Goal: Information Seeking & Learning: Learn about a topic

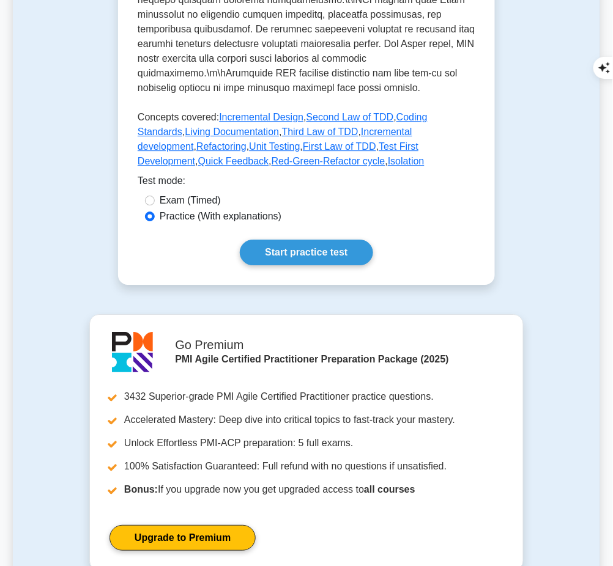
click at [339, 248] on link "Start practice test" at bounding box center [306, 253] width 133 height 26
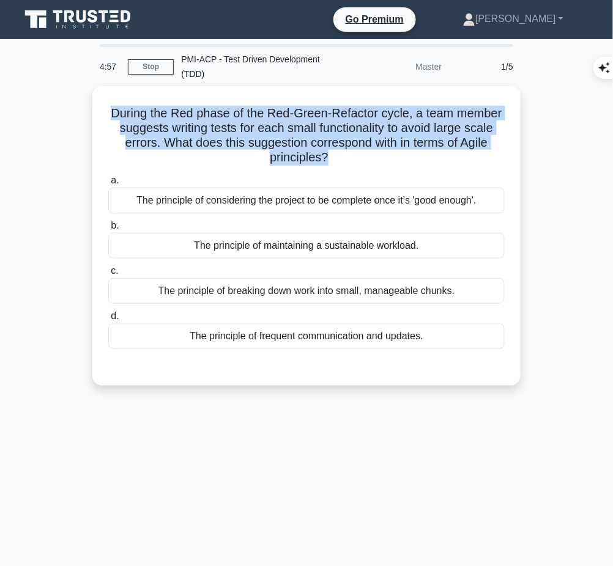
drag, startPoint x: 109, startPoint y: 108, endPoint x: 326, endPoint y: 160, distance: 223.1
click at [326, 160] on h5 "During the Red phase of the Red-Green-Refactor cycle, a team member suggests wr…" at bounding box center [306, 136] width 399 height 60
copy h5 "During the Red phase of the Red-Green-Refactor cycle, a team member suggests wr…"
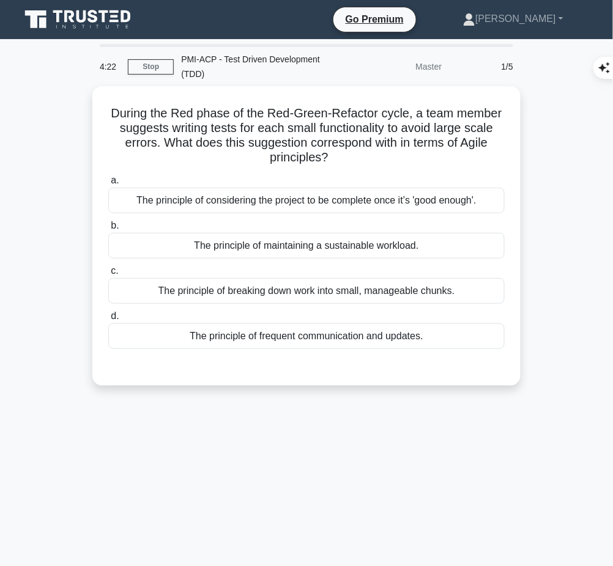
click at [453, 289] on div "The principle of breaking down work into small, manageable chunks." at bounding box center [306, 291] width 396 height 26
click at [108, 275] on input "c. The principle of breaking down work into small, manageable chunks." at bounding box center [108, 271] width 0 height 8
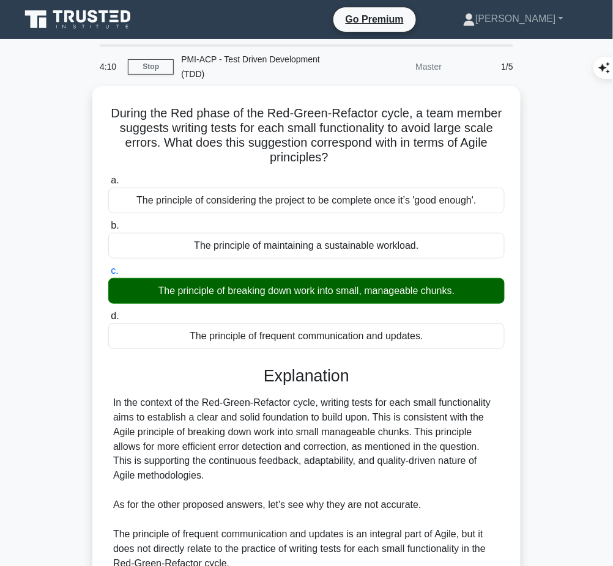
click at [280, 415] on div "In the context of the Red-Green-Refactor cycle, writing tests for each small fu…" at bounding box center [306, 535] width 387 height 279
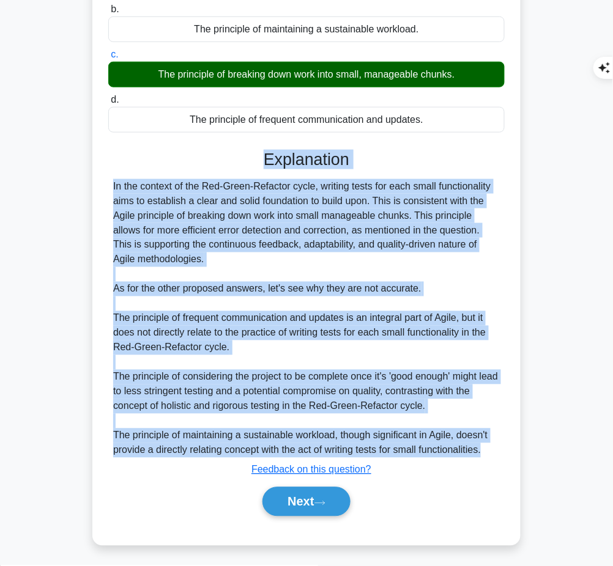
drag, startPoint x: 262, startPoint y: 160, endPoint x: 496, endPoint y: 454, distance: 375.7
click at [496, 454] on div "Explanation In the context of the Red-Green-Refactor cycle, writing tests for e…" at bounding box center [306, 336] width 396 height 372
copy div "Explanation In the context of the Red-Green-Refactor cycle, writing tests for e…"
click at [289, 505] on button "Next" at bounding box center [305, 501] width 87 height 29
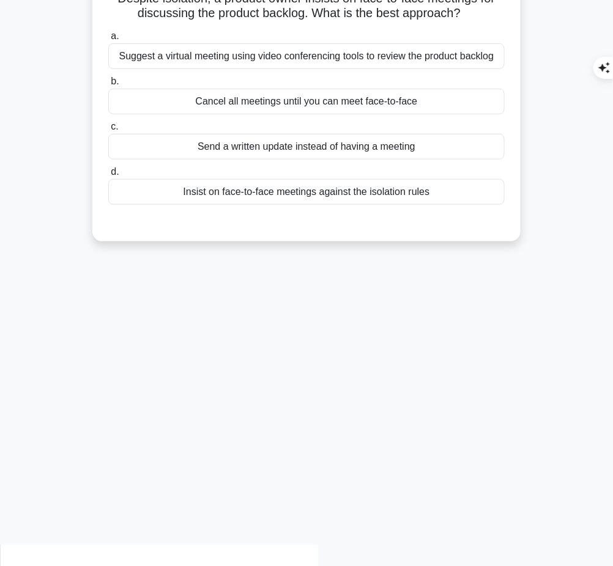
scroll to position [0, 0]
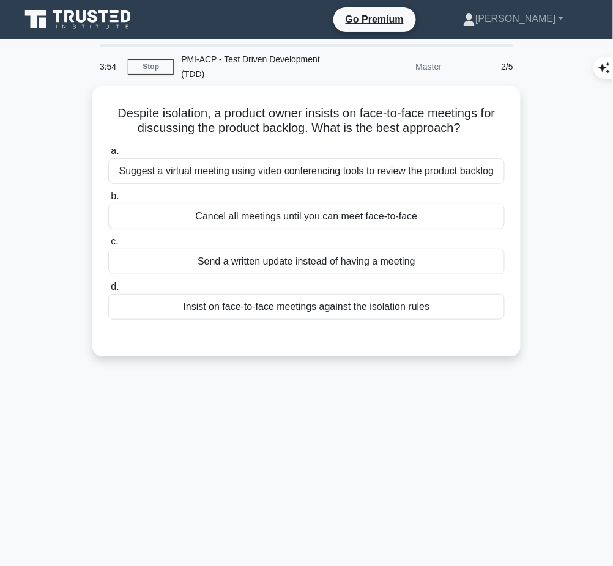
drag, startPoint x: 109, startPoint y: 108, endPoint x: 476, endPoint y: 125, distance: 368.0
click at [476, 125] on h5 "Despite isolation, a product owner insists on face-to-face meetings for discuss…" at bounding box center [306, 121] width 399 height 31
copy h5 "Despite isolation, a product owner insists on face-to-face meetings for discuss…"
click at [443, 171] on div "Suggest a virtual meeting using video conferencing tools to review the product …" at bounding box center [306, 171] width 396 height 26
click at [108, 155] on input "a. Suggest a virtual meeting using video conferencing tools to review the produ…" at bounding box center [108, 151] width 0 height 8
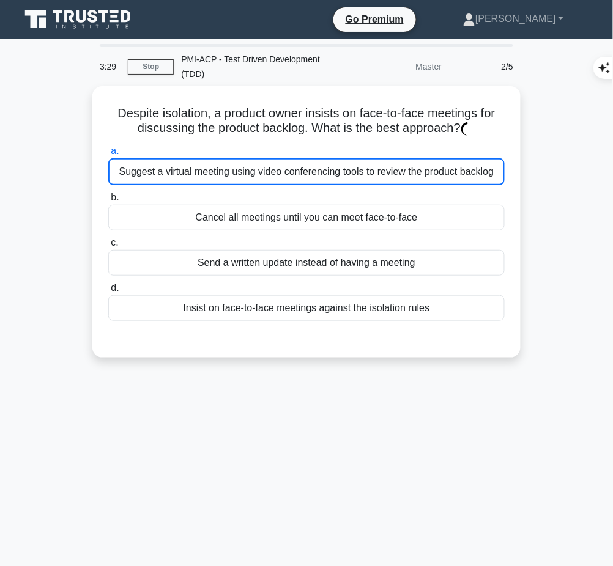
click at [443, 171] on div "Suggest a virtual meeting using video conferencing tools to review the product …" at bounding box center [306, 171] width 396 height 27
click at [108, 155] on input "a. Suggest a virtual meeting using video conferencing tools to review the produ…" at bounding box center [108, 151] width 0 height 8
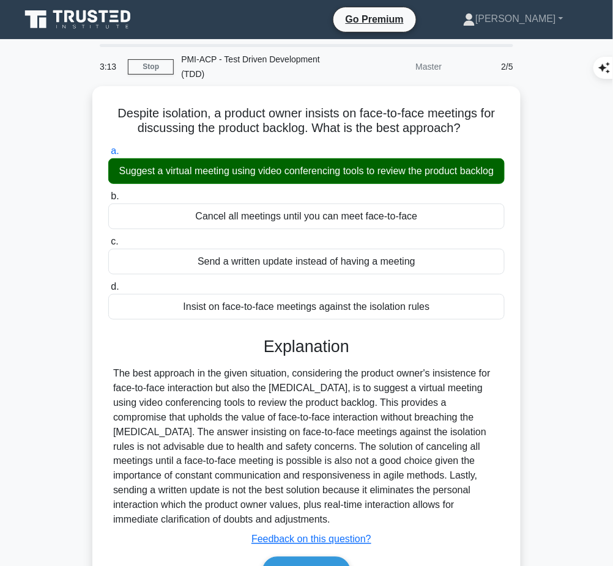
click at [354, 386] on div "The best approach in the given situation, considering the product owner's insis…" at bounding box center [306, 446] width 387 height 161
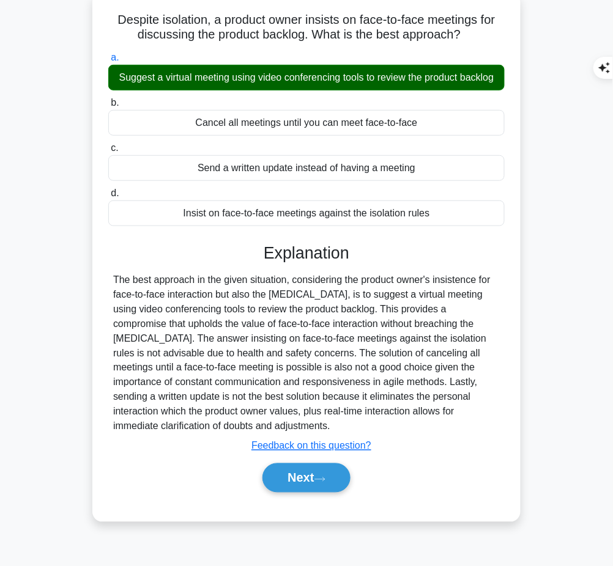
drag, startPoint x: 264, startPoint y: 264, endPoint x: 355, endPoint y: 437, distance: 196.2
click at [355, 437] on div "Explanation The best approach in the given situation, considering the product o…" at bounding box center [306, 370] width 396 height 254
copy div "Explanation The best approach in the given situation, considering the product o…"
click at [284, 493] on button "Next" at bounding box center [305, 478] width 87 height 29
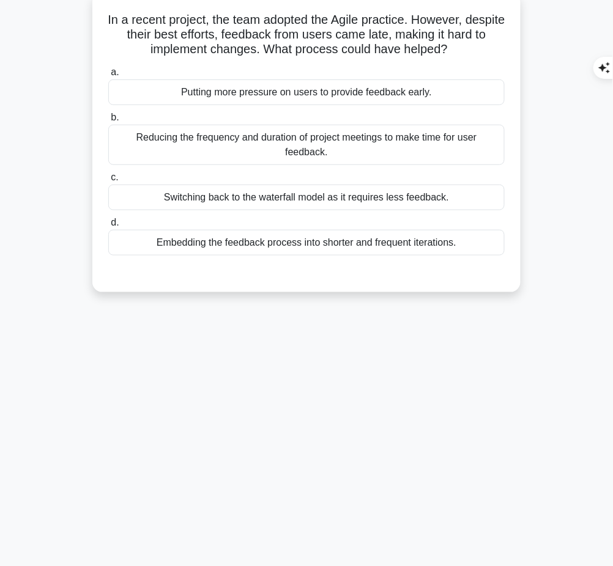
scroll to position [0, 0]
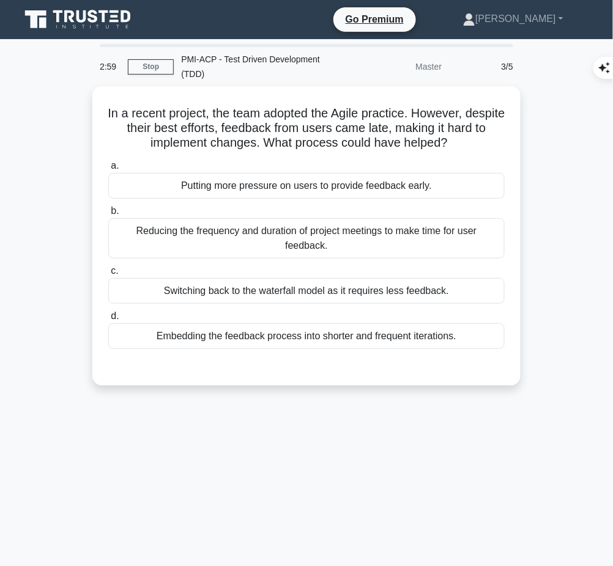
drag, startPoint x: 120, startPoint y: 109, endPoint x: 482, endPoint y: 136, distance: 363.2
click at [482, 136] on h5 "In a recent project, the team adopted the Agile practice. However, despite thei…" at bounding box center [306, 128] width 399 height 45
copy h5 "In a recent project, the team adopted the Agile practice. However, despite thei…"
click at [349, 339] on div "Embedding the feedback process into shorter and frequent iterations." at bounding box center [306, 337] width 396 height 26
click at [108, 321] on input "d. Embedding the feedback process into shorter and frequent iterations." at bounding box center [108, 317] width 0 height 8
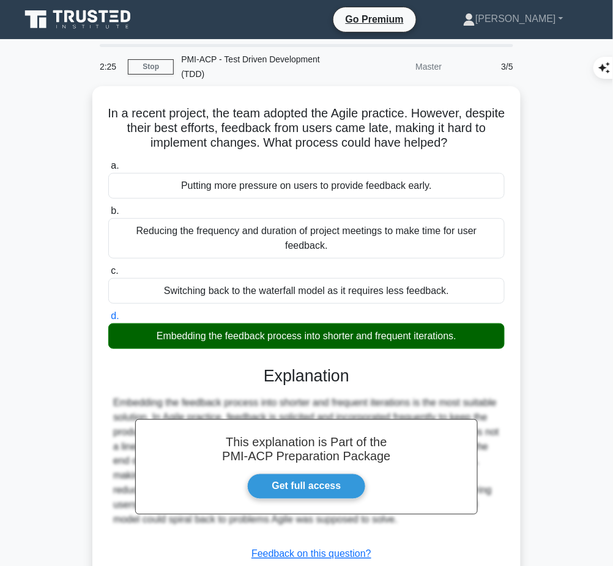
click at [252, 380] on h3 "Explanation" at bounding box center [307, 376] width 382 height 20
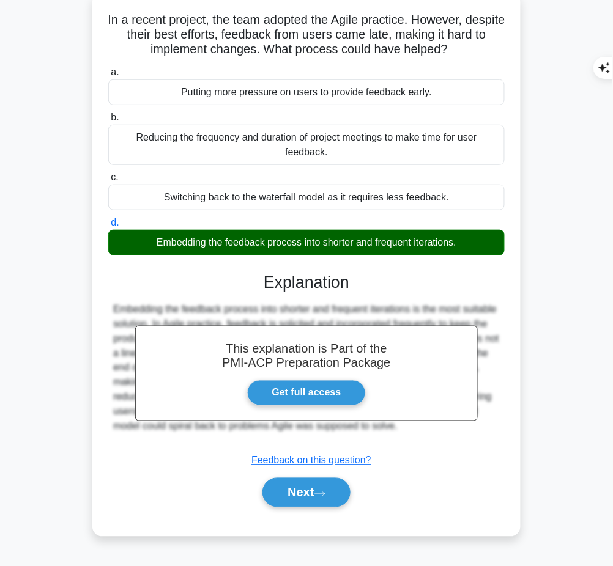
drag, startPoint x: 259, startPoint y: 277, endPoint x: 432, endPoint y: 433, distance: 233.0
click at [432, 433] on div "This explanation is Part of the PMI-ACP Preparation Package Get full access Exp…" at bounding box center [306, 385] width 396 height 254
copy div "Explanation Embedding the feedback process into shorter and frequent iterations…"
click at [292, 499] on button "Next" at bounding box center [305, 492] width 87 height 29
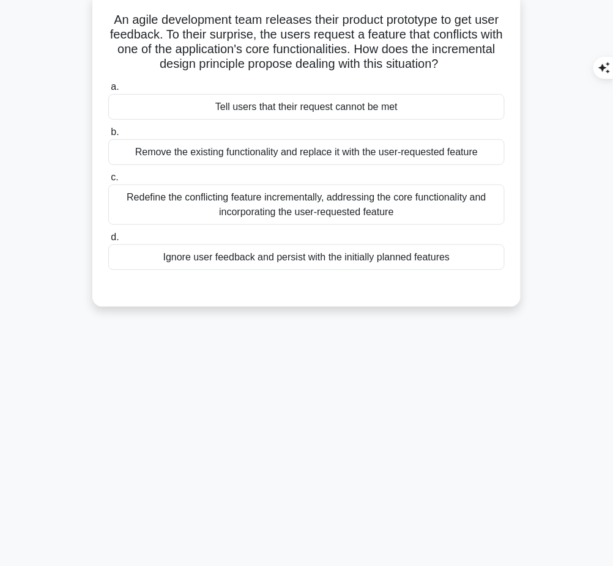
scroll to position [0, 0]
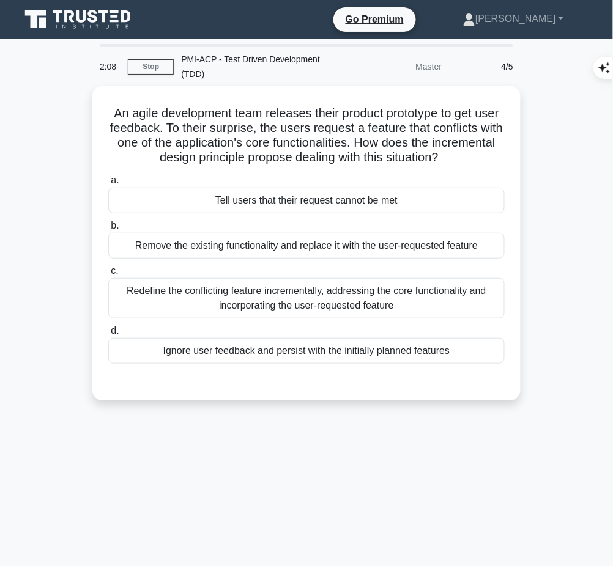
drag, startPoint x: 114, startPoint y: 108, endPoint x: 492, endPoint y: 154, distance: 380.8
click at [492, 154] on h5 "An agile development team releases their product prototype to get user feedback…" at bounding box center [306, 136] width 399 height 60
copy h5 "An agile development team releases their product prototype to get user feedback…"
click at [312, 307] on div "Redefine the conflicting feature incrementally, addressing the core functionali…" at bounding box center [306, 298] width 396 height 40
click at [108, 275] on input "c. Redefine the conflicting feature incrementally, addressing the core function…" at bounding box center [108, 271] width 0 height 8
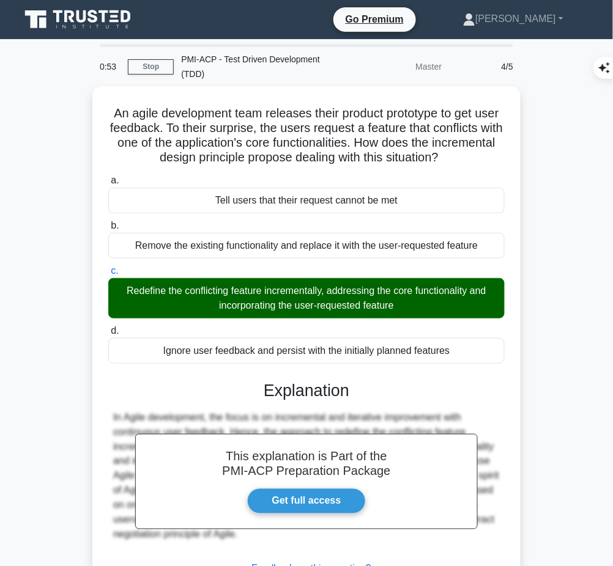
click at [298, 392] on h3 "Explanation" at bounding box center [307, 391] width 382 height 20
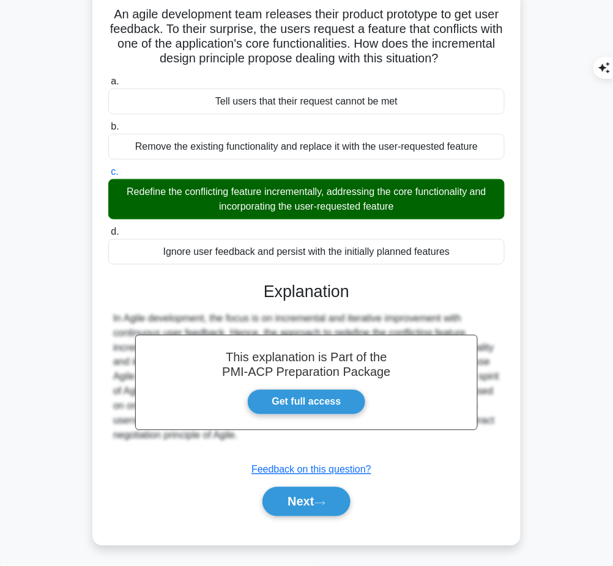
drag, startPoint x: 264, startPoint y: 286, endPoint x: 312, endPoint y: 438, distance: 159.0
click at [312, 438] on div "This explanation is Part of the PMI-ACP Preparation Package Get full access Exp…" at bounding box center [306, 394] width 396 height 254
copy div "Explanation In Agile development, the focus is on incremental and iterative imp…"
click at [321, 500] on icon at bounding box center [319, 503] width 11 height 7
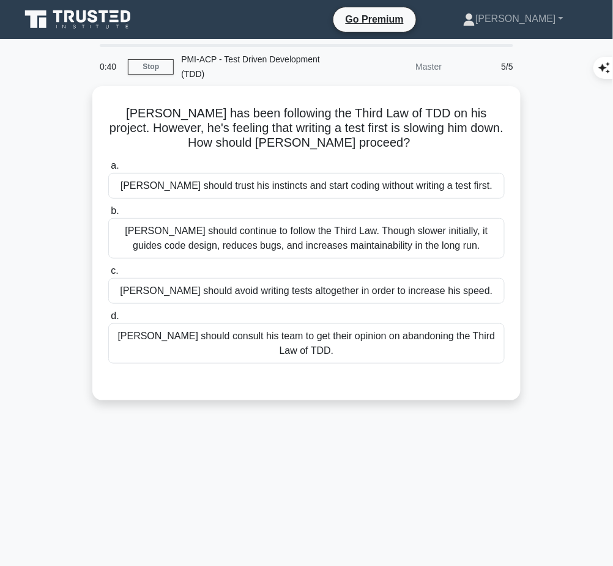
scroll to position [1, 0]
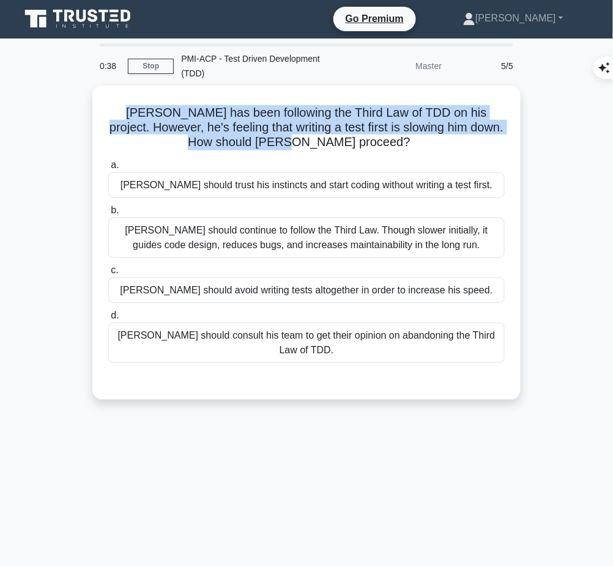
drag, startPoint x: 105, startPoint y: 111, endPoint x: 350, endPoint y: 144, distance: 248.1
click at [350, 144] on div "Dave has been following the Third Law of TDD on his project. However, he's feel…" at bounding box center [306, 243] width 418 height 305
copy h5 "Dave has been following the Third Law of TDD on his project. However, he's feel…"
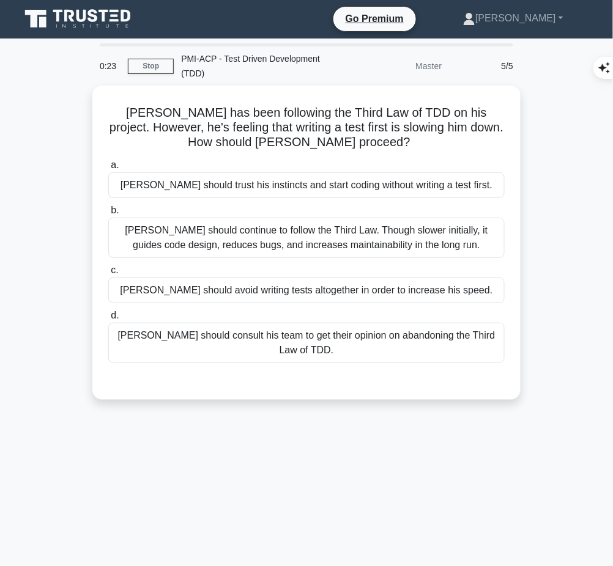
click at [449, 241] on div "Dave should continue to follow the Third Law. Though slower initially, it guide…" at bounding box center [306, 238] width 396 height 40
click at [108, 215] on input "b. Dave should continue to follow the Third Law. Though slower initially, it gu…" at bounding box center [108, 211] width 0 height 8
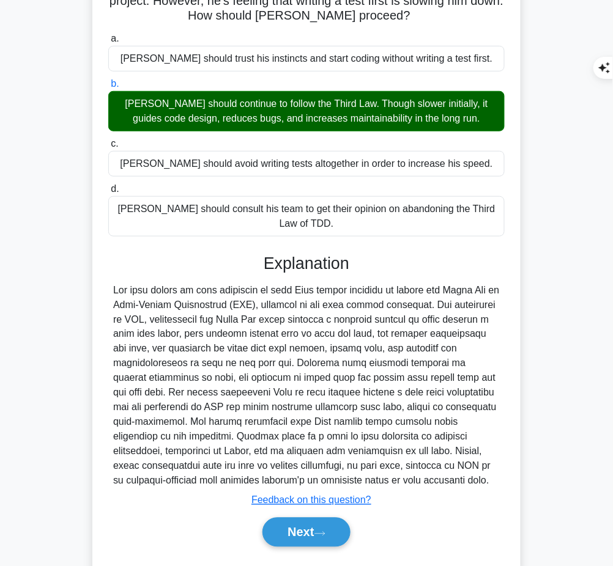
scroll to position [131, 0]
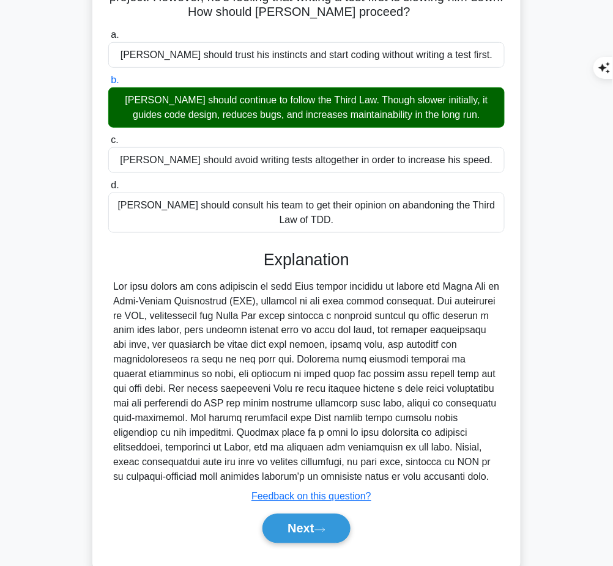
click at [217, 303] on div at bounding box center [306, 383] width 387 height 206
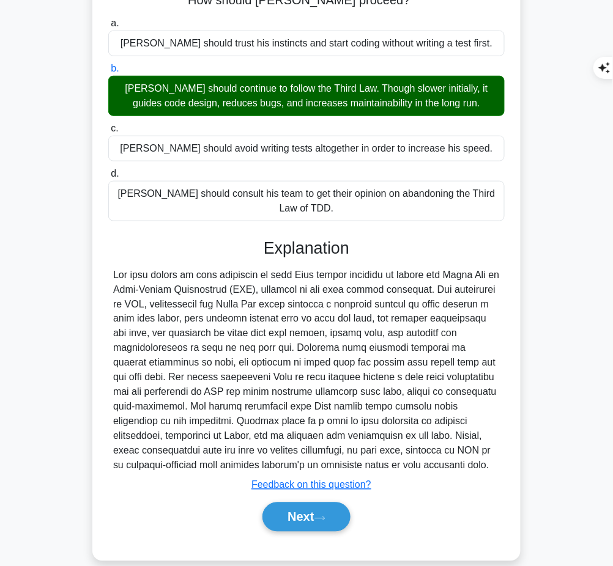
drag, startPoint x: 259, startPoint y: 229, endPoint x: 374, endPoint y: 445, distance: 244.6
click at [374, 445] on div "Explanation Submit feedback Feedback on this question? Next" at bounding box center [306, 388] width 396 height 298
copy div "Explanation The best advice in this situation is that Dave should continue to f…"
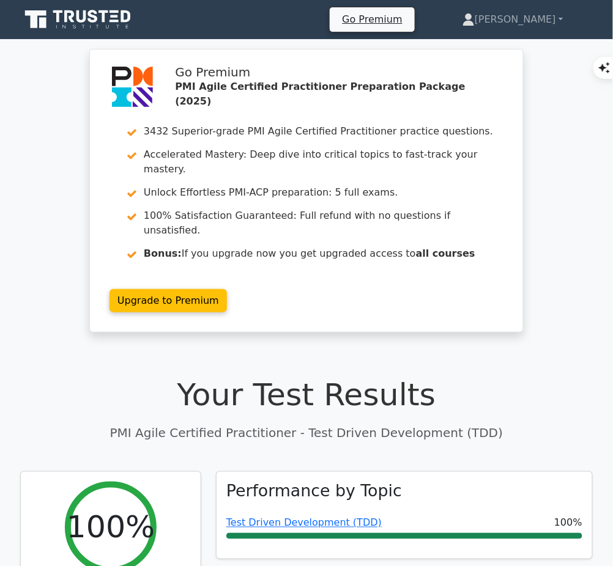
click at [338, 517] on link "Test Driven Development (TDD)" at bounding box center [303, 523] width 155 height 12
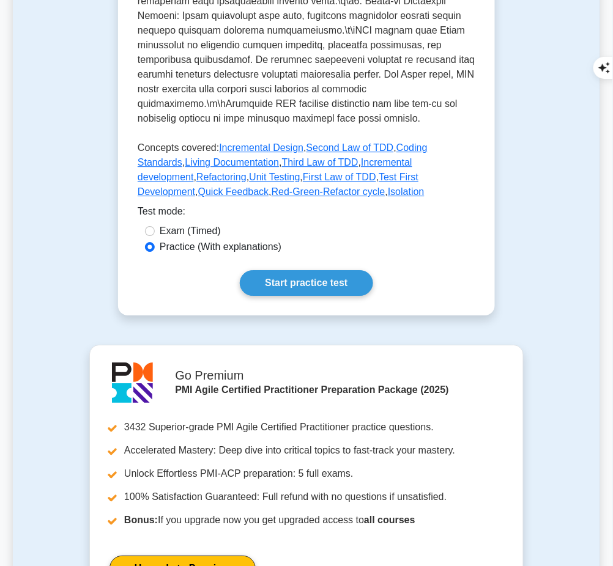
scroll to position [612, 0]
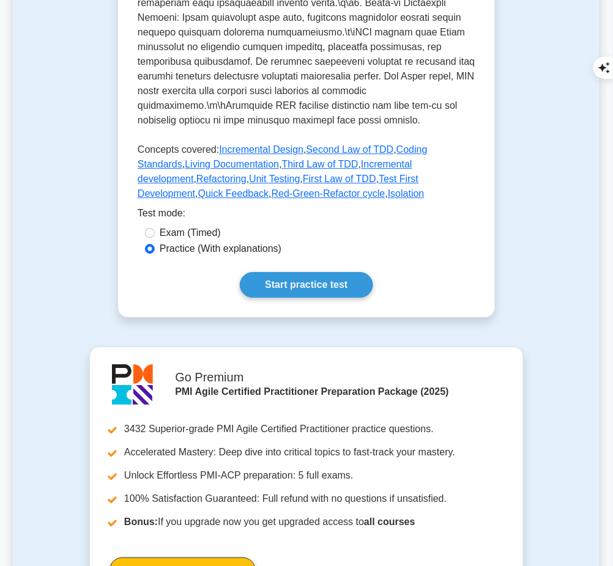
click at [337, 272] on link "Start practice test" at bounding box center [306, 285] width 133 height 26
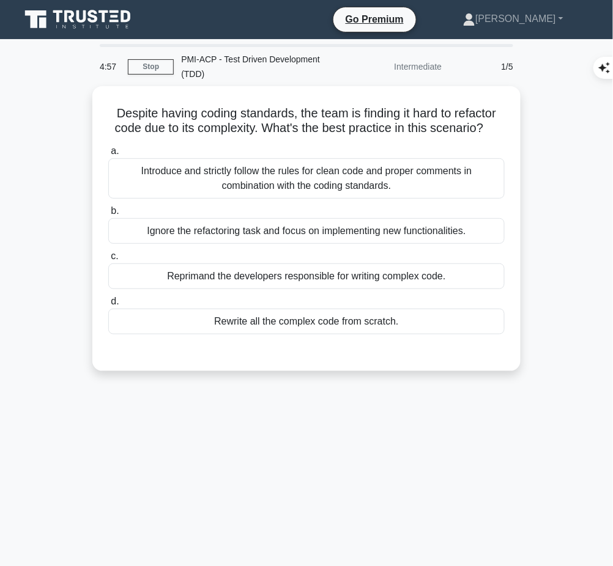
drag, startPoint x: 110, startPoint y: 108, endPoint x: 499, endPoint y: 122, distance: 389.3
click at [499, 122] on h5 "Despite having coding standards, the team is finding it hard to refactor code d…" at bounding box center [306, 121] width 399 height 31
copy h5 "Despite having coding standards, the team is finding it hard to refactor code d…"
click at [466, 172] on div "Introduce and strictly follow the rules for clean code and proper comments in c…" at bounding box center [306, 178] width 396 height 40
click at [108, 155] on input "a. Introduce and strictly follow the rules for clean code and proper comments i…" at bounding box center [108, 151] width 0 height 8
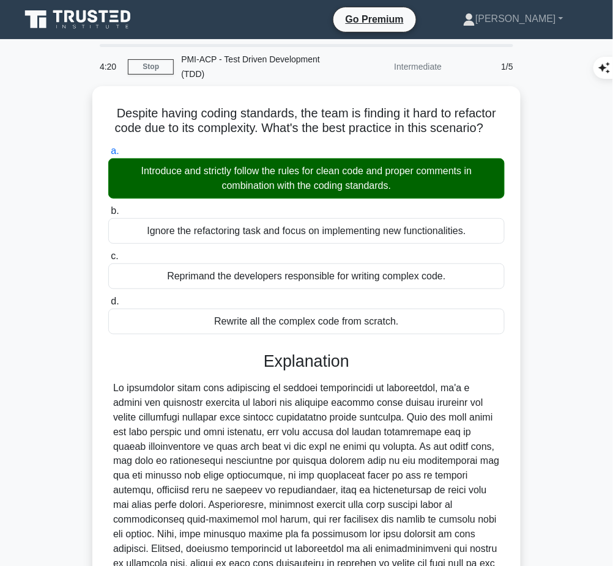
click at [253, 395] on div at bounding box center [306, 491] width 387 height 220
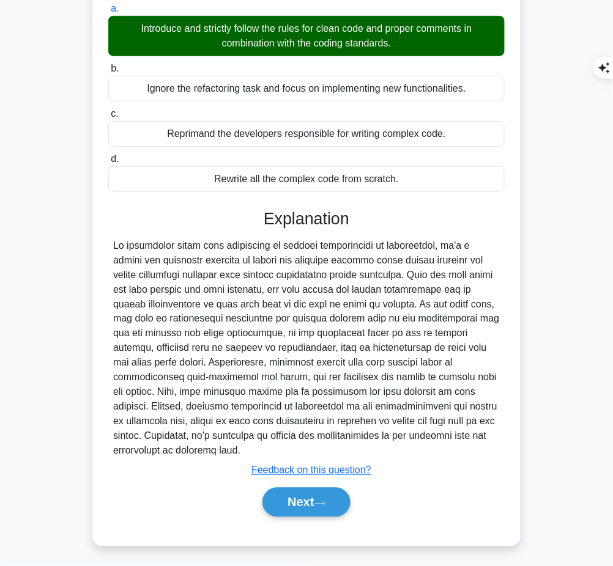
drag, startPoint x: 264, startPoint y: 217, endPoint x: 251, endPoint y: 454, distance: 238.3
click at [251, 454] on div "Explanation Submit feedback Feedback on this question? Next" at bounding box center [306, 365] width 396 height 313
copy div "Explanation In situations where code complexity is causing difficulties in refa…"
click at [306, 502] on button "Next" at bounding box center [305, 502] width 87 height 29
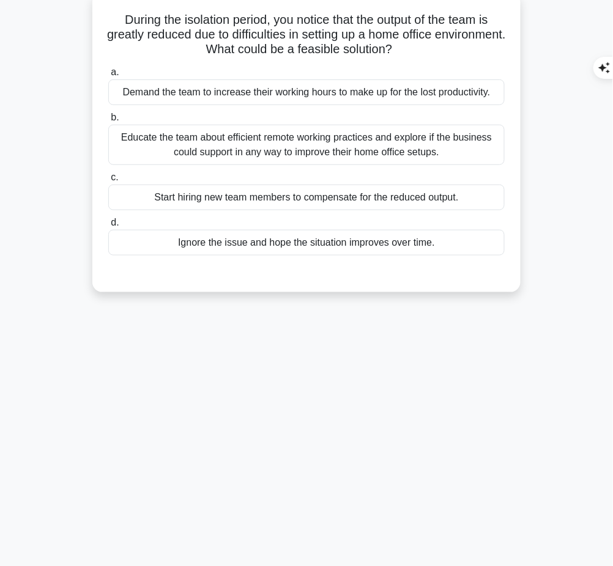
scroll to position [0, 0]
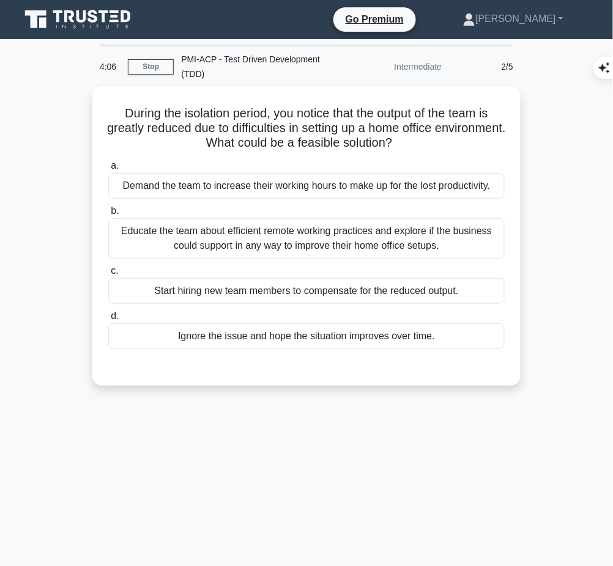
drag, startPoint x: 112, startPoint y: 107, endPoint x: 444, endPoint y: 141, distance: 333.8
click at [444, 141] on h5 "During the isolation period, you notice that the output of the team is greatly …" at bounding box center [306, 128] width 399 height 45
copy h5 "During the isolation period, you notice that the output of the team is greatly …"
click at [437, 248] on div "Educate the team about efficient remote working practices and explore if the bu…" at bounding box center [306, 238] width 396 height 40
click at [108, 215] on input "b. Educate the team about efficient remote working practices and explore if the…" at bounding box center [108, 211] width 0 height 8
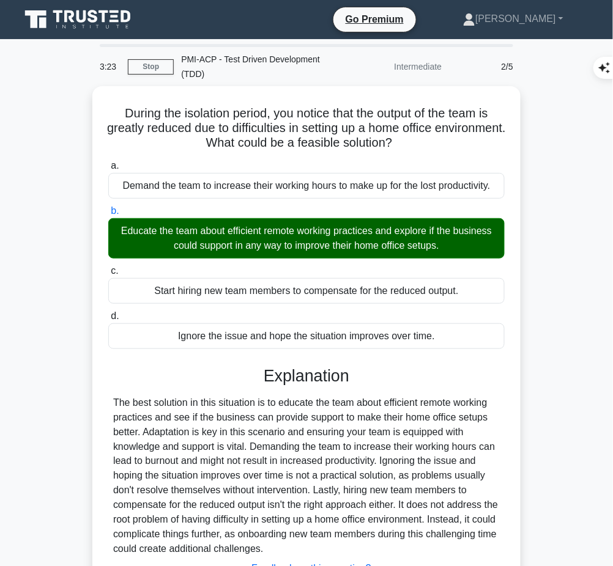
click at [272, 459] on div "The best solution in this situation is to educate the team about efficient remo…" at bounding box center [306, 476] width 387 height 161
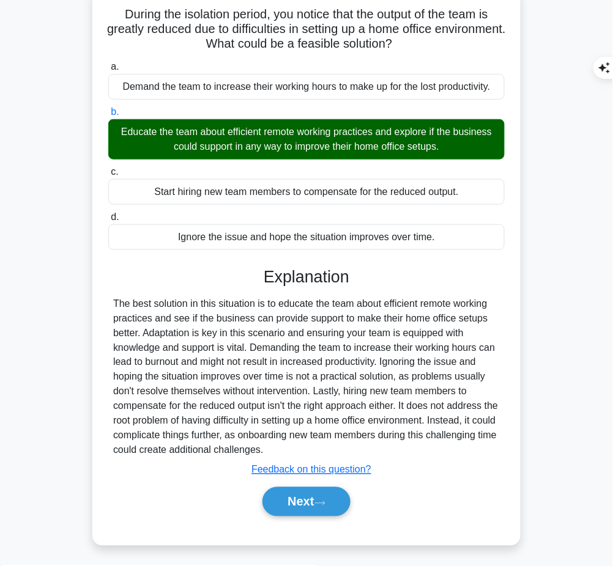
click at [262, 262] on div "a. Demand the team to increase their working hours to make up for the lost prod…" at bounding box center [306, 294] width 399 height 475
drag, startPoint x: 264, startPoint y: 274, endPoint x: 380, endPoint y: 451, distance: 212.1
click at [380, 451] on div "Explanation Submit feedback Feedback on this question? Next" at bounding box center [306, 394] width 396 height 254
copy div "Explanation The best solution in this situation is to educate the team about ef…"
click at [314, 499] on button "Next" at bounding box center [305, 501] width 87 height 29
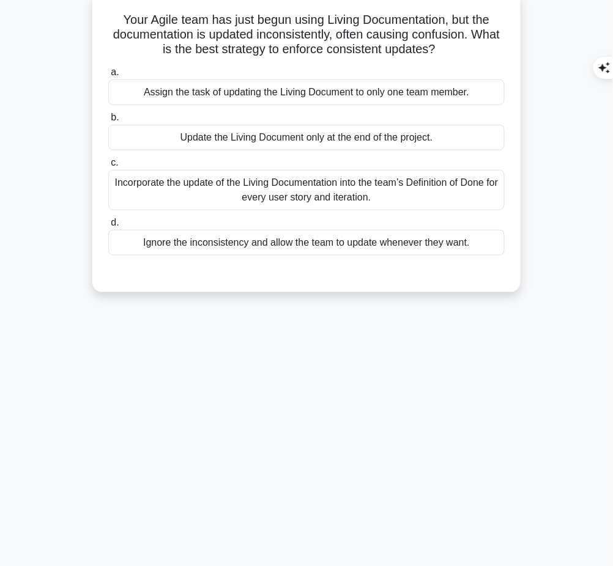
scroll to position [0, 0]
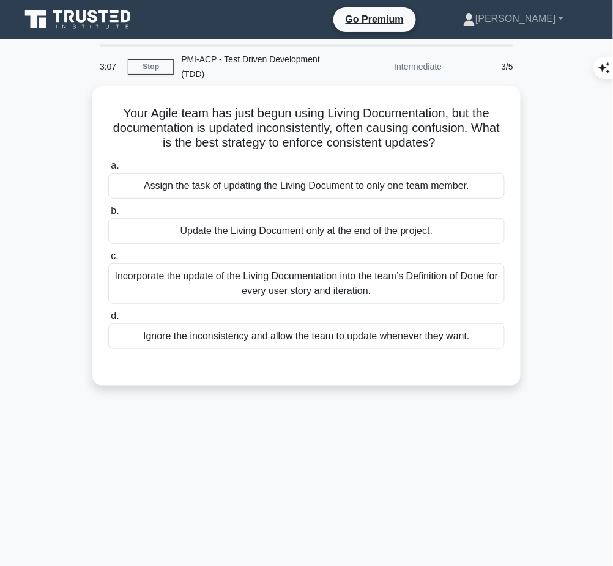
drag, startPoint x: 111, startPoint y: 105, endPoint x: 474, endPoint y: 138, distance: 364.2
click at [474, 138] on h5 "Your Agile team has just begun using Living Documentation, but the documentatio…" at bounding box center [306, 128] width 399 height 45
copy h5 "Your Agile team has just begun using Living Documentation, but the documentatio…"
click at [378, 288] on div "Incorporate the update of the Living Documentation into the team’s Definition o…" at bounding box center [306, 284] width 396 height 40
click at [108, 261] on input "c. Incorporate the update of the Living Documentation into the team’s Definitio…" at bounding box center [108, 257] width 0 height 8
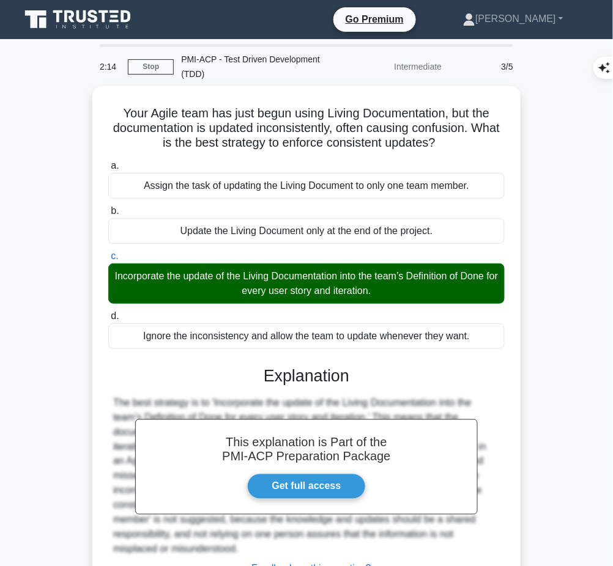
click at [285, 389] on div "This explanation is Part of the PMI-ACP Preparation Package Get full access Exp…" at bounding box center [306, 486] width 396 height 269
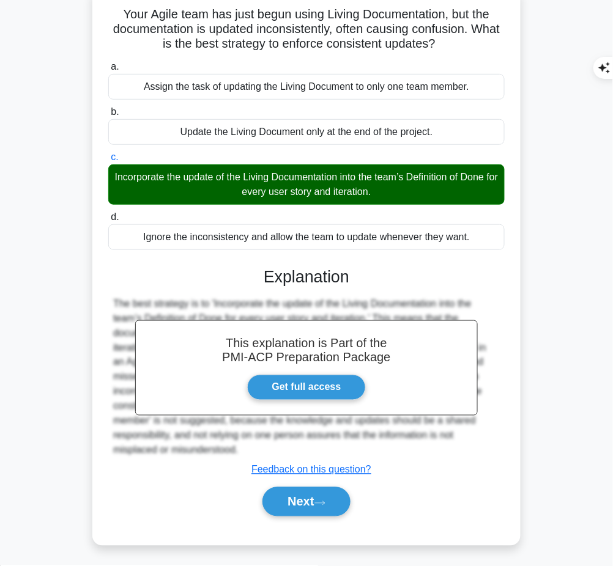
drag, startPoint x: 264, startPoint y: 272, endPoint x: 249, endPoint y: 449, distance: 177.4
click at [249, 449] on div "This explanation is Part of the PMI-ACP Preparation Package Get full access Exp…" at bounding box center [306, 387] width 396 height 269
copy div "Explanation The best strategy is to 'Incorporate the update of the Living Docum…"
click at [288, 506] on button "Next" at bounding box center [305, 501] width 87 height 29
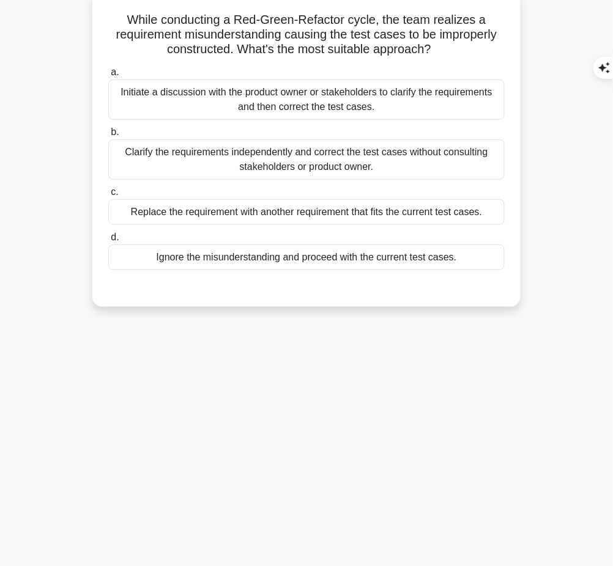
scroll to position [0, 0]
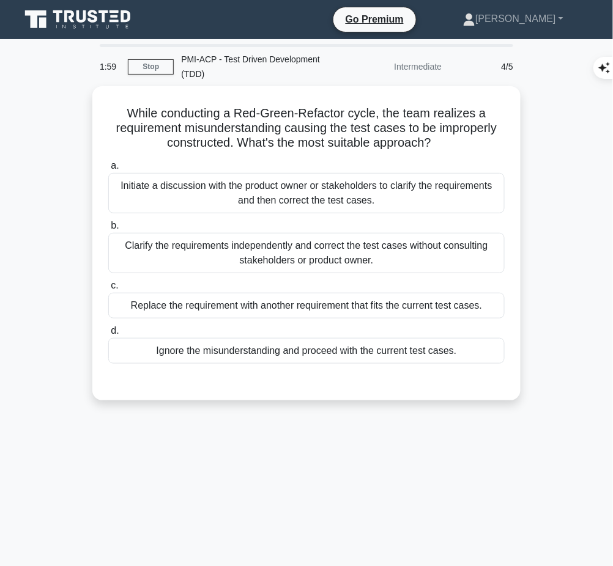
drag, startPoint x: 121, startPoint y: 104, endPoint x: 450, endPoint y: 139, distance: 331.0
click at [450, 139] on h5 "While conducting a Red-Green-Refactor cycle, the team realizes a requirement mi…" at bounding box center [306, 128] width 399 height 45
copy h5 "While conducting a Red-Green-Refactor cycle, the team realizes a requirement mi…"
click at [284, 184] on div "Initiate a discussion with the product owner or stakeholders to clarify the req…" at bounding box center [306, 193] width 396 height 40
click at [108, 170] on input "a. Initiate a discussion with the product owner or stakeholders to clarify the …" at bounding box center [108, 166] width 0 height 8
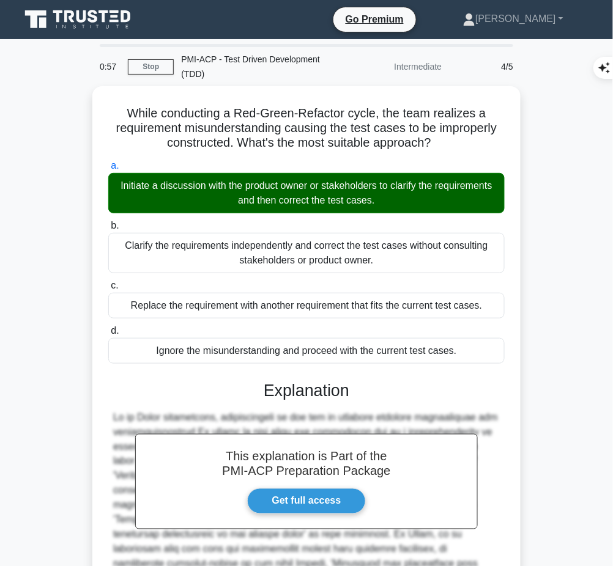
click at [327, 410] on div at bounding box center [306, 520] width 387 height 220
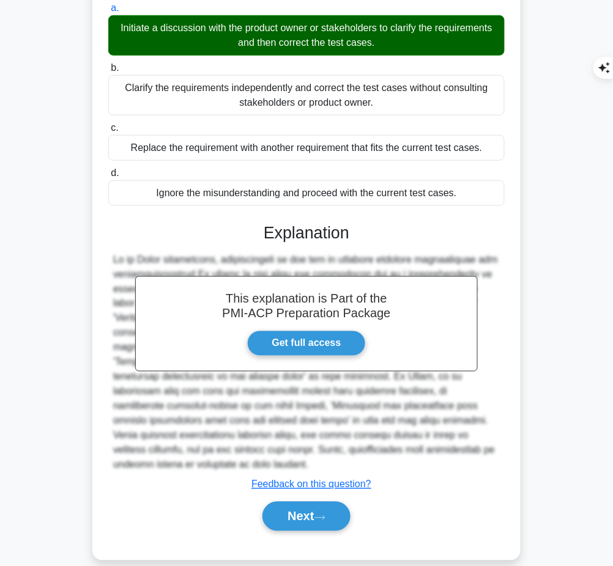
drag, startPoint x: 262, startPoint y: 226, endPoint x: 465, endPoint y: 454, distance: 305.0
click at [465, 454] on div "This explanation is Part of the PMI-ACP Preparation Package Get full access Exp…" at bounding box center [306, 373] width 396 height 328
copy div "Explanation In an Agile environment, communication is the key to handling chang…"
click at [298, 502] on button "Next" at bounding box center [305, 516] width 87 height 29
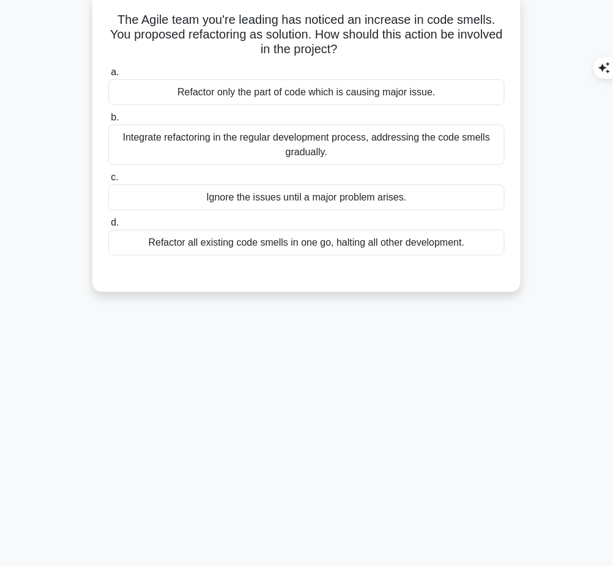
scroll to position [0, 0]
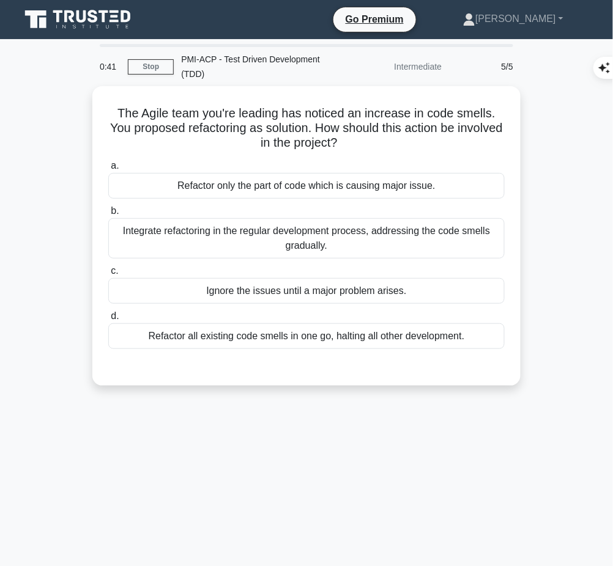
drag, startPoint x: 112, startPoint y: 108, endPoint x: 372, endPoint y: 141, distance: 262.1
click at [372, 141] on h5 "The Agile team you're leading has noticed an increase in code smells. You propo…" at bounding box center [306, 128] width 399 height 45
copy h5 "The Agile team you're leading has noticed an increase in code smells. You propo…"
click at [357, 240] on div "Integrate refactoring in the regular development process, addressing the code s…" at bounding box center [306, 238] width 396 height 40
click at [108, 215] on input "b. Integrate refactoring in the regular development process, addressing the cod…" at bounding box center [108, 211] width 0 height 8
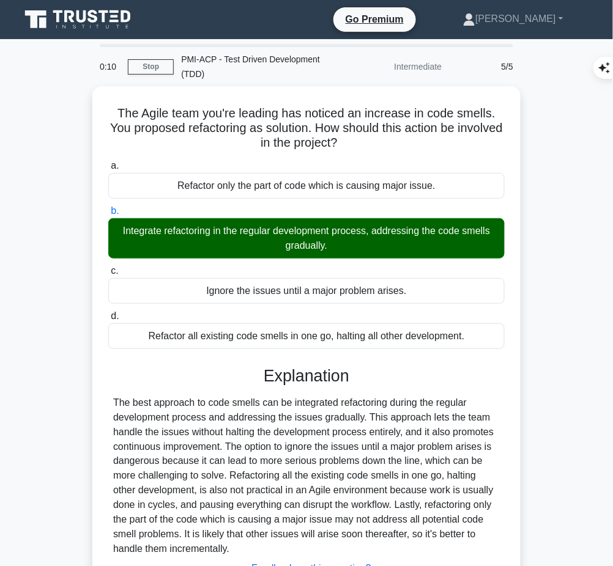
click at [255, 431] on div "The best approach to code smells can be integrated refactoring during the regul…" at bounding box center [306, 476] width 387 height 161
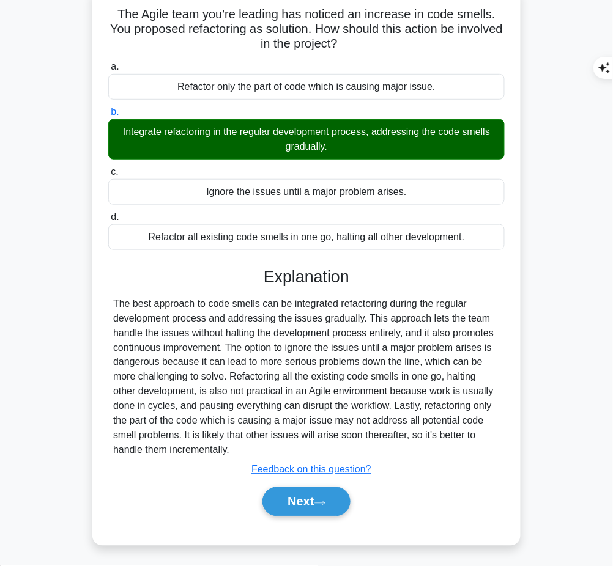
drag, startPoint x: 262, startPoint y: 274, endPoint x: 248, endPoint y: 447, distance: 173.7
click at [248, 447] on div "Explanation The best approach to code smells can be integrated refactoring duri…" at bounding box center [306, 394] width 396 height 254
copy div "Explanation The best approach to code smells can be integrated refactoring duri…"
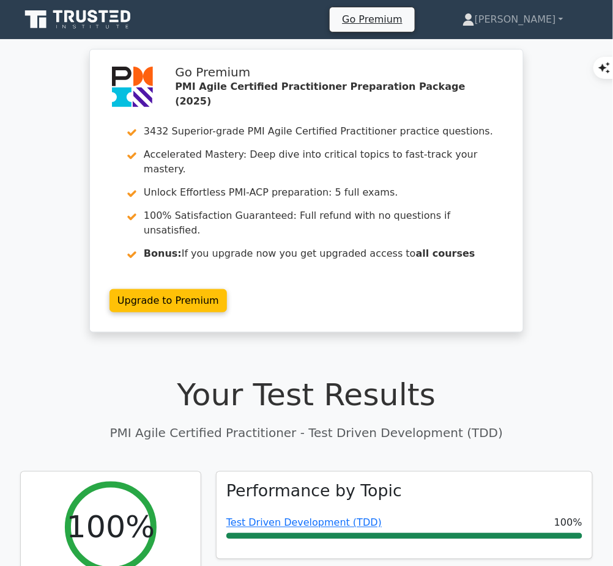
scroll to position [258, 0]
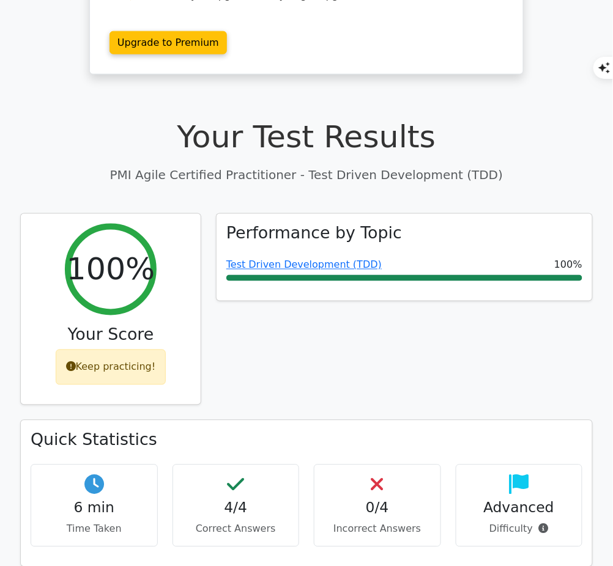
click at [272, 259] on link "Test Driven Development (TDD)" at bounding box center [303, 265] width 155 height 12
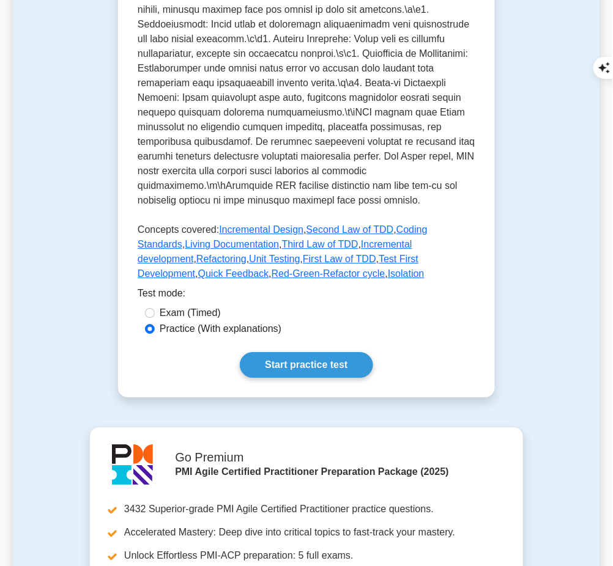
scroll to position [532, 0]
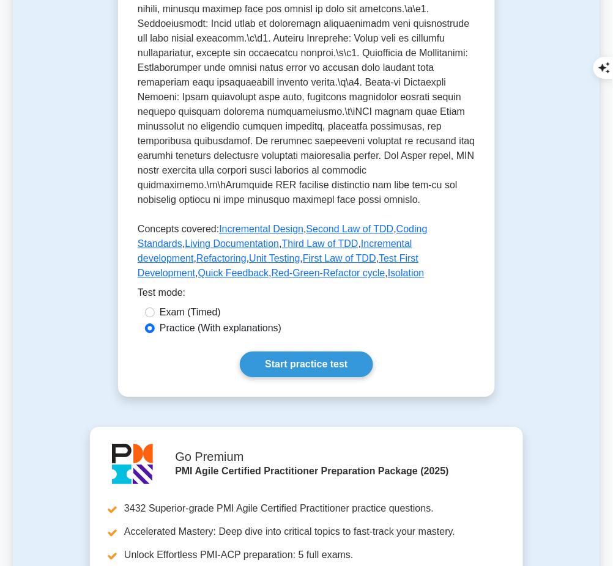
click at [302, 357] on link "Start practice test" at bounding box center [306, 365] width 133 height 26
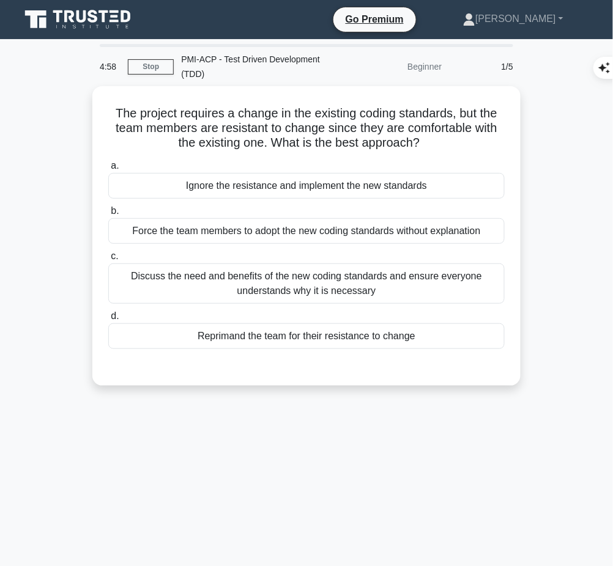
drag, startPoint x: 109, startPoint y: 111, endPoint x: 448, endPoint y: 146, distance: 340.6
click at [448, 146] on h5 "The project requires a change in the existing coding standards, but the team me…" at bounding box center [306, 128] width 399 height 45
copy h5 "The project requires a change in the existing coding standards, but the team me…"
click at [438, 288] on div "Discuss the need and benefits of the new coding standards and ensure everyone u…" at bounding box center [306, 284] width 396 height 40
click at [108, 261] on input "c. Discuss the need and benefits of the new coding standards and ensure everyon…" at bounding box center [108, 257] width 0 height 8
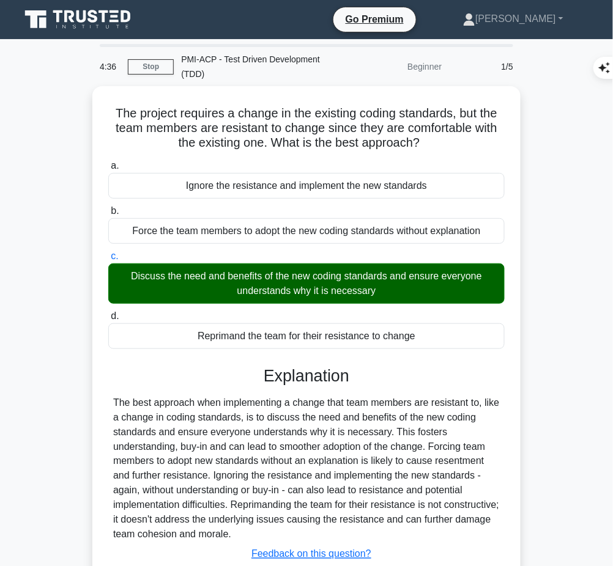
click at [281, 439] on div "The best approach when implementing a change that team members are resistant to…" at bounding box center [306, 469] width 387 height 147
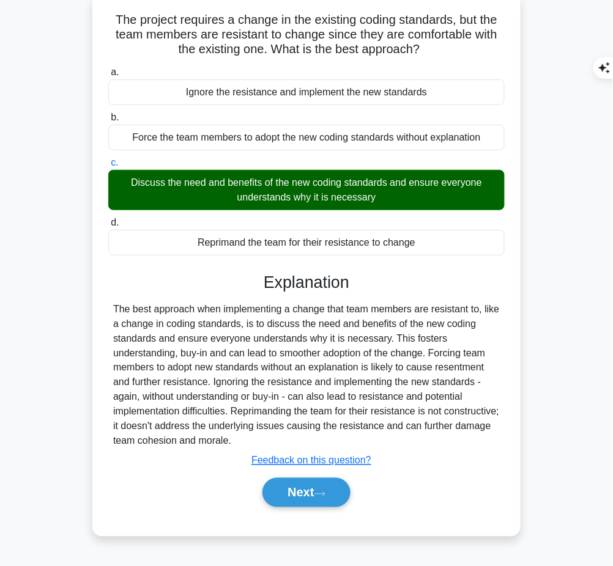
drag, startPoint x: 262, startPoint y: 277, endPoint x: 308, endPoint y: 436, distance: 164.9
click at [308, 436] on div "Explanation The best approach when implementing a change that team members are …" at bounding box center [306, 393] width 396 height 240
copy div "Explanation The best approach when implementing a change that team members are …"
click at [301, 488] on button "Next" at bounding box center [305, 492] width 87 height 29
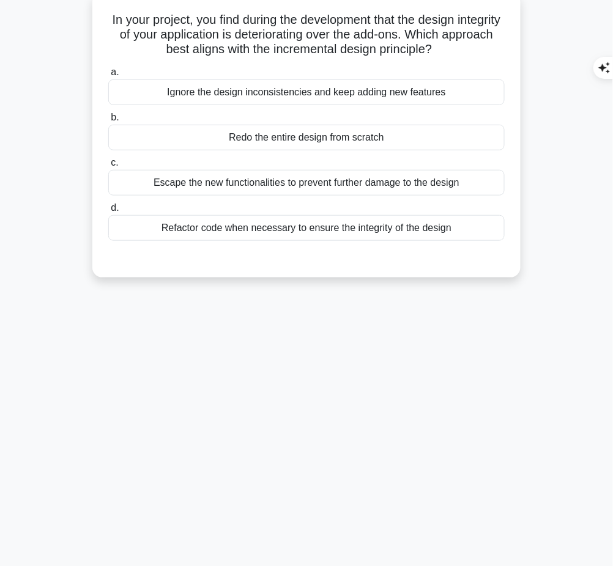
scroll to position [0, 0]
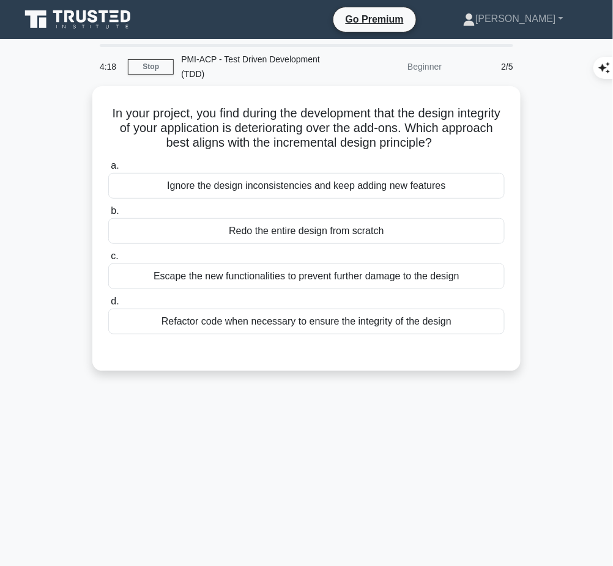
drag, startPoint x: 114, startPoint y: 98, endPoint x: 497, endPoint y: 149, distance: 385.6
click at [497, 149] on div "In your project, you find during the development that the design integrity of y…" at bounding box center [306, 228] width 418 height 275
copy h5 "In your project, you find during the development that the design integrity of y…"
click at [352, 321] on div "Refactor code when necessary to ensure the integrity of the design" at bounding box center [306, 322] width 396 height 26
click at [108, 306] on input "d. Refactor code when necessary to ensure the integrity of the design" at bounding box center [108, 302] width 0 height 8
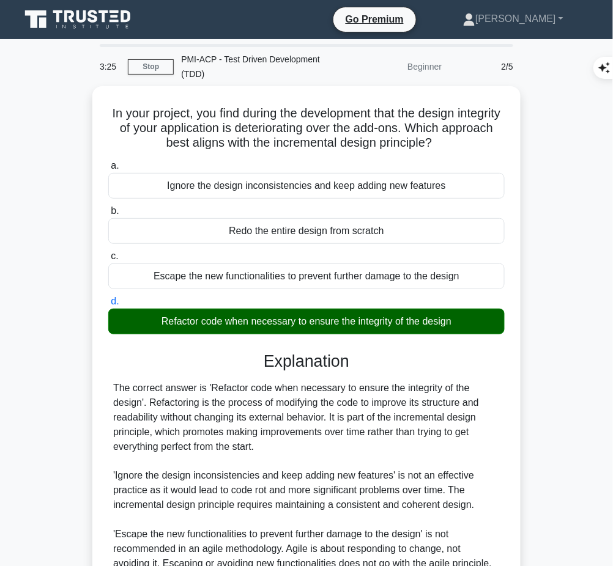
click at [213, 451] on div "The correct answer is 'Refactor code when necessary to ensure the integrity of …" at bounding box center [306, 513] width 387 height 264
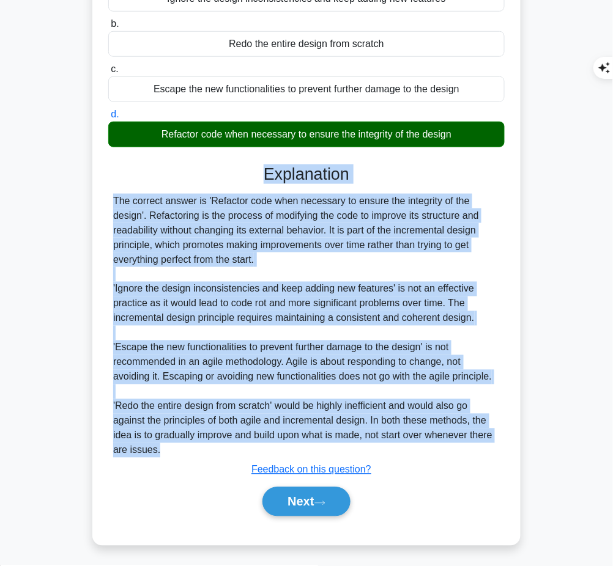
drag, startPoint x: 265, startPoint y: 171, endPoint x: 186, endPoint y: 462, distance: 302.2
click at [186, 462] on div "Explanation The correct answer is 'Refactor code when necessary to ensure the i…" at bounding box center [306, 343] width 396 height 357
copy div "Explanation The correct answer is 'Refactor code when necessary to ensure the i…"
click at [281, 496] on button "Next" at bounding box center [305, 501] width 87 height 29
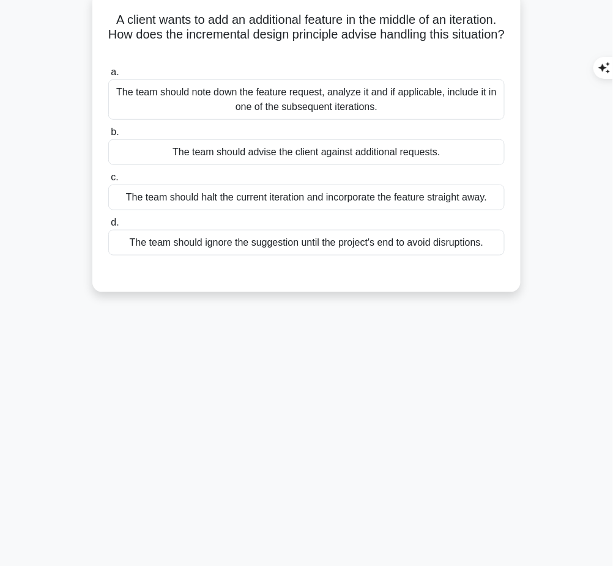
scroll to position [0, 0]
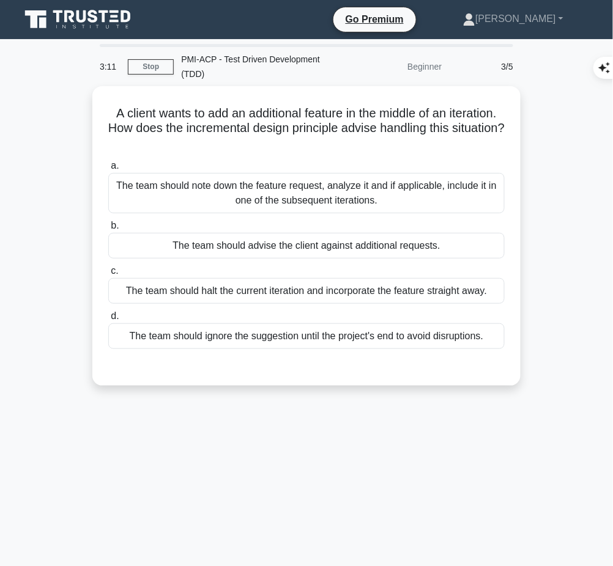
drag, startPoint x: 98, startPoint y: 107, endPoint x: 340, endPoint y: 138, distance: 243.6
click at [340, 138] on div "A client wants to add an additional feature in the middle of an iteration. How …" at bounding box center [306, 236] width 418 height 290
copy h5 "A client wants to add an additional feature in the middle of an iteration. How …"
click at [456, 185] on div "The team should note down the feature request, analyze it and if applicable, in…" at bounding box center [306, 193] width 396 height 40
click at [108, 170] on input "a. The team should note down the feature request, analyze it and if applicable,…" at bounding box center [108, 166] width 0 height 8
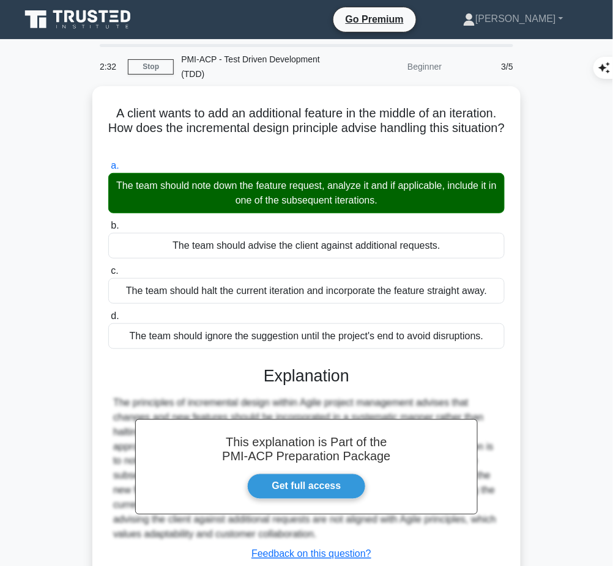
click at [272, 376] on h3 "Explanation" at bounding box center [307, 376] width 382 height 20
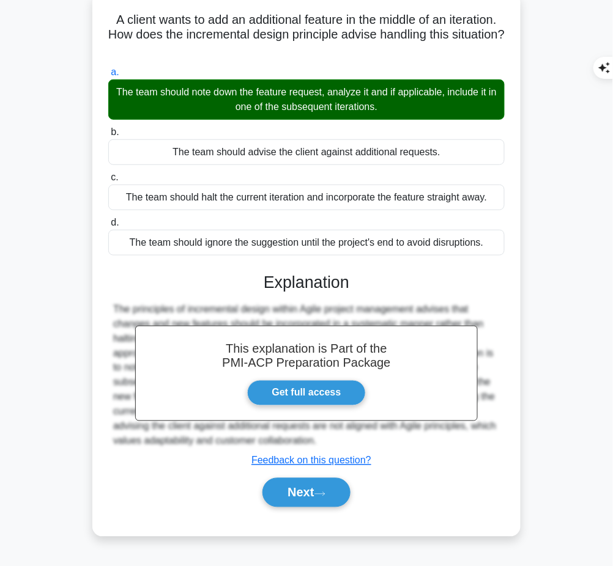
drag, startPoint x: 261, startPoint y: 275, endPoint x: 376, endPoint y: 439, distance: 200.6
click at [376, 439] on div "This explanation is Part of the PMI-ACP Preparation Package Get full access Exp…" at bounding box center [306, 385] width 396 height 254
copy div "Explanation The principles of incremental design within Agile project managemen…"
click at [298, 482] on button "Next" at bounding box center [305, 492] width 87 height 29
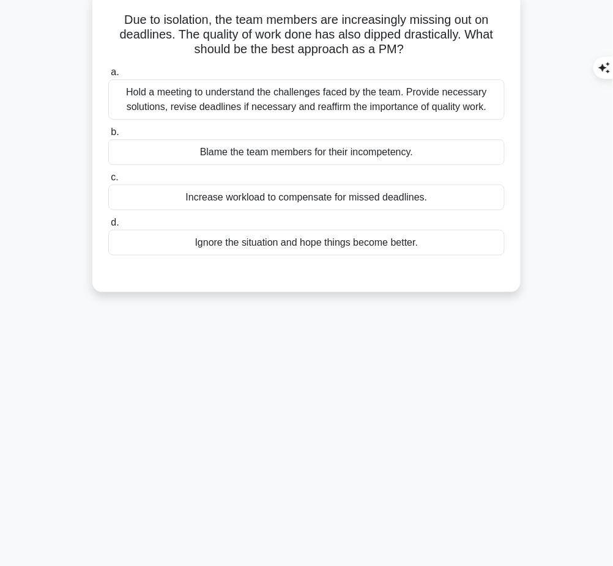
scroll to position [0, 0]
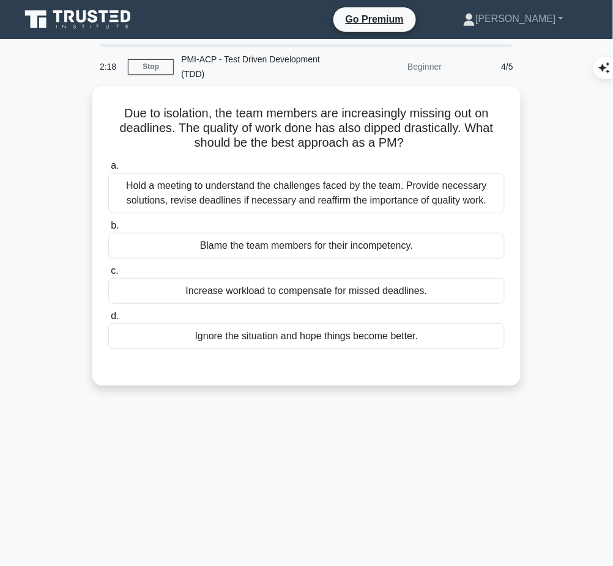
drag, startPoint x: 114, startPoint y: 112, endPoint x: 418, endPoint y: 146, distance: 305.9
click at [418, 146] on h5 "Due to isolation, the team members are increasingly missing out on deadlines. T…" at bounding box center [306, 128] width 399 height 45
copy h5 "Due to isolation, the team members are increasingly missing out on deadlines. T…"
click at [375, 198] on div "Hold a meeting to understand the challenges faced by the team. Provide necessar…" at bounding box center [306, 193] width 396 height 40
click at [108, 170] on input "a. Hold a meeting to understand the challenges faced by the team. Provide neces…" at bounding box center [108, 166] width 0 height 8
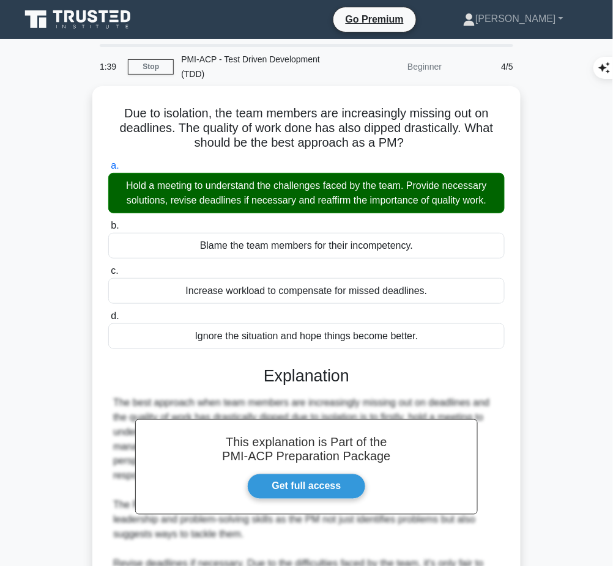
click at [298, 366] on h3 "Explanation" at bounding box center [307, 376] width 382 height 20
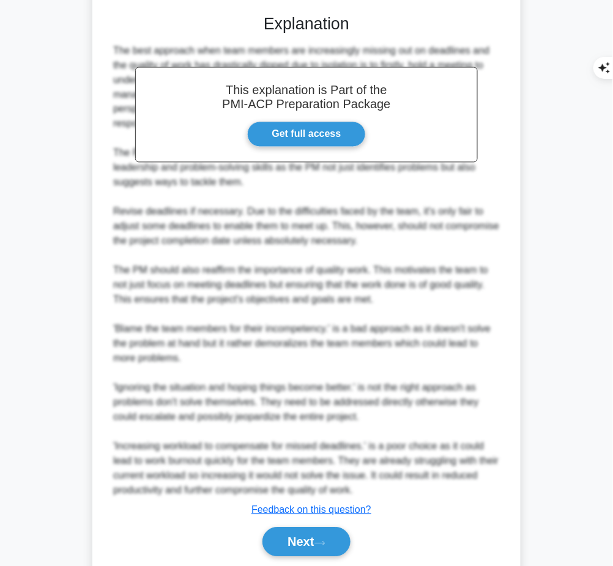
scroll to position [354, 0]
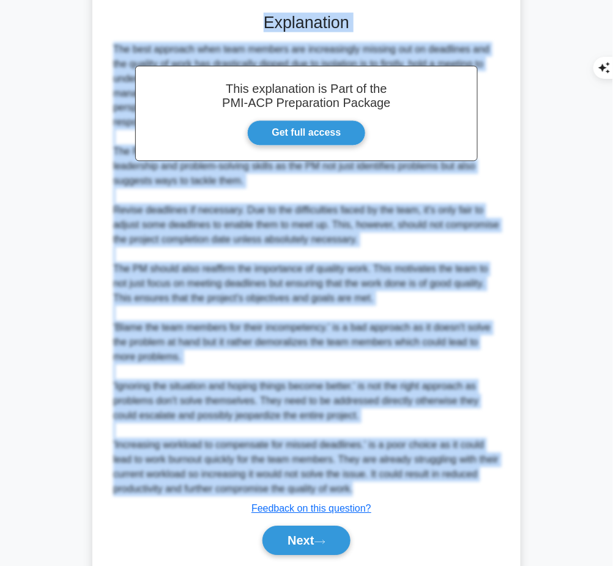
drag, startPoint x: 265, startPoint y: 20, endPoint x: 404, endPoint y: 470, distance: 471.9
click at [404, 470] on div "This explanation is Part of the PMI-ACP Preparation Package Get full access Exp…" at bounding box center [306, 279] width 396 height 563
copy div "Explanation The best approach when team members are increasingly missing out on…"
click at [295, 527] on button "Next" at bounding box center [305, 541] width 87 height 29
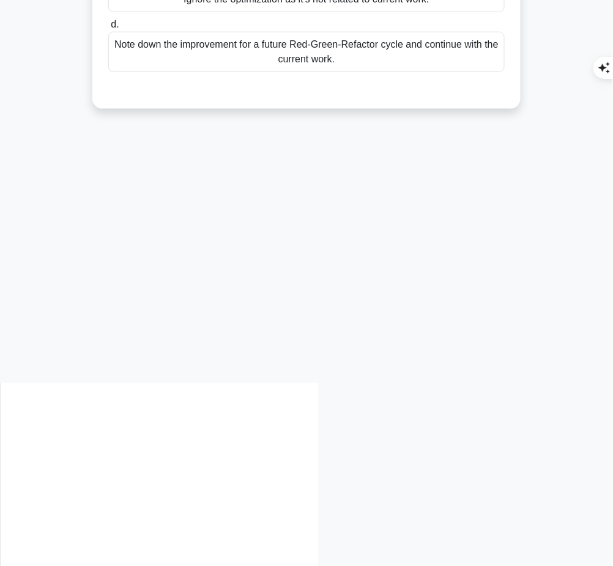
scroll to position [0, 0]
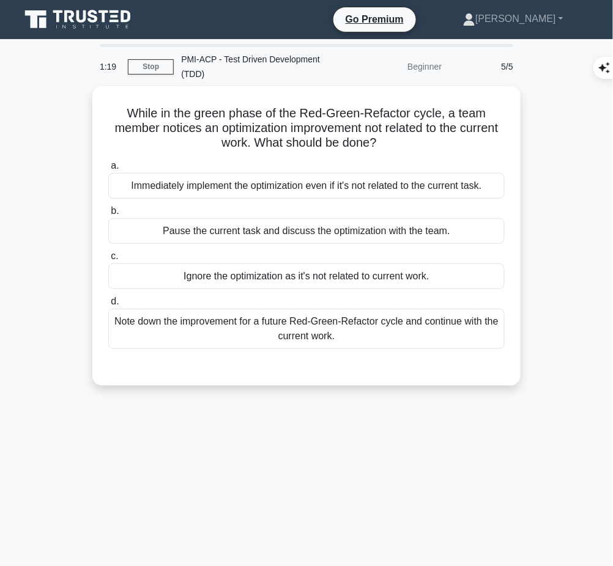
drag, startPoint x: 120, startPoint y: 102, endPoint x: 412, endPoint y: 139, distance: 294.2
click at [412, 139] on div "While in the green phase of the Red-Green-Refactor cycle, a team member notices…" at bounding box center [306, 236] width 418 height 290
copy h5 "While in the green phase of the Red-Green-Refactor cycle, a team member notices…"
click at [346, 336] on div "Note down the improvement for a future Red-Green-Refactor cycle and continue wi…" at bounding box center [306, 329] width 396 height 40
click at [108, 306] on input "d. Note down the improvement for a future Red-Green-Refactor cycle and continue…" at bounding box center [108, 302] width 0 height 8
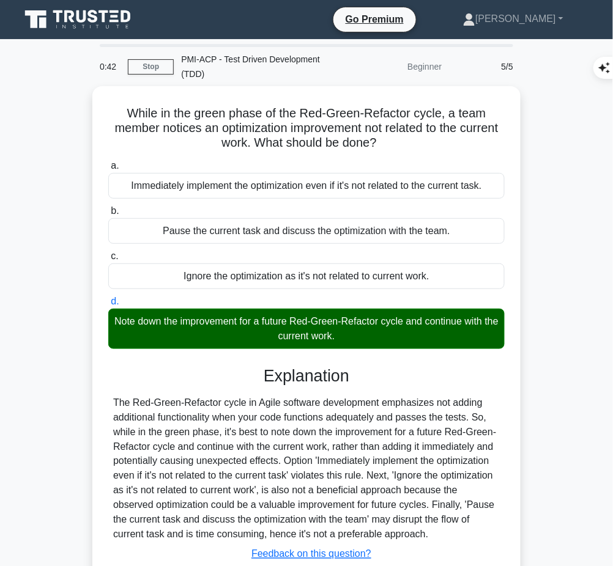
click at [355, 456] on div "The Red-Green-Refactor cycle in Agile software development emphasizes not addin…" at bounding box center [306, 469] width 387 height 147
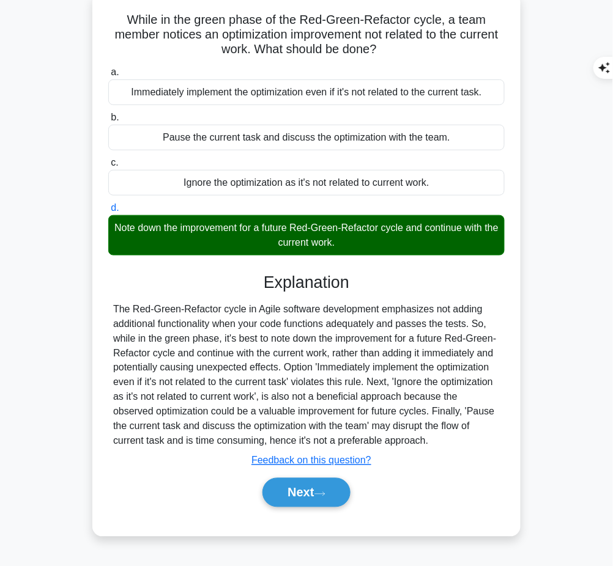
drag, startPoint x: 263, startPoint y: 273, endPoint x: 399, endPoint y: 440, distance: 215.6
click at [399, 440] on div "Explanation The Red-Green-Refactor cycle in Agile software development emphasiz…" at bounding box center [306, 393] width 396 height 240
copy div "Explanation The Red-Green-Refactor cycle in Agile software development emphasiz…"
click at [445, 503] on div "Next" at bounding box center [306, 492] width 401 height 29
click at [311, 497] on button "Next" at bounding box center [305, 492] width 87 height 29
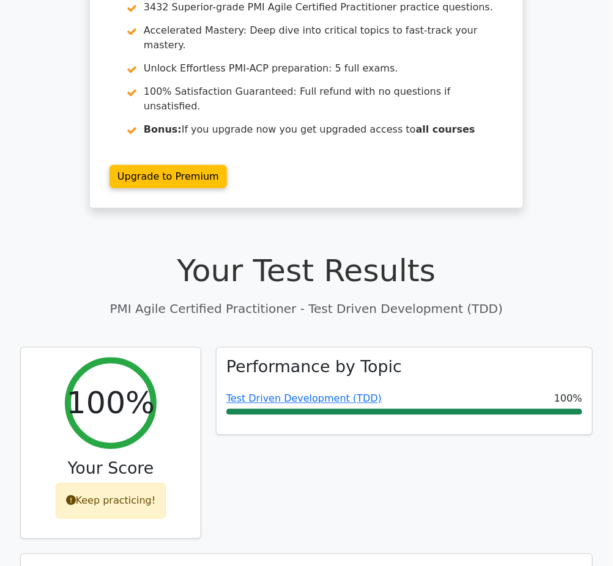
scroll to position [131, 0]
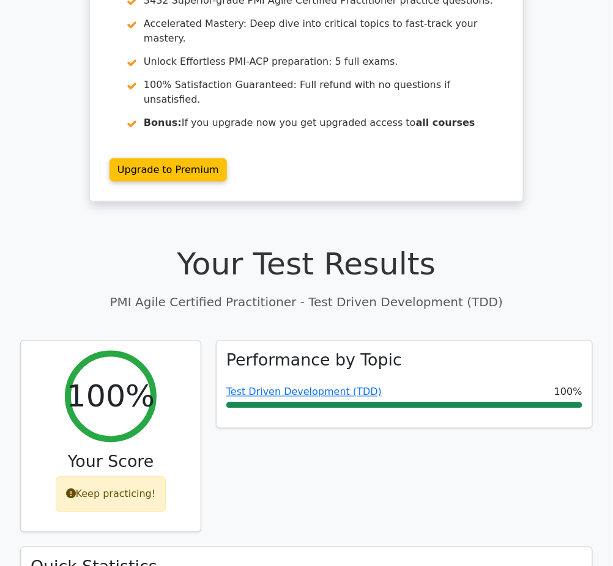
click at [299, 387] on link "Test Driven Development (TDD)" at bounding box center [303, 393] width 155 height 12
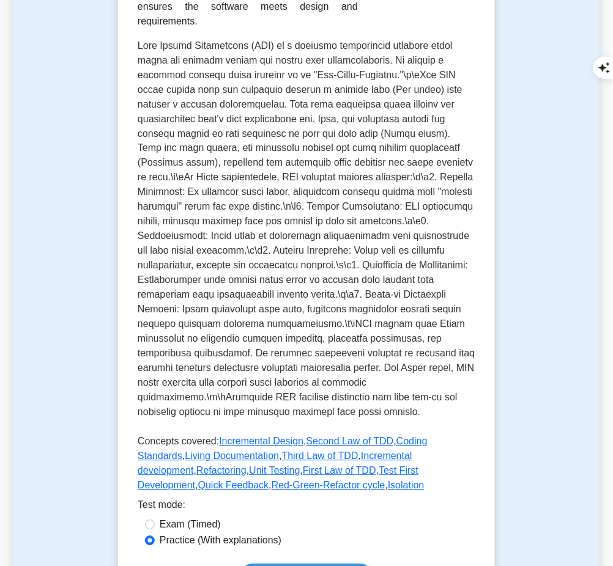
scroll to position [346, 0]
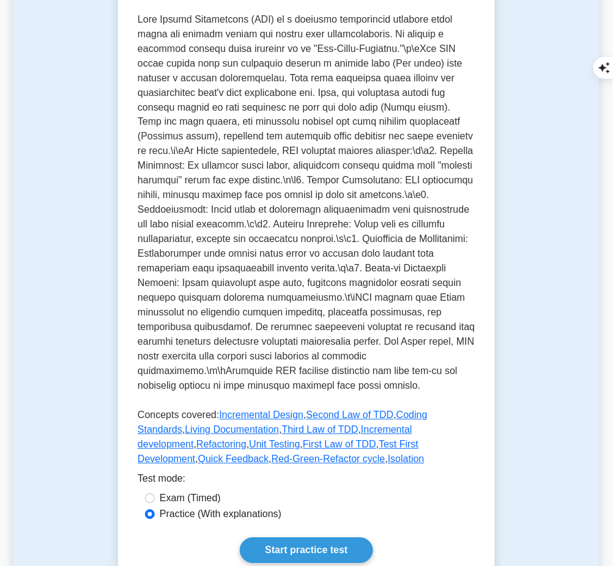
click at [299, 538] on link "Start practice test" at bounding box center [306, 551] width 133 height 26
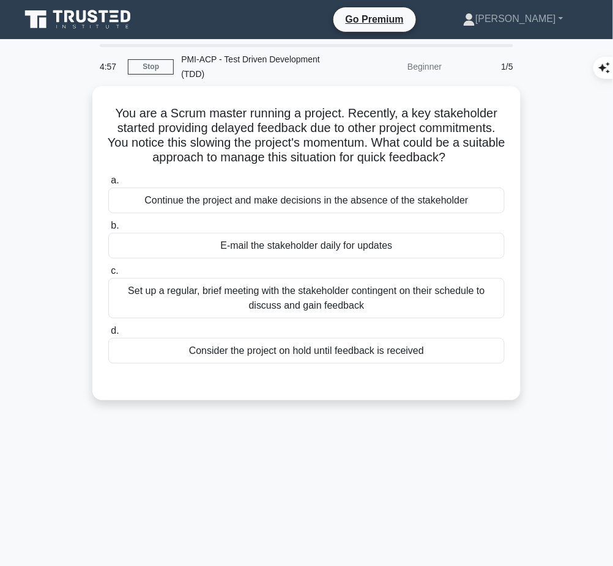
drag, startPoint x: 114, startPoint y: 110, endPoint x: 480, endPoint y: 155, distance: 368.6
click at [480, 155] on h5 "You are a Scrum master running a project. Recently, a key stakeholder started p…" at bounding box center [306, 136] width 399 height 60
copy h5 "You are a Scrum master running a project. Recently, a key stakeholder started p…"
click at [445, 288] on div "Set up a regular, brief meeting with the stakeholder contingent on their schedu…" at bounding box center [306, 298] width 396 height 40
click at [108, 275] on input "c. Set up a regular, brief meeting with the stakeholder contingent on their sch…" at bounding box center [108, 271] width 0 height 8
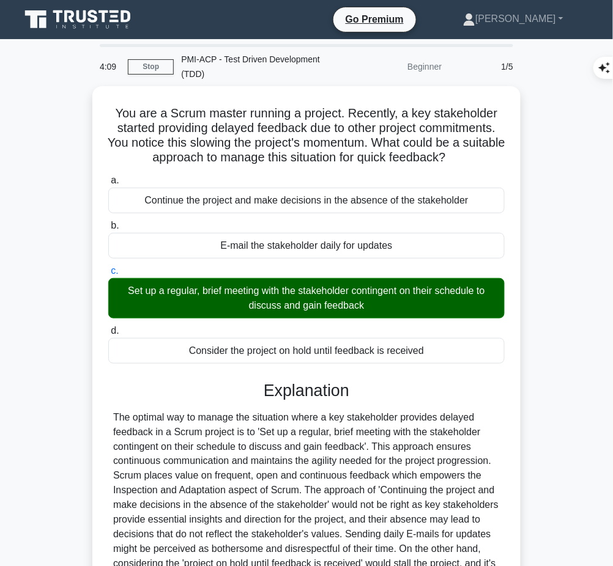
click at [284, 431] on div at bounding box center [306, 498] width 387 height 176
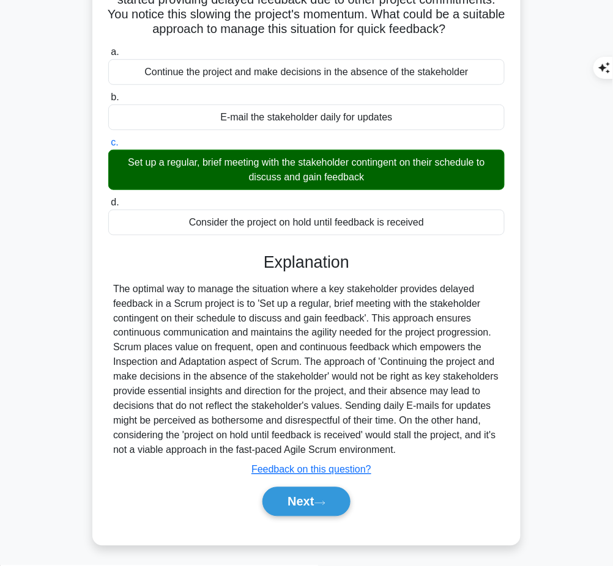
drag, startPoint x: 263, startPoint y: 254, endPoint x: 405, endPoint y: 454, distance: 245.2
click at [405, 454] on div "Explanation Submit feedback Feedback on this question? Next" at bounding box center [306, 387] width 396 height 269
copy div "Explanation The optimal way to manage the situation where a key stakeholder pro…"
click at [297, 505] on button "Next" at bounding box center [305, 501] width 87 height 29
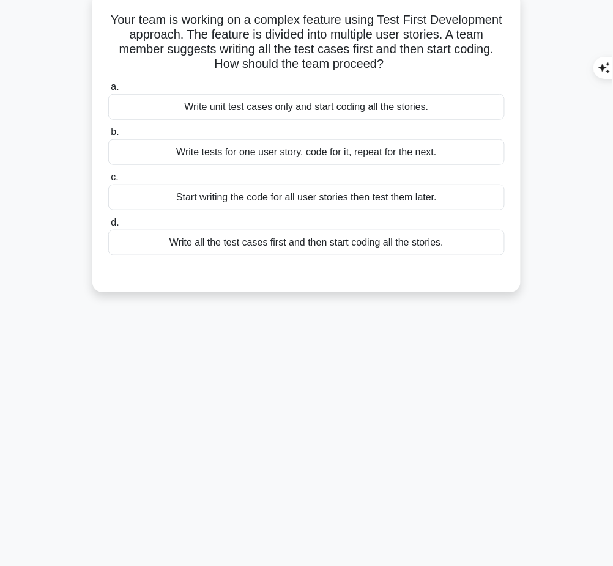
scroll to position [38, 0]
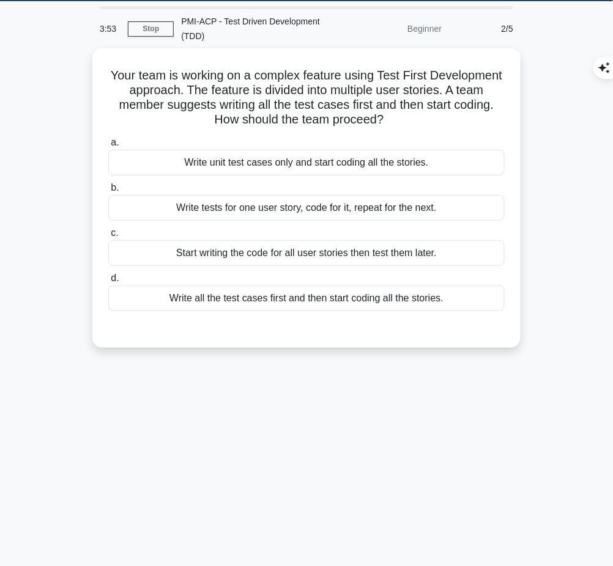
drag, startPoint x: 143, startPoint y: 75, endPoint x: 432, endPoint y: 124, distance: 293.4
click at [432, 124] on h5 "Your team is working on a complex feature using Test First Development approach…" at bounding box center [306, 98] width 399 height 60
copy h5 "Your team is working on a complex feature using Test First Development approach…"
click at [476, 210] on div "Write tests for one user story, code for it, repeat for the next." at bounding box center [306, 208] width 396 height 26
click at [108, 192] on input "b. Write tests for one user story, code for it, repeat for the next." at bounding box center [108, 188] width 0 height 8
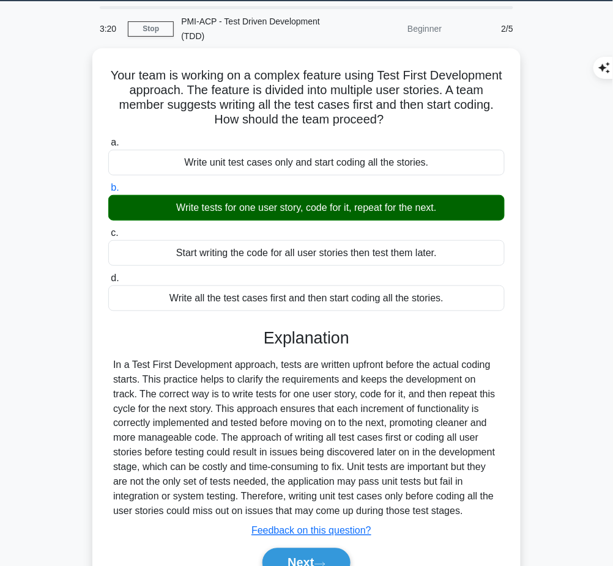
click at [324, 346] on div "Explanation Submit feedback Feedback on this question? Next" at bounding box center [306, 455] width 396 height 254
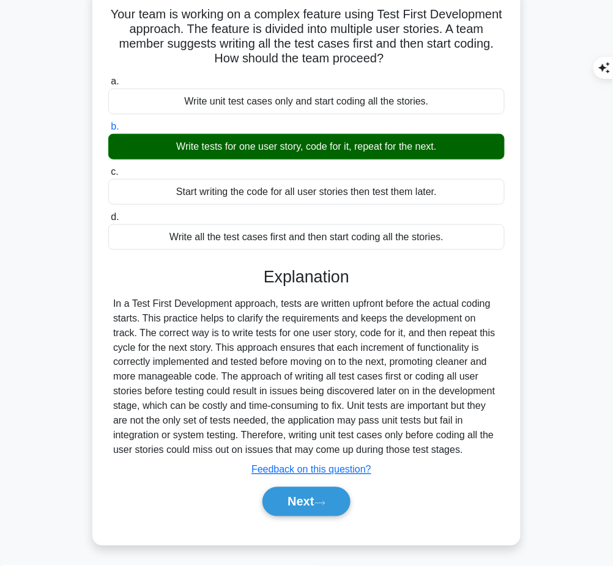
drag, startPoint x: 261, startPoint y: 269, endPoint x: 473, endPoint y: 453, distance: 281.0
click at [473, 453] on div "Explanation Submit feedback Feedback on this question? Next" at bounding box center [306, 394] width 396 height 254
copy div "Explanation In a Test First Development approach, tests are written upfront bef…"
click at [315, 497] on button "Next" at bounding box center [305, 501] width 87 height 29
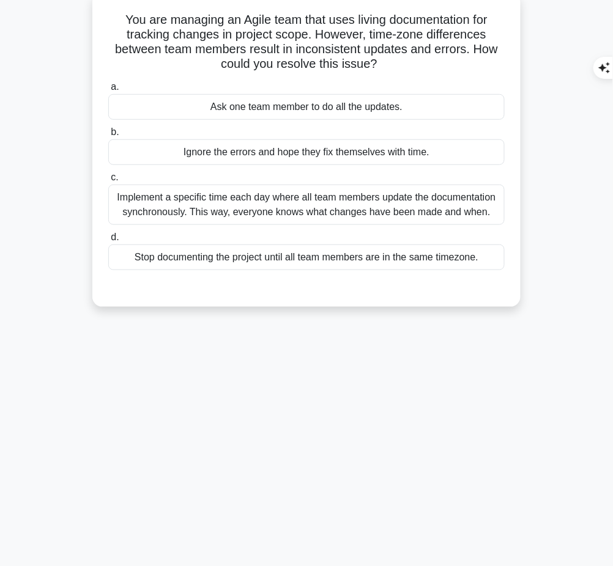
scroll to position [0, 0]
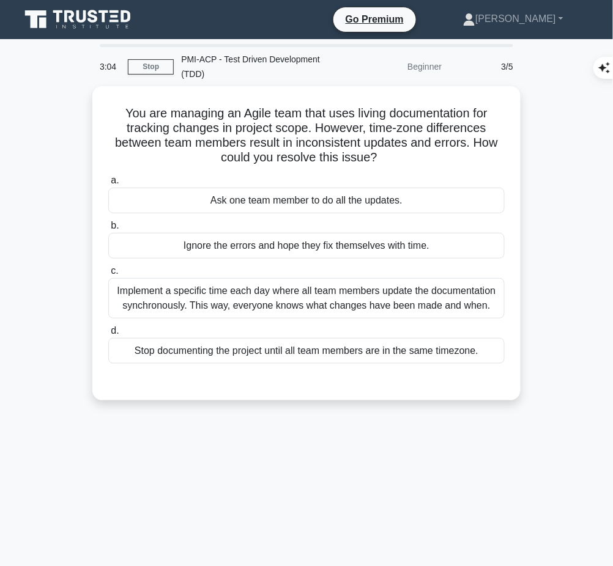
drag, startPoint x: 116, startPoint y: 110, endPoint x: 386, endPoint y: 160, distance: 274.9
click at [386, 160] on h5 "You are managing an Agile team that uses living documentation for tracking chan…" at bounding box center [306, 136] width 399 height 60
copy h5 "You are managing an Agile team that uses living documentation for tracking chan…"
click at [357, 289] on div "Implement a specific time each day where all team members update the documentat…" at bounding box center [306, 298] width 396 height 40
click at [108, 275] on input "c. Implement a specific time each day where all team members update the documen…" at bounding box center [108, 271] width 0 height 8
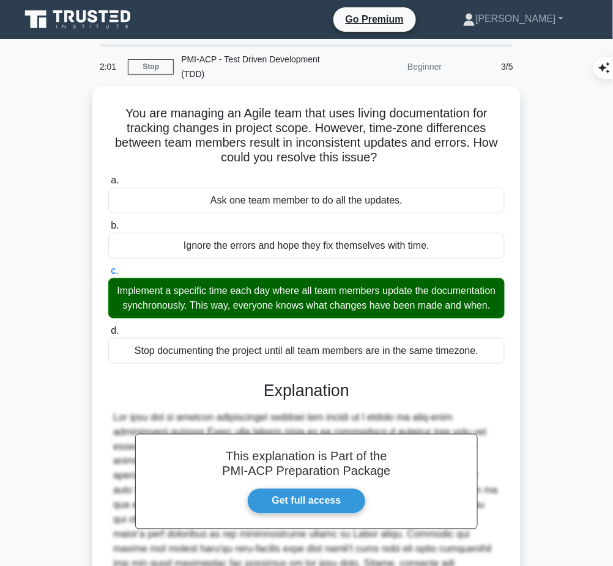
click at [301, 401] on h3 "Explanation" at bounding box center [307, 391] width 382 height 20
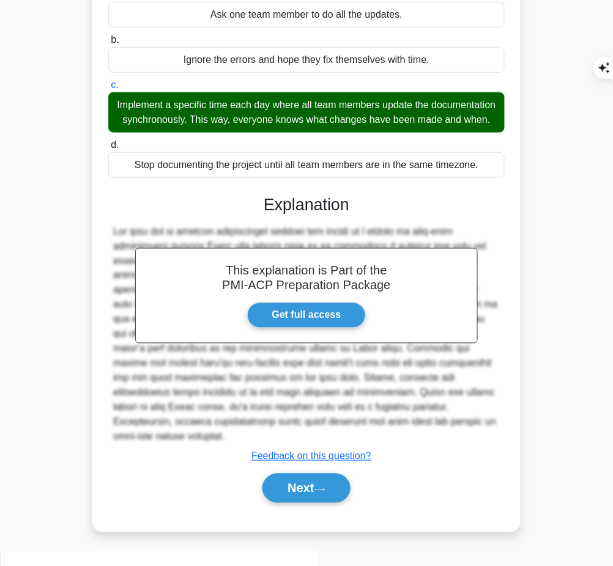
scroll to position [187, 0]
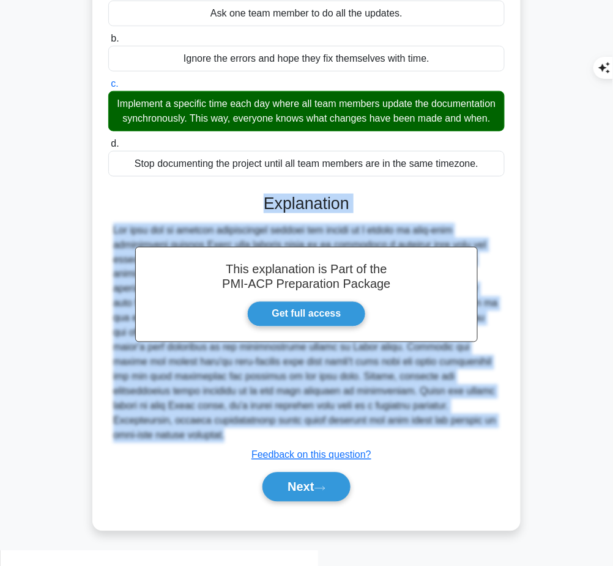
drag, startPoint x: 261, startPoint y: 215, endPoint x: 231, endPoint y: 464, distance: 251.3
click at [231, 464] on div "This explanation is Part of the PMI-ACP Preparation Package Get full access Exp…" at bounding box center [306, 343] width 396 height 328
copy div "Explanation The best way to resolve inconsistent updates and errors as a result…"
click at [266, 495] on button "Next" at bounding box center [305, 487] width 87 height 29
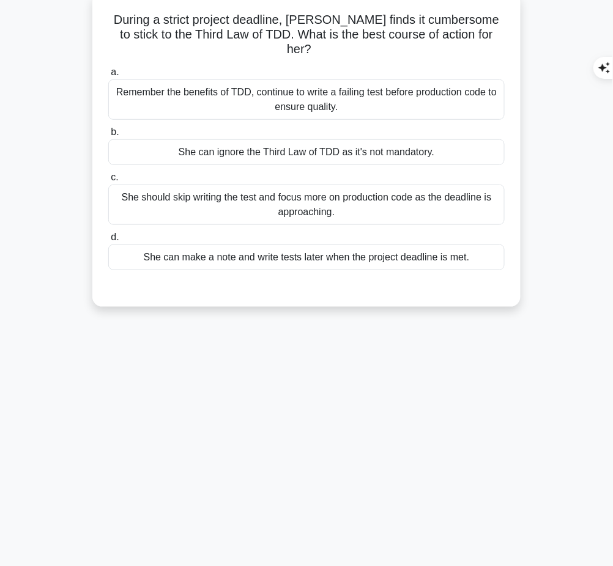
scroll to position [0, 0]
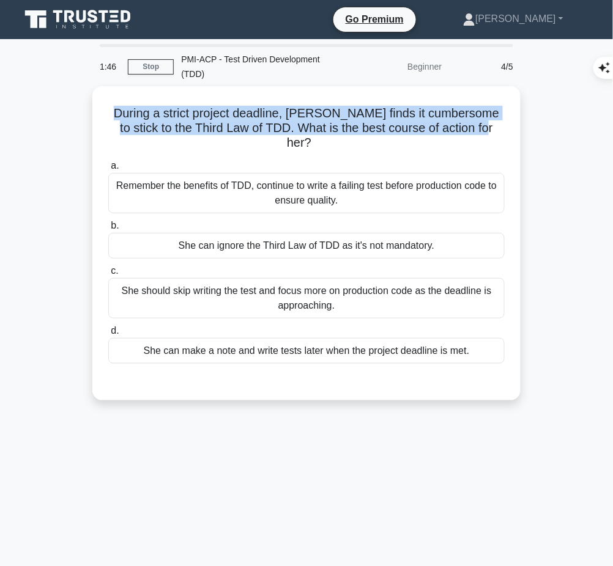
drag, startPoint x: 113, startPoint y: 105, endPoint x: 480, endPoint y: 127, distance: 367.7
click at [480, 127] on h5 "During a strict project deadline, Stella finds it cumbersome to stick to the Th…" at bounding box center [306, 128] width 399 height 45
copy h5 "During a strict project deadline, Stella finds it cumbersome to stick to the Th…"
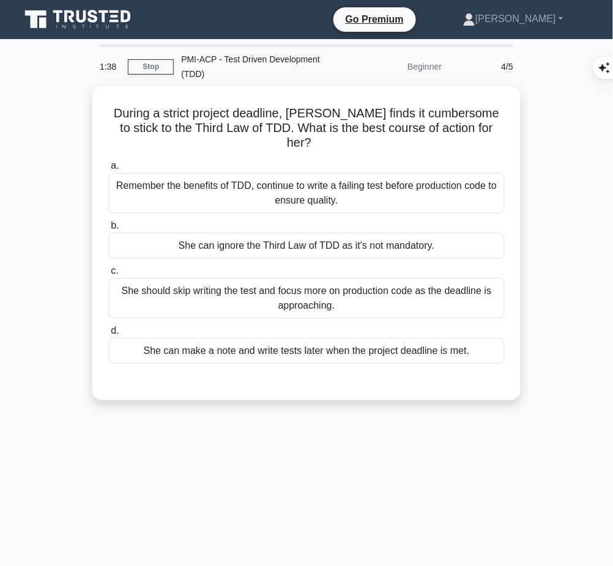
click at [429, 185] on div "Remember the benefits of TDD, continue to write a failing test before productio…" at bounding box center [306, 193] width 396 height 40
click at [108, 170] on input "a. Remember the benefits of TDD, continue to write a failing test before produc…" at bounding box center [108, 166] width 0 height 8
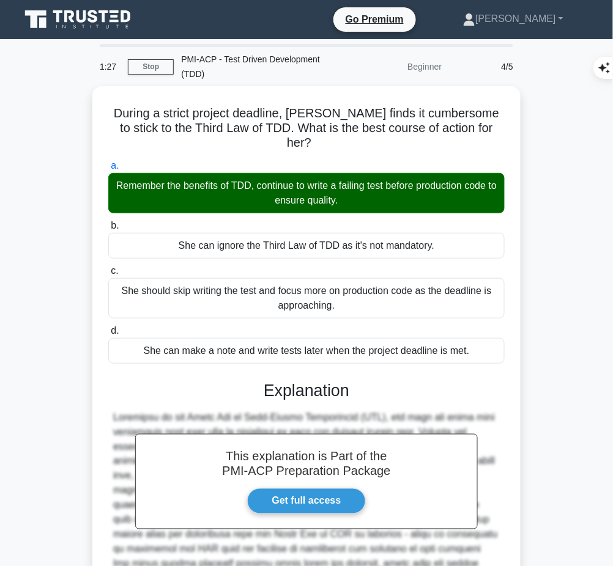
click at [348, 381] on h3 "Explanation" at bounding box center [307, 391] width 382 height 20
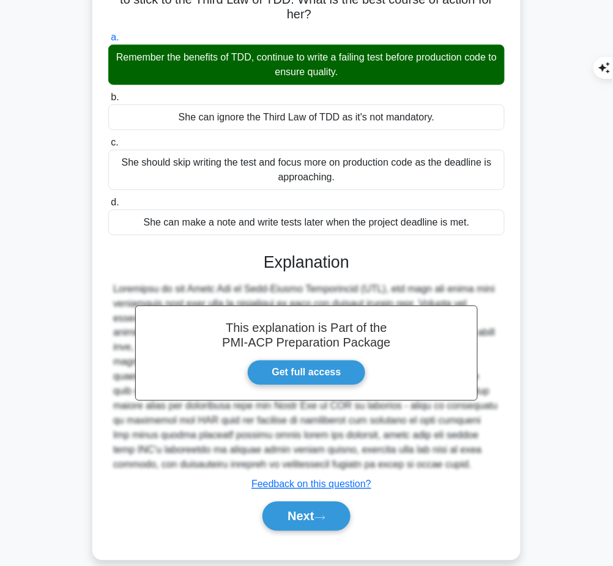
drag, startPoint x: 262, startPoint y: 238, endPoint x: 368, endPoint y: 449, distance: 235.8
click at [368, 449] on div "This explanation is Part of the PMI-ACP Preparation Package Get full access Exp…" at bounding box center [306, 387] width 396 height 298
copy div "Explanation According to the Third Law of Test-Driven Development (TDD), one mu…"
click at [295, 505] on button "Next" at bounding box center [305, 516] width 87 height 29
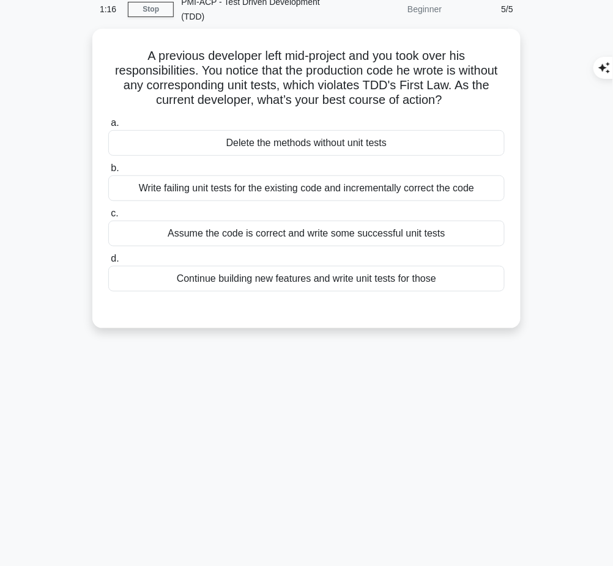
scroll to position [0, 0]
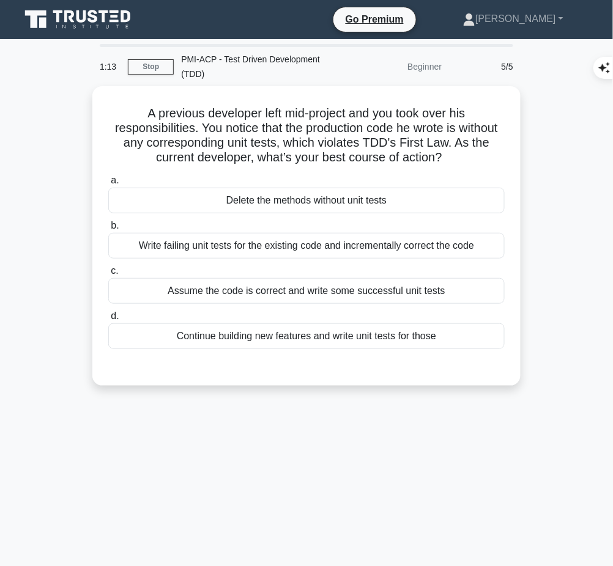
drag, startPoint x: 141, startPoint y: 107, endPoint x: 466, endPoint y: 155, distance: 328.4
click at [466, 155] on h5 "A previous developer left mid-project and you took over his responsibilities. Y…" at bounding box center [306, 136] width 399 height 60
copy h5 "A previous developer left mid-project and you took over his responsibilities. Y…"
click at [259, 245] on div "Write failing unit tests for the existing code and incrementally correct the co…" at bounding box center [306, 246] width 396 height 26
click at [108, 230] on input "b. Write failing unit tests for the existing code and incrementally correct the…" at bounding box center [108, 226] width 0 height 8
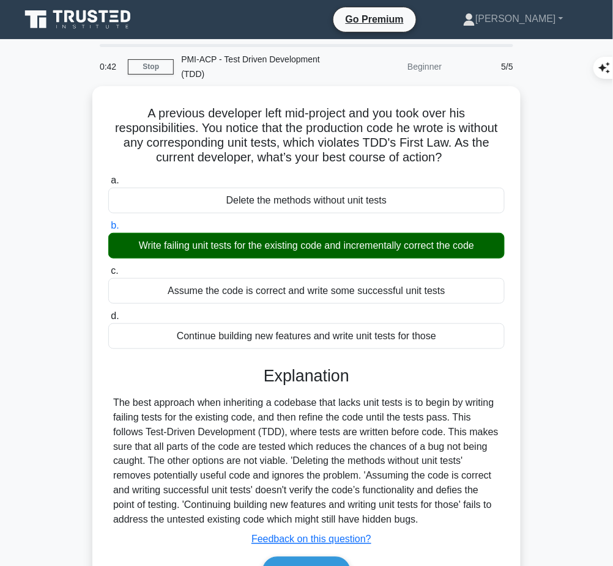
click at [320, 375] on h3 "Explanation" at bounding box center [307, 376] width 382 height 20
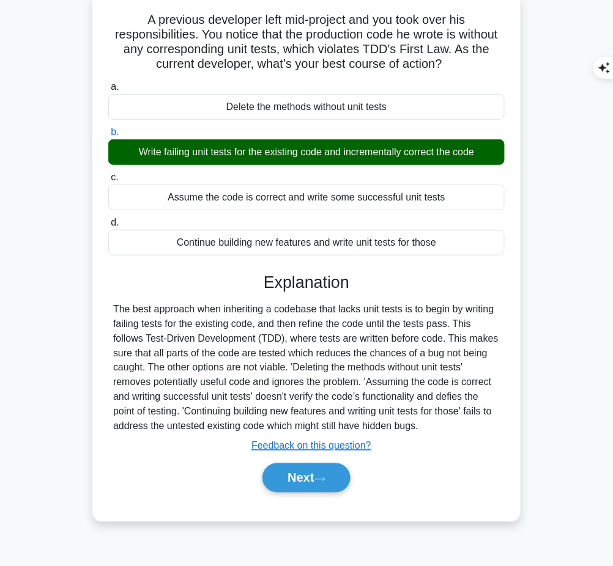
drag, startPoint x: 262, startPoint y: 273, endPoint x: 433, endPoint y: 427, distance: 230.0
click at [433, 427] on div "Explanation The best approach when inheriting a codebase that lacks unit tests …" at bounding box center [306, 385] width 396 height 225
copy div "Explanation The best approach when inheriting a codebase that lacks unit tests …"
click at [318, 477] on button "Next" at bounding box center [305, 478] width 87 height 29
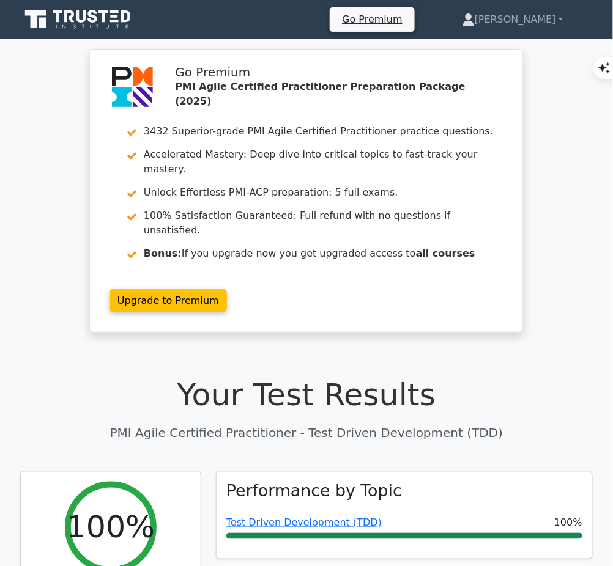
click at [339, 517] on link "Test Driven Development (TDD)" at bounding box center [303, 523] width 155 height 12
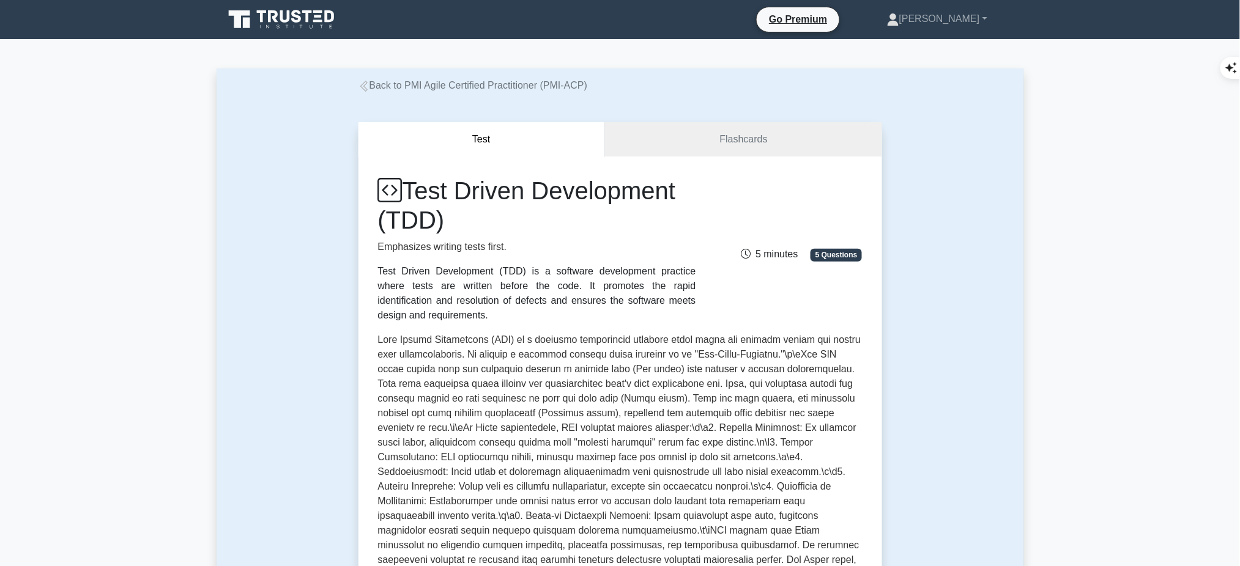
click at [612, 328] on div "Test Driven Development (TDD) Emphasizes writing tests first. Test Driven Devel…" at bounding box center [620, 418] width 484 height 484
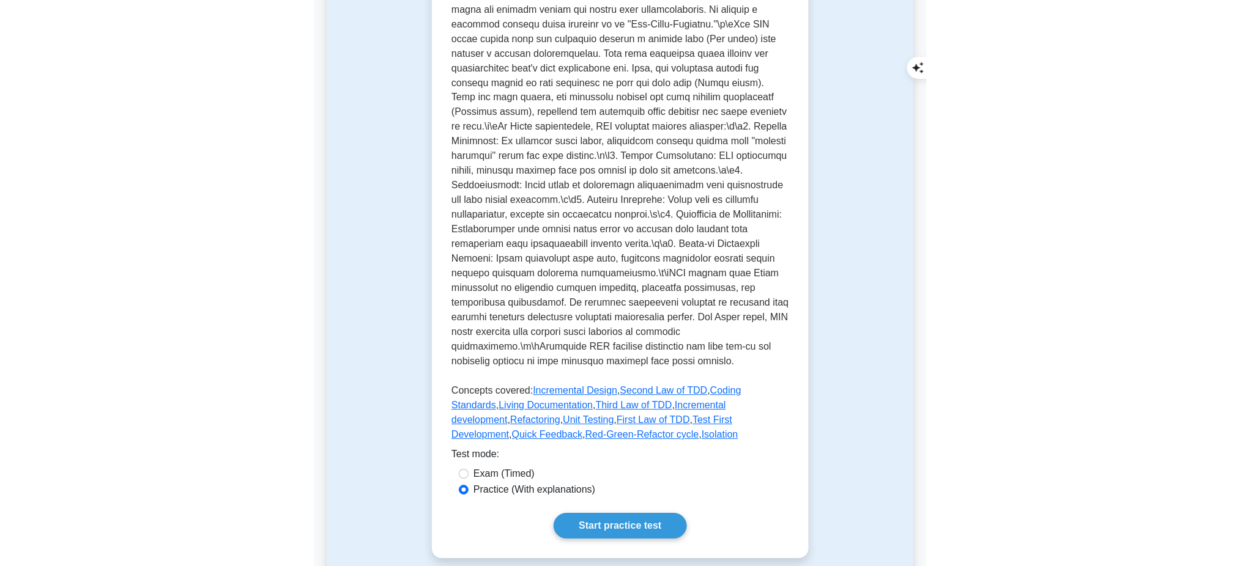
scroll to position [515, 0]
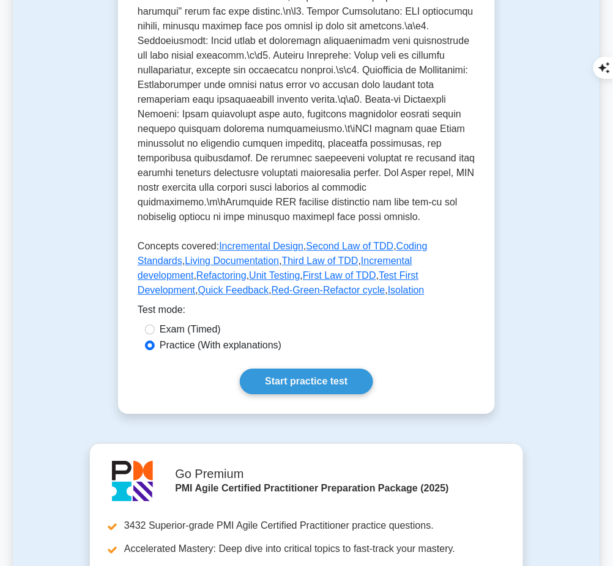
click at [297, 369] on link "Start practice test" at bounding box center [306, 382] width 133 height 26
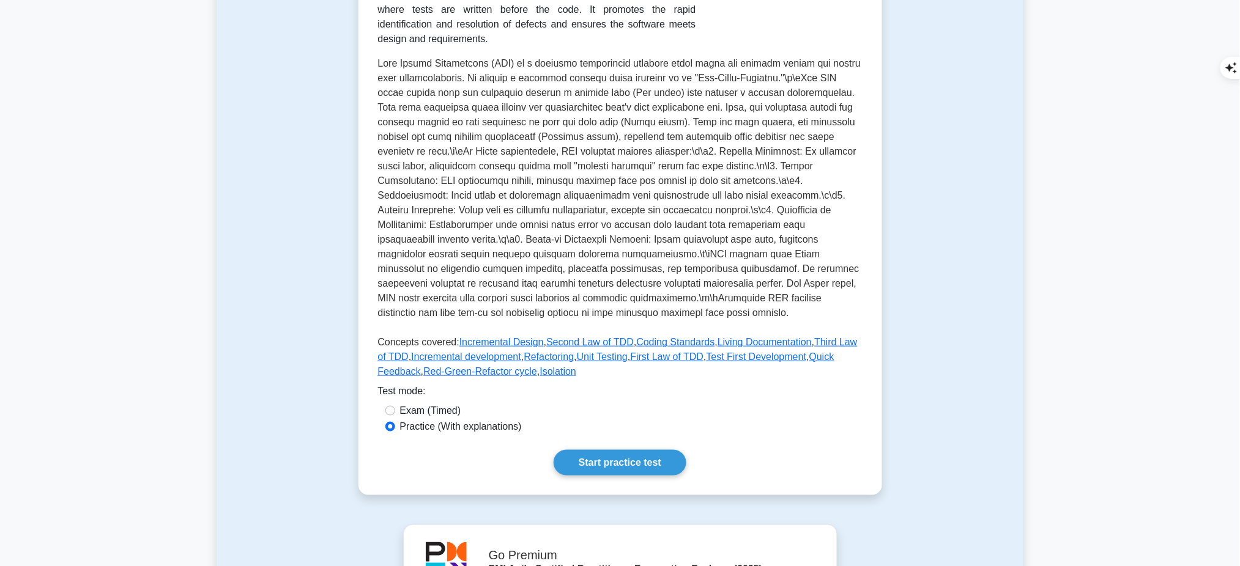
scroll to position [0, 0]
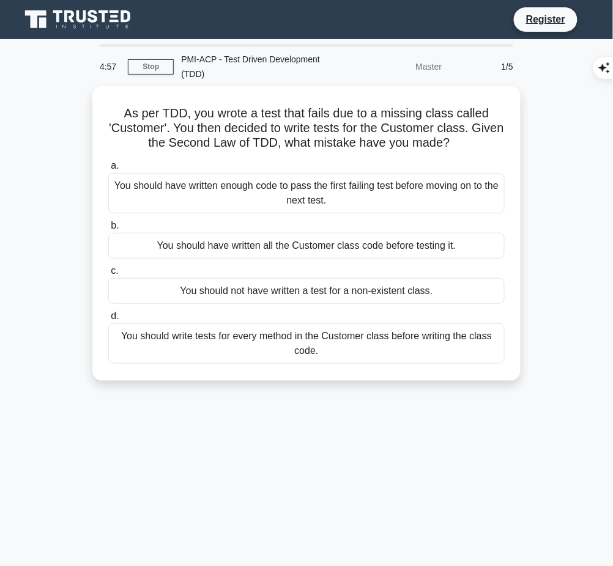
drag, startPoint x: 123, startPoint y: 110, endPoint x: 480, endPoint y: 138, distance: 358.3
click at [480, 138] on h5 "As per TDD, you wrote a test that fails due to a missing class called 'Customer…" at bounding box center [306, 128] width 399 height 45
copy h5 "As per TDD, you wrote a test that fails due to a missing class called 'Customer…"
click at [317, 173] on div "You should have written enough code to pass the first failing test before movin…" at bounding box center [306, 193] width 396 height 40
click at [108, 170] on input "a. You should have written enough code to pass the first failing test before mo…" at bounding box center [108, 166] width 0 height 8
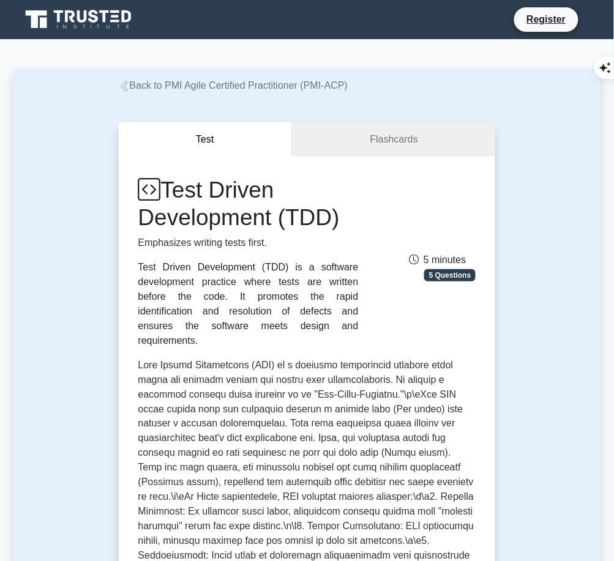
click at [538, 15] on link "Register" at bounding box center [546, 19] width 54 height 15
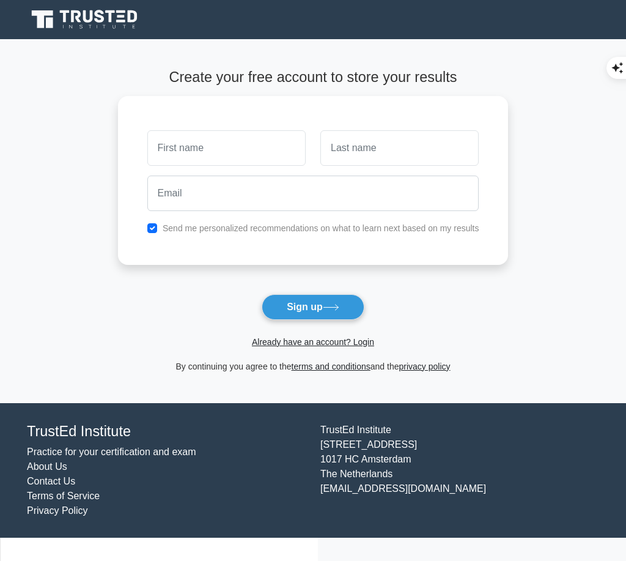
click at [341, 341] on link "Already have an account? Login" at bounding box center [313, 342] width 122 height 10
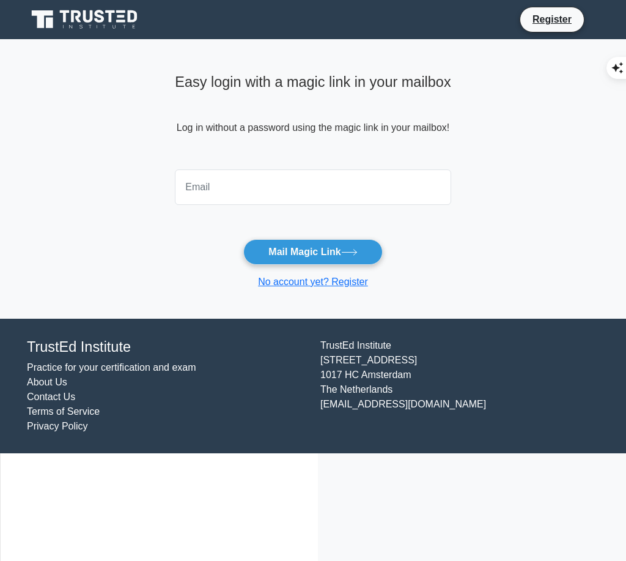
click at [261, 190] on input "email" at bounding box center [313, 186] width 276 height 35
type input "[DOMAIN_NAME][EMAIL_ADDRESS][DOMAIN_NAME]"
click at [295, 245] on button "Mail Magic Link" at bounding box center [312, 252] width 139 height 26
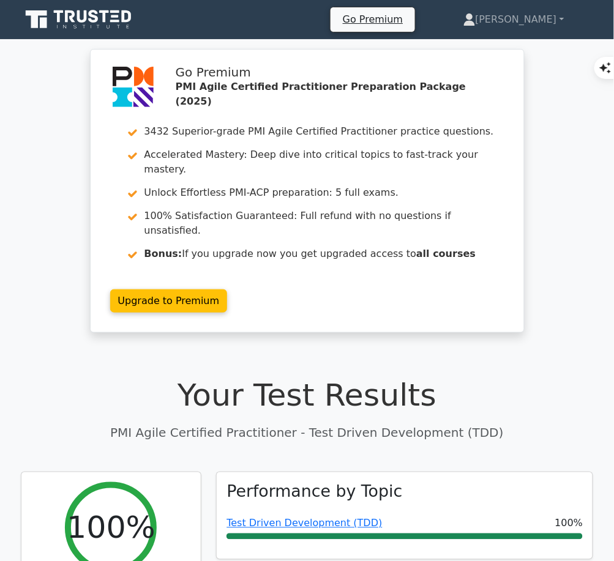
click at [311, 517] on link "Test Driven Development (TDD)" at bounding box center [303, 523] width 155 height 12
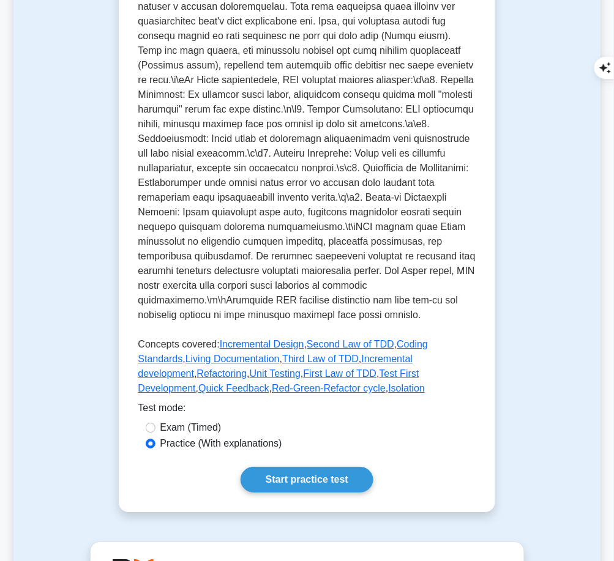
scroll to position [417, 0]
click at [305, 468] on link "Start practice test" at bounding box center [306, 480] width 133 height 26
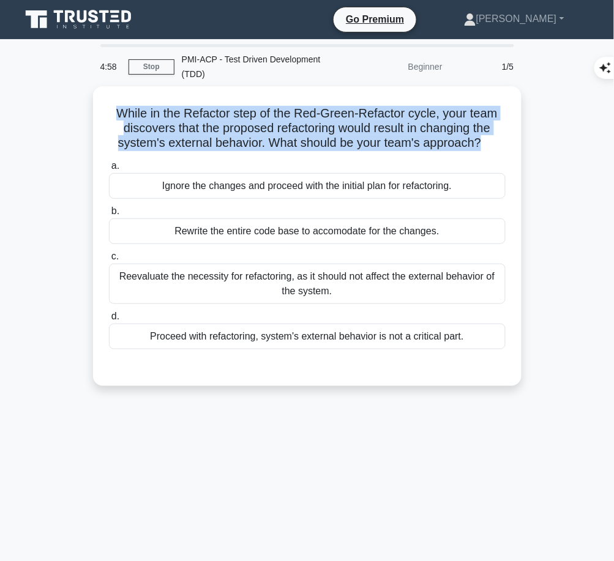
drag, startPoint x: 111, startPoint y: 108, endPoint x: 484, endPoint y: 144, distance: 374.9
click at [484, 144] on h5 "While in the Refactor step of the Red-Green-Refactor cycle, your team discovers…" at bounding box center [307, 128] width 399 height 45
copy h5 "While in the Refactor step of the Red-Green-Refactor cycle, your team discovers…"
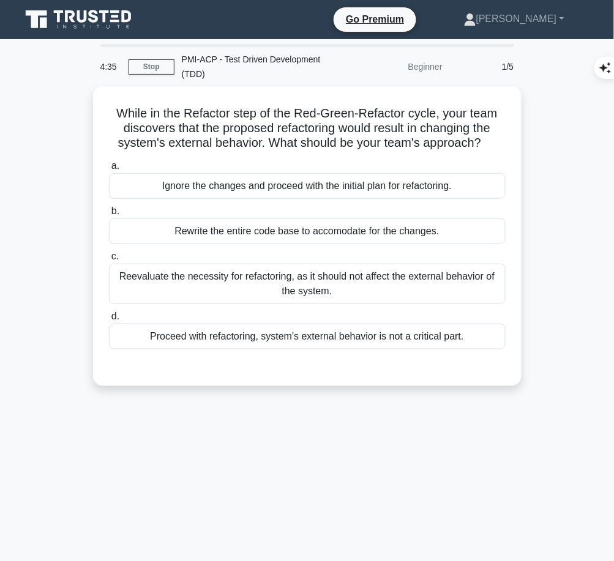
click at [480, 283] on div "Reevaluate the necessity for refactoring, as it should not affect the external …" at bounding box center [307, 284] width 396 height 40
click at [109, 261] on input "c. Reevaluate the necessity for refactoring, as it should not affect the extern…" at bounding box center [109, 257] width 0 height 8
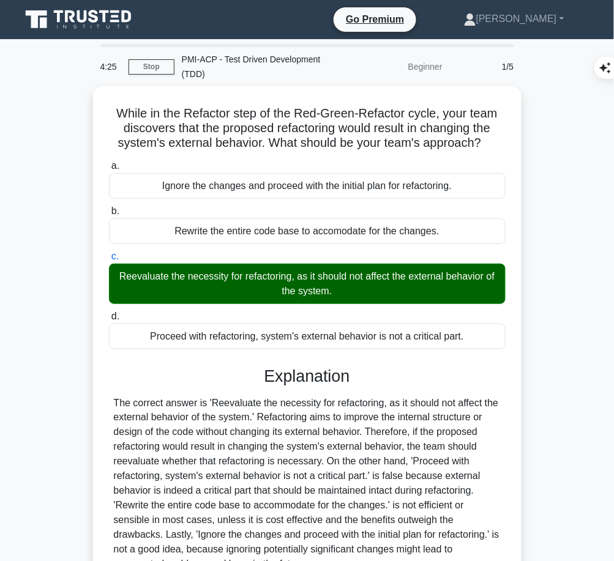
click at [344, 387] on div "Explanation Submit feedback Feedback on this question? Next" at bounding box center [307, 500] width 396 height 269
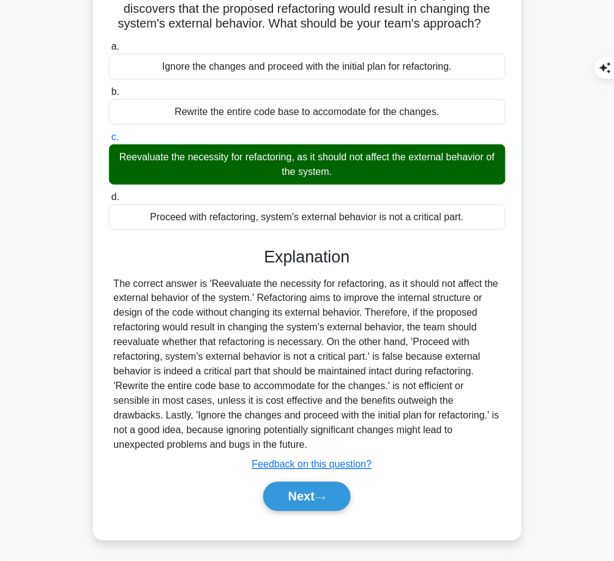
drag, startPoint x: 260, startPoint y: 249, endPoint x: 318, endPoint y: 440, distance: 199.5
click at [318, 440] on div "Explanation Submit feedback Feedback on this question? Next" at bounding box center [307, 381] width 396 height 269
copy div "Explanation The correct answer is 'Reevaluate the necessity for refactoring, as…"
click at [306, 502] on button "Next" at bounding box center [306, 496] width 87 height 29
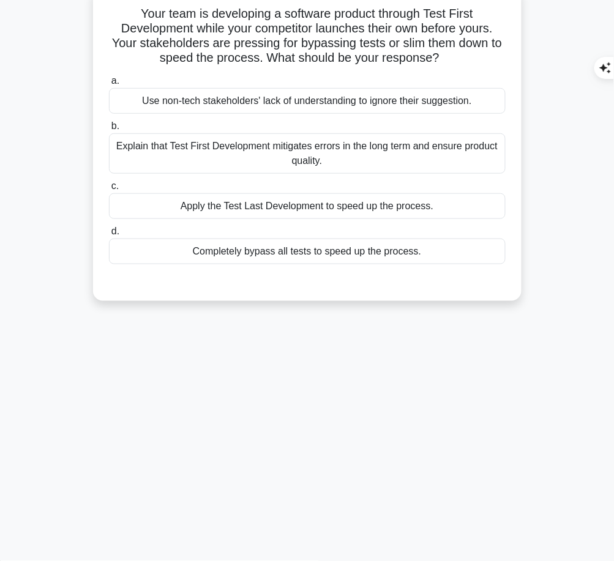
scroll to position [0, 0]
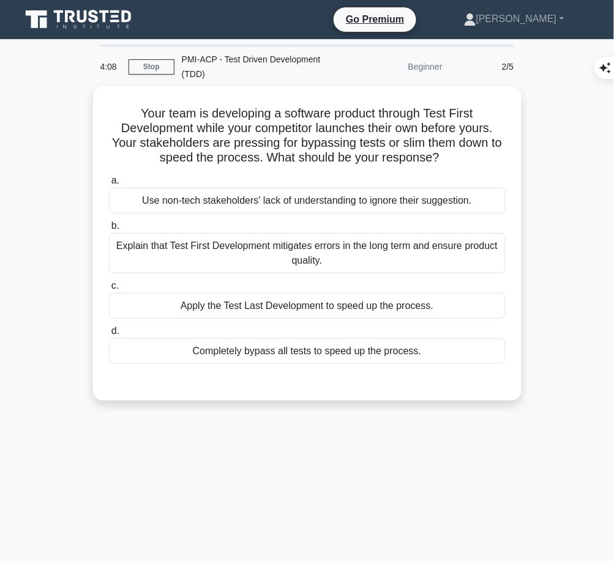
drag, startPoint x: 131, startPoint y: 106, endPoint x: 483, endPoint y: 152, distance: 355.4
click at [483, 152] on h5 "Your team is developing a software product through Test First Development while…" at bounding box center [307, 136] width 399 height 60
copy h5 "Your team is developing a software product through Test First Development while…"
click at [477, 264] on div "Explain that Test First Development mitigates errors in the long term and ensur…" at bounding box center [307, 253] width 396 height 40
click at [109, 230] on input "b. Explain that Test First Development mitigates errors in the long term and en…" at bounding box center [109, 226] width 0 height 8
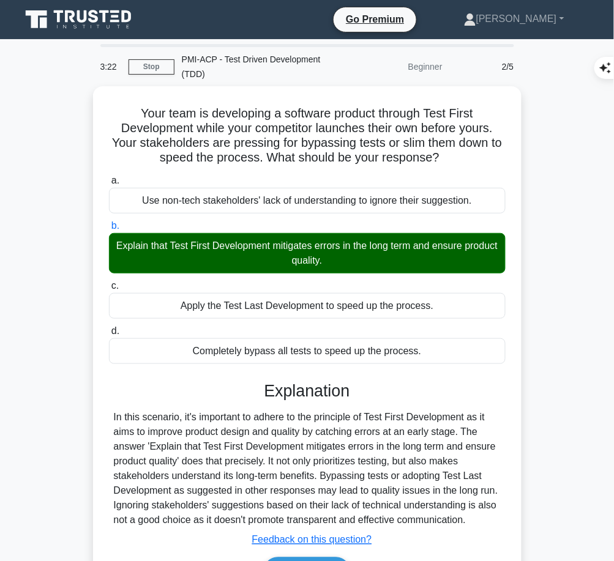
click at [292, 435] on div "In this scenario, it's important to adhere to the principle of Test First Devel…" at bounding box center [307, 468] width 387 height 117
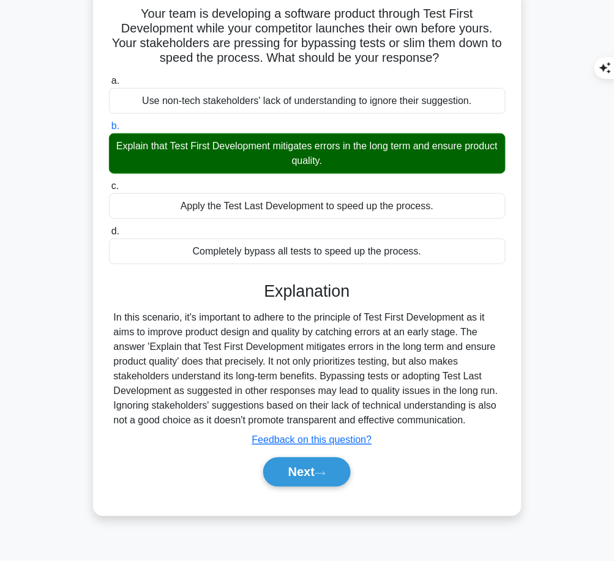
drag, startPoint x: 262, startPoint y: 289, endPoint x: 475, endPoint y: 419, distance: 249.6
click at [475, 419] on div "Explanation In this scenario, it's important to adhere to the principle of Test…" at bounding box center [307, 386] width 396 height 210
copy div "Explanation In this scenario, it's important to adhere to the principle of Test…"
click at [287, 479] on button "Next" at bounding box center [306, 472] width 87 height 29
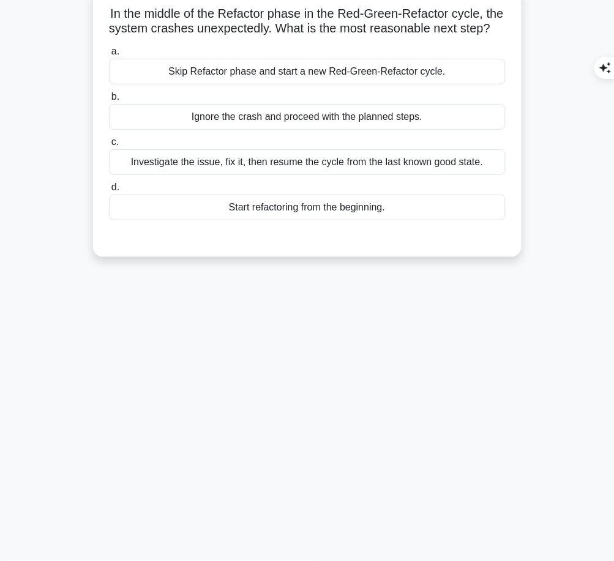
scroll to position [0, 0]
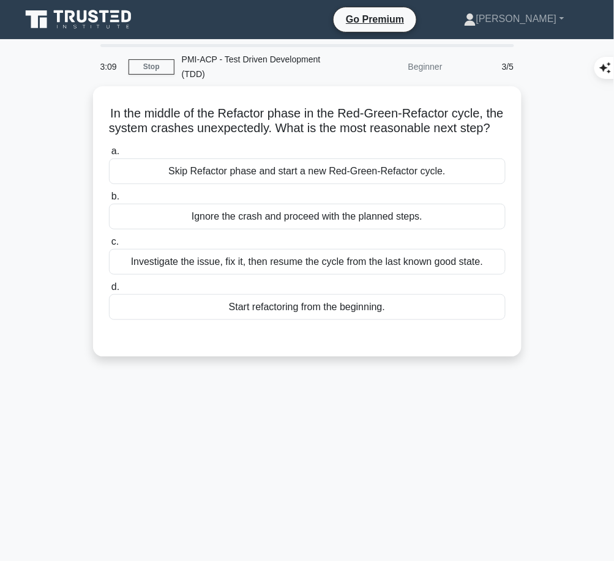
drag, startPoint x: 114, startPoint y: 107, endPoint x: 336, endPoint y: 145, distance: 225.3
click at [336, 136] on h5 "In the middle of the Refactor phase in the Red-Green-Refactor cycle, the system…" at bounding box center [307, 121] width 399 height 31
copy h5 "In the middle of the Refactor phase in the Red-Green-Refactor cycle, the system…"
click at [474, 274] on div "Investigate the issue, fix it, then resume the cycle from the last known good s…" at bounding box center [307, 262] width 396 height 26
click at [109, 246] on input "c. Investigate the issue, fix it, then resume the cycle from the last known goo…" at bounding box center [109, 242] width 0 height 8
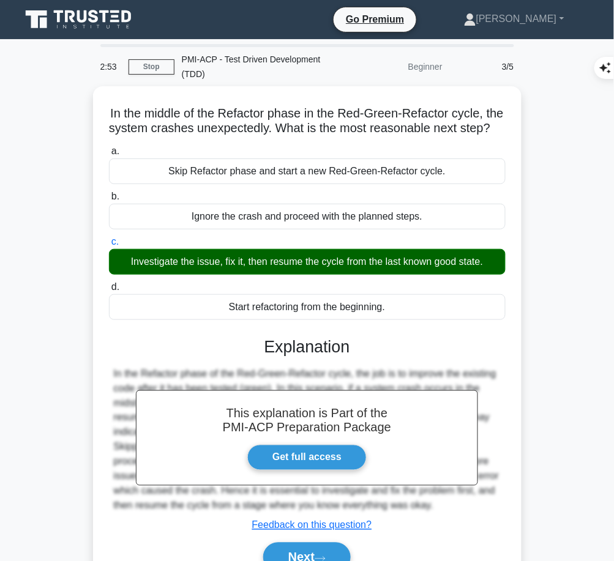
click at [266, 357] on h3 "Explanation" at bounding box center [307, 347] width 382 height 20
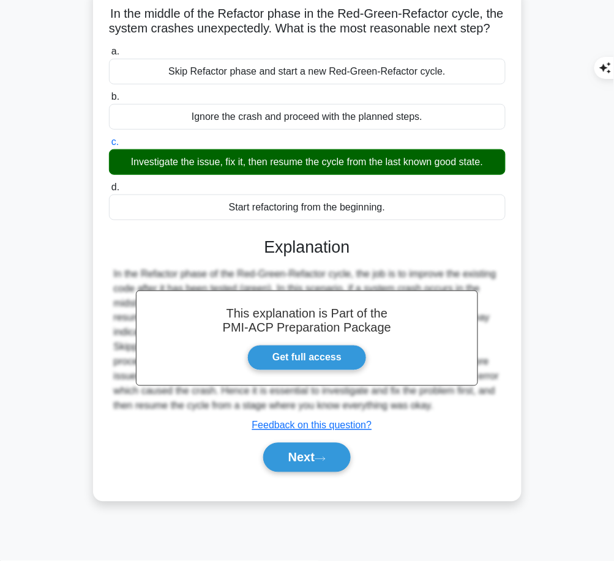
drag, startPoint x: 265, startPoint y: 259, endPoint x: 456, endPoint y: 421, distance: 250.5
click at [456, 421] on div "This explanation is Part of the PMI-ACP Preparation Package Get full access Exp…" at bounding box center [307, 350] width 396 height 254
copy div "Explanation In the Refactor phase of the Red-Green-Refactor cycle, the job is t…"
click at [279, 472] on button "Next" at bounding box center [306, 457] width 87 height 29
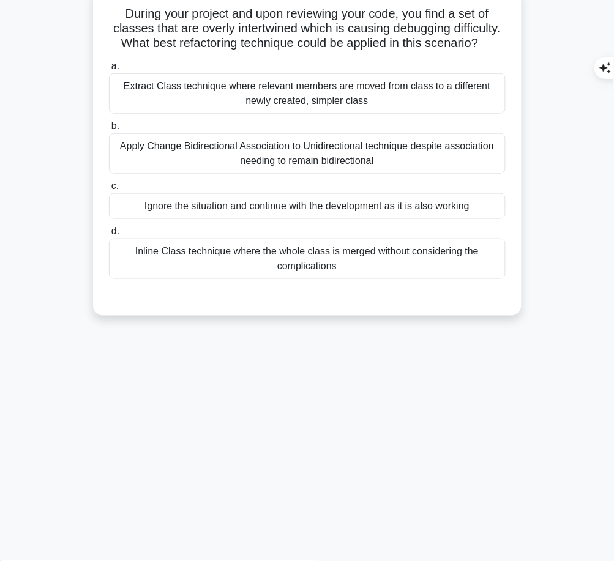
scroll to position [0, 0]
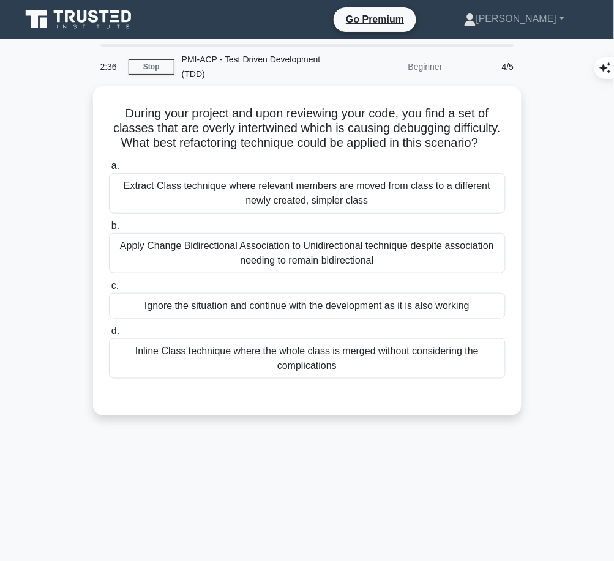
drag, startPoint x: 114, startPoint y: 105, endPoint x: 341, endPoint y: 159, distance: 232.6
click at [341, 151] on h5 "During your project and upon reviewing your code, you find a set of classes tha…" at bounding box center [307, 128] width 399 height 45
copy h5 "During your project and upon reviewing your code, you find a set of classes tha…"
click at [478, 151] on icon ".spinner_0XTQ{transform-origin:center;animation:spinner_y6GP .75s linear infini…" at bounding box center [485, 143] width 15 height 15
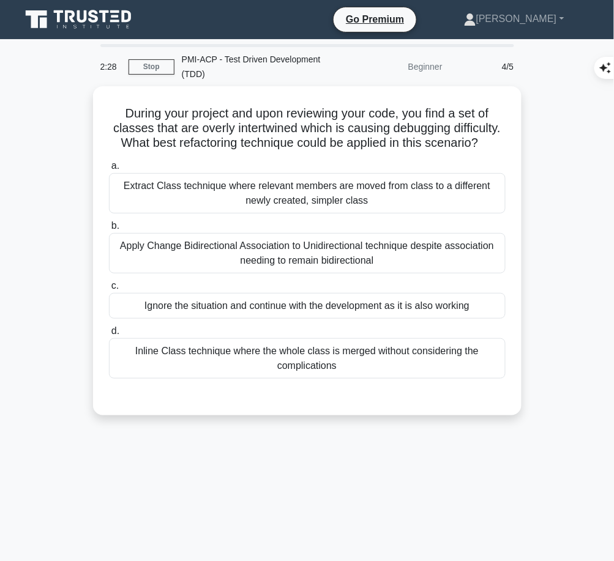
drag, startPoint x: 113, startPoint y: 104, endPoint x: 336, endPoint y: 159, distance: 229.9
click at [336, 151] on h5 "During your project and upon reviewing your code, you find a set of classes tha…" at bounding box center [307, 128] width 399 height 45
copy h5 "During your project and upon reviewing your code, you find a set of classes tha…"
click at [368, 204] on div "Extract Class technique where relevant members are moved from class to a differ…" at bounding box center [307, 193] width 396 height 40
click at [109, 170] on input "a. Extract Class technique where relevant members are moved from class to a dif…" at bounding box center [109, 166] width 0 height 8
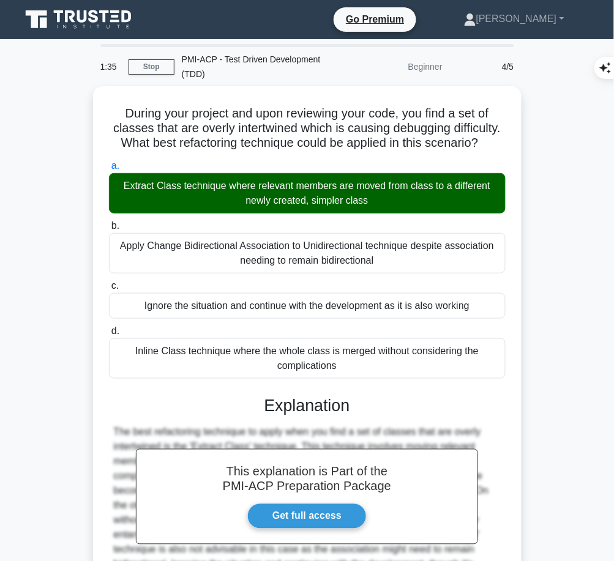
click at [300, 415] on h3 "Explanation" at bounding box center [307, 406] width 382 height 20
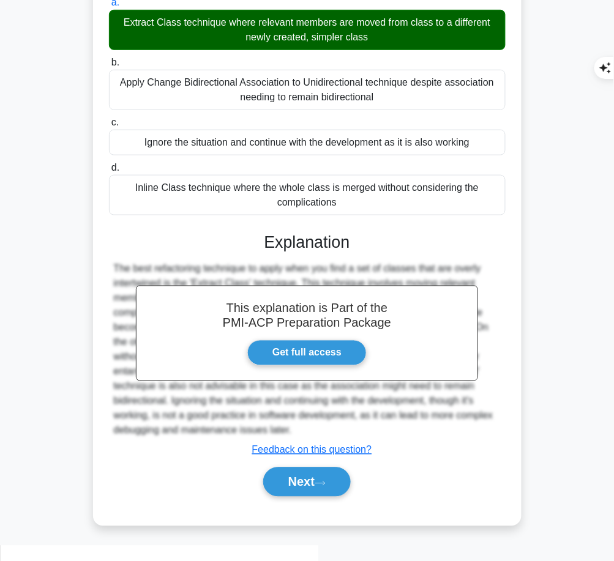
drag, startPoint x: 263, startPoint y: 248, endPoint x: 310, endPoint y: 446, distance: 203.1
click at [310, 446] on div "This explanation is Part of the PMI-ACP Preparation Package Get full access Exp…" at bounding box center [307, 360] width 396 height 284
copy div "Explanation The best refactoring technique to apply when you find a set of clas…"
click at [298, 497] on button "Next" at bounding box center [306, 481] width 87 height 29
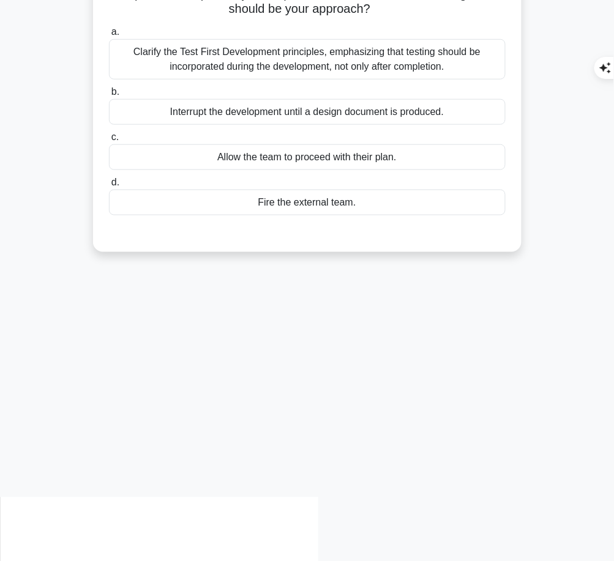
scroll to position [0, 0]
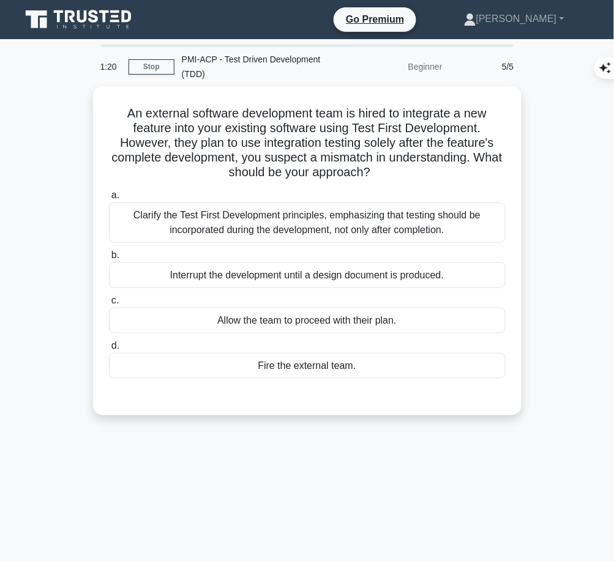
drag, startPoint x: 119, startPoint y: 108, endPoint x: 410, endPoint y: 174, distance: 298.4
click at [410, 174] on h5 "An external software development team is hired to integrate a new feature into …" at bounding box center [307, 143] width 399 height 75
copy h5 "An external software development team is hired to integrate a new feature into …"
click at [399, 220] on div "Clarify the Test First Development principles, emphasizing that testing should …" at bounding box center [307, 222] width 396 height 40
click at [109, 199] on input "a. Clarify the Test First Development principles, emphasizing that testing shou…" at bounding box center [109, 195] width 0 height 8
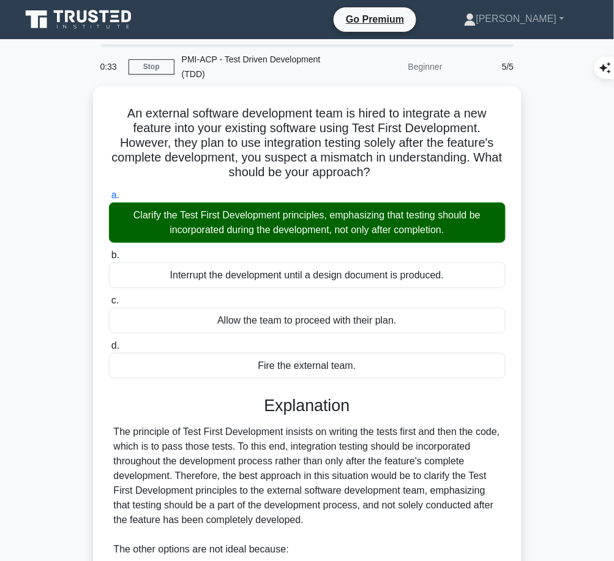
click at [251, 448] on div "The principle of Test First Development insists on writing the tests first and …" at bounding box center [307, 564] width 387 height 279
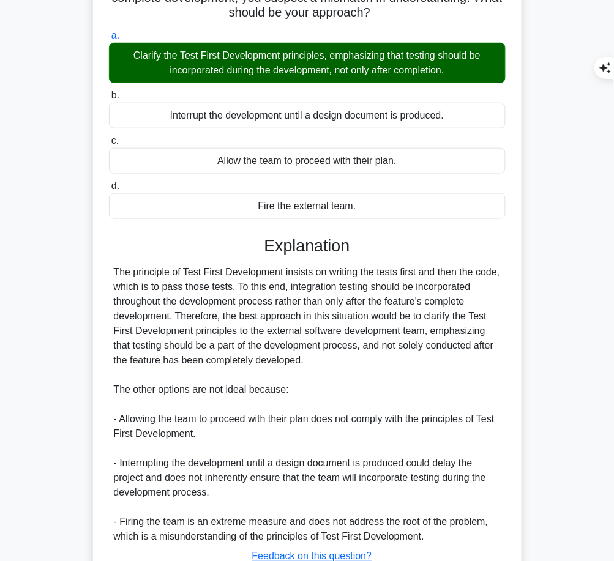
scroll to position [251, 0]
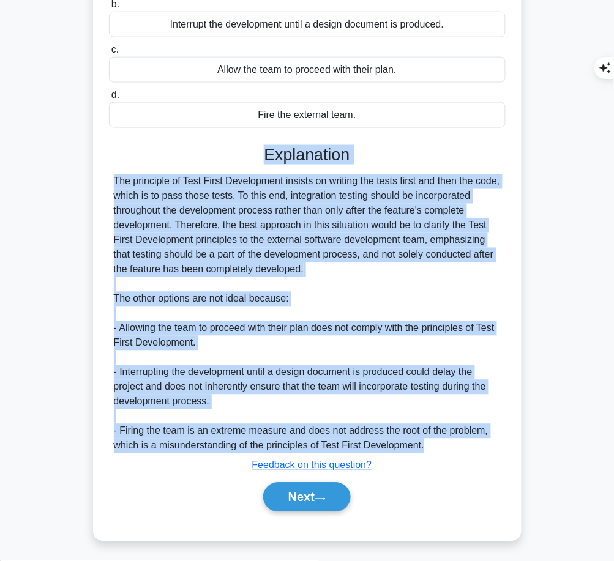
drag, startPoint x: 303, startPoint y: 225, endPoint x: 429, endPoint y: 447, distance: 254.8
click at [429, 447] on div "Explanation The principle of Test First Development insists on writing the test…" at bounding box center [307, 331] width 396 height 372
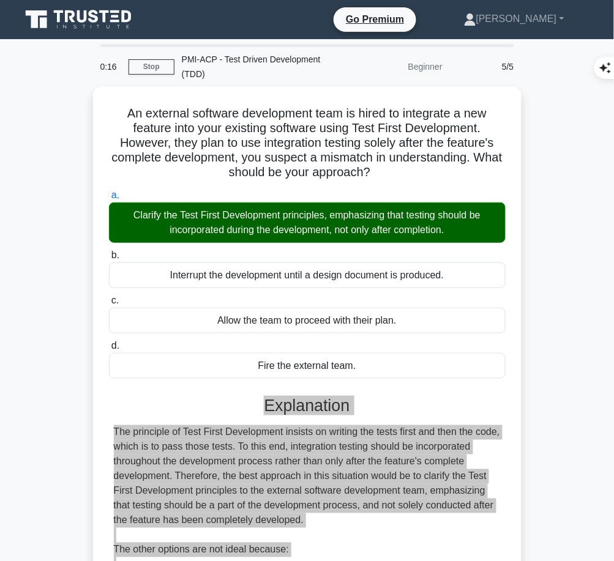
scroll to position [251, 0]
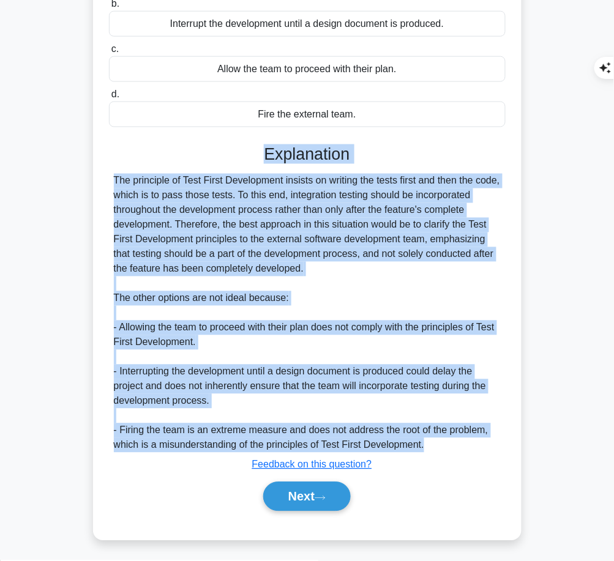
click at [306, 497] on button "Next" at bounding box center [306, 496] width 87 height 29
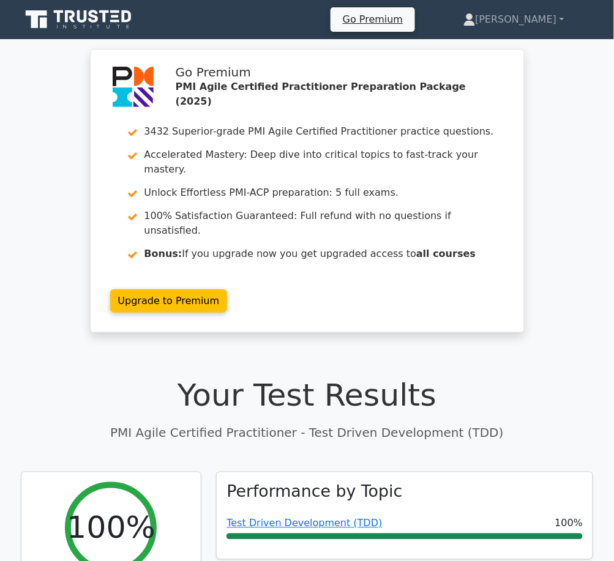
click at [307, 517] on link "Test Driven Development (TDD)" at bounding box center [303, 523] width 155 height 12
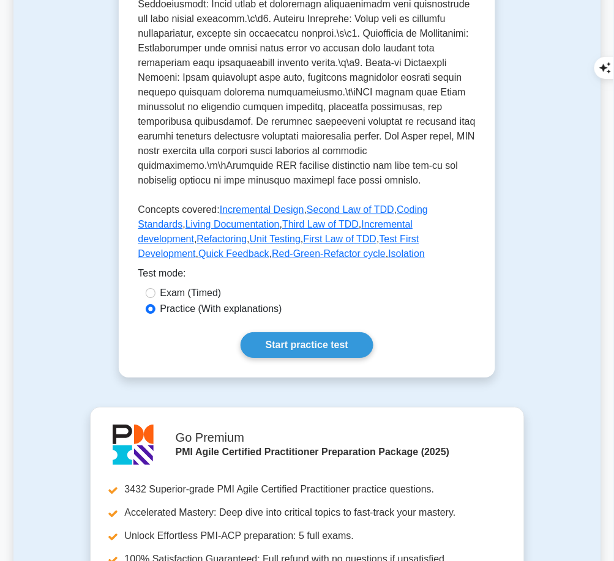
scroll to position [551, 0]
click at [284, 333] on link "Start practice test" at bounding box center [306, 346] width 133 height 26
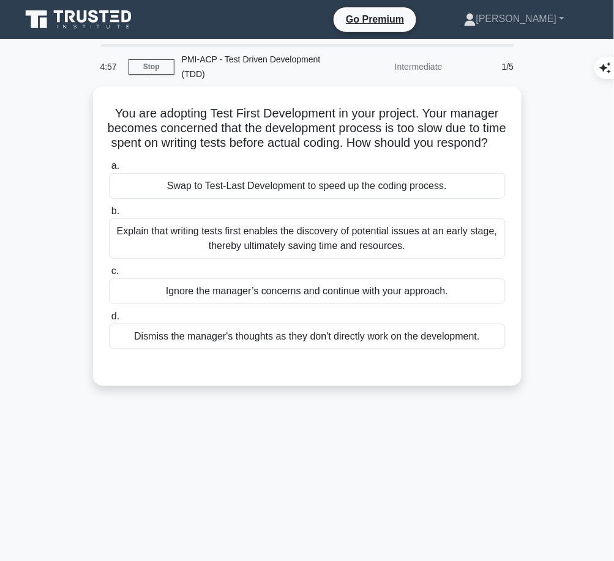
drag, startPoint x: 103, startPoint y: 101, endPoint x: 333, endPoint y: 154, distance: 235.3
click at [333, 154] on div "You are adopting Test First Development in your project. Your manager becomes c…" at bounding box center [307, 236] width 418 height 290
copy h5 "You are adopting Test First Development in your project. Your manager becomes c…"
click at [435, 251] on div "Explain that writing tests first enables the discovery of potential issues at a…" at bounding box center [307, 238] width 396 height 40
click at [109, 215] on input "b. Explain that writing tests first enables the discovery of potential issues a…" at bounding box center [109, 211] width 0 height 8
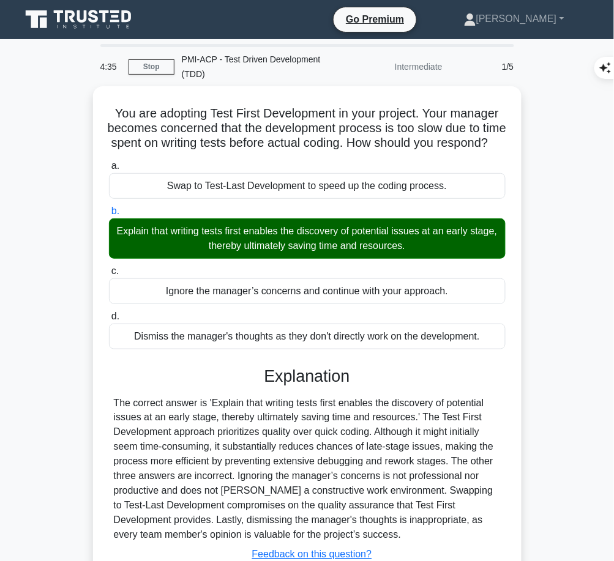
click at [280, 434] on div "The correct answer is 'Explain that writing tests first enables the discovery o…" at bounding box center [307, 469] width 387 height 147
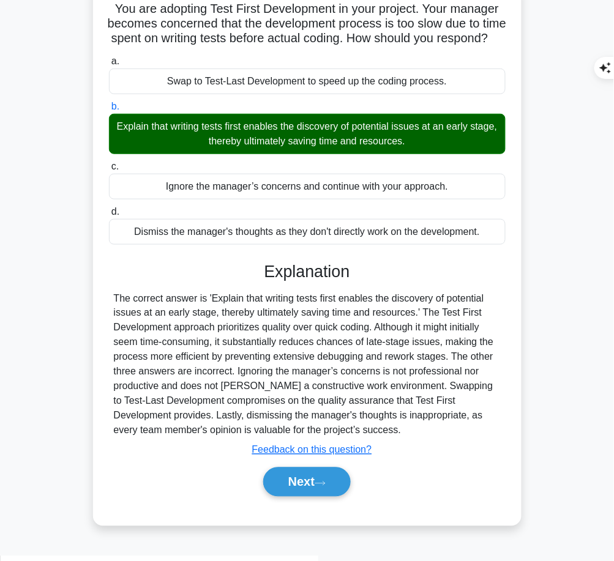
drag, startPoint x: 261, startPoint y: 281, endPoint x: 365, endPoint y: 442, distance: 191.4
click at [365, 442] on div "Explanation The correct answer is 'Explain that writing tests first enables the…" at bounding box center [307, 382] width 396 height 240
copy div "Explanation The correct answer is 'Explain that writing tests first enables the…"
click at [298, 494] on button "Next" at bounding box center [306, 481] width 87 height 29
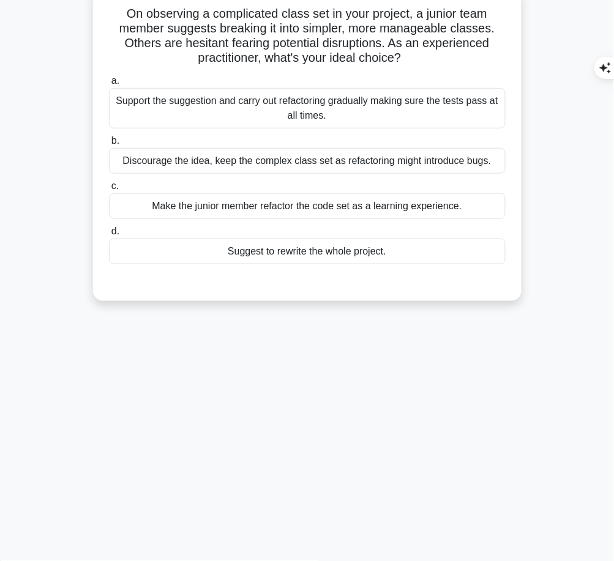
scroll to position [0, 0]
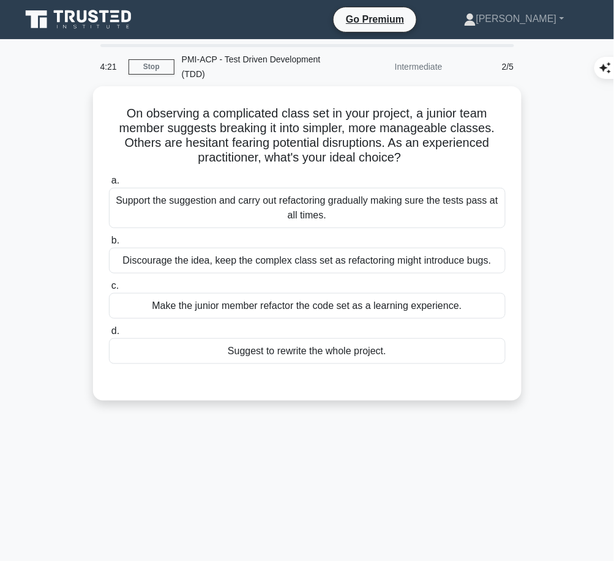
drag, startPoint x: 120, startPoint y: 108, endPoint x: 417, endPoint y: 162, distance: 301.0
click at [417, 162] on h5 "On observing a complicated class set in your project, a junior team member sugg…" at bounding box center [307, 136] width 399 height 60
copy h5 "On observing a complicated class set in your project, a junior team member sugg…"
click at [445, 214] on div "Support the suggestion and carry out refactoring gradually making sure the test…" at bounding box center [307, 208] width 396 height 40
click at [109, 185] on input "a. Support the suggestion and carry out refactoring gradually making sure the t…" at bounding box center [109, 181] width 0 height 8
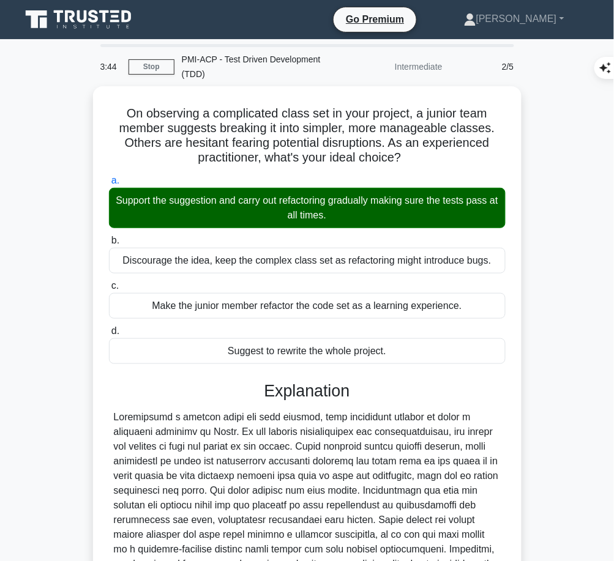
click at [256, 437] on div at bounding box center [307, 505] width 387 height 191
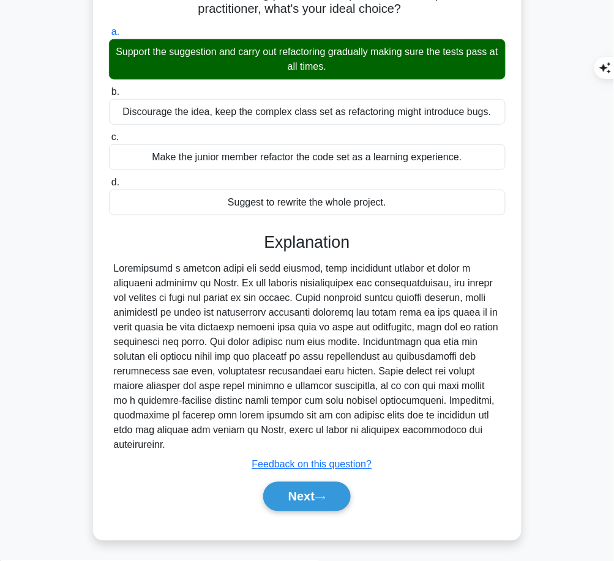
drag, startPoint x: 264, startPoint y: 242, endPoint x: 191, endPoint y: 443, distance: 213.4
click at [191, 443] on div "Explanation Submit feedback Feedback on this question? Next" at bounding box center [307, 374] width 396 height 284
copy div "Explanation Refactoring a complex class set into simpler, more manageable class…"
click at [287, 504] on button "Next" at bounding box center [306, 496] width 87 height 29
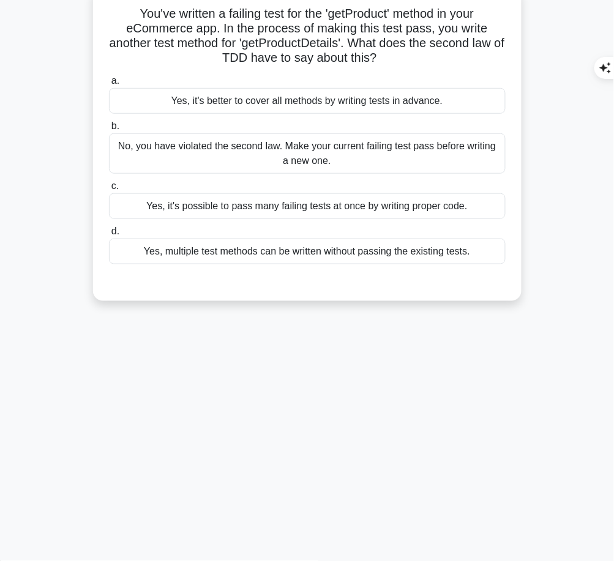
scroll to position [0, 0]
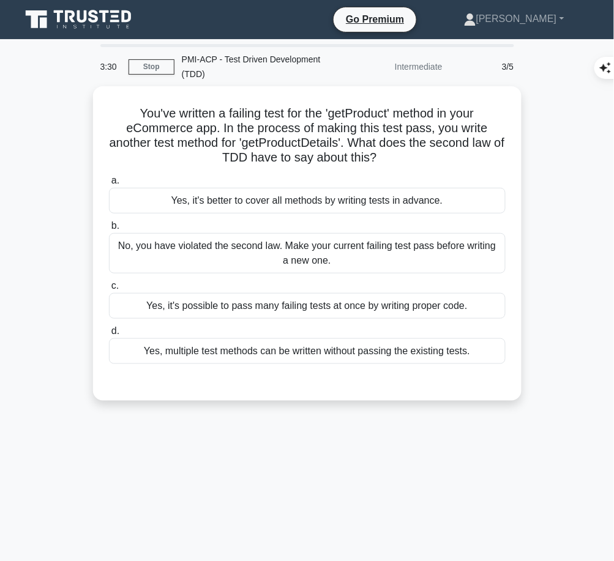
drag, startPoint x: 125, startPoint y: 101, endPoint x: 411, endPoint y: 161, distance: 292.6
click at [411, 161] on div "You've written a failing test for the 'getProduct' method in your eCommerce app…" at bounding box center [307, 243] width 418 height 305
copy h5 "You've written a failing test for the 'getProduct' method in your eCommerce app…"
click at [442, 258] on div "No, you have violated the second law. Make your current failing test pass befor…" at bounding box center [307, 253] width 396 height 40
click at [109, 230] on input "b. No, you have violated the second law. Make your current failing test pass be…" at bounding box center [109, 226] width 0 height 8
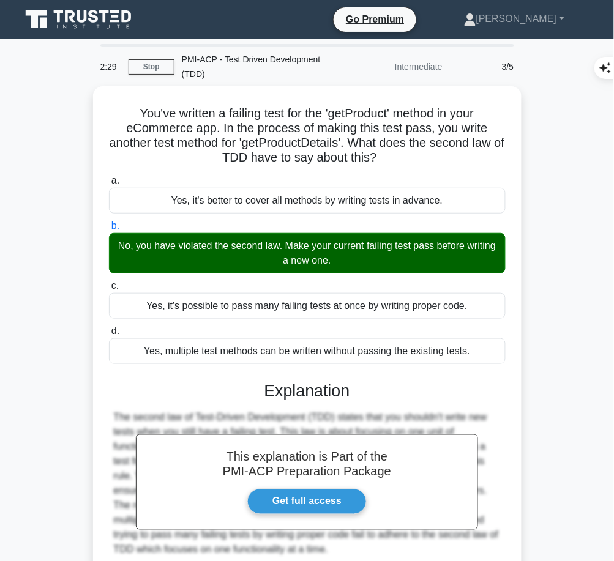
click at [345, 376] on div "This explanation is Part of the PMI-ACP Preparation Package Get full access Exp…" at bounding box center [307, 493] width 396 height 254
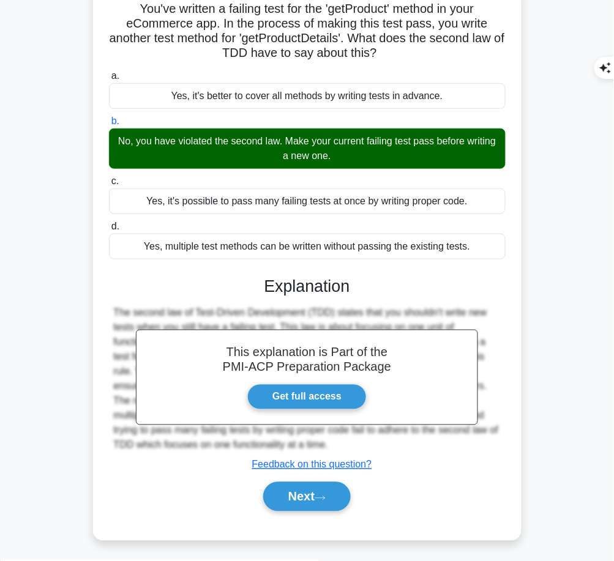
drag, startPoint x: 262, startPoint y: 281, endPoint x: 399, endPoint y: 379, distance: 168.7
click at [392, 445] on div "This explanation is Part of the PMI-ACP Preparation Package Get full access Exp…" at bounding box center [307, 389] width 396 height 254
copy div "Explanation The second law of Test-Driven Development (TDD) states that you sho…"
click at [301, 494] on button "Next" at bounding box center [306, 496] width 87 height 29
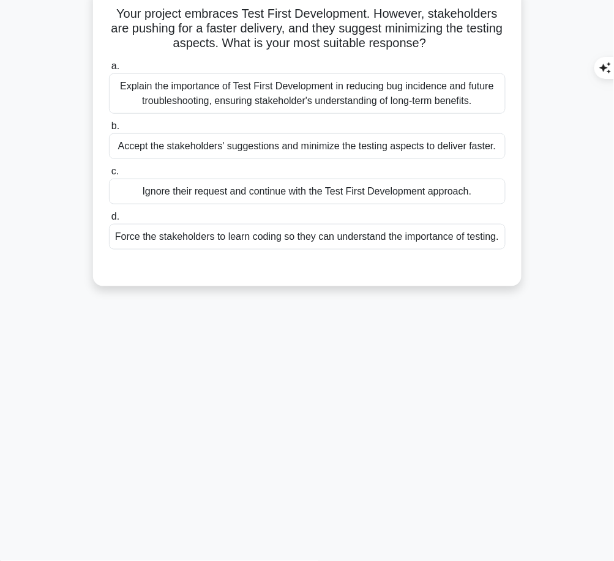
scroll to position [0, 0]
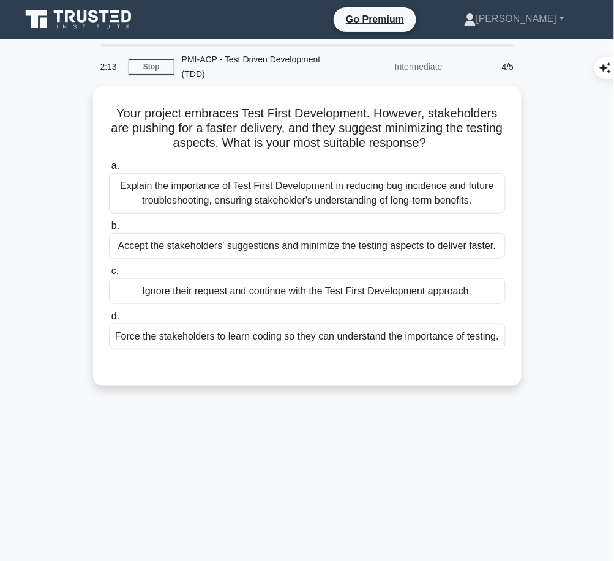
drag, startPoint x: 115, startPoint y: 108, endPoint x: 453, endPoint y: 140, distance: 339.1
click at [453, 140] on h5 "Your project embraces Test First Development. However, stakeholders are pushing…" at bounding box center [307, 128] width 399 height 45
copy h5 "Your project embraces Test First Development. However, stakeholders are pushing…"
click at [302, 196] on div "Explain the importance of Test First Development in reducing bug incidence and …" at bounding box center [307, 193] width 396 height 40
click at [109, 170] on input "a. Explain the importance of Test First Development in reducing bug incidence a…" at bounding box center [109, 166] width 0 height 8
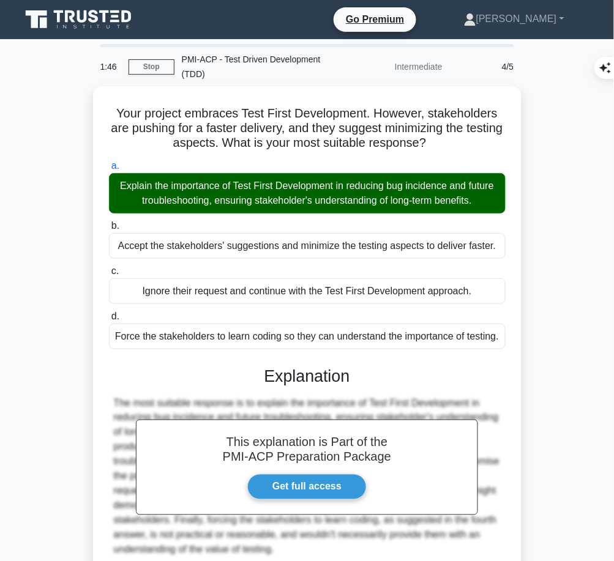
click at [344, 371] on h3 "Explanation" at bounding box center [307, 376] width 382 height 20
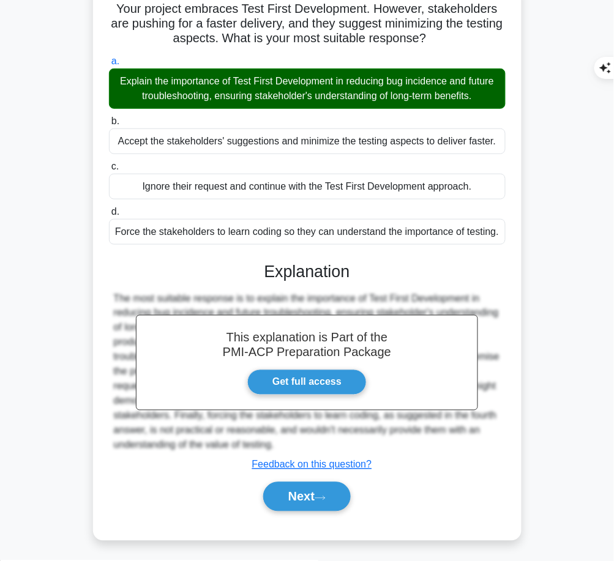
drag, startPoint x: 263, startPoint y: 269, endPoint x: 287, endPoint y: 448, distance: 180.9
click at [287, 448] on div "This explanation is Part of the PMI-ACP Preparation Package Get full access Exp…" at bounding box center [307, 381] width 396 height 269
copy div "Explanation The most suitable response is to explain the importance of Test Fir…"
click at [322, 489] on button "Next" at bounding box center [306, 496] width 87 height 29
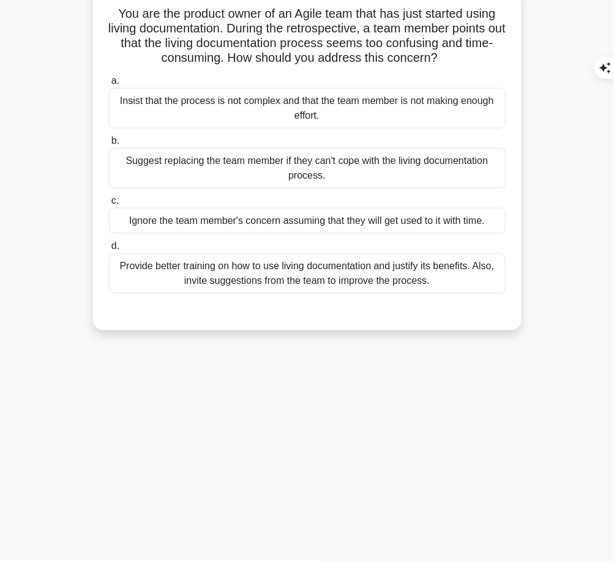
scroll to position [0, 0]
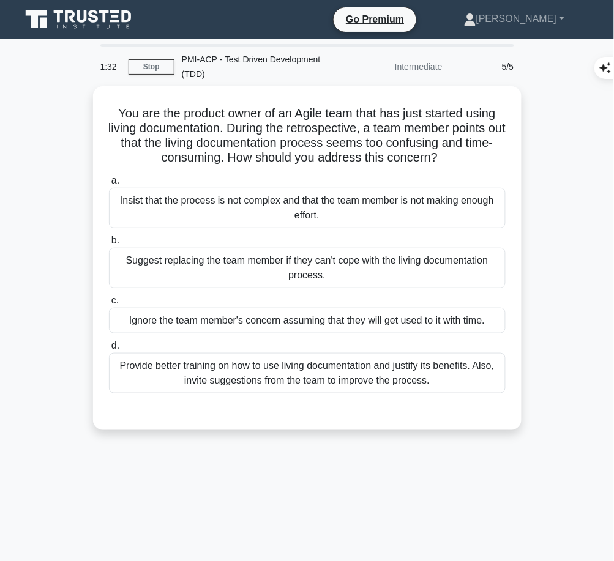
drag, startPoint x: 113, startPoint y: 108, endPoint x: 460, endPoint y: 164, distance: 351.9
click at [460, 164] on div "You are the product owner of an Agile team that has just started using living d…" at bounding box center [307, 258] width 418 height 334
copy h5 "You are the product owner of an Agile team that has just started using living d…"
click at [382, 369] on div "Provide better training on how to use living documentation and justify its bene…" at bounding box center [307, 373] width 396 height 40
click at [109, 350] on input "d. Provide better training on how to use living documentation and justify its b…" at bounding box center [109, 346] width 0 height 8
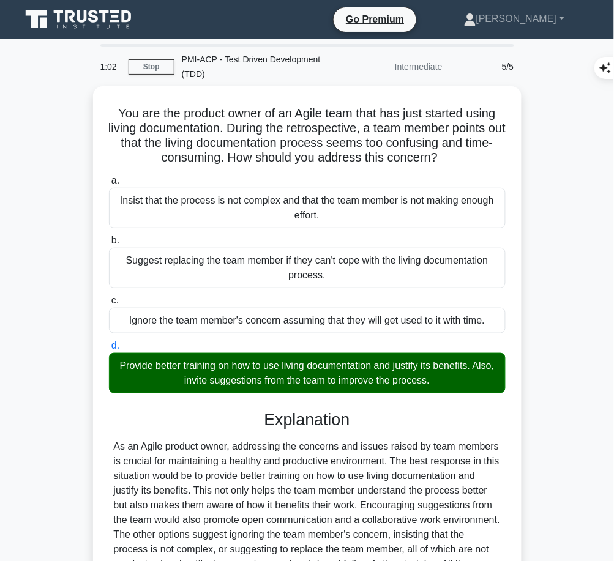
click at [363, 465] on div "As an Agile product owner, addressing the concerns and issues raised by team me…" at bounding box center [307, 520] width 387 height 161
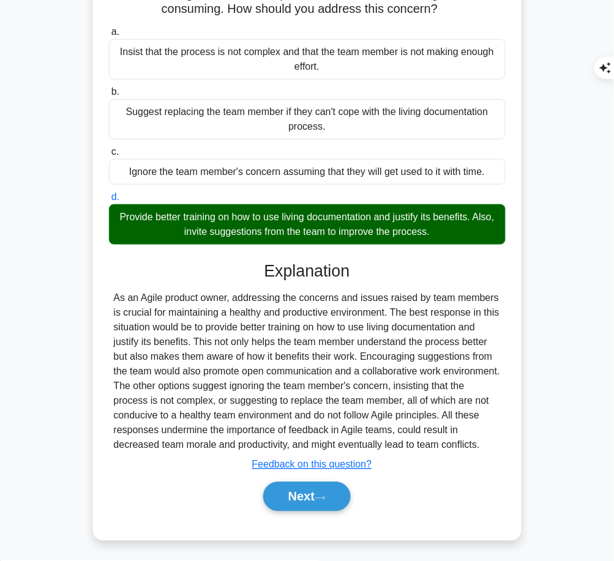
drag, startPoint x: 262, startPoint y: 267, endPoint x: 489, endPoint y: 445, distance: 288.8
click at [489, 445] on div "Explanation Submit feedback Feedback on this question? Next" at bounding box center [307, 389] width 396 height 254
copy div "Explanation As an Agile product owner, addressing the concerns and issues raise…"
click at [295, 490] on button "Next" at bounding box center [306, 496] width 87 height 29
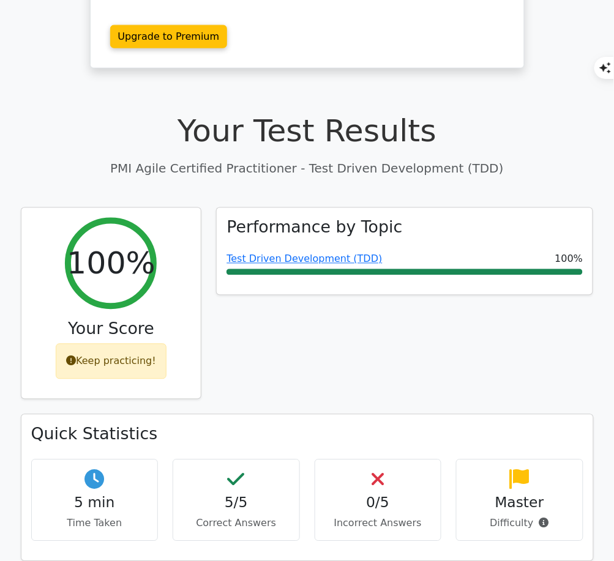
scroll to position [305, 0]
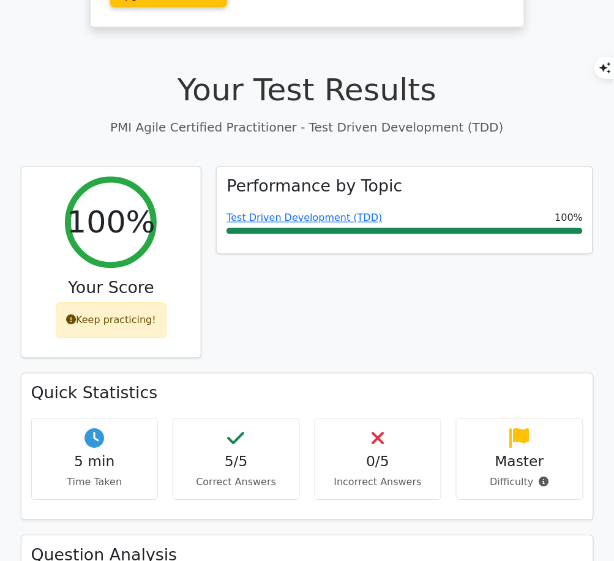
click at [321, 212] on link "Test Driven Development (TDD)" at bounding box center [303, 218] width 155 height 12
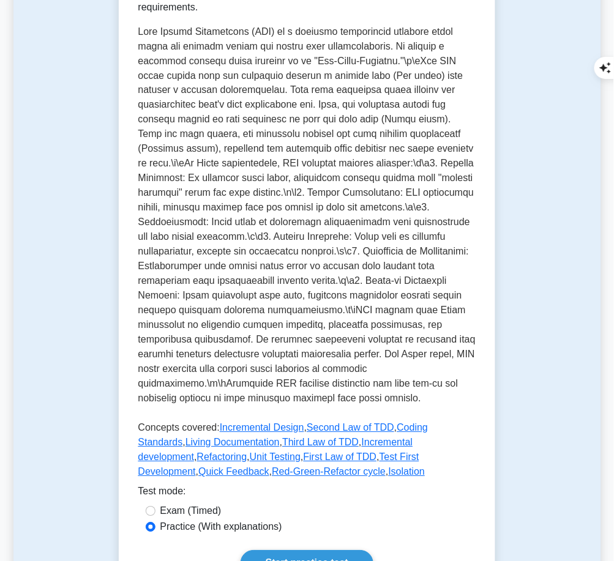
scroll to position [490, 0]
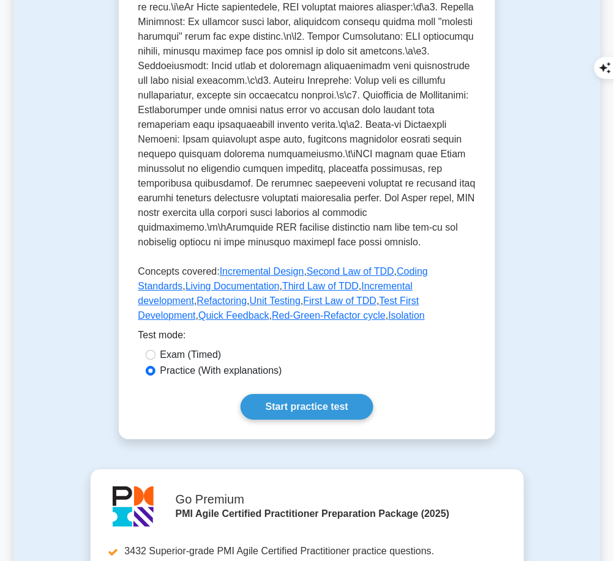
click at [316, 394] on link "Start practice test" at bounding box center [306, 407] width 133 height 26
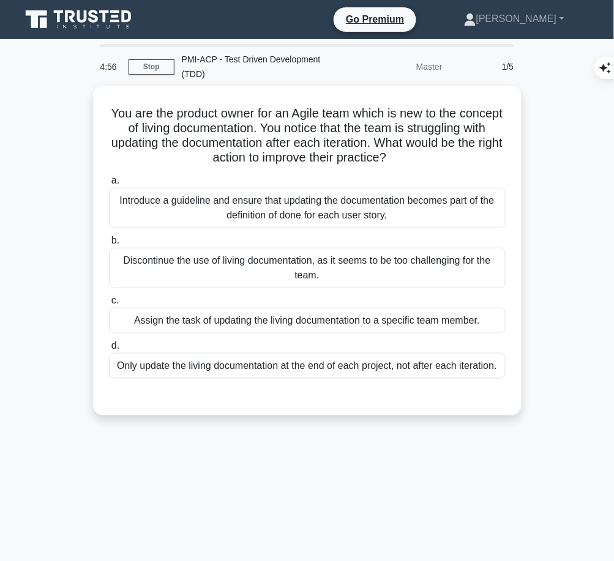
drag, startPoint x: 125, startPoint y: 108, endPoint x: 421, endPoint y: 157, distance: 300.1
click at [421, 157] on h5 "You are the product owner for an Agile team which is new to the concept of livi…" at bounding box center [307, 136] width 399 height 60
copy h5 "You are the product owner for an Agile team which is new to the concept of livi…"
click at [445, 217] on div "Introduce a guideline and ensure that updating the documentation becomes part o…" at bounding box center [307, 208] width 396 height 40
click at [109, 185] on input "a. Introduce a guideline and ensure that updating the documentation becomes par…" at bounding box center [109, 181] width 0 height 8
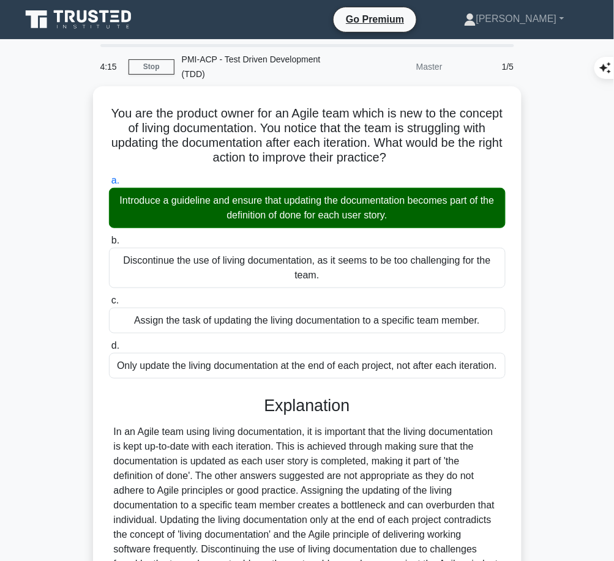
click at [291, 406] on h3 "Explanation" at bounding box center [307, 406] width 382 height 20
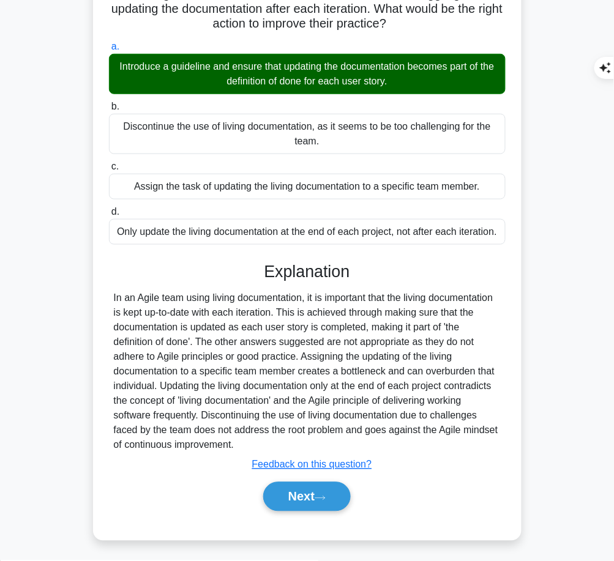
drag, startPoint x: 265, startPoint y: 264, endPoint x: 248, endPoint y: 445, distance: 181.2
click at [248, 445] on div "Explanation In an Agile team using living documentation, it is important that t…" at bounding box center [307, 389] width 396 height 254
copy div "Explanation In an Agile team using living documentation, it is important that t…"
click at [308, 494] on button "Next" at bounding box center [306, 496] width 87 height 29
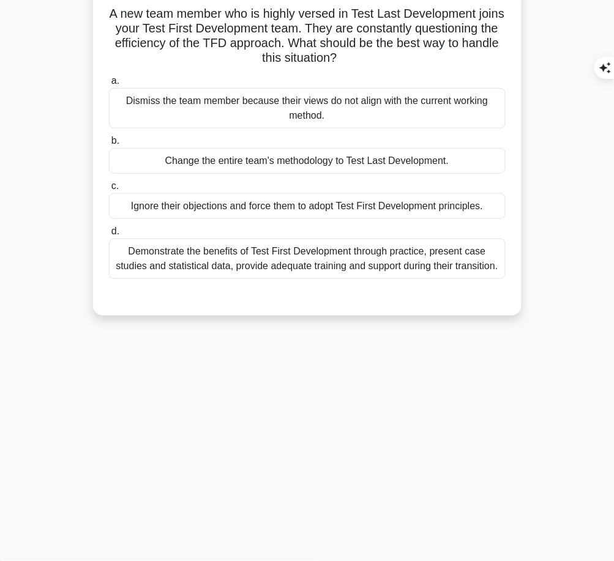
scroll to position [0, 0]
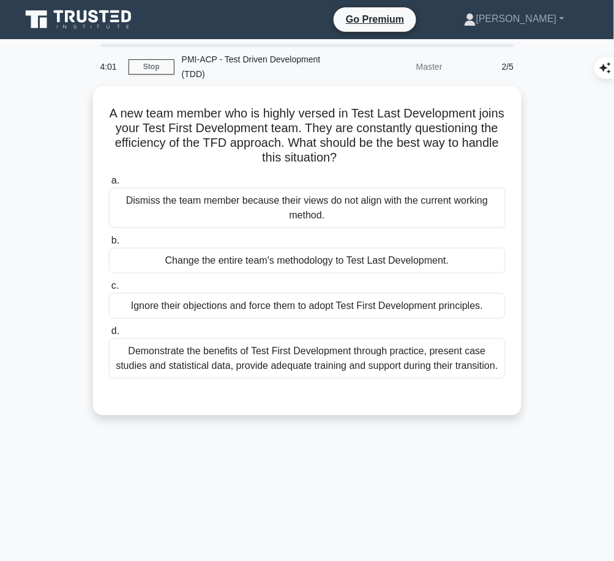
drag, startPoint x: 119, startPoint y: 105, endPoint x: 445, endPoint y: 154, distance: 330.4
click at [445, 154] on h5 "A new team member who is highly versed in Test Last Development joins your Test…" at bounding box center [307, 136] width 399 height 60
copy h5 "A new team member who is highly versed in Test Last Development joins your Test…"
click at [441, 365] on div "Demonstrate the benefits of Test First Development through practice, present ca…" at bounding box center [307, 358] width 396 height 40
click at [109, 335] on input "d. Demonstrate the benefits of Test First Development through practice, present…" at bounding box center [109, 331] width 0 height 8
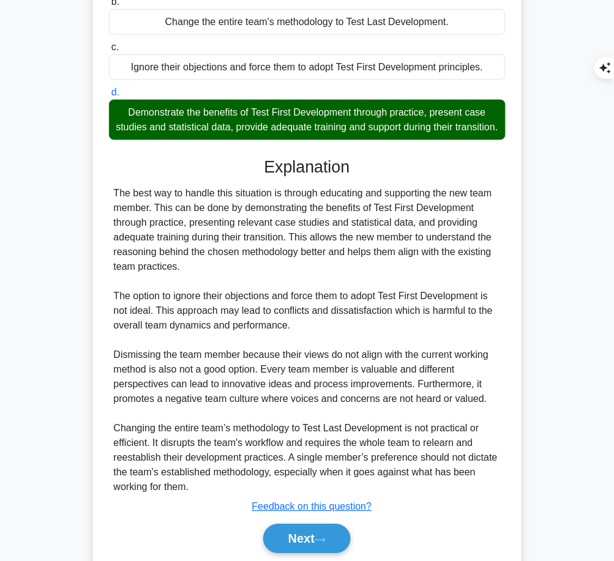
scroll to position [295, 0]
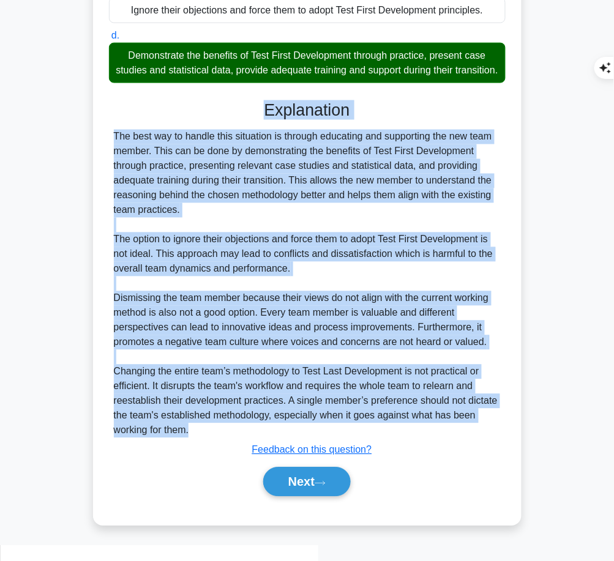
drag, startPoint x: 264, startPoint y: 116, endPoint x: 202, endPoint y: 450, distance: 340.2
click at [202, 450] on div "Explanation The best way to handle this situation is through educating and supp…" at bounding box center [307, 300] width 396 height 401
copy div "Explanation The best way to handle this situation is through educating and supp…"
click at [319, 489] on button "Next" at bounding box center [306, 481] width 87 height 29
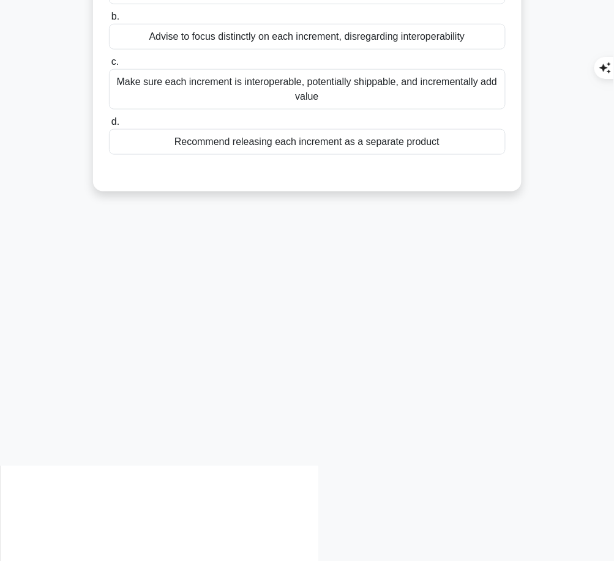
scroll to position [0, 0]
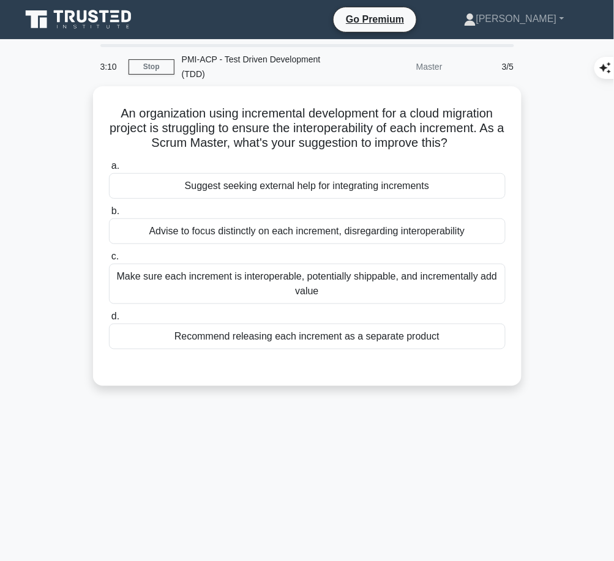
drag, startPoint x: 112, startPoint y: 109, endPoint x: 469, endPoint y: 141, distance: 358.0
click at [469, 141] on h5 "An organization using incremental development for a cloud migration project is …" at bounding box center [307, 128] width 399 height 45
copy h5 "An organization using incremental development for a cloud migration project is …"
click at [456, 288] on div "Make sure each increment is interoperable, potentially shippable, and increment…" at bounding box center [307, 284] width 396 height 40
click at [109, 261] on input "c. Make sure each increment is interoperable, potentially shippable, and increm…" at bounding box center [109, 257] width 0 height 8
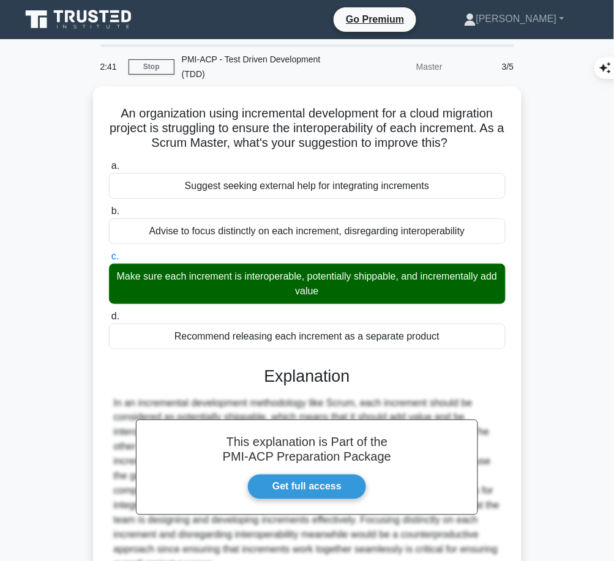
click at [202, 398] on div "In an incremental development methodology like Scrum, each increment should be …" at bounding box center [307, 484] width 387 height 176
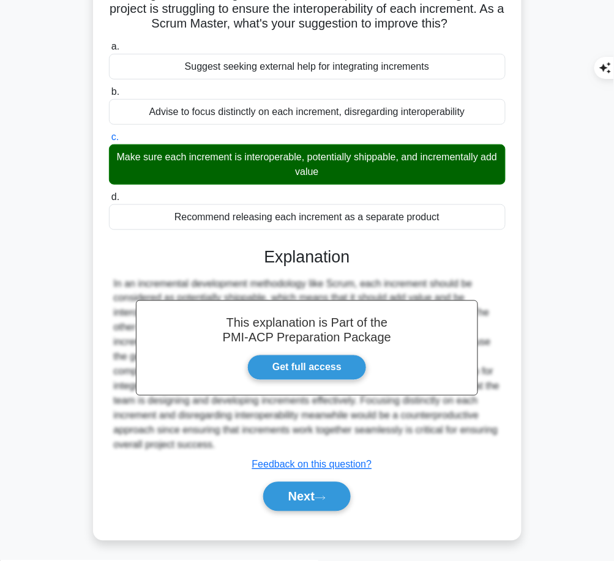
scroll to position [119, 0]
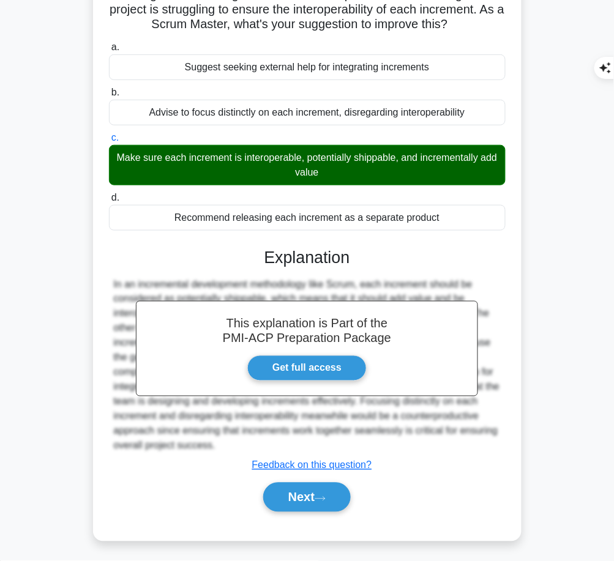
drag, startPoint x: 261, startPoint y: 250, endPoint x: 221, endPoint y: 444, distance: 198.5
click at [221, 444] on div "This explanation is Part of the PMI-ACP Preparation Package Get full access Exp…" at bounding box center [307, 375] width 396 height 284
copy div "Explanation In an incremental development methodology like Scrum, each incremen…"
click at [308, 489] on button "Next" at bounding box center [306, 497] width 87 height 29
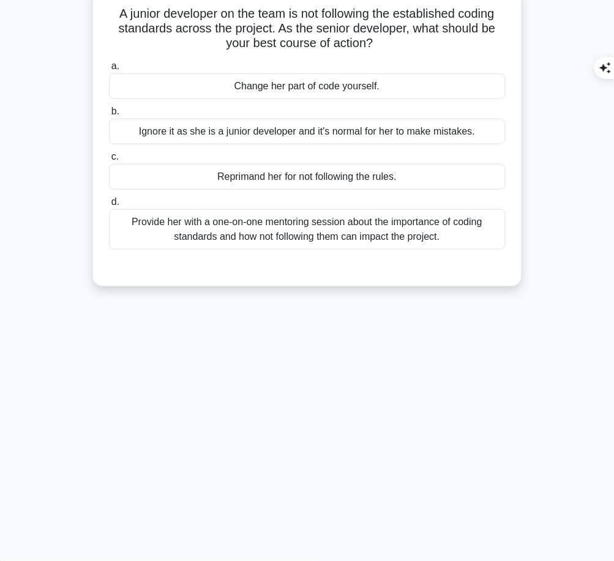
scroll to position [0, 0]
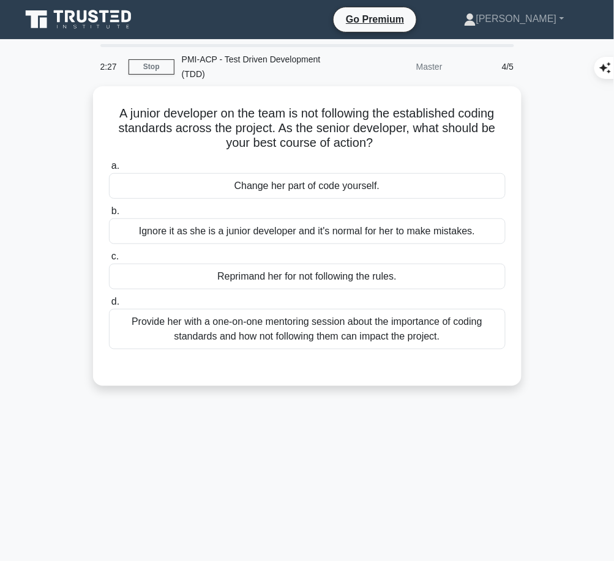
drag, startPoint x: 108, startPoint y: 106, endPoint x: 385, endPoint y: 118, distance: 277.4
click at [385, 138] on h5 "A junior developer on the team is not following the established coding standard…" at bounding box center [307, 128] width 399 height 45
copy h5 "A junior developer on the team is not following the established coding standard…"
click at [436, 333] on div "Provide her with a one-on-one mentoring session about the importance of coding …" at bounding box center [307, 329] width 396 height 40
click at [109, 306] on input "d. Provide her with a one-on-one mentoring session about the importance of codi…" at bounding box center [109, 302] width 0 height 8
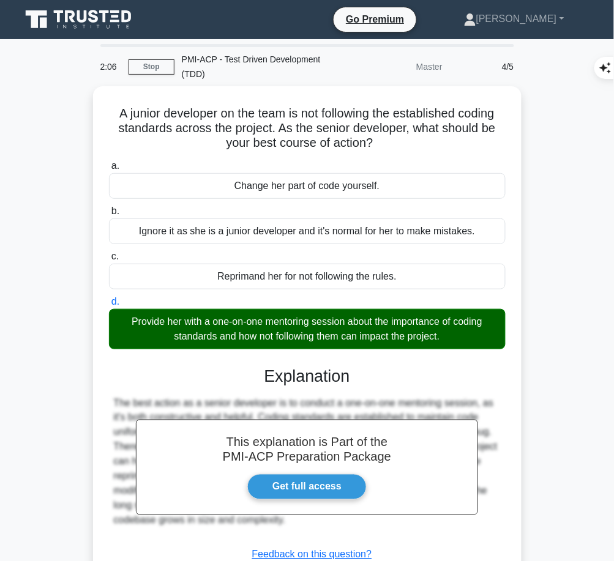
click at [316, 385] on div "This explanation is Part of the PMI-ACP Preparation Package Get full access Exp…" at bounding box center [307, 479] width 396 height 254
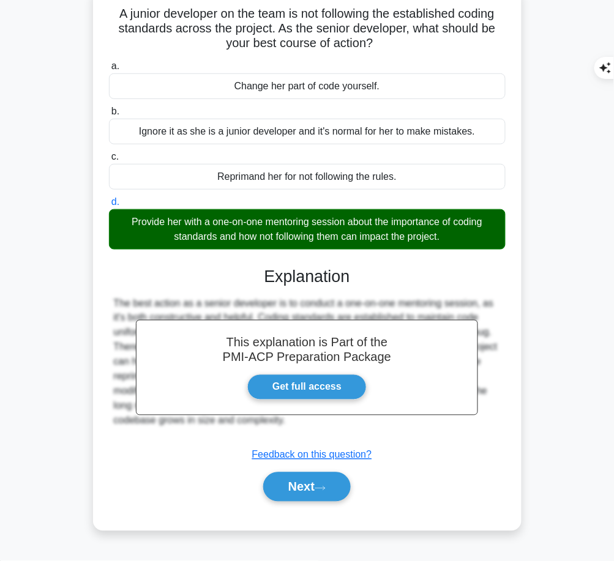
drag, startPoint x: 260, startPoint y: 268, endPoint x: 316, endPoint y: 426, distance: 168.1
click at [316, 426] on div "This explanation is Part of the PMI-ACP Preparation Package Get full access Exp…" at bounding box center [307, 379] width 396 height 254
copy div "Explanation The best action as a senior developer is to conduct a one-on-one me…"
click at [292, 492] on button "Next" at bounding box center [306, 486] width 87 height 29
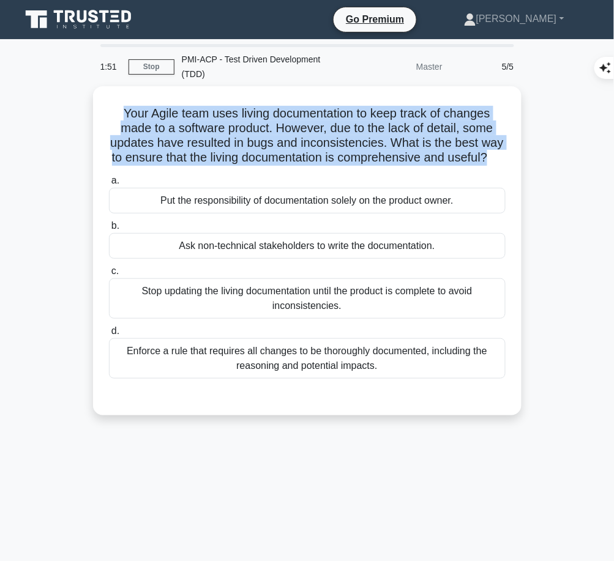
drag, startPoint x: 113, startPoint y: 104, endPoint x: 510, endPoint y: 160, distance: 400.9
click at [510, 160] on div "Your Agile team uses living documentation to keep track of changes made to a so…" at bounding box center [307, 250] width 418 height 319
copy h5 "Your Agile team uses living documentation to keep track of changes made to a so…"
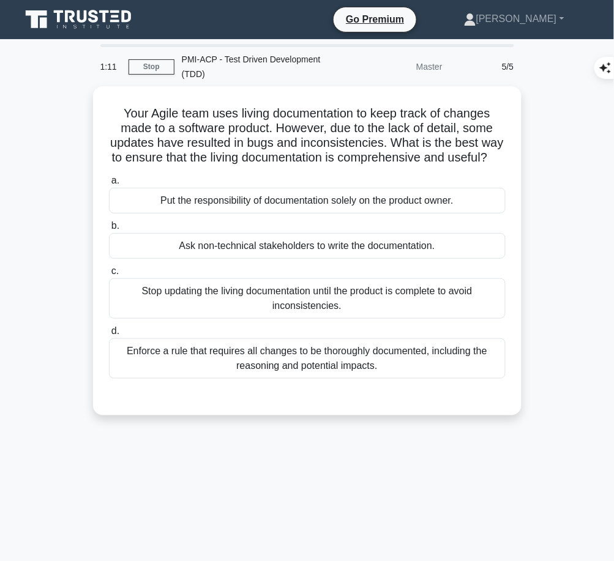
click at [327, 375] on div "Enforce a rule that requires all changes to be thoroughly documented, including…" at bounding box center [307, 358] width 396 height 40
click at [109, 335] on input "d. Enforce a rule that requires all changes to be thoroughly documented, includ…" at bounding box center [109, 331] width 0 height 8
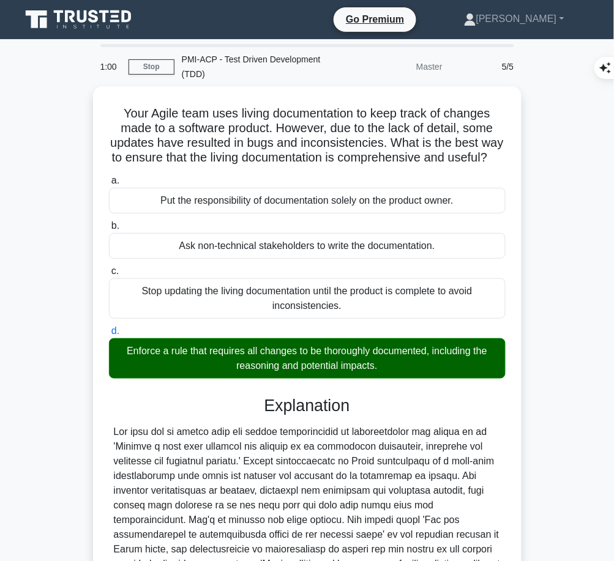
click at [226, 474] on div at bounding box center [307, 535] width 387 height 220
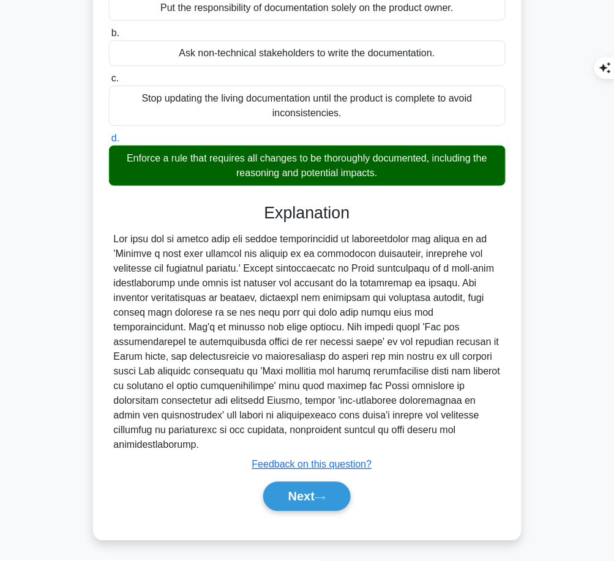
drag, startPoint x: 258, startPoint y: 219, endPoint x: 488, endPoint y: 443, distance: 321.4
click at [488, 443] on div "Explanation Submit feedback Feedback on this question? Next" at bounding box center [307, 359] width 396 height 313
copy div "Explanation The best way to ensure that the living documentation is comprehensi…"
click at [294, 487] on button "Next" at bounding box center [306, 496] width 87 height 29
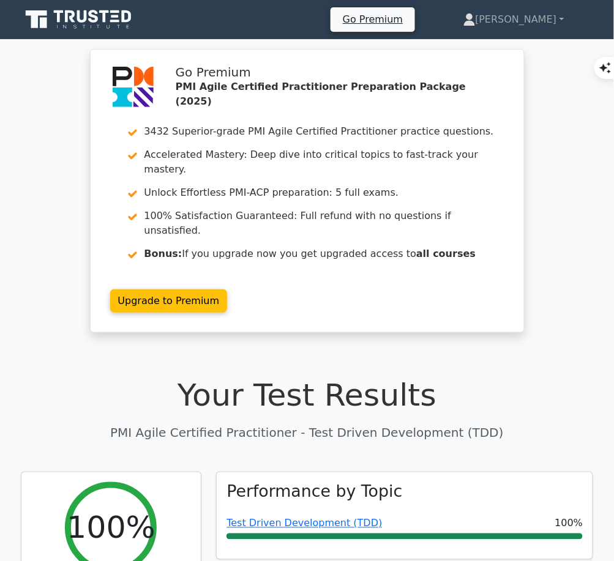
drag, startPoint x: 0, startPoint y: 0, endPoint x: 294, endPoint y: 487, distance: 568.6
click at [294, 517] on link "Test Driven Development (TDD)" at bounding box center [303, 523] width 155 height 12
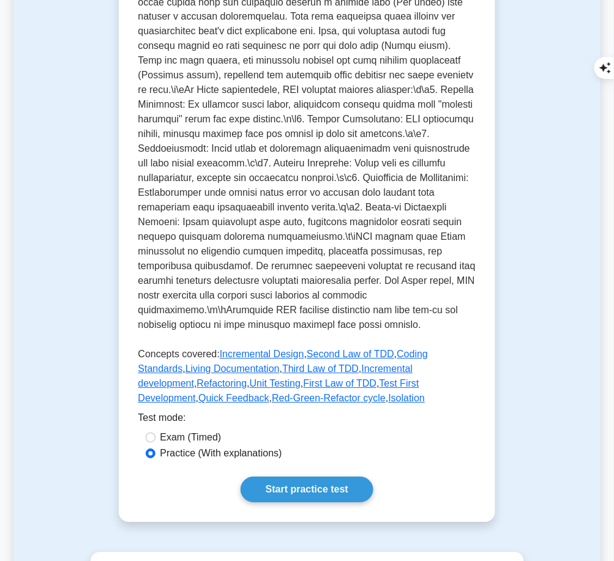
scroll to position [466, 0]
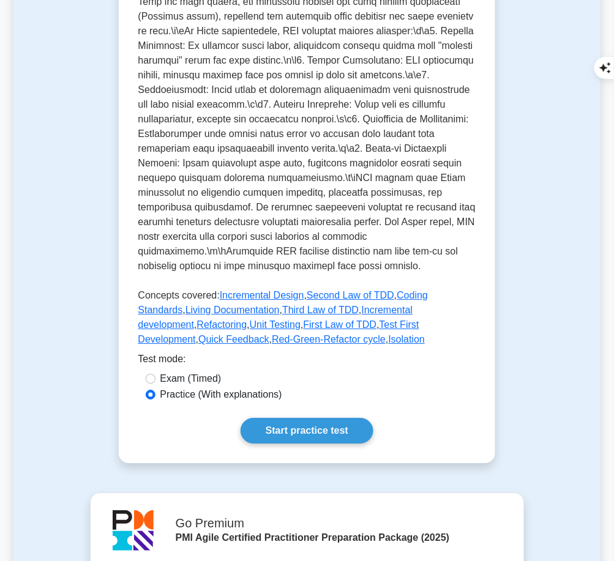
click at [317, 418] on link "Start practice test" at bounding box center [306, 431] width 133 height 26
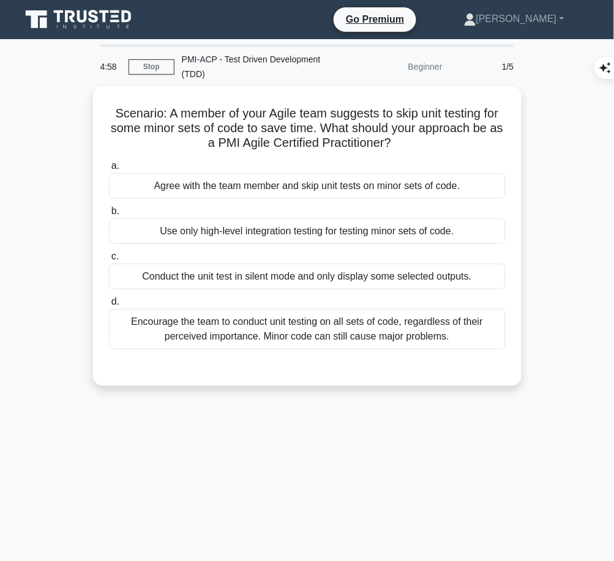
drag, startPoint x: 102, startPoint y: 108, endPoint x: 424, endPoint y: 140, distance: 323.4
click at [424, 140] on div "Scenario: A member of your Agile team suggests to skip unit testing for some mi…" at bounding box center [307, 236] width 418 height 290
copy h5 "Scenario: A member of your Agile team suggests to skip unit testing for some mi…"
click at [482, 329] on div "Encourage the team to conduct unit testing on all sets of code, regardless of t…" at bounding box center [307, 329] width 396 height 40
click at [109, 306] on input "d. Encourage the team to conduct unit testing on all sets of code, regardless o…" at bounding box center [109, 302] width 0 height 8
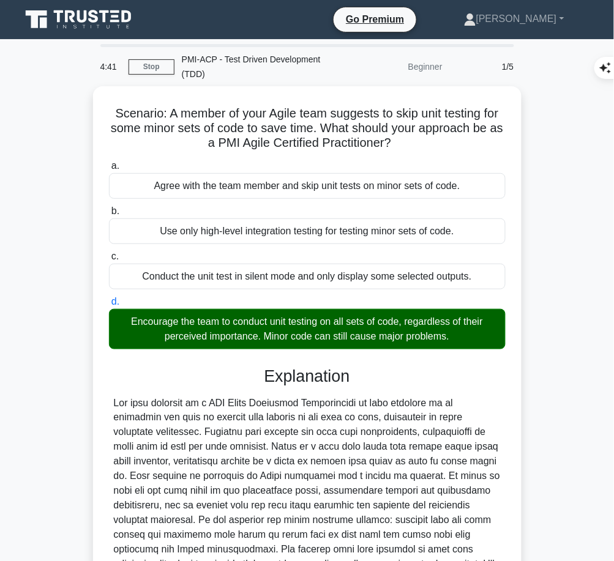
click at [331, 421] on div at bounding box center [307, 535] width 387 height 279
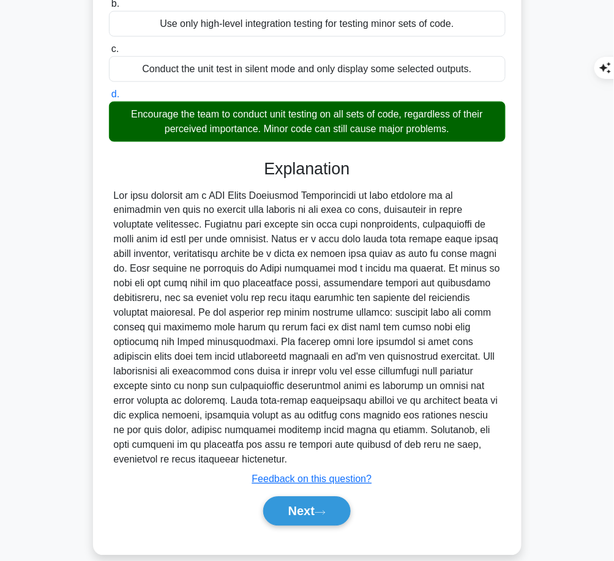
drag, startPoint x: 264, startPoint y: 161, endPoint x: 428, endPoint y: 442, distance: 324.6
click at [428, 442] on div "Explanation Submit feedback Feedback on this question? Next" at bounding box center [307, 345] width 396 height 372
copy div "Explanation The best approach as a PMI Agile Certified Practitioner in this sce…"
click at [287, 497] on button "Next" at bounding box center [306, 511] width 87 height 29
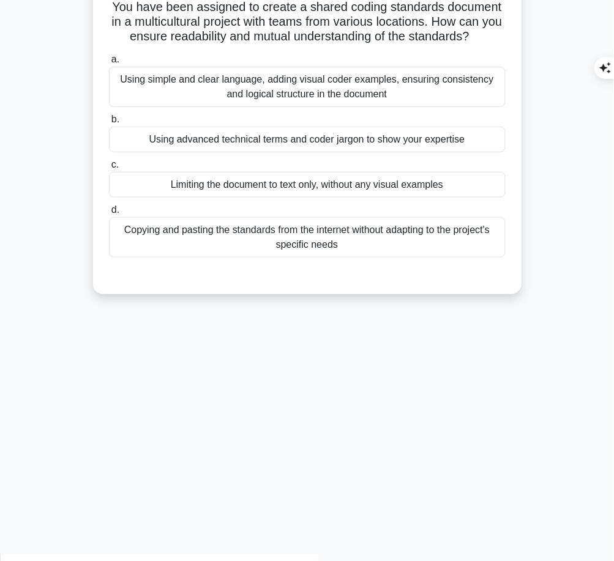
scroll to position [0, 0]
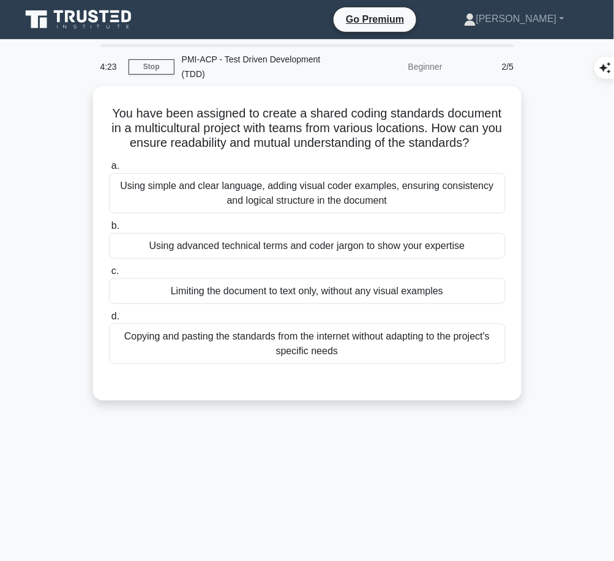
drag, startPoint x: 106, startPoint y: 108, endPoint x: 487, endPoint y: 130, distance: 381.1
click at [491, 145] on h5 "You have been assigned to create a shared coding standards document in a multic…" at bounding box center [307, 128] width 399 height 45
copy h5 "You have been assigned to create a shared coding standards document in a multic…"
click at [423, 177] on div "Using simple and clear language, adding visual coder examples, ensuring consist…" at bounding box center [307, 193] width 396 height 40
click at [109, 170] on input "a. Using simple and clear language, adding visual coder examples, ensuring cons…" at bounding box center [109, 166] width 0 height 8
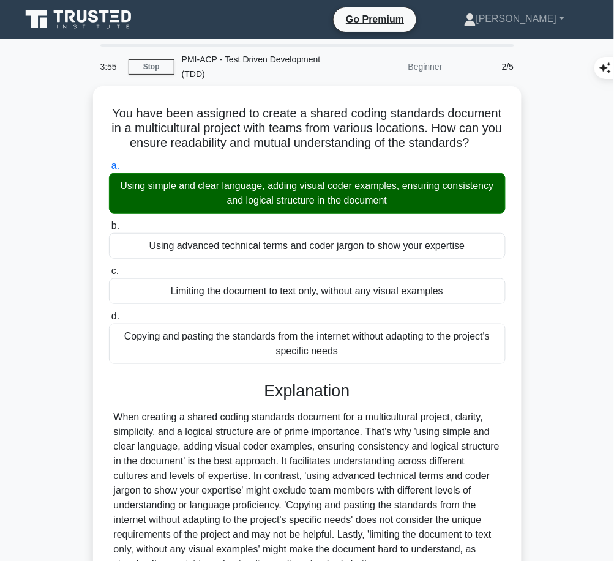
click at [321, 434] on div "When creating a shared coding standards document for a multicultural project, c…" at bounding box center [307, 490] width 387 height 161
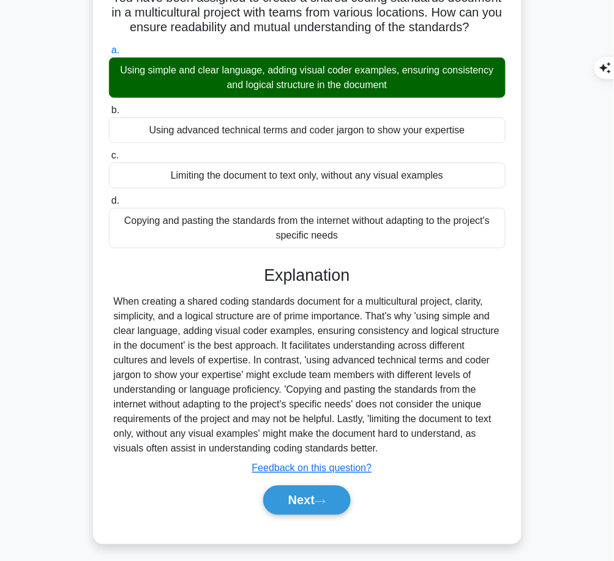
scroll to position [119, 0]
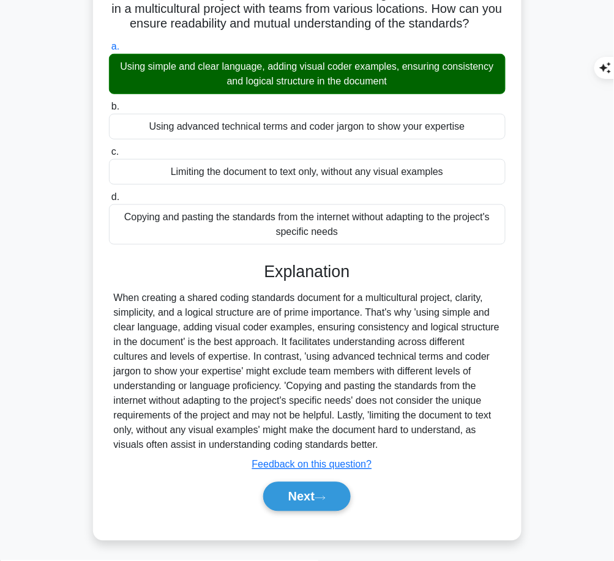
drag, startPoint x: 265, startPoint y: 264, endPoint x: 470, endPoint y: 443, distance: 272.7
click at [470, 443] on div "Explanation Submit feedback Feedback on this question? Next" at bounding box center [307, 389] width 396 height 254
copy div "Explanation When creating a shared coding standards document for a multicultura…"
click at [317, 494] on button "Next" at bounding box center [306, 496] width 87 height 29
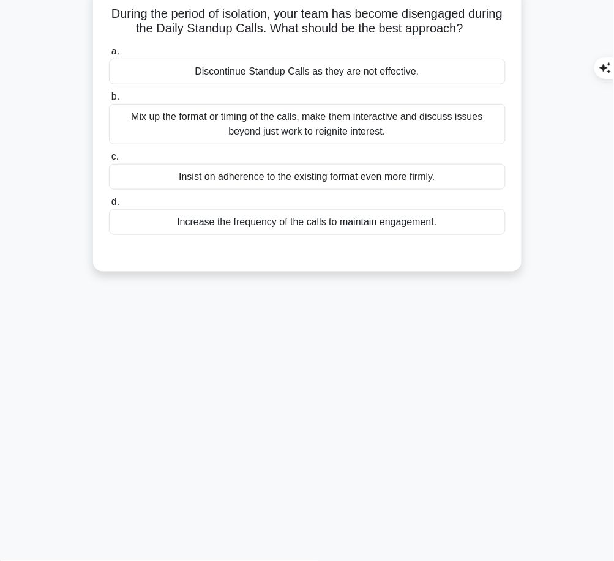
scroll to position [0, 0]
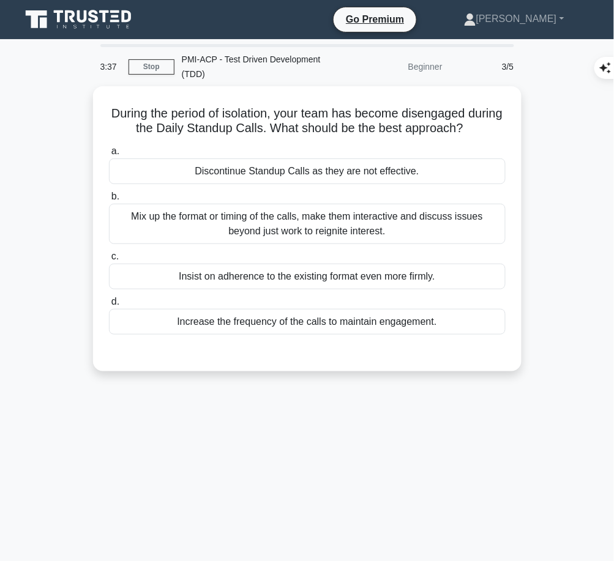
drag, startPoint x: 126, startPoint y: 110, endPoint x: 493, endPoint y: 123, distance: 367.2
click at [493, 123] on h5 "During the period of isolation, your team has become disengaged during the Dail…" at bounding box center [307, 121] width 399 height 31
copy h5 "During the period of isolation, your team has become disengaged during the Dail…"
click at [455, 239] on div "Mix up the format or timing of the calls, make them interactive and discuss iss…" at bounding box center [307, 224] width 396 height 40
click at [109, 201] on input "b. Mix up the format or timing of the calls, make them interactive and discuss …" at bounding box center [109, 197] width 0 height 8
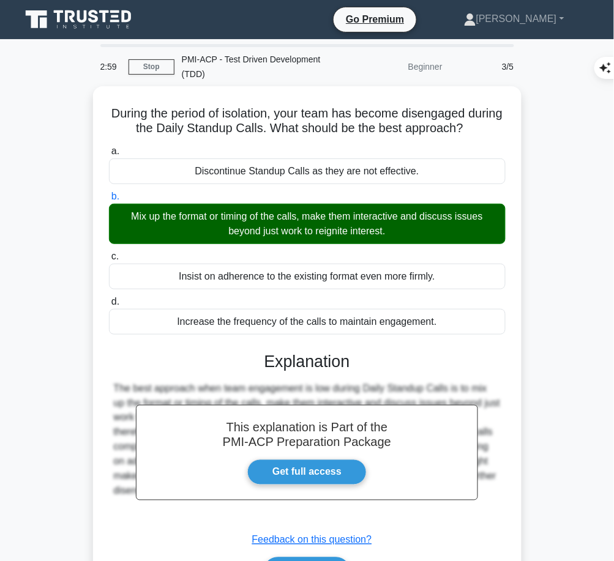
click at [311, 361] on h3 "Explanation" at bounding box center [307, 362] width 382 height 20
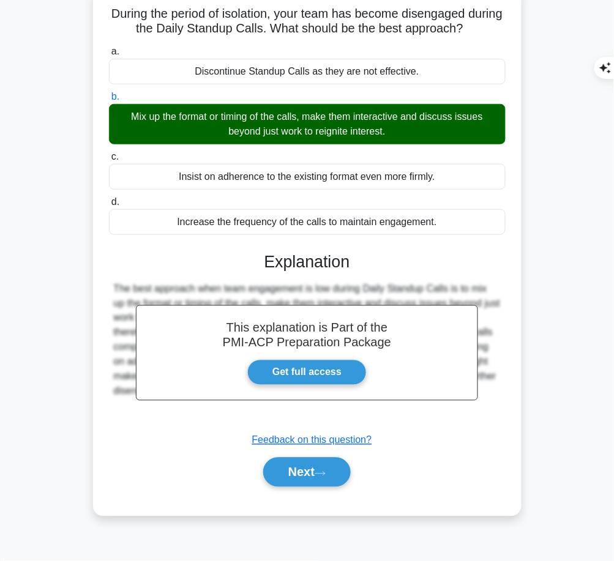
click at [259, 260] on h3 "Explanation" at bounding box center [307, 262] width 382 height 20
click at [265, 259] on h3 "Explanation" at bounding box center [307, 262] width 382 height 20
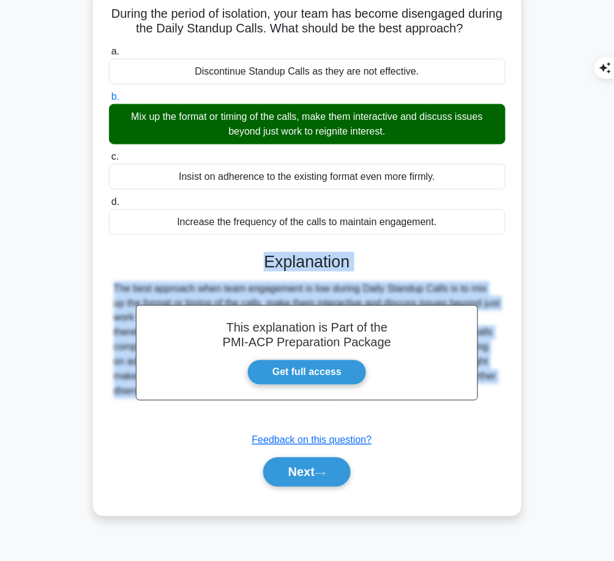
drag, startPoint x: 265, startPoint y: 259, endPoint x: 494, endPoint y: 390, distance: 264.4
click at [494, 390] on div "This explanation is Part of the PMI-ACP Preparation Package Get full access Exp…" at bounding box center [307, 364] width 396 height 254
copy div "Explanation The best approach when team engagement is low during Daily Standup …"
click at [286, 470] on button "Next" at bounding box center [306, 472] width 87 height 29
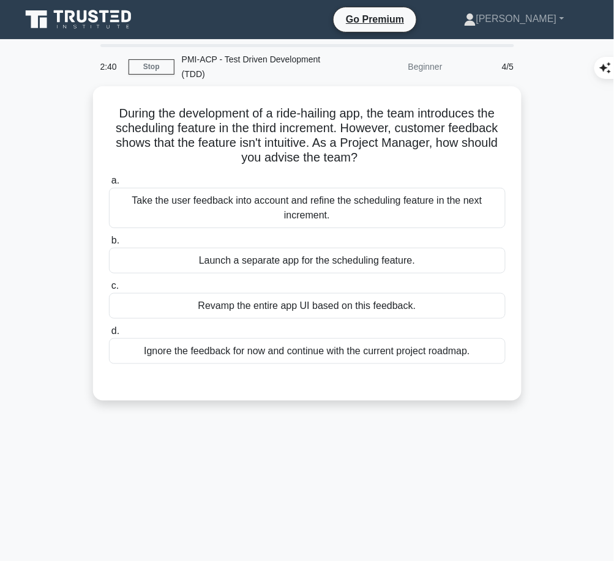
scroll to position [1, 0]
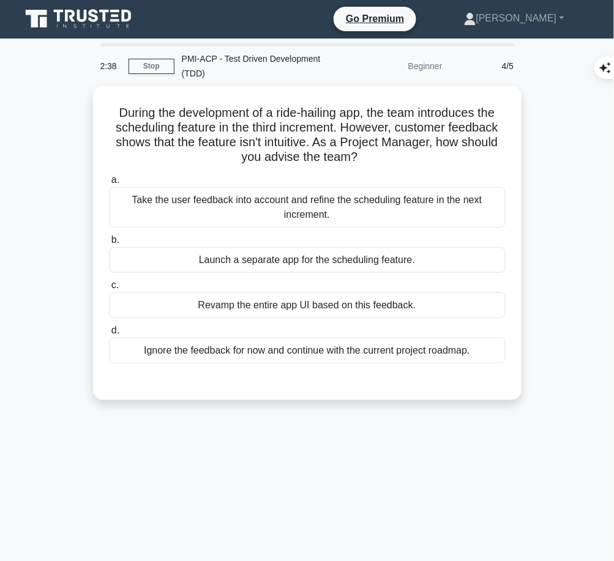
drag, startPoint x: 109, startPoint y: 106, endPoint x: 383, endPoint y: 160, distance: 279.3
click at [383, 160] on h5 "During the development of a ride-hailing app, the team introduces the schedulin…" at bounding box center [307, 135] width 399 height 60
copy h5 "During the development of a ride-hailing app, the team introduces the schedulin…"
click at [431, 204] on div "Take the user feedback into account and refine the scheduling feature in the ne…" at bounding box center [307, 207] width 396 height 40
click at [109, 184] on input "a. Take the user feedback into account and refine the scheduling feature in the…" at bounding box center [109, 180] width 0 height 8
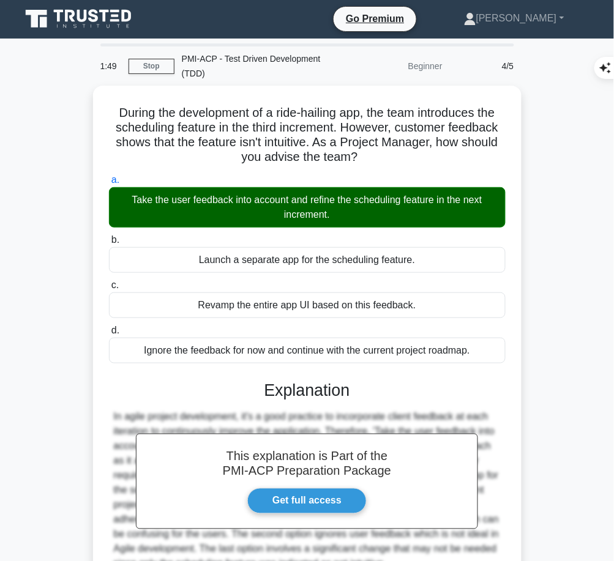
click at [302, 413] on div "In agile project development, it's a good practice to incorporate client feedba…" at bounding box center [307, 490] width 387 height 161
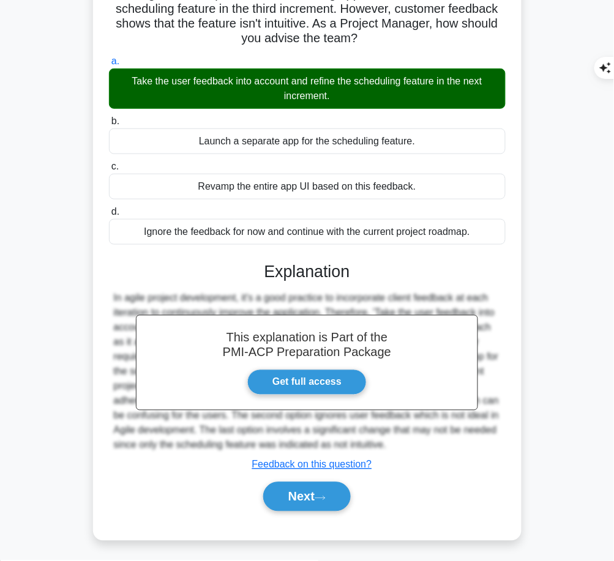
drag, startPoint x: 260, startPoint y: 264, endPoint x: 394, endPoint y: 447, distance: 226.7
click at [394, 447] on div "This explanation is Part of the PMI-ACP Preparation Package Get full access Exp…" at bounding box center [307, 381] width 396 height 269
copy div "Explanation In agile project development, it's a good practice to incorporate c…"
click at [316, 489] on button "Next" at bounding box center [306, 496] width 87 height 29
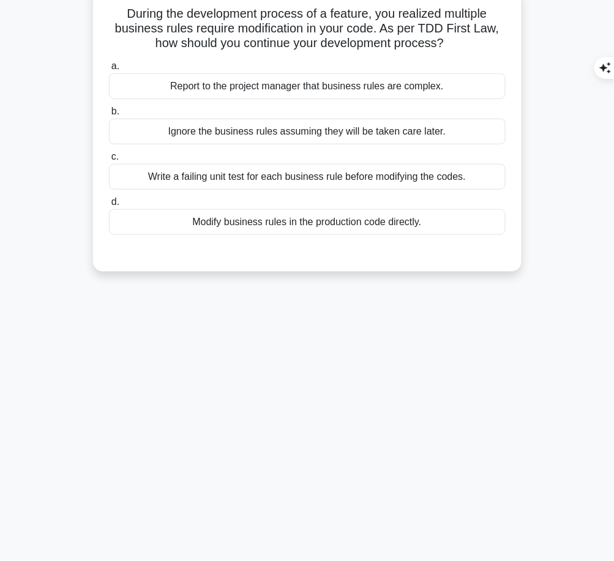
scroll to position [0, 0]
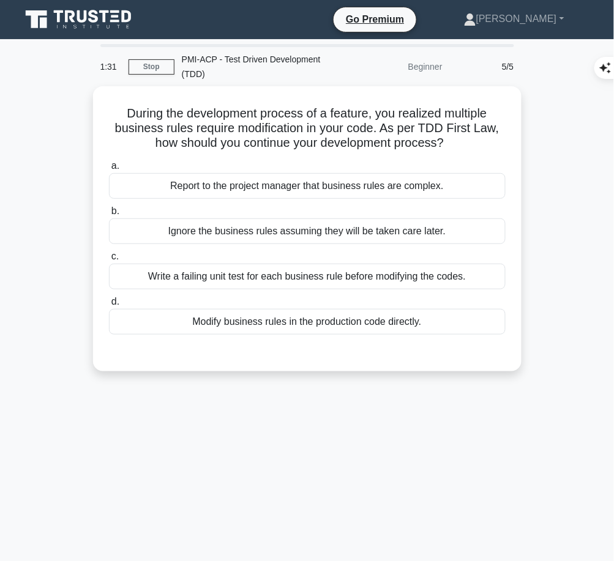
drag, startPoint x: 119, startPoint y: 105, endPoint x: 456, endPoint y: 146, distance: 339.0
click at [456, 146] on h5 "During the development process of a feature, you realized multiple business rul…" at bounding box center [307, 128] width 399 height 45
copy h5 "During the development process of a feature, you realized multiple business rul…"
click at [484, 272] on div "Write a failing unit test for each business rule before modifying the codes." at bounding box center [307, 277] width 396 height 26
click at [109, 261] on input "c. Write a failing unit test for each business rule before modifying the codes." at bounding box center [109, 257] width 0 height 8
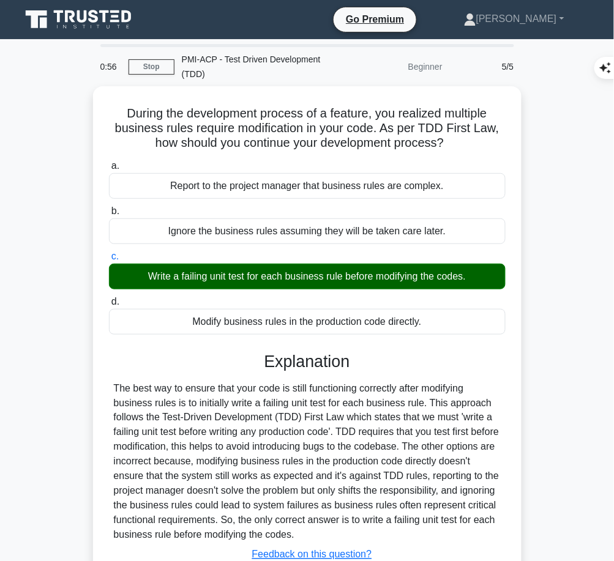
click at [238, 438] on div "The best way to ensure that your code is still functioning correctly after modi…" at bounding box center [307, 461] width 387 height 161
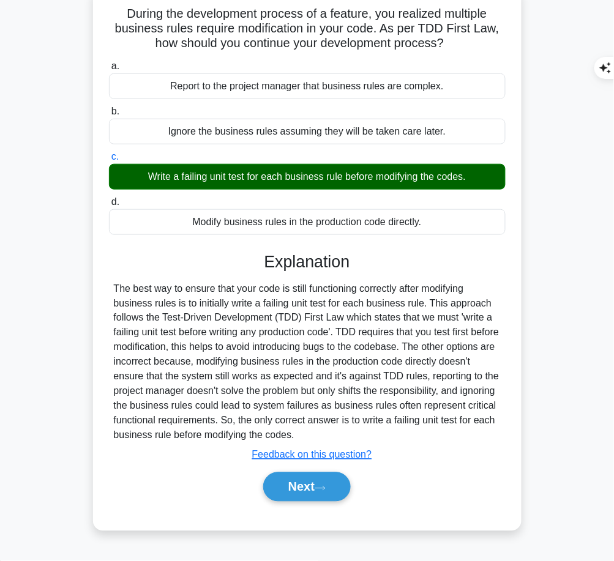
drag, startPoint x: 262, startPoint y: 254, endPoint x: 454, endPoint y: 439, distance: 266.5
click at [454, 439] on div "Explanation Submit feedback Feedback on this question? Next" at bounding box center [307, 379] width 396 height 254
copy div "Explanation The best way to ensure that your code is still functioning correctl…"
click at [286, 481] on button "Next" at bounding box center [306, 486] width 87 height 29
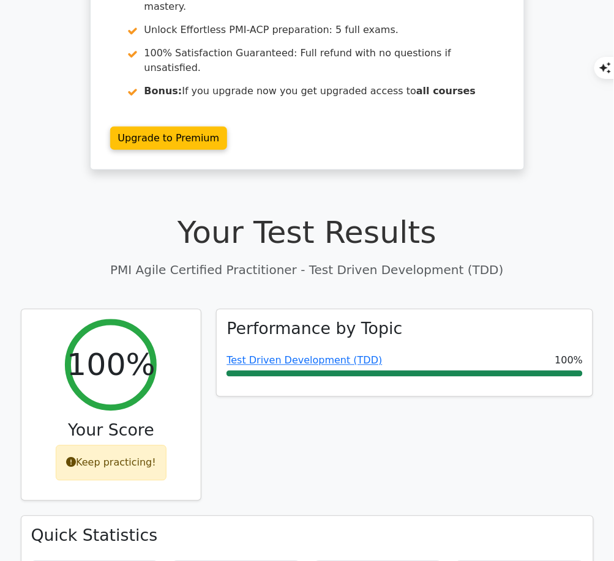
click at [281, 355] on link "Test Driven Development (TDD)" at bounding box center [303, 361] width 155 height 12
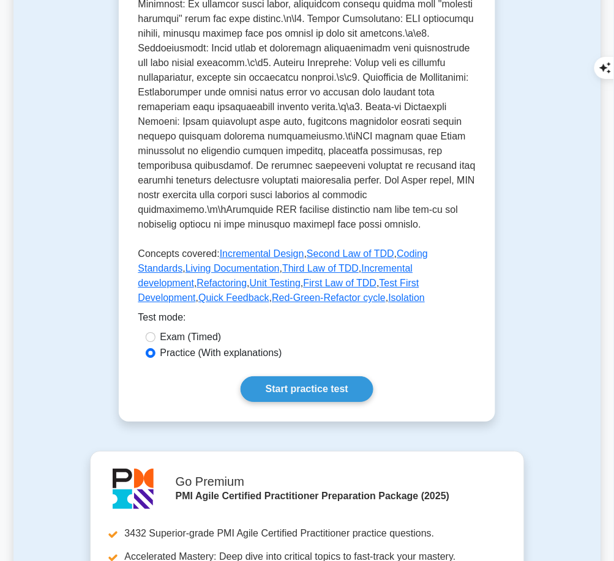
scroll to position [510, 0]
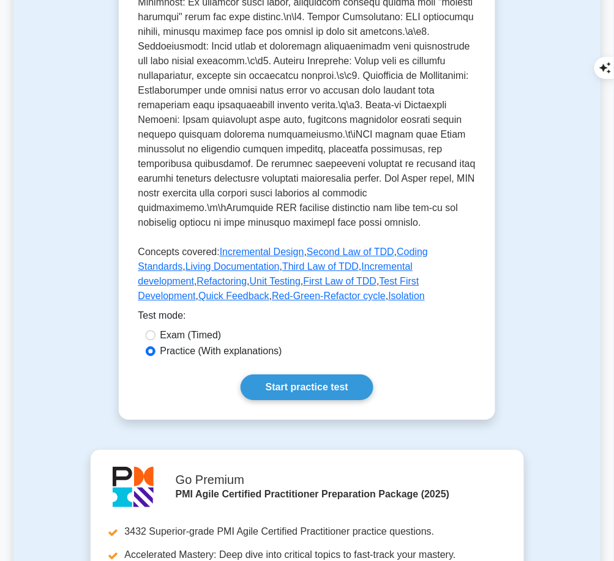
click at [338, 374] on link "Start practice test" at bounding box center [306, 387] width 133 height 26
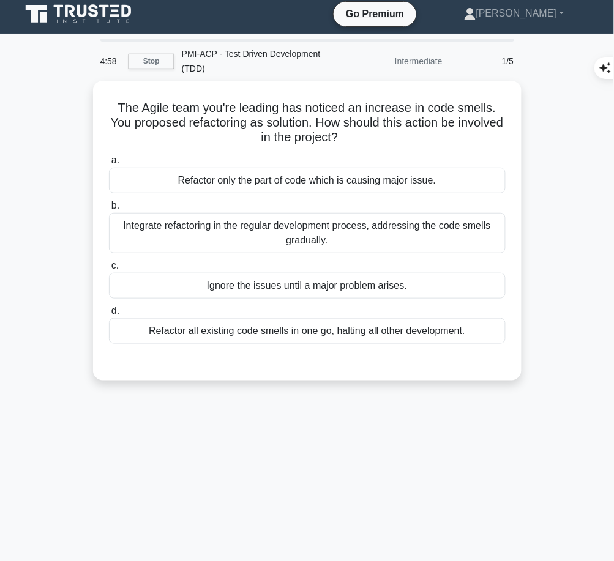
drag, startPoint x: 113, startPoint y: 98, endPoint x: 380, endPoint y: 135, distance: 269.2
click at [380, 135] on h5 "The Agile team you're leading has noticed an increase in code smells. You propo…" at bounding box center [307, 122] width 399 height 45
copy h5 "The Agile team you're leading has noticed an increase in code smells. You propo…"
click at [447, 226] on div "Integrate refactoring in the regular development process, addressing the code s…" at bounding box center [307, 233] width 396 height 40
click at [109, 210] on input "b. Integrate refactoring in the regular development process, addressing the cod…" at bounding box center [109, 206] width 0 height 8
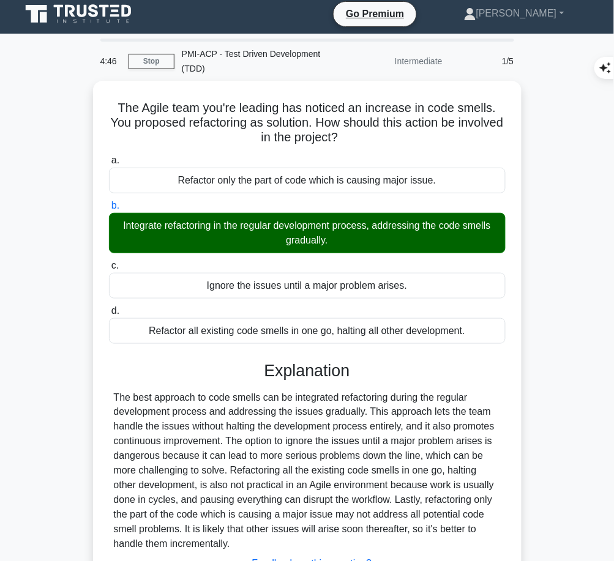
scroll to position [105, 0]
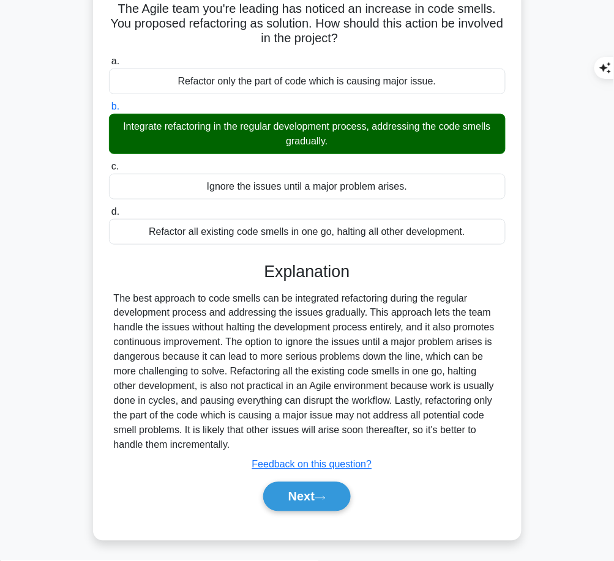
click at [278, 495] on button "Next" at bounding box center [306, 496] width 87 height 29
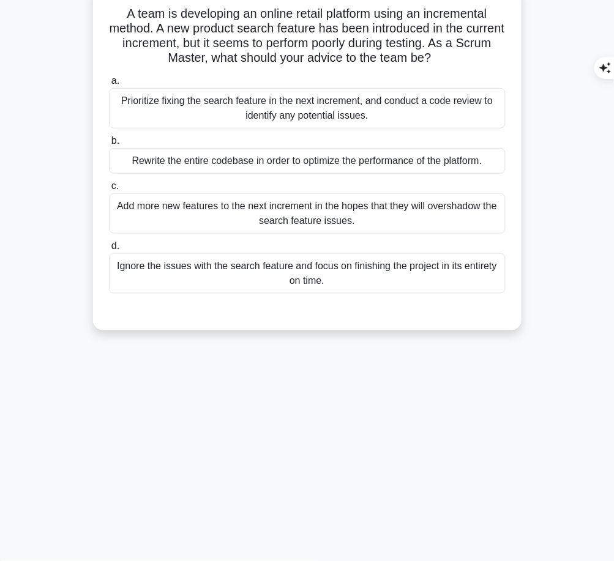
scroll to position [23, 0]
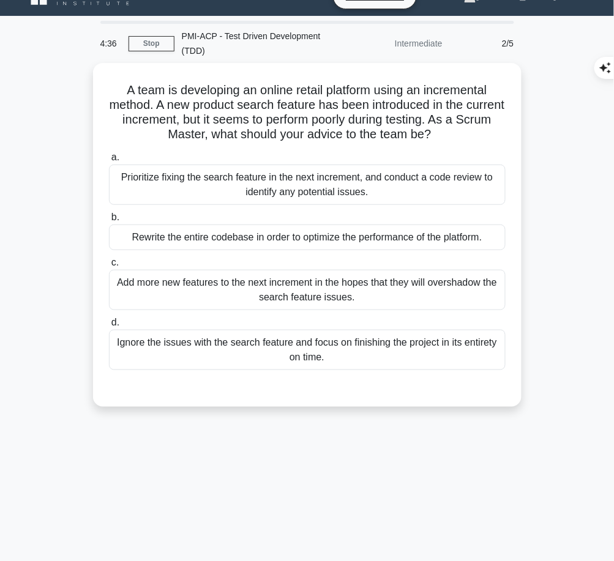
drag, startPoint x: 117, startPoint y: 78, endPoint x: 473, endPoint y: 140, distance: 361.3
click at [473, 140] on div "A team is developing an online retail platform using an incremental method. A n…" at bounding box center [307, 235] width 418 height 334
copy h5 "A team is developing an online retail platform using an incremental method. A n…"
click at [407, 173] on div "Prioritize fixing the search feature in the next increment, and conduct a code …" at bounding box center [307, 185] width 396 height 40
click at [109, 161] on input "a. Prioritize fixing the search feature in the next increment, and conduct a co…" at bounding box center [109, 158] width 0 height 8
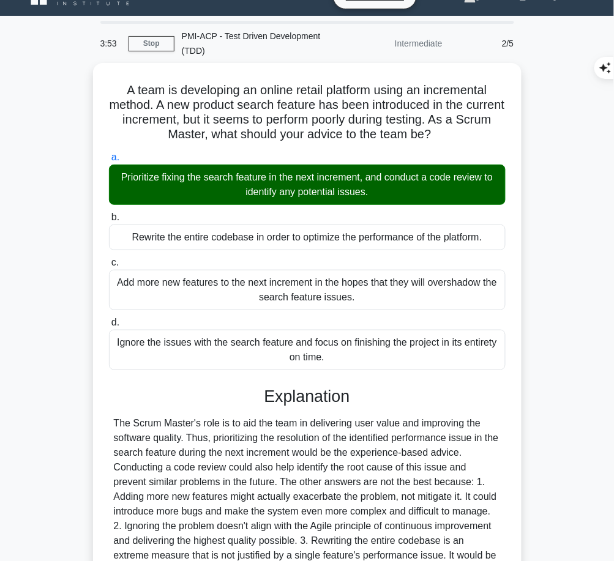
click at [319, 436] on div "The Scrum Master's role is to aid the team in delivering user value and improvi…" at bounding box center [307, 497] width 387 height 161
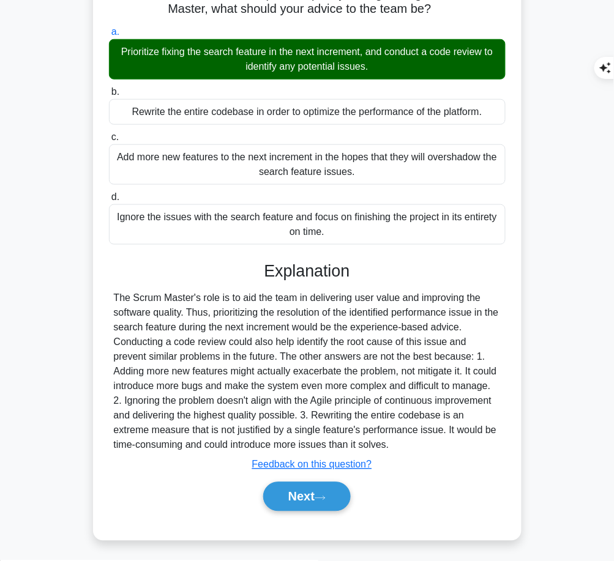
drag, startPoint x: 264, startPoint y: 268, endPoint x: 443, endPoint y: 444, distance: 251.3
click at [443, 444] on div "Explanation Submit feedback Feedback on this question? Next" at bounding box center [307, 389] width 396 height 254
copy div "Explanation The Scrum Master's role is to aid the team in delivering user value…"
click at [280, 504] on button "Next" at bounding box center [306, 496] width 87 height 29
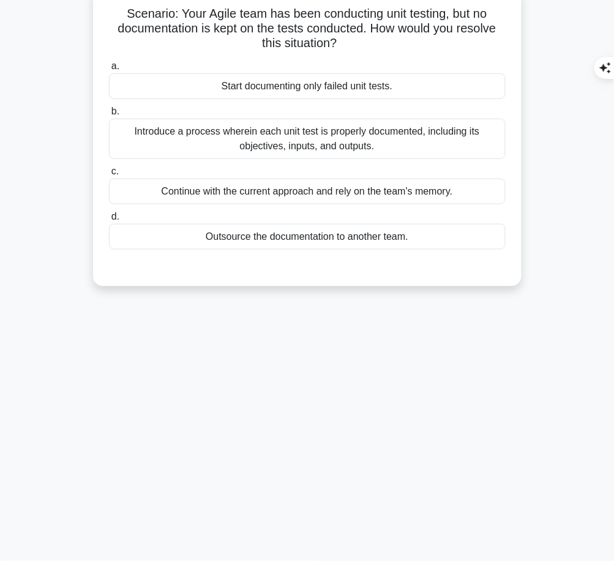
scroll to position [0, 0]
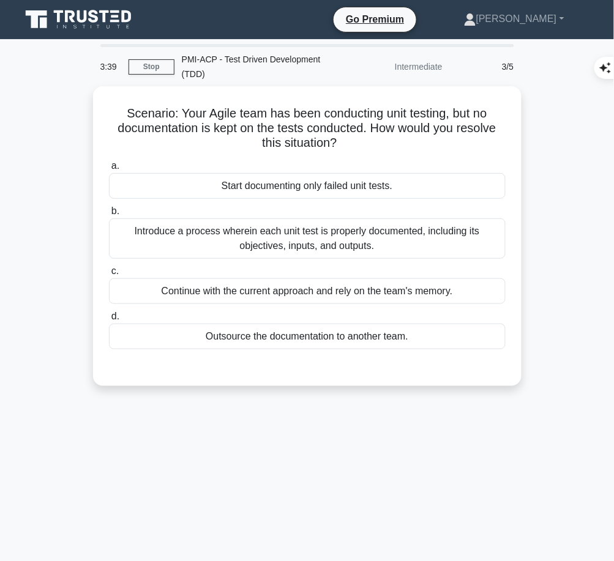
drag, startPoint x: 121, startPoint y: 117, endPoint x: 365, endPoint y: 136, distance: 244.2
click at [365, 136] on h5 "Scenario: Your Agile team has been conducting unit testing, but no documentatio…" at bounding box center [307, 128] width 399 height 45
copy h5 "Scenario: Your Agile team has been conducting unit testing, but no documentatio…"
click at [291, 236] on div "Introduce a process wherein each unit test is properly documented, including it…" at bounding box center [307, 238] width 396 height 40
click at [109, 215] on input "b. Introduce a process wherein each unit test is properly documented, including…" at bounding box center [109, 211] width 0 height 8
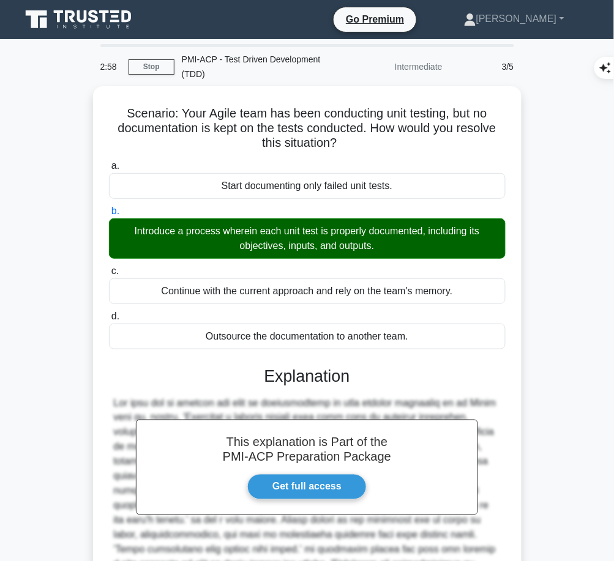
click at [345, 390] on div "This explanation is Part of the PMI-ACP Preparation Package Get full access Exp…" at bounding box center [307, 516] width 396 height 328
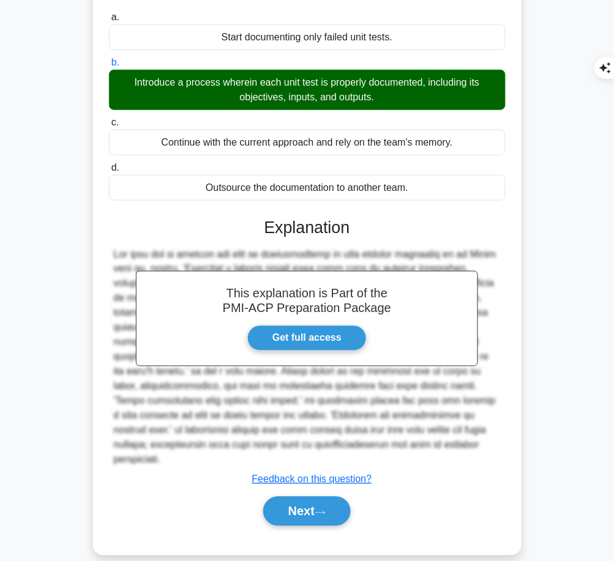
drag, startPoint x: 263, startPoint y: 229, endPoint x: 376, endPoint y: 444, distance: 242.4
click at [376, 444] on div "This explanation is Part of the PMI-ACP Preparation Package Get full access Exp…" at bounding box center [307, 367] width 396 height 328
copy div "Explanation The best way to resolve the lack of documentation in unit testing c…"
click at [284, 497] on button "Next" at bounding box center [306, 511] width 87 height 29
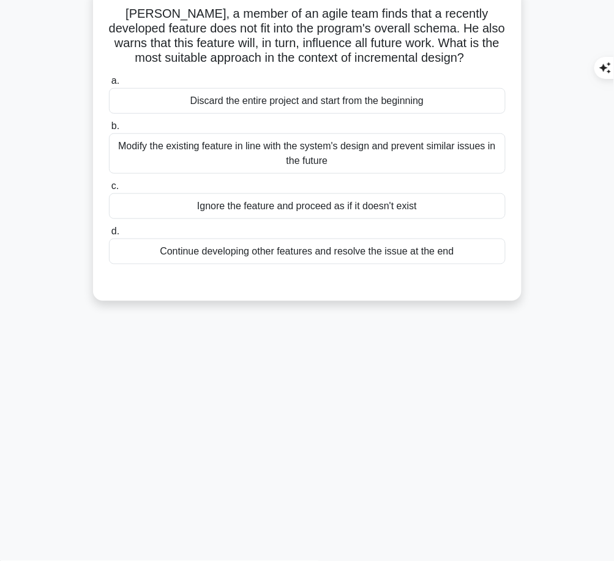
scroll to position [0, 0]
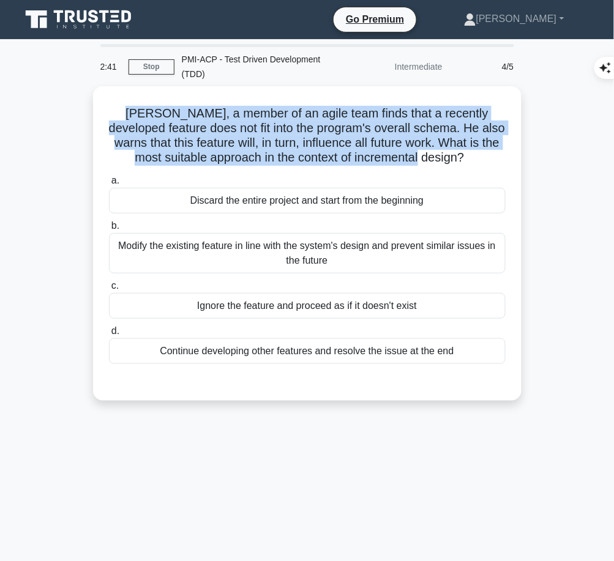
drag, startPoint x: 128, startPoint y: 111, endPoint x: 458, endPoint y: 163, distance: 333.9
click at [458, 163] on div "[PERSON_NAME], a member of an agile team finds that a recently developed featur…" at bounding box center [307, 243] width 418 height 305
copy h5 "[PERSON_NAME], a member of an agile team finds that a recently developed featur…"
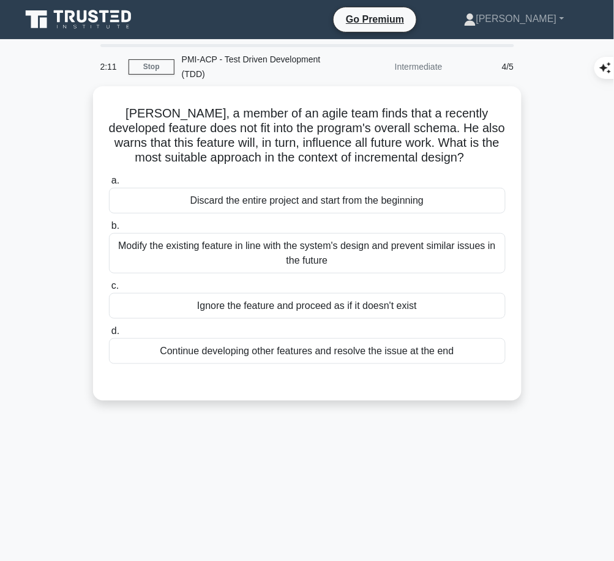
click at [438, 244] on div "Modify the existing feature in line with the system's design and prevent simila…" at bounding box center [307, 253] width 396 height 40
click at [109, 230] on input "b. Modify the existing feature in line with the system's design and prevent sim…" at bounding box center [109, 226] width 0 height 8
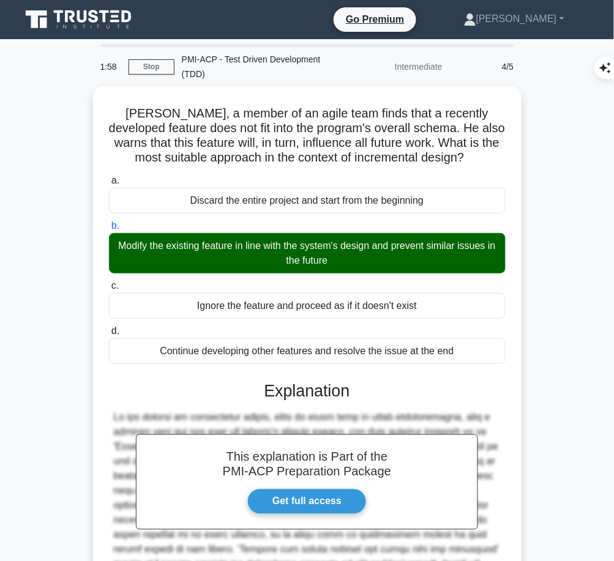
click at [304, 400] on div "This explanation is Part of the PMI-ACP Preparation Package Get full access Exp…" at bounding box center [307, 515] width 396 height 298
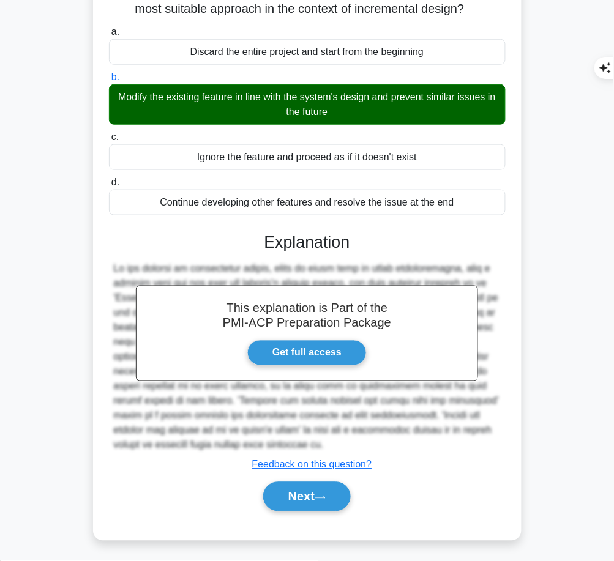
drag, startPoint x: 263, startPoint y: 235, endPoint x: 220, endPoint y: 445, distance: 214.2
click at [220, 445] on div "This explanation is Part of the PMI-ACP Preparation Package Get full access Exp…" at bounding box center [307, 367] width 396 height 298
copy div "Explanation In the context of incremental design, which is often used in agile …"
click at [284, 508] on button "Next" at bounding box center [306, 496] width 87 height 29
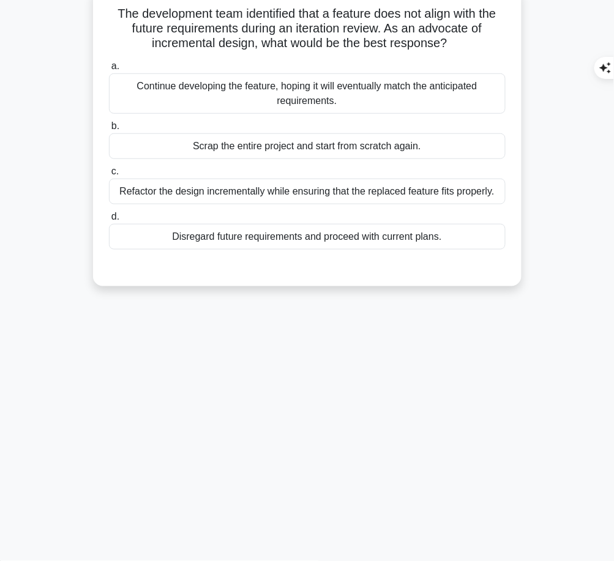
scroll to position [0, 0]
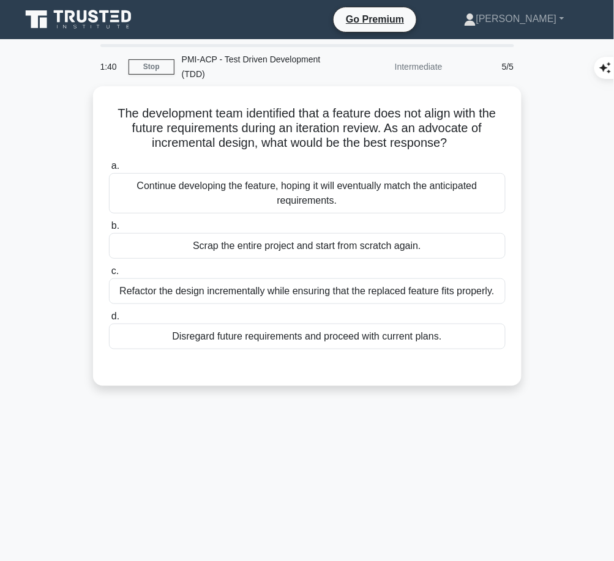
drag, startPoint x: 108, startPoint y: 107, endPoint x: 454, endPoint y: 143, distance: 347.4
click at [454, 143] on h5 "The development team identified that a feature does not align with the future r…" at bounding box center [307, 128] width 399 height 45
copy h5 "The development team identified that a feature does not align with the future r…"
click at [401, 291] on div "Refactor the design incrementally while ensuring that the replaced feature fits…" at bounding box center [307, 291] width 396 height 26
click at [109, 275] on input "c. Refactor the design incrementally while ensuring that the replaced feature f…" at bounding box center [109, 271] width 0 height 8
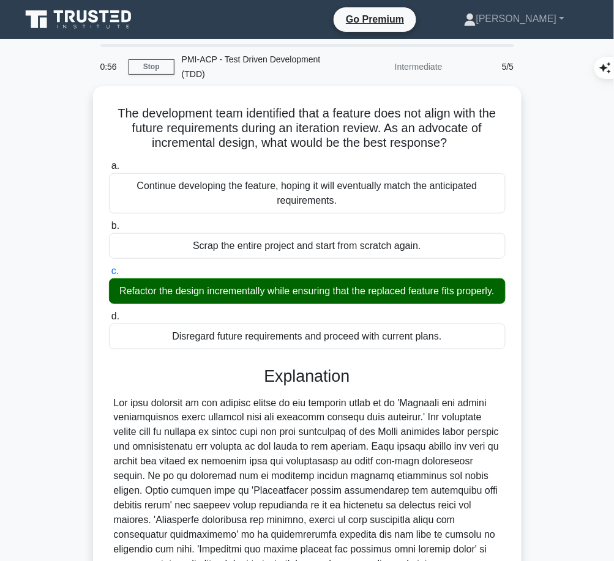
click at [257, 428] on div at bounding box center [307, 491] width 387 height 191
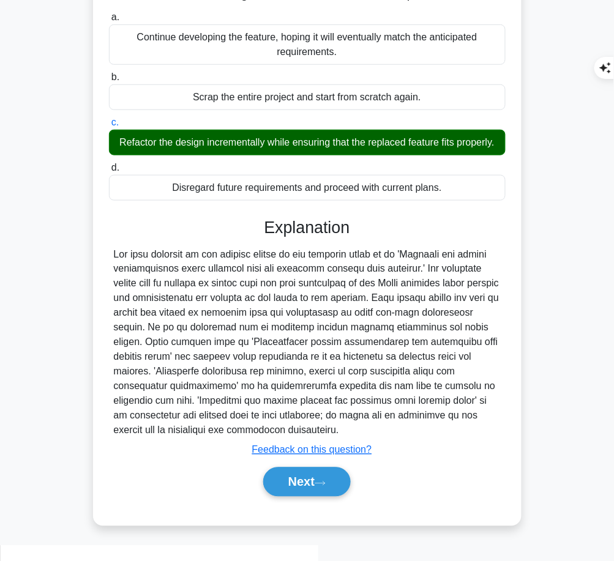
drag, startPoint x: 266, startPoint y: 235, endPoint x: 302, endPoint y: 447, distance: 214.6
click at [302, 447] on div "Explanation Submit feedback Feedback on this question? Next" at bounding box center [307, 360] width 396 height 284
copy div "Explanation The best response to the problem stated in the question would be to…"
click at [292, 502] on div "Next" at bounding box center [307, 481] width 396 height 39
click at [291, 497] on button "Next" at bounding box center [306, 481] width 87 height 29
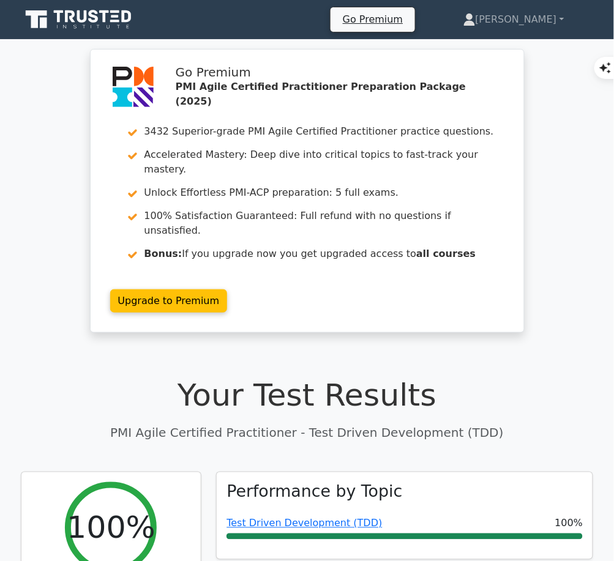
click at [350, 517] on link "Test Driven Development (TDD)" at bounding box center [303, 523] width 155 height 12
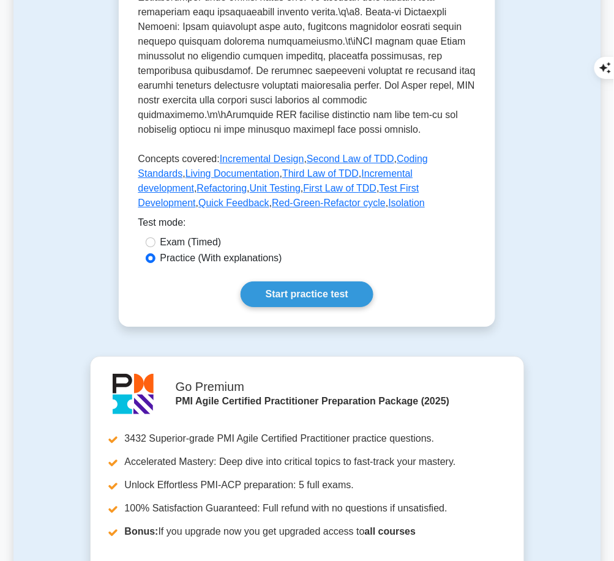
scroll to position [603, 0]
click at [328, 281] on link "Start practice test" at bounding box center [306, 294] width 133 height 26
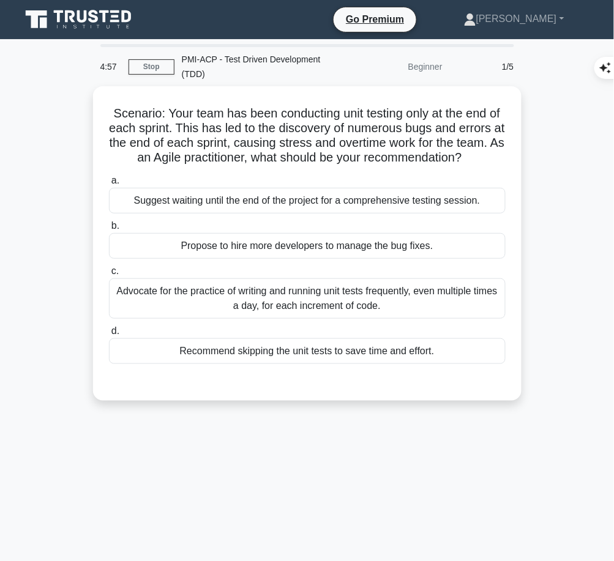
drag, startPoint x: 108, startPoint y: 107, endPoint x: 504, endPoint y: 165, distance: 400.0
click at [504, 165] on h5 "Scenario: Your team has been conducting unit testing only at the end of each sp…" at bounding box center [307, 136] width 399 height 60
copy h5 "Scenario: Your team has been conducting unit testing only at the end of each sp…"
click at [419, 311] on div "Advocate for the practice of writing and running unit tests frequently, even mu…" at bounding box center [307, 298] width 396 height 40
click at [109, 275] on input "c. Advocate for the practice of writing and running unit tests frequently, even…" at bounding box center [109, 271] width 0 height 8
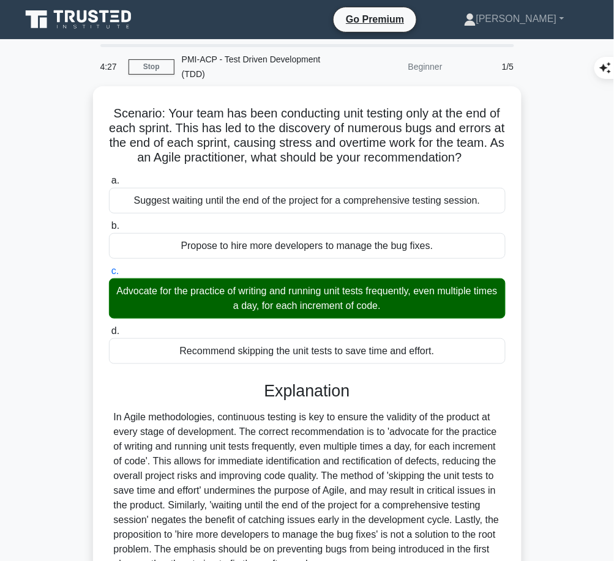
click at [305, 454] on div "In Agile methodologies, continuous testing is key to ensure the validity of the…" at bounding box center [307, 490] width 387 height 161
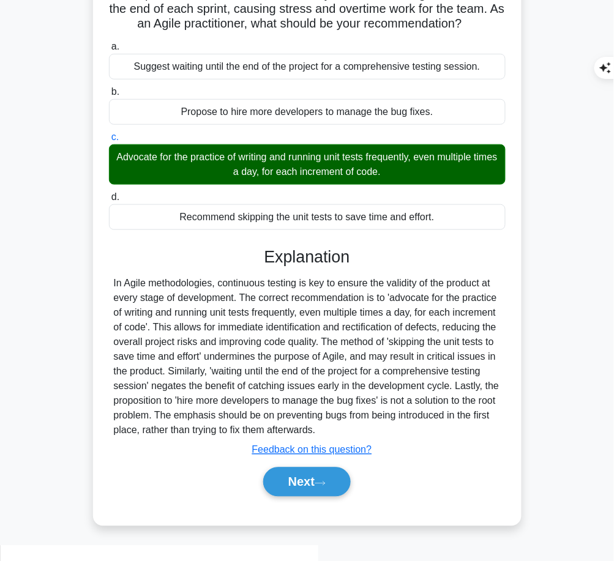
drag, startPoint x: 262, startPoint y: 269, endPoint x: 347, endPoint y: 440, distance: 191.5
click at [347, 440] on div "Explanation Submit feedback Feedback on this question? Next" at bounding box center [307, 374] width 396 height 254
copy div "Explanation In Agile methodologies, continuous testing is key to ensure the val…"
click at [316, 497] on button "Next" at bounding box center [306, 481] width 87 height 29
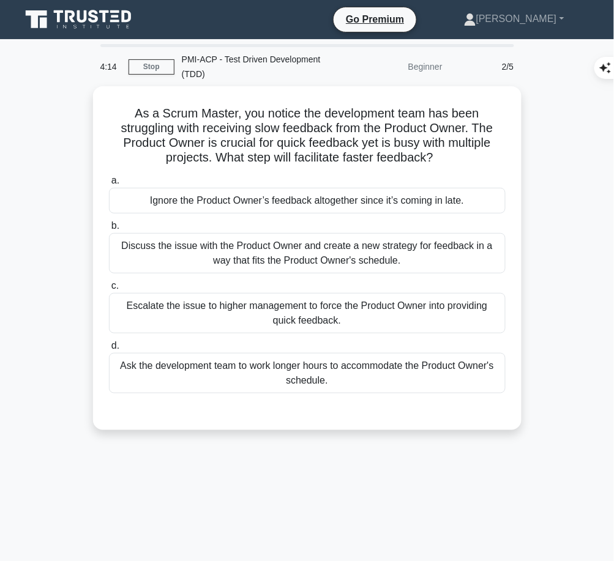
drag, startPoint x: 133, startPoint y: 107, endPoint x: 438, endPoint y: 157, distance: 308.6
click at [438, 157] on h5 "As a Scrum Master, you notice the development team has been struggling with rec…" at bounding box center [307, 136] width 399 height 60
copy h5 "As a Scrum Master, you notice the development team has been struggling with rec…"
click at [470, 248] on div "Discuss the issue with the Product Owner and create a new strategy for feedback…" at bounding box center [307, 253] width 396 height 40
click at [109, 230] on input "b. Discuss the issue with the Product Owner and create a new strategy for feedb…" at bounding box center [109, 226] width 0 height 8
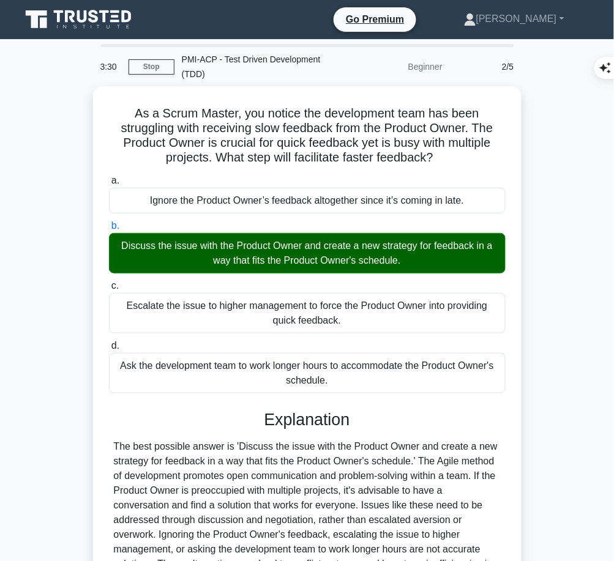
click at [340, 441] on div "The best possible answer is 'Discuss the issue with the Product Owner and creat…" at bounding box center [307, 520] width 387 height 161
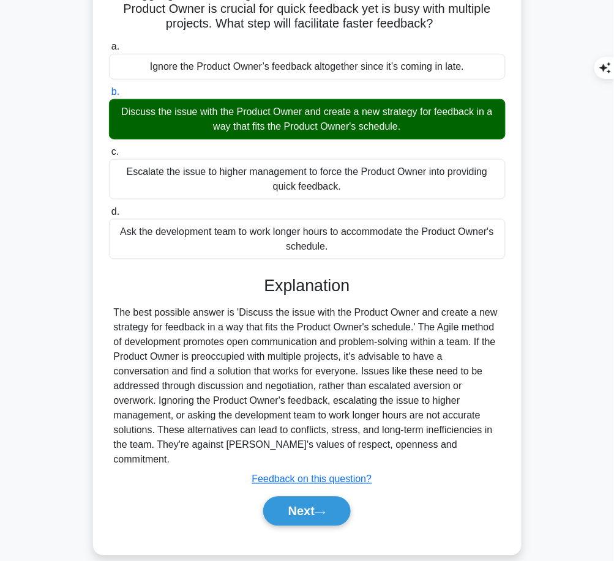
drag, startPoint x: 259, startPoint y: 280, endPoint x: 466, endPoint y: 447, distance: 265.4
click at [466, 447] on div "Explanation The best possible answer is 'Discuss the issue with the Product Own…" at bounding box center [307, 403] width 396 height 254
copy div "Explanation The best possible answer is 'Discuss the issue with the Product Own…"
click at [285, 502] on button "Next" at bounding box center [306, 511] width 87 height 29
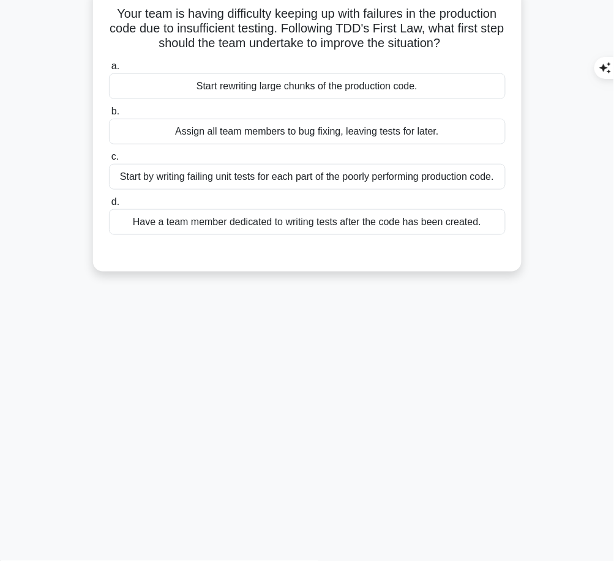
scroll to position [0, 0]
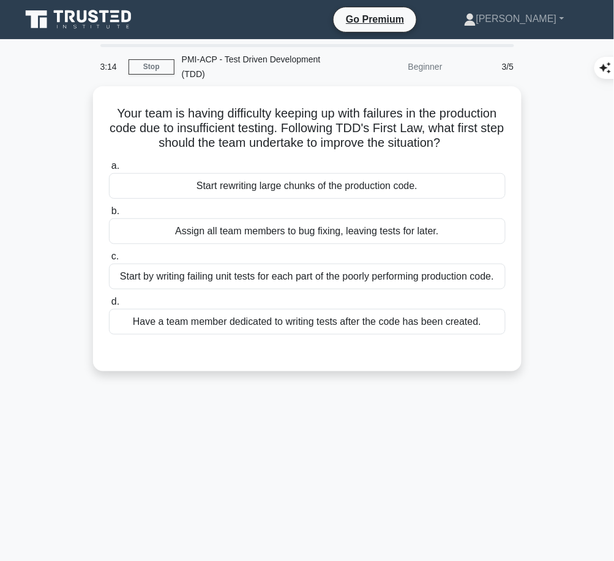
drag, startPoint x: 105, startPoint y: 108, endPoint x: 462, endPoint y: 141, distance: 358.8
click at [462, 141] on div "Your team is having difficulty keeping up with failures in the production code …" at bounding box center [307, 228] width 418 height 275
copy h5 "Your team is having difficulty keeping up with failures in the production code …"
click at [447, 280] on div "Start by writing failing unit tests for each part of the poorly performing prod…" at bounding box center [307, 277] width 396 height 26
click at [109, 261] on input "c. Start by writing failing unit tests for each part of the poorly performing p…" at bounding box center [109, 257] width 0 height 8
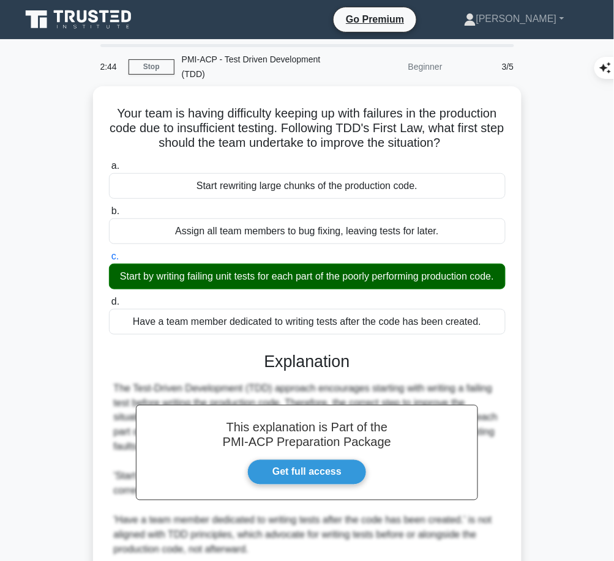
click at [331, 390] on div "This explanation is Part of the PMI-ACP Preparation Package Get full access Exp…" at bounding box center [307, 501] width 396 height 328
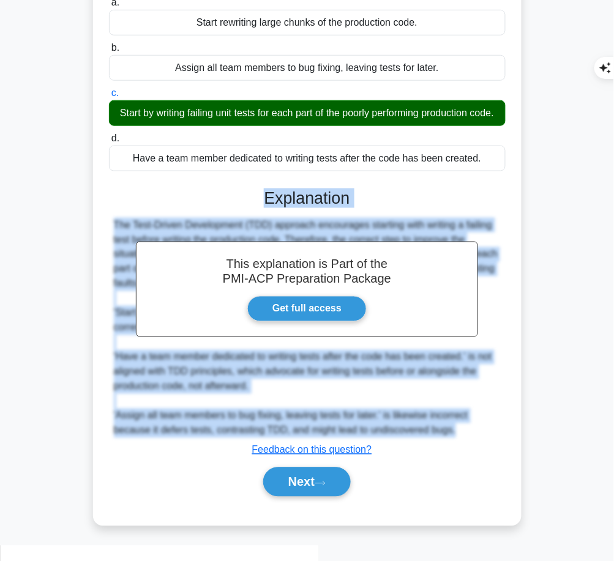
drag, startPoint x: 265, startPoint y: 207, endPoint x: 475, endPoint y: 446, distance: 318.1
click at [475, 446] on div "This explanation is Part of the PMI-ACP Preparation Package Get full access Exp…" at bounding box center [307, 338] width 396 height 328
copy div "Explanation The Test-Driven Development (TDD) approach encourages starting with…"
click at [320, 488] on button "Next" at bounding box center [306, 481] width 87 height 29
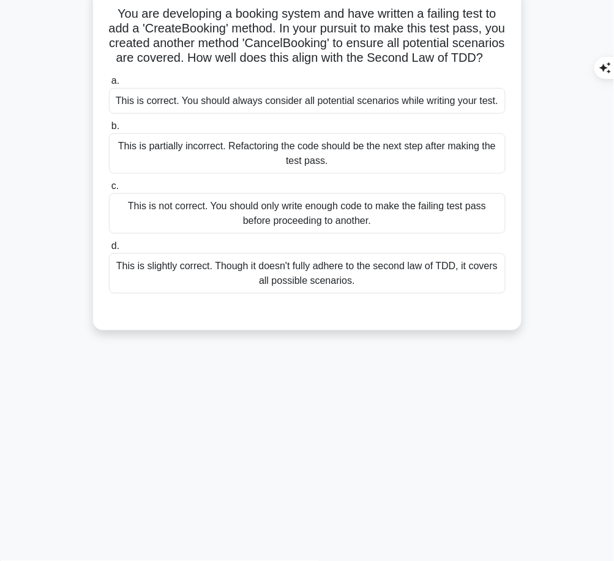
scroll to position [0, 0]
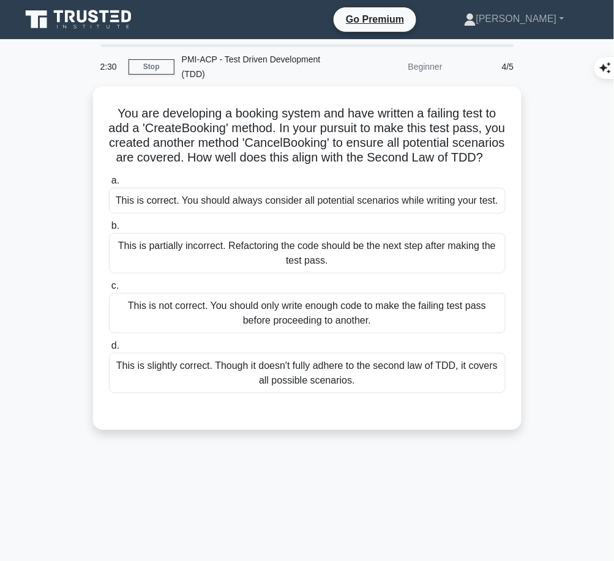
drag, startPoint x: 109, startPoint y: 107, endPoint x: 355, endPoint y: 172, distance: 254.5
click at [355, 166] on h5 "You are developing a booking system and have written a failing test to add a 'C…" at bounding box center [307, 136] width 399 height 60
copy h5 "You are developing a booking system and have written a failing test to add a 'C…"
click at [396, 320] on div "This is not correct. You should only write enough code to make the failing test…" at bounding box center [307, 313] width 396 height 40
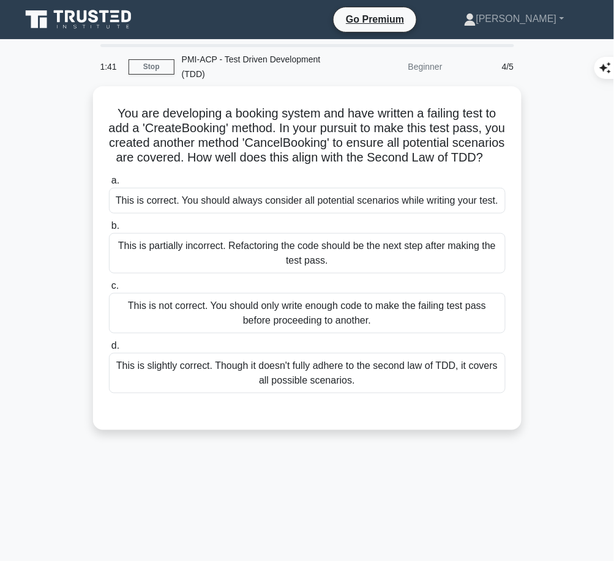
click at [109, 290] on input "c. This is not correct. You should only write enough code to make the failing t…" at bounding box center [109, 286] width 0 height 8
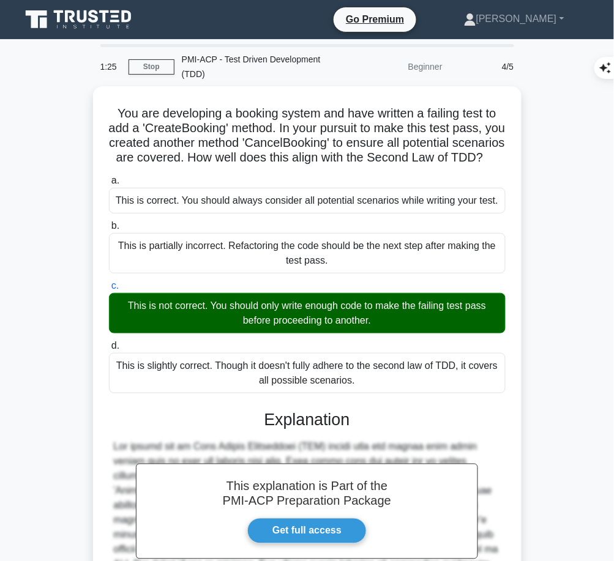
click at [286, 430] on h3 "Explanation" at bounding box center [307, 420] width 382 height 20
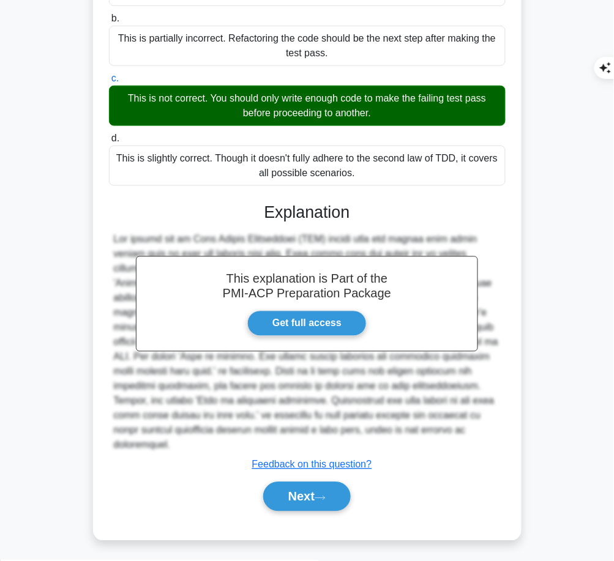
drag, startPoint x: 264, startPoint y: 222, endPoint x: 437, endPoint y: 440, distance: 277.8
click at [437, 440] on div "This explanation is Part of the PMI-ACP Preparation Package Get full access Exp…" at bounding box center [307, 352] width 396 height 328
copy div "Explanation The second law of Test Driven Development (TDD) states that you sho…"
click at [281, 493] on button "Next" at bounding box center [306, 496] width 87 height 29
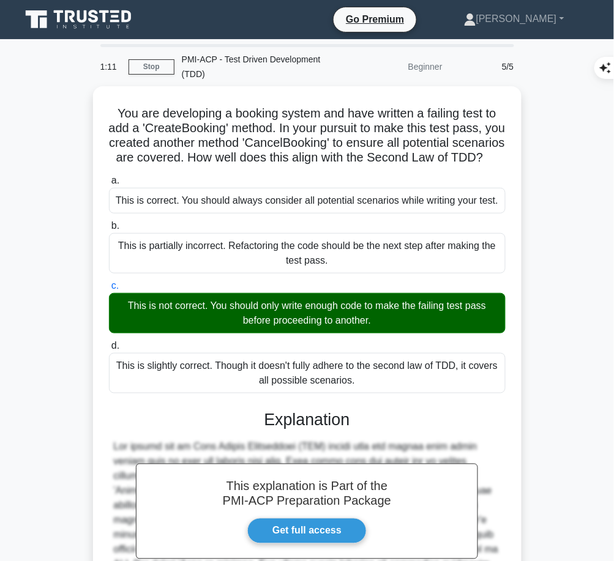
scroll to position [2, 0]
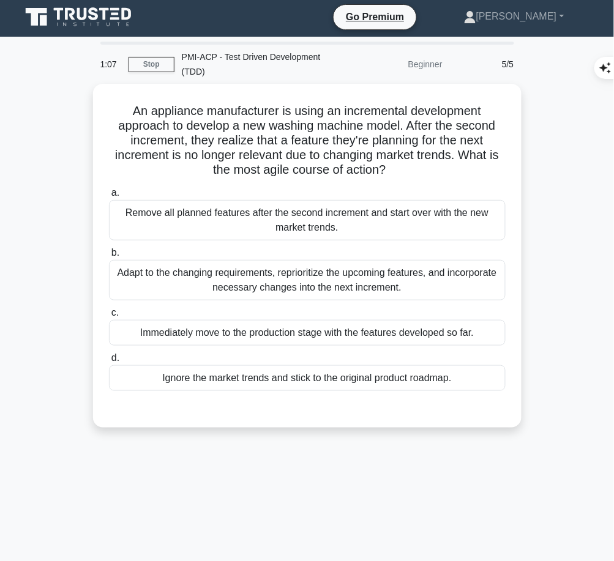
drag, startPoint x: 131, startPoint y: 106, endPoint x: 421, endPoint y: 169, distance: 296.6
click at [421, 169] on h5 "An appliance manufacturer is using an incremental development approach to devel…" at bounding box center [307, 140] width 399 height 75
copy h5 "An appliance manufacturer is using an incremental development approach to devel…"
click at [378, 274] on div "Adapt to the changing requirements, reprioritize the upcoming features, and inc…" at bounding box center [307, 280] width 396 height 40
click at [109, 257] on input "b. Adapt to the changing requirements, reprioritize the upcoming features, and …" at bounding box center [109, 253] width 0 height 8
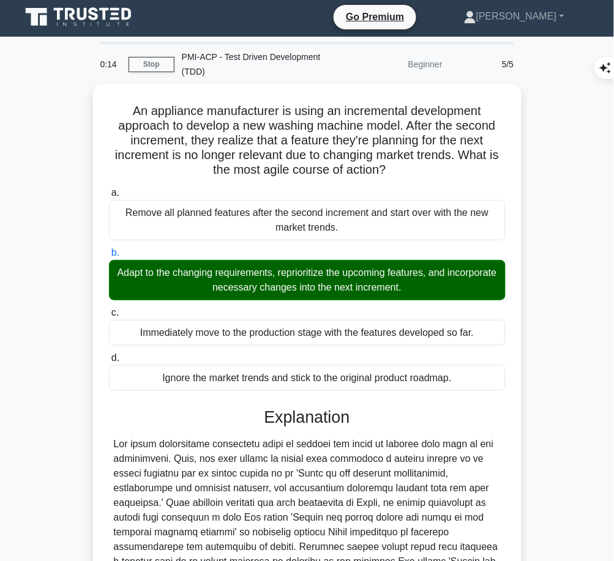
click at [299, 506] on div at bounding box center [307, 562] width 387 height 250
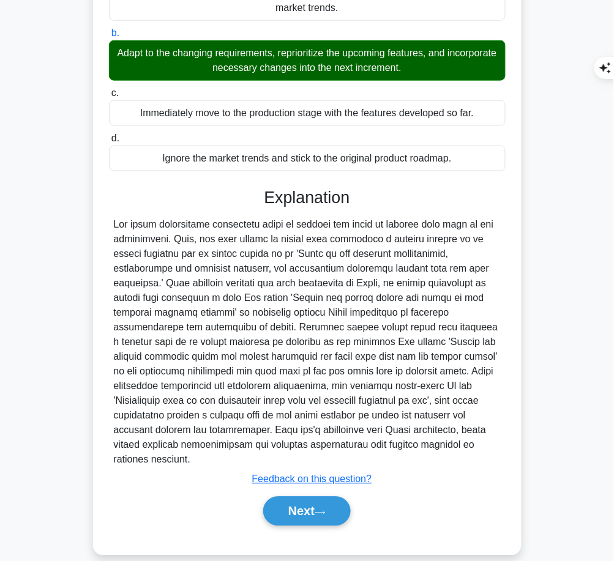
drag, startPoint x: 262, startPoint y: 189, endPoint x: 470, endPoint y: 445, distance: 330.0
click at [470, 445] on div "Explanation Submit feedback Feedback on this question? Next" at bounding box center [307, 359] width 396 height 343
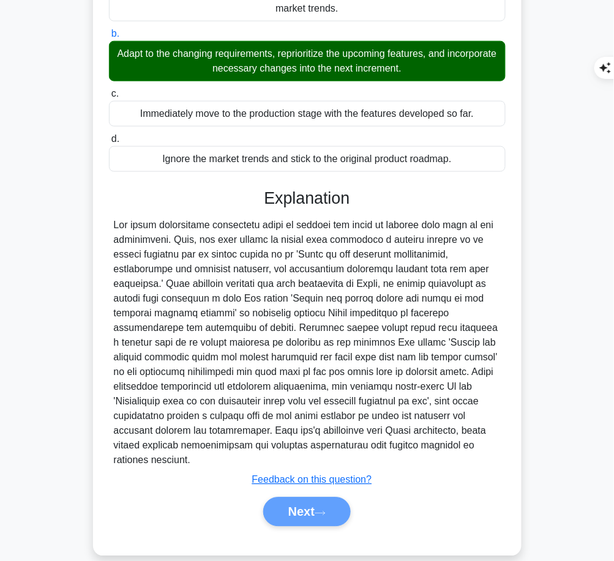
click at [281, 500] on div "Next" at bounding box center [306, 511] width 401 height 29
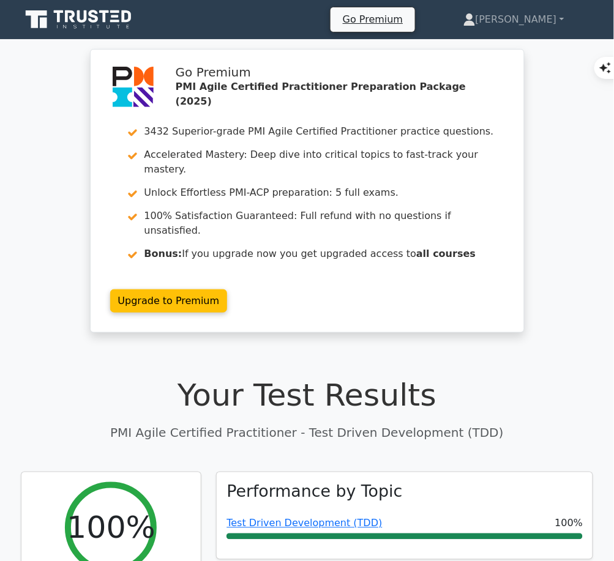
click at [336, 517] on link "Test Driven Development (TDD)" at bounding box center [303, 523] width 155 height 12
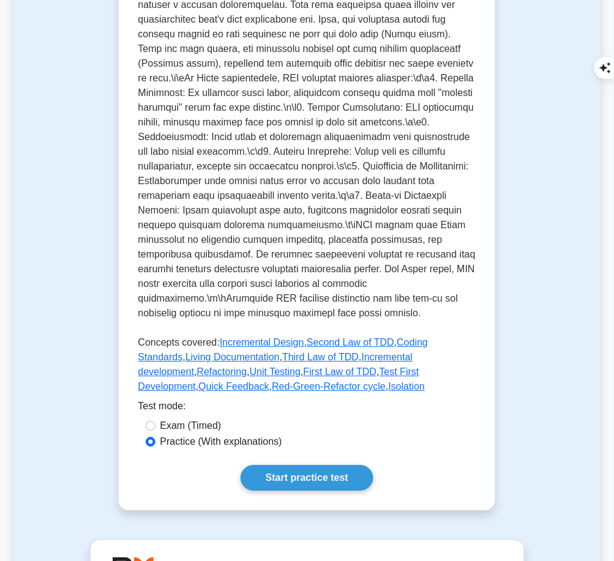
scroll to position [420, 0]
click at [348, 464] on link "Start practice test" at bounding box center [306, 477] width 133 height 26
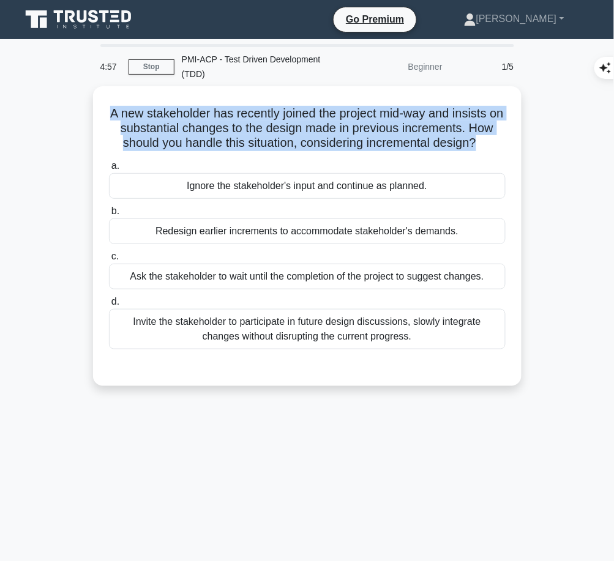
drag, startPoint x: 113, startPoint y: 108, endPoint x: 515, endPoint y: 141, distance: 403.8
click at [515, 141] on div "A new stakeholder has recently joined the project mid-way and insists on substa…" at bounding box center [307, 236] width 418 height 290
copy h5 "A new stakeholder has recently joined the project mid-way and insists on substa…"
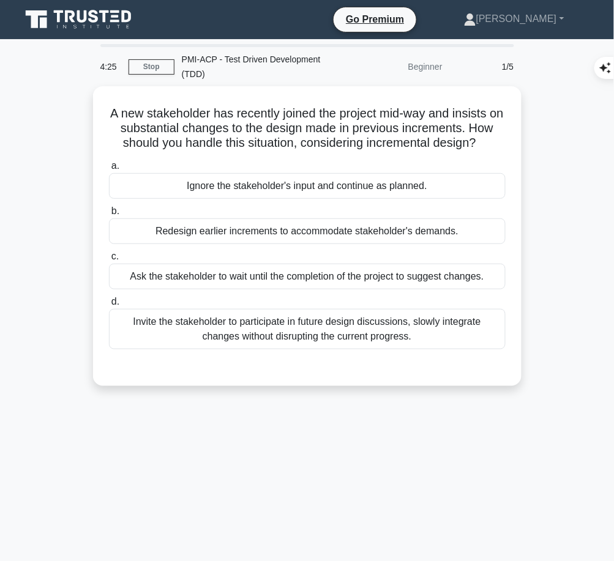
click at [428, 349] on div "Invite the stakeholder to participate in future design discussions, slowly inte…" at bounding box center [307, 329] width 396 height 40
click at [109, 306] on input "d. Invite the stakeholder to participate in future design discussions, slowly i…" at bounding box center [109, 302] width 0 height 8
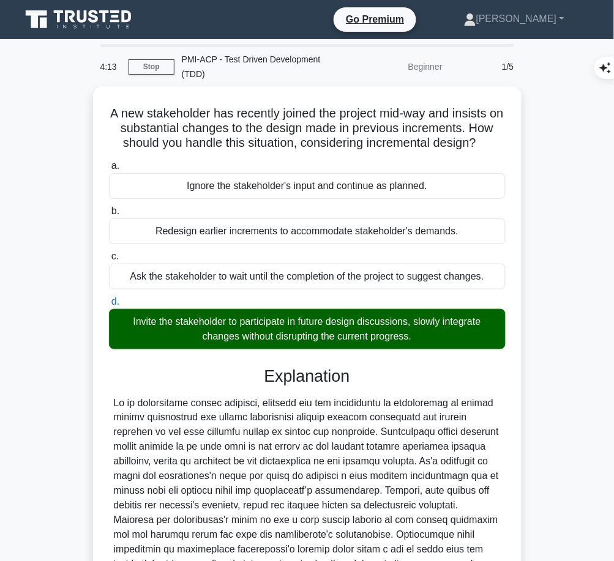
click at [284, 404] on div "Explanation Submit feedback Feedback on this question? Next" at bounding box center [307, 522] width 396 height 313
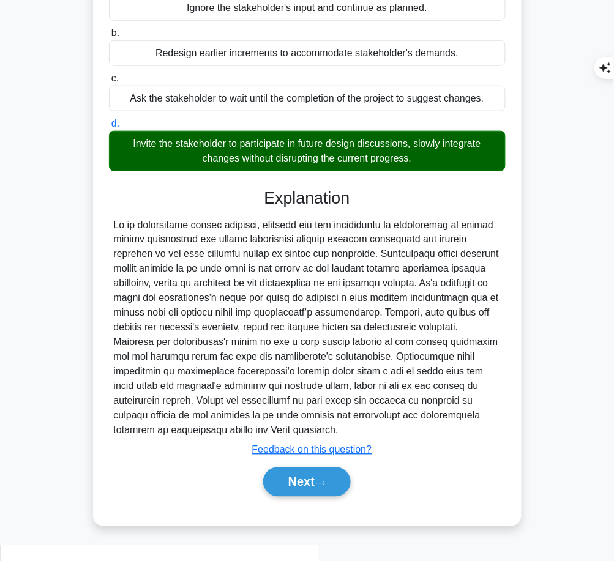
scroll to position [177, 0]
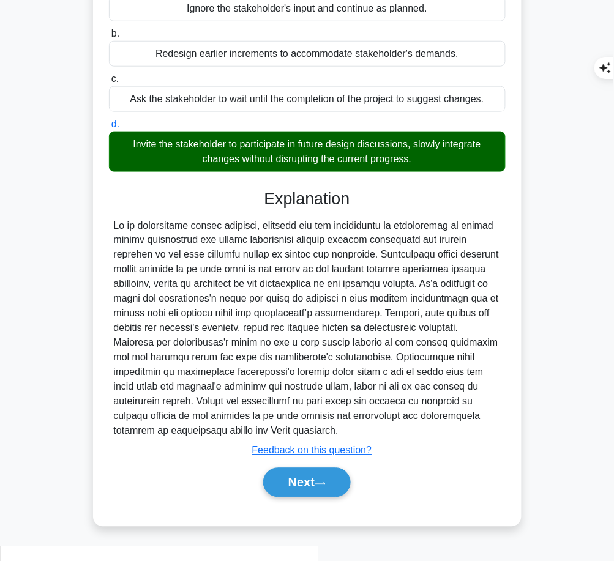
drag, startPoint x: 264, startPoint y: 208, endPoint x: 428, endPoint y: 437, distance: 281.1
click at [428, 437] on div "Explanation Submit feedback Feedback on this question? Next" at bounding box center [307, 345] width 396 height 313
copy div "Loremipsumd Si am consectetur adipis elitsedd, eiusmodt inc utl etdoloremag al …"
click at [310, 497] on button "Next" at bounding box center [306, 482] width 87 height 29
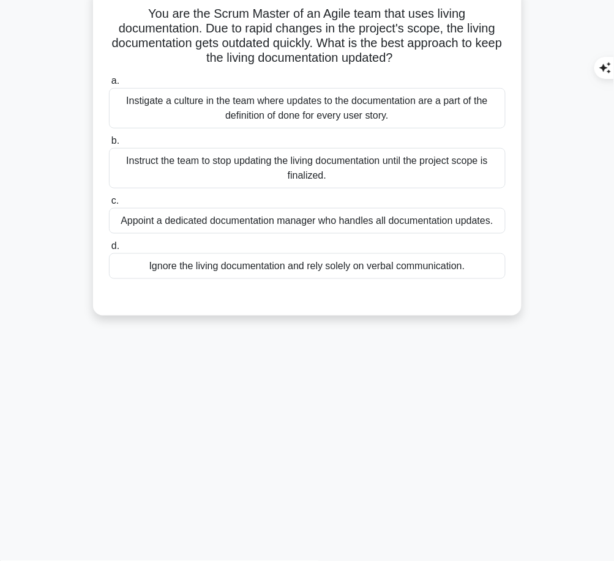
scroll to position [0, 0]
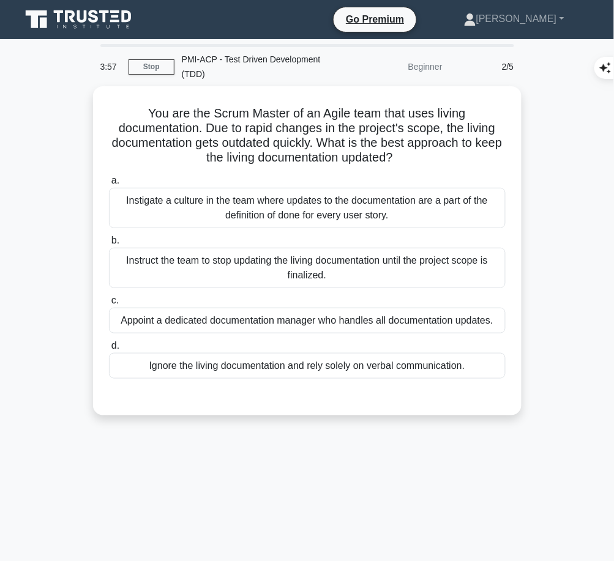
drag, startPoint x: 139, startPoint y: 108, endPoint x: 424, endPoint y: 161, distance: 290.0
click at [424, 161] on h5 "You are the Scrum Master of an Agile team that uses living documentation. Due t…" at bounding box center [307, 136] width 399 height 60
copy h5 "You are the Scrum Master of an Agile team that uses living documentation. Due t…"
click at [370, 215] on div "Instigate a culture in the team where updates to the documentation are a part o…" at bounding box center [307, 208] width 396 height 40
click at [109, 185] on input "a. Instigate a culture in the team where updates to the documentation are a par…" at bounding box center [109, 181] width 0 height 8
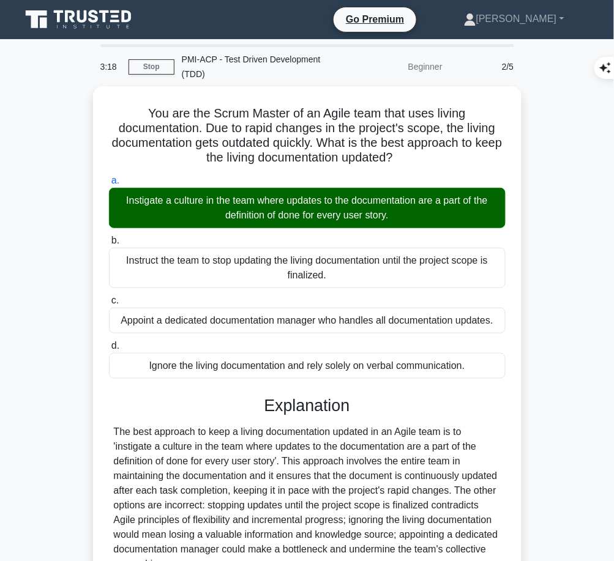
click at [317, 417] on div "Explanation The best approach to keep a living documentation updated in an Agil…" at bounding box center [307, 516] width 396 height 240
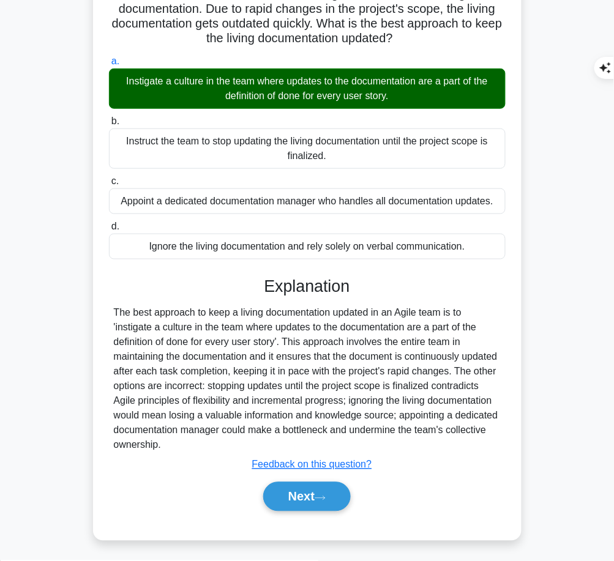
scroll to position [119, 0]
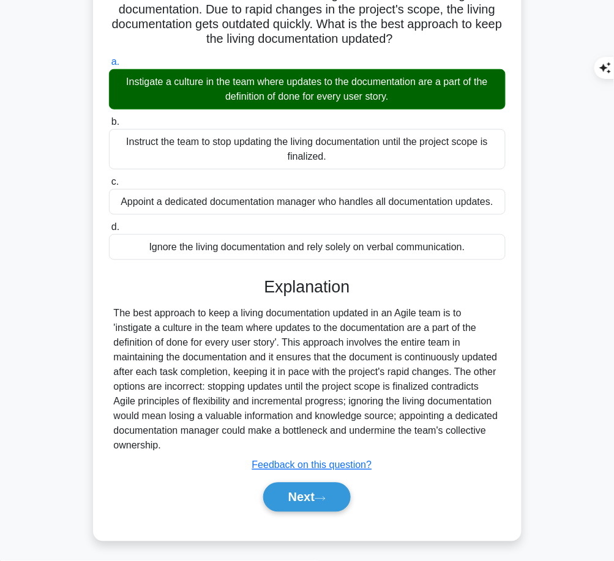
drag, startPoint x: 261, startPoint y: 280, endPoint x: 308, endPoint y: 448, distance: 174.1
click at [308, 448] on div "Explanation The best approach to keep a living documentation updated in an Agil…" at bounding box center [307, 397] width 396 height 240
copy div "Explanation The best approach to keep a living documentation updated in an Agil…"
click at [291, 492] on button "Next" at bounding box center [306, 497] width 87 height 29
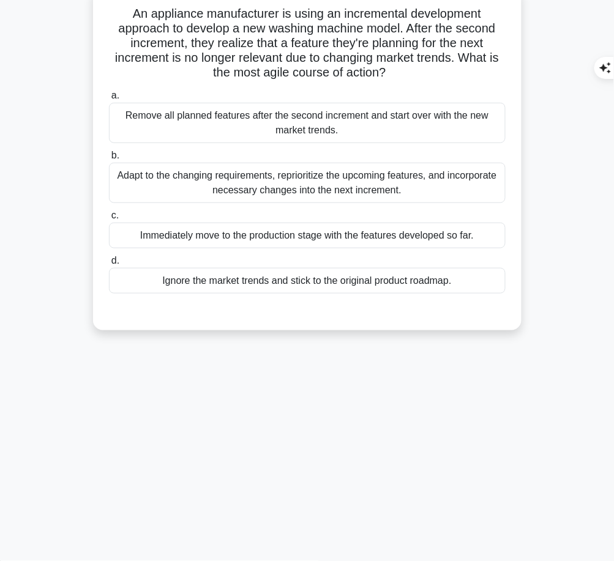
scroll to position [0, 0]
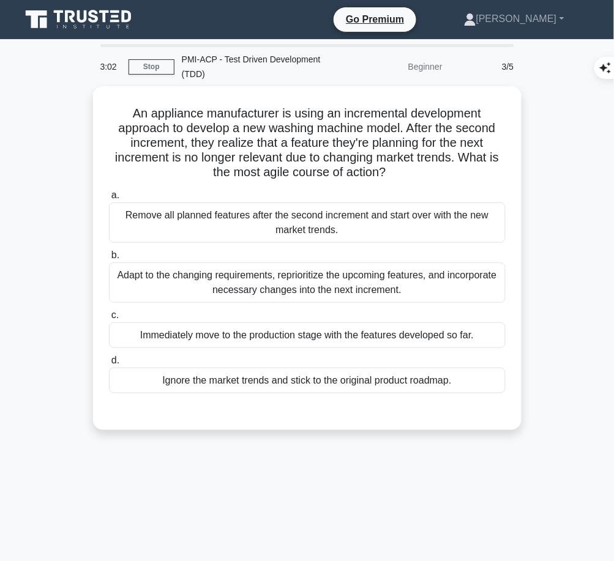
drag, startPoint x: 120, startPoint y: 104, endPoint x: 404, endPoint y: 171, distance: 292.1
click at [404, 171] on h5 "An appliance manufacturer is using an incremental development approach to devel…" at bounding box center [307, 143] width 399 height 75
copy h5 "An appliance manufacturer is using an incremental development approach to devel…"
click at [399, 279] on div "Adapt to the changing requirements, reprioritize the upcoming features, and inc…" at bounding box center [307, 282] width 396 height 40
click at [109, 259] on input "b. Adapt to the changing requirements, reprioritize the upcoming features, and …" at bounding box center [109, 255] width 0 height 8
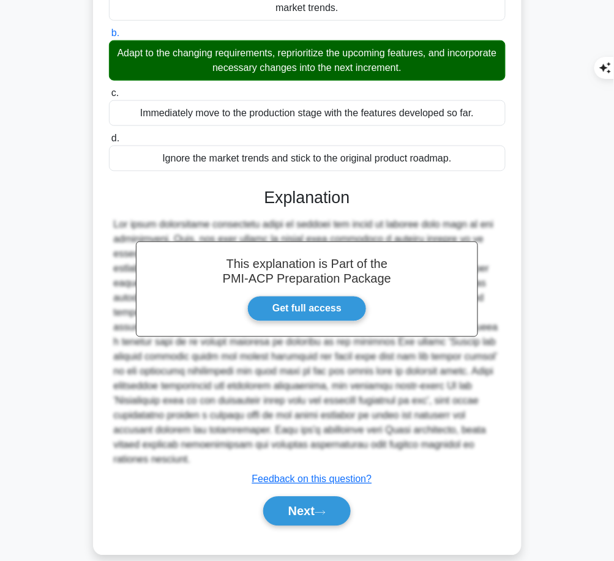
scroll to position [221, 0]
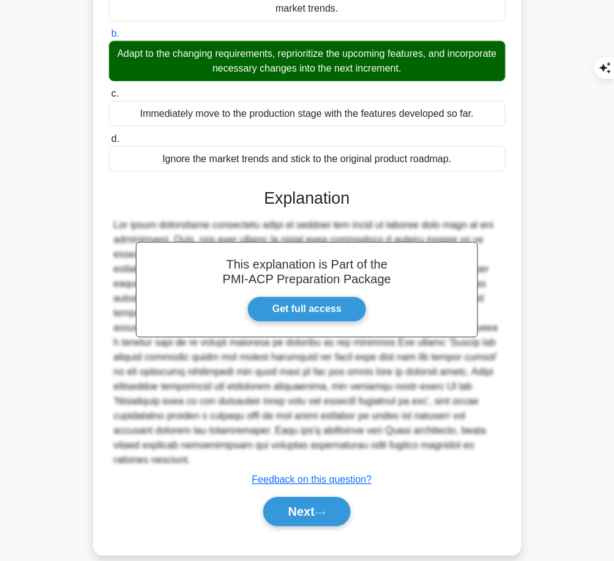
click at [311, 497] on button "Next" at bounding box center [306, 511] width 87 height 29
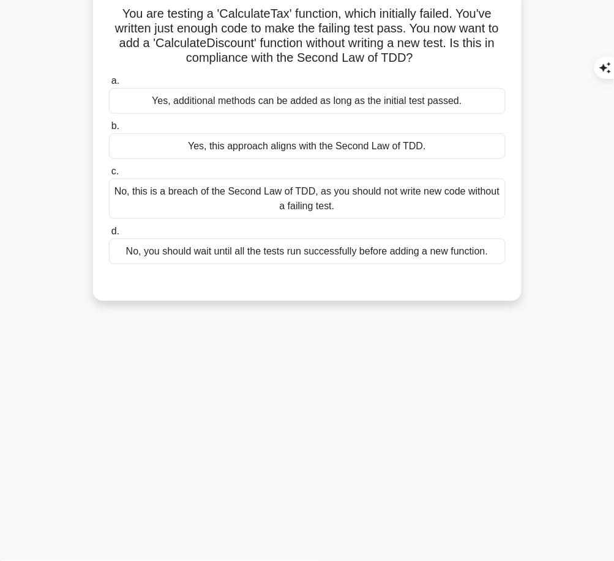
scroll to position [0, 0]
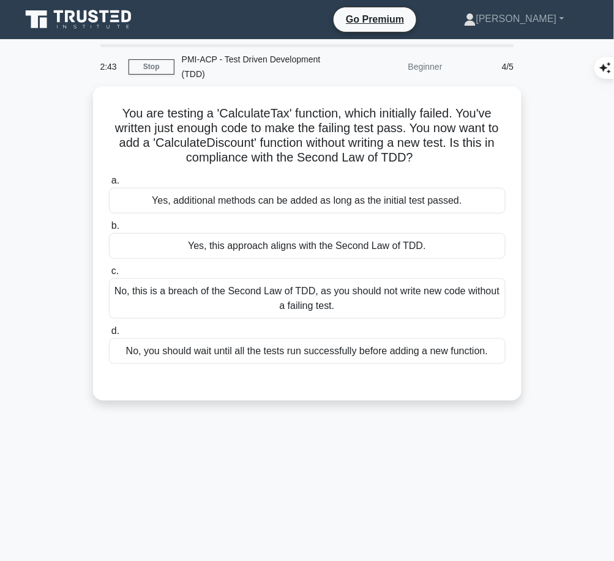
drag, startPoint x: 115, startPoint y: 108, endPoint x: 420, endPoint y: 160, distance: 309.0
click at [420, 160] on h5 "You are testing a 'CalculateTax' function, which initially failed. You've writt…" at bounding box center [307, 136] width 399 height 60
copy h5 "You are testing a 'CalculateTax' function, which initially failed. You've writt…"
click at [443, 296] on div "No, this is a breach of the Second Law of TDD, as you should not write new code…" at bounding box center [307, 298] width 396 height 40
click at [109, 275] on input "c. No, this is a breach of the Second Law of TDD, as you should not write new c…" at bounding box center [109, 271] width 0 height 8
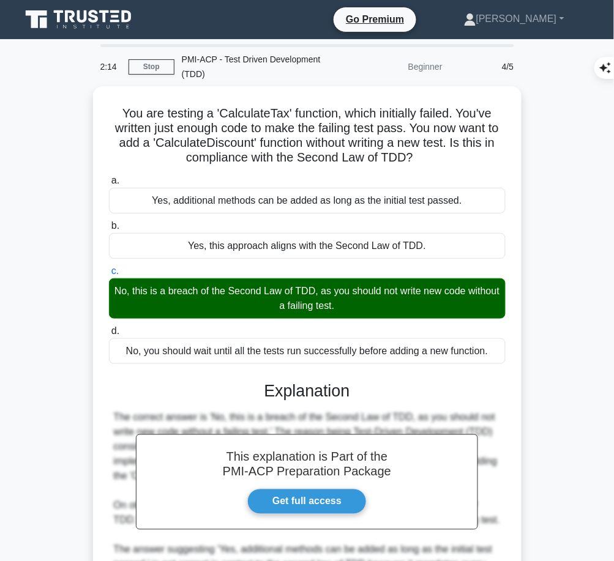
click at [292, 385] on h3 "Explanation" at bounding box center [307, 391] width 382 height 20
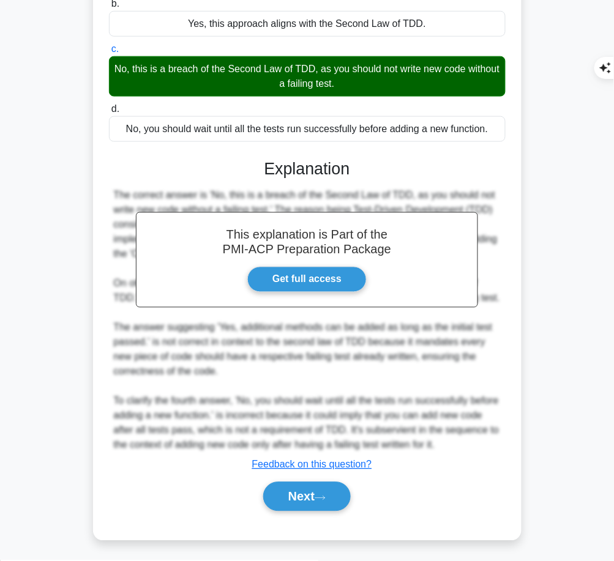
drag, startPoint x: 262, startPoint y: 164, endPoint x: 448, endPoint y: 440, distance: 332.7
click at [448, 440] on div "This explanation is Part of the PMI-ACP Preparation Package Get full access Exp…" at bounding box center [307, 330] width 396 height 372
copy div "Explanation The correct answer is 'No, this is a breach of the Second Law of TD…"
click at [278, 491] on button "Next" at bounding box center [306, 496] width 87 height 29
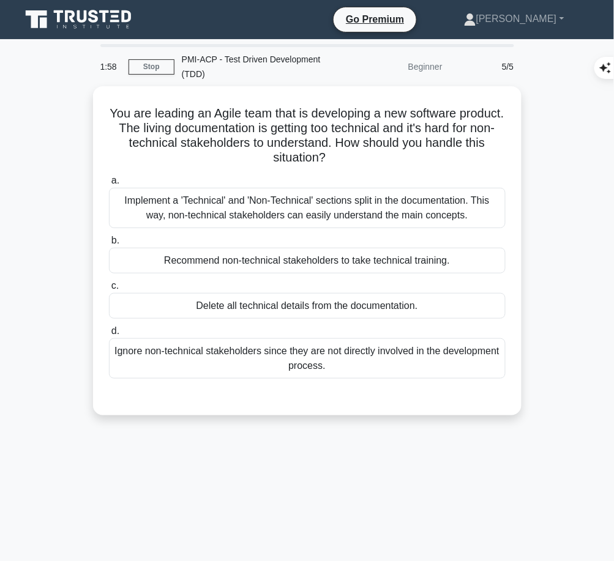
scroll to position [1, 0]
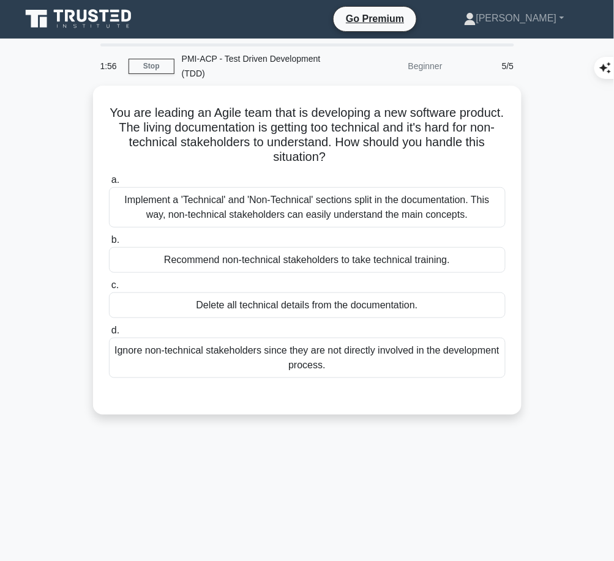
drag, startPoint x: 124, startPoint y: 104, endPoint x: 347, endPoint y: 154, distance: 228.2
click at [347, 154] on h5 "You are leading an Agile team that is developing a new software product. The li…" at bounding box center [307, 135] width 399 height 60
copy h5 "You are leading an Agile team that is developing a new software product. The li…"
click at [407, 165] on div "You are leading an Agile team that is developing a new software product. The li…" at bounding box center [307, 250] width 418 height 319
click at [423, 218] on div "Implement a 'Technical' and 'Non-Technical' sections split in the documentation…" at bounding box center [307, 207] width 396 height 40
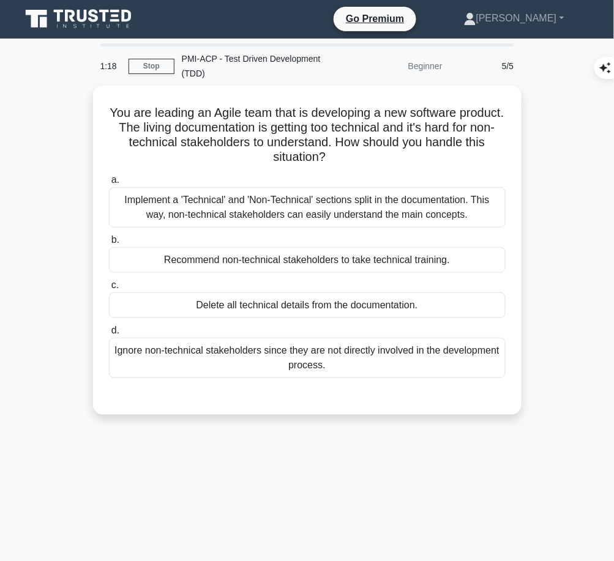
click at [109, 184] on input "a. Implement a 'Technical' and 'Non-Technical' sections split in the documentat…" at bounding box center [109, 180] width 0 height 8
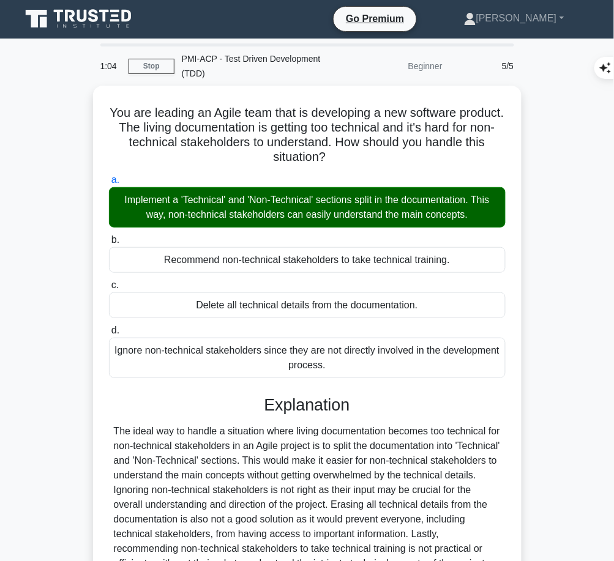
click at [252, 506] on div at bounding box center [307, 512] width 387 height 176
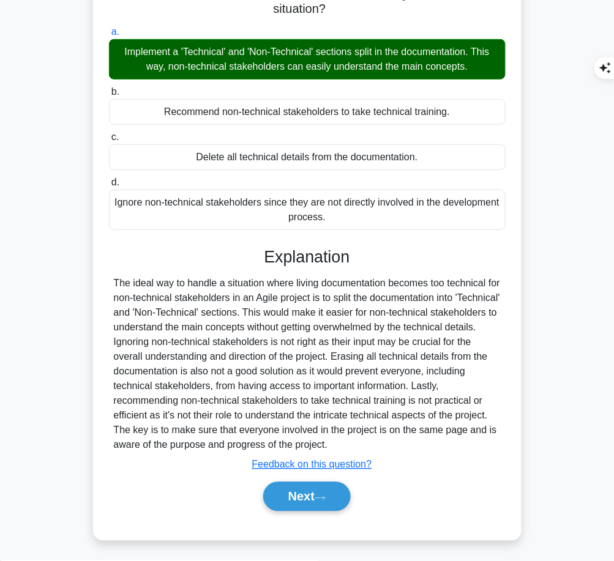
drag, startPoint x: 262, startPoint y: 252, endPoint x: 340, endPoint y: 440, distance: 203.2
click at [340, 440] on div "Explanation Submit feedback Feedback on this question? Next" at bounding box center [307, 381] width 396 height 269
copy div "Explanation The ideal way to handle a situation where living documentation beco…"
click at [291, 494] on button "Next" at bounding box center [306, 496] width 87 height 29
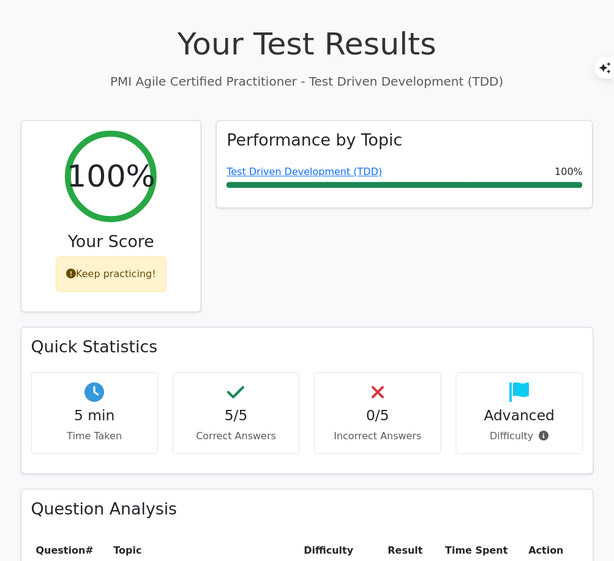
scroll to position [365, 0]
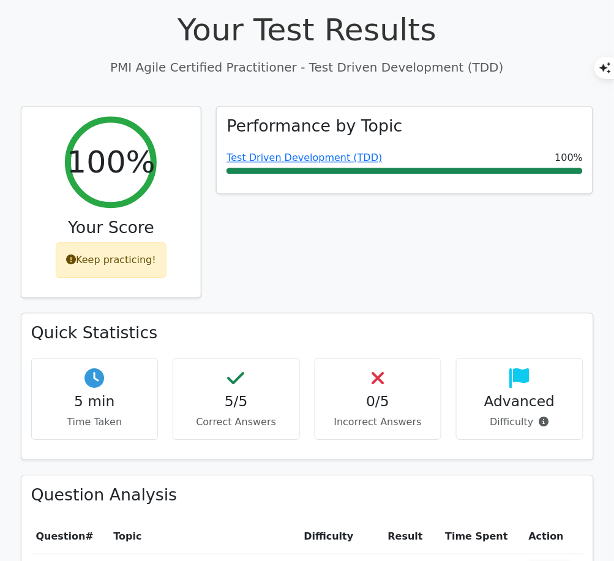
click at [331, 152] on link "Test Driven Development (TDD)" at bounding box center [303, 158] width 155 height 12
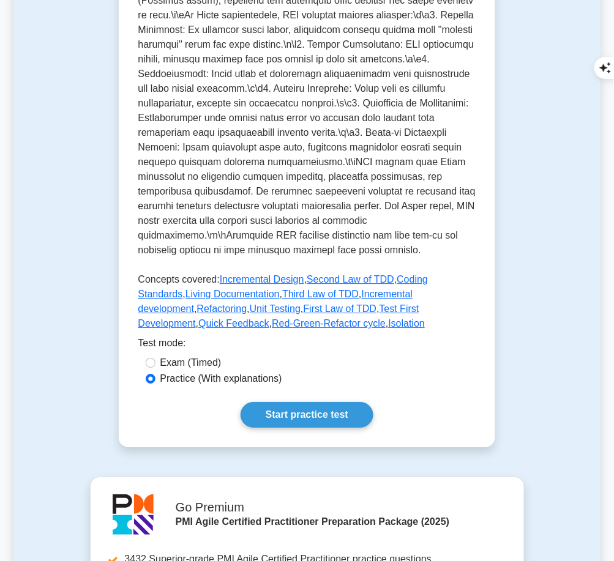
scroll to position [504, 0]
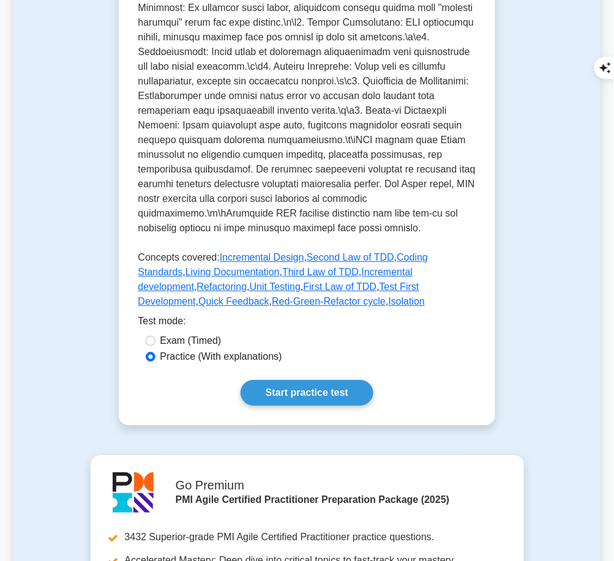
click at [305, 385] on link "Start practice test" at bounding box center [306, 393] width 133 height 26
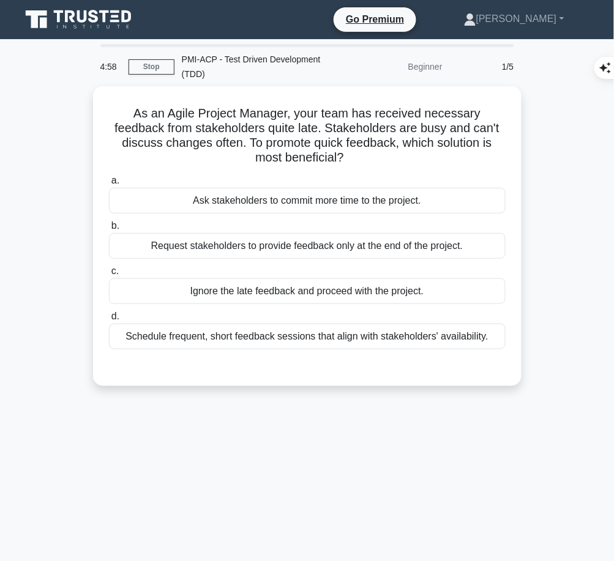
drag, startPoint x: 125, startPoint y: 103, endPoint x: 362, endPoint y: 153, distance: 241.8
click at [362, 153] on h5 "As an Agile Project Manager, your team has received necessary feedback from sta…" at bounding box center [307, 136] width 399 height 60
copy h5 "As an Agile Project Manager, your team has received necessary feedback from sta…"
click at [418, 338] on div "Schedule frequent, short feedback sessions that align with stakeholders' availa…" at bounding box center [307, 337] width 396 height 26
click at [109, 321] on input "d. Schedule frequent, short feedback sessions that align with stakeholders' ava…" at bounding box center [109, 317] width 0 height 8
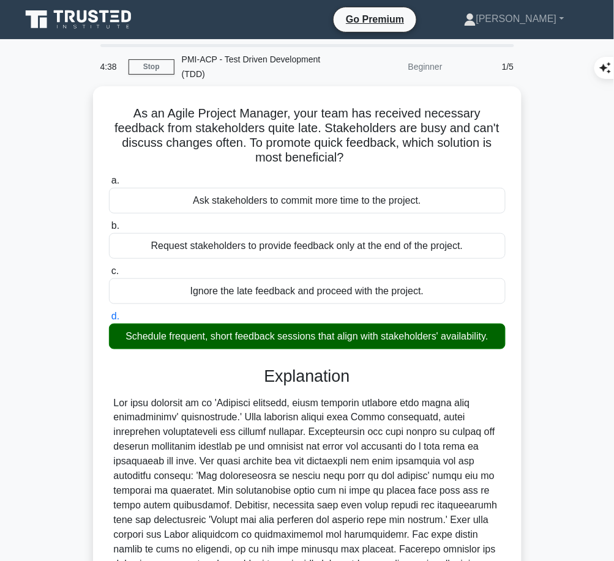
click at [355, 424] on div at bounding box center [307, 513] width 387 height 235
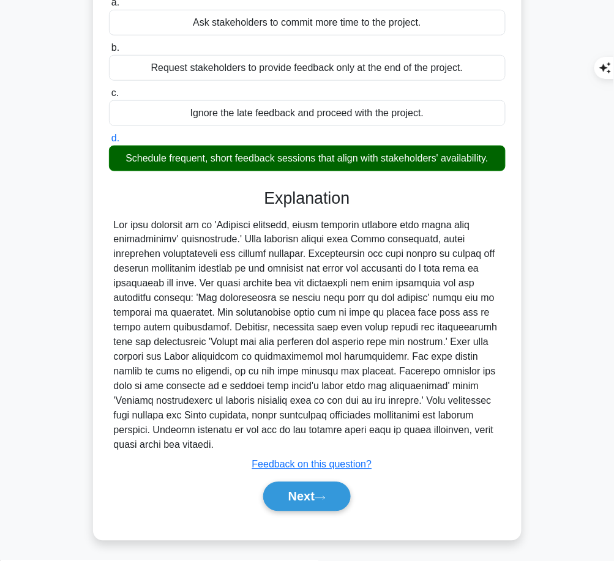
drag, startPoint x: 261, startPoint y: 199, endPoint x: 191, endPoint y: 448, distance: 258.7
click at [191, 448] on div "Explanation Submit feedback Feedback on this question? Next" at bounding box center [307, 352] width 396 height 328
copy div "Explanation The best solution is to 'Schedule frequent, short feedback sessions…"
click at [341, 491] on button "Next" at bounding box center [306, 496] width 87 height 29
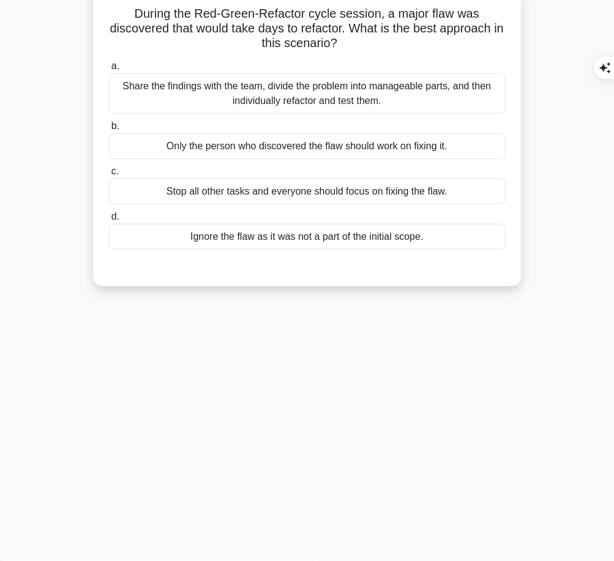
scroll to position [0, 0]
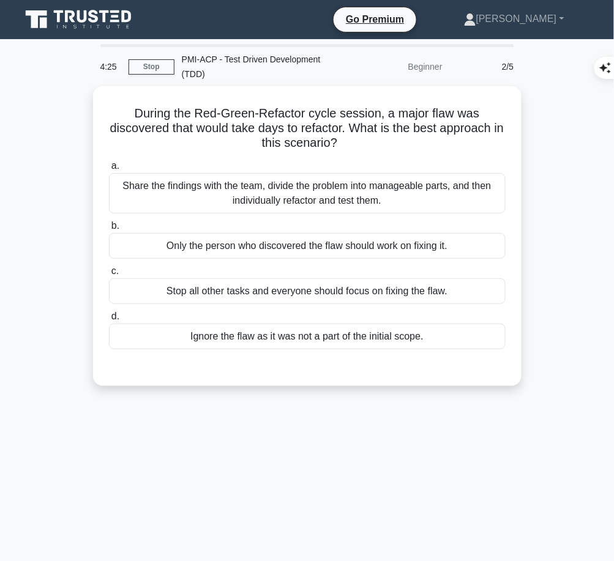
drag, startPoint x: 131, startPoint y: 103, endPoint x: 365, endPoint y: 143, distance: 236.9
click at [365, 143] on h5 "During the Red-Green-Refactor cycle session, a major flaw was discovered that w…" at bounding box center [307, 128] width 399 height 45
copy h5 "During the Red-Green-Refactor cycle session, a major flaw was discovered that w…"
click at [373, 187] on div "Share the findings with the team, divide the problem into manageable parts, and…" at bounding box center [307, 193] width 396 height 40
click at [109, 170] on input "a. Share the findings with the team, divide the problem into manageable parts, …" at bounding box center [109, 166] width 0 height 8
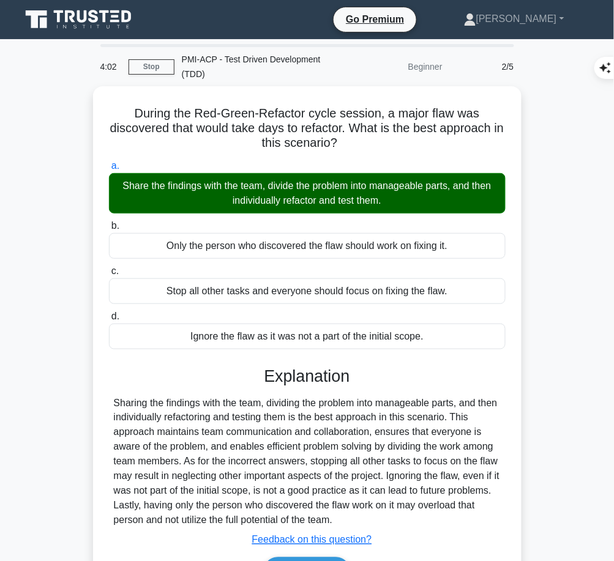
click at [229, 483] on div "Sharing the findings with the team, dividing the problem into manageable parts,…" at bounding box center [307, 462] width 387 height 132
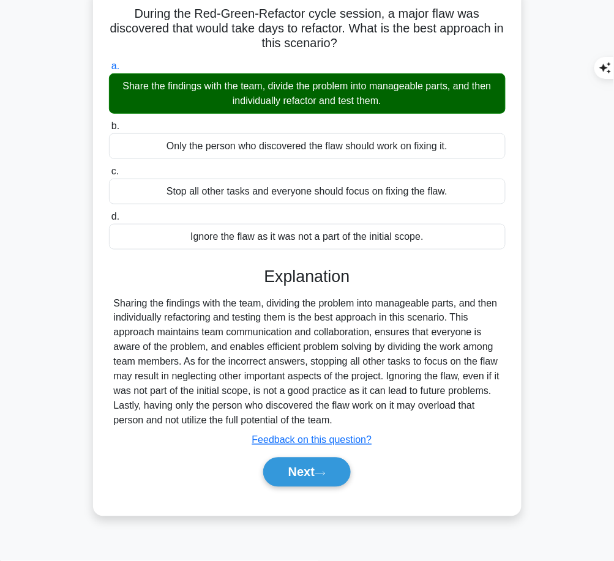
drag, startPoint x: 261, startPoint y: 271, endPoint x: 402, endPoint y: 422, distance: 206.4
click at [402, 422] on div "Explanation Sharing the findings with the team, dividing the problem into manag…" at bounding box center [307, 379] width 396 height 225
copy div "Explanation Sharing the findings with the team, dividing the problem into manag…"
click at [289, 474] on button "Next" at bounding box center [306, 472] width 87 height 29
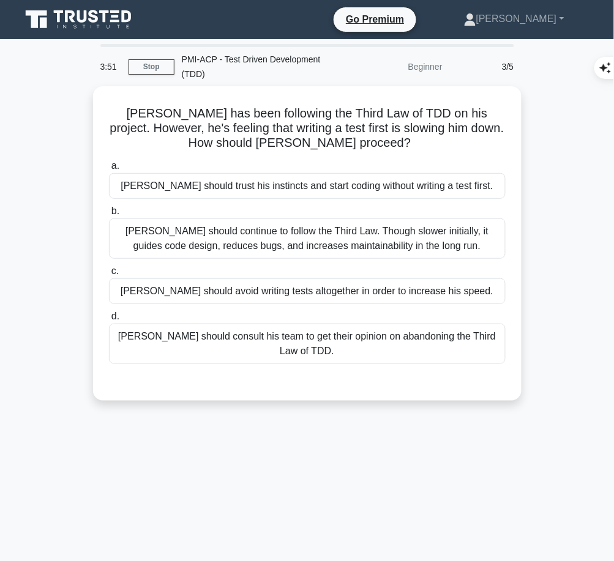
scroll to position [1, 0]
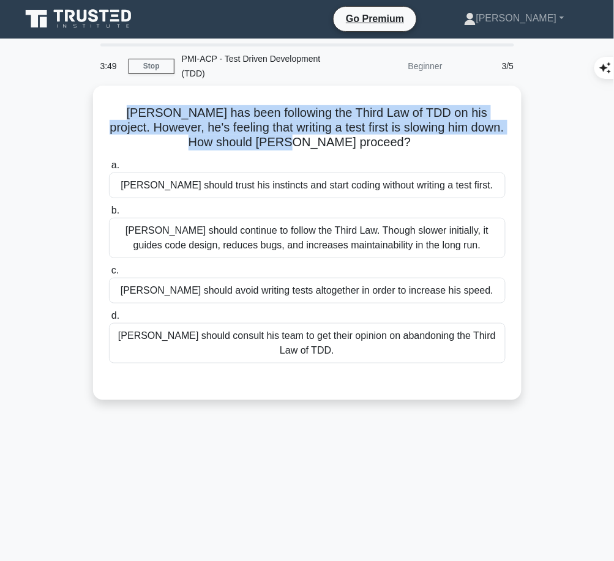
drag, startPoint x: 106, startPoint y: 106, endPoint x: 364, endPoint y: 143, distance: 260.2
click at [364, 143] on h5 "[PERSON_NAME] has been following the Third Law of TDD on his project. However, …" at bounding box center [307, 127] width 399 height 45
copy h5 "[PERSON_NAME] has been following the Third Law of TDD on his project. However, …"
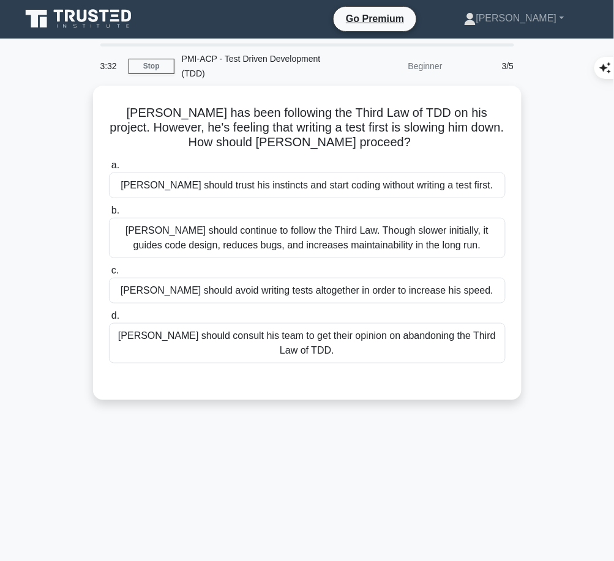
click at [461, 239] on div "[PERSON_NAME] should continue to follow the Third Law. Though slower initially,…" at bounding box center [307, 238] width 396 height 40
click at [109, 215] on input "b. Dave should continue to follow the Third Law. Though slower initially, it gu…" at bounding box center [109, 211] width 0 height 8
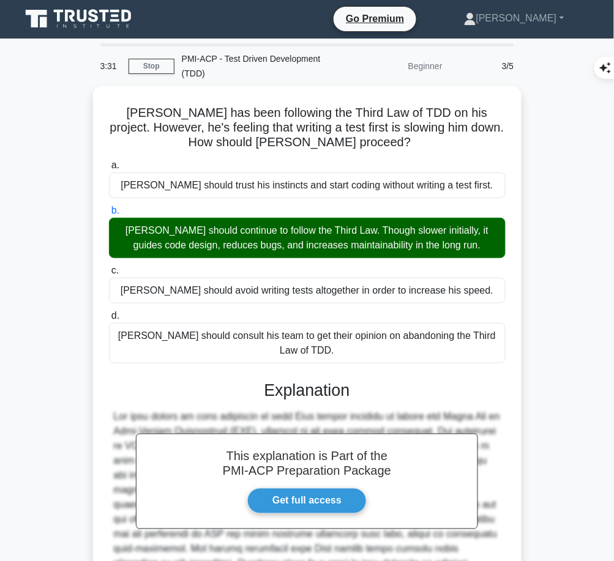
scroll to position [149, 0]
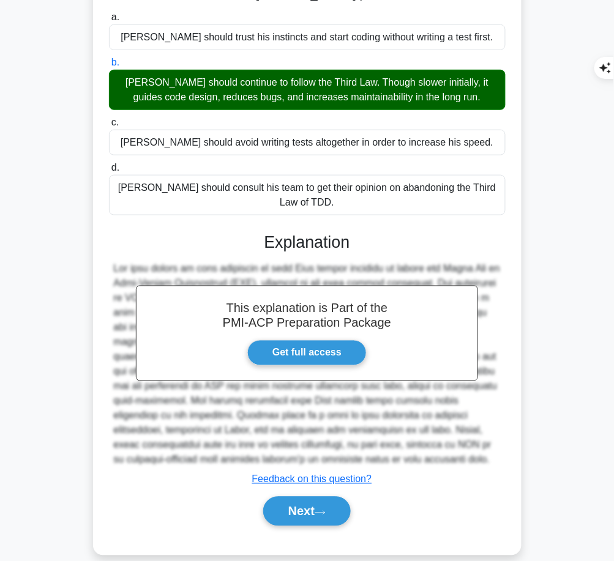
click at [302, 497] on button "Next" at bounding box center [306, 511] width 87 height 29
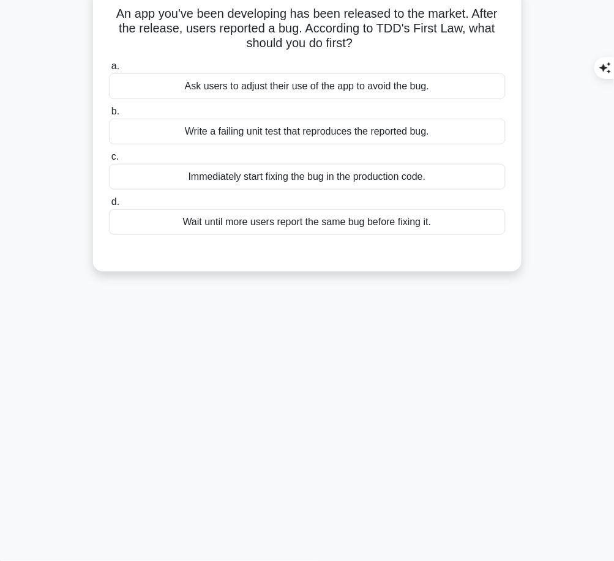
scroll to position [0, 0]
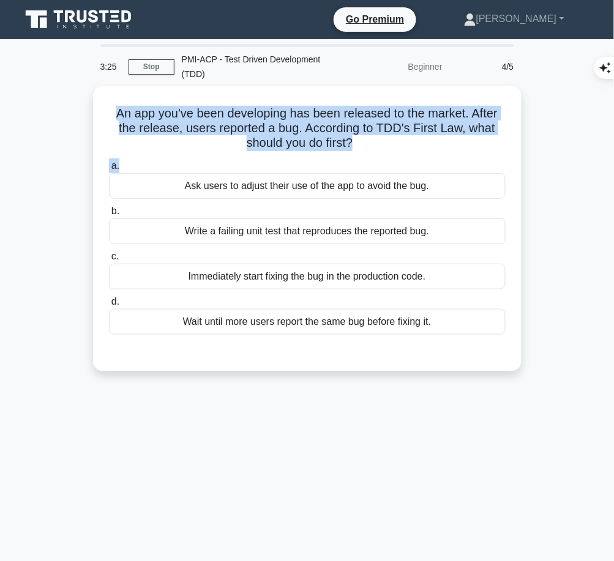
drag, startPoint x: 110, startPoint y: 108, endPoint x: 357, endPoint y: 130, distance: 247.5
click at [358, 150] on div "An app you've been developing has been released to the market. After the releas…" at bounding box center [307, 228] width 418 height 275
copy h5 "An app you've been developing has been released to the market. After the releas…"
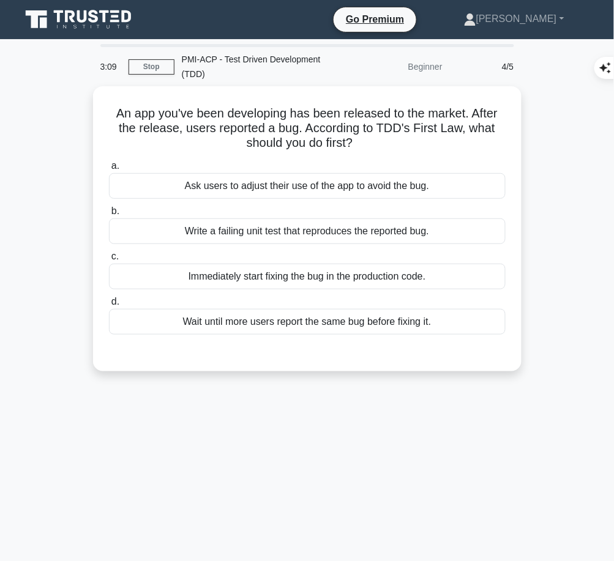
click at [376, 236] on div "Write a failing unit test that reproduces the reported bug." at bounding box center [307, 231] width 396 height 26
click at [109, 215] on input "b. Write a failing unit test that reproduces the reported bug." at bounding box center [109, 211] width 0 height 8
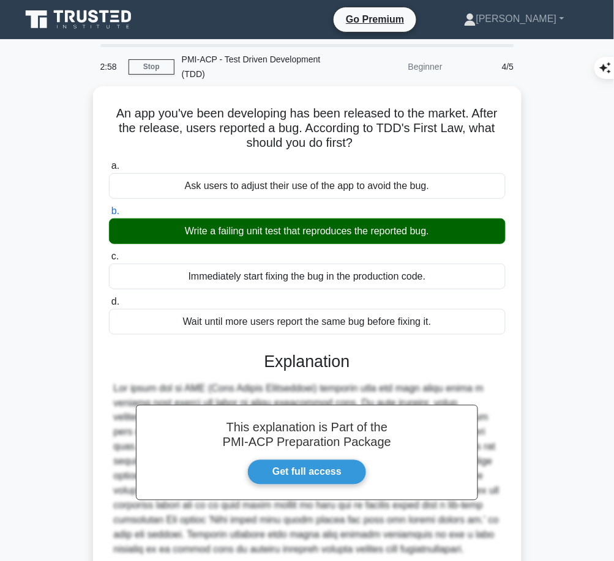
click at [280, 369] on div "This explanation is Part of the PMI-ACP Preparation Package Get full access Exp…" at bounding box center [307, 479] width 396 height 284
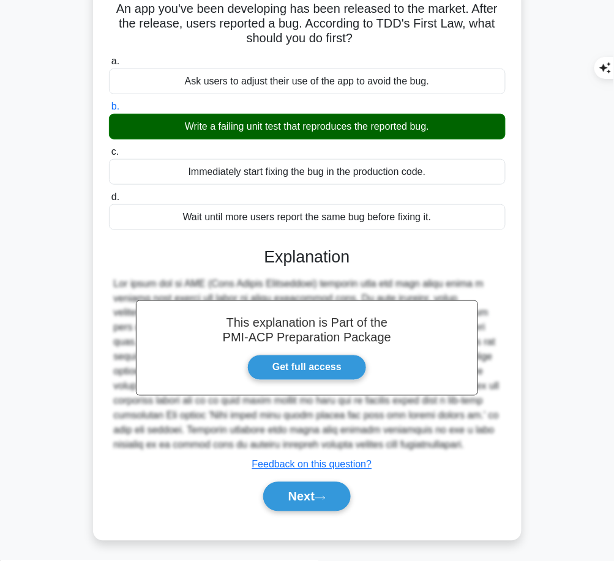
drag, startPoint x: 265, startPoint y: 251, endPoint x: 337, endPoint y: 443, distance: 204.6
click at [337, 443] on div "This explanation is Part of the PMI-ACP Preparation Package Get full access Exp…" at bounding box center [307, 374] width 396 height 284
copy div "Explanation The first law of TDD (Test Driven Development) dictates that you mu…"
click at [300, 499] on button "Next" at bounding box center [306, 496] width 87 height 29
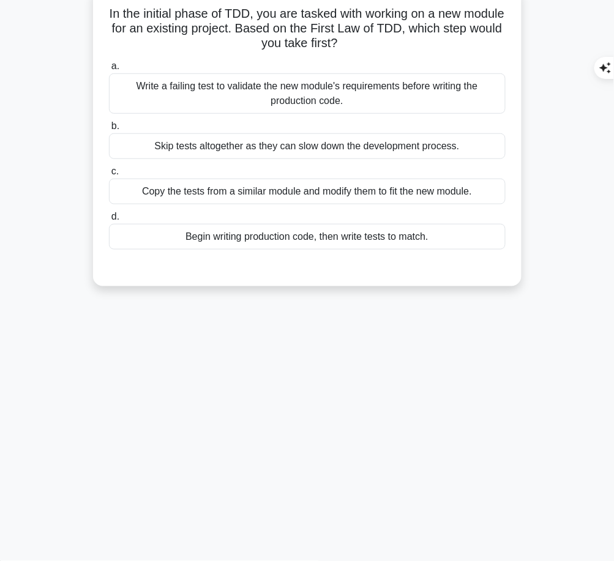
scroll to position [0, 0]
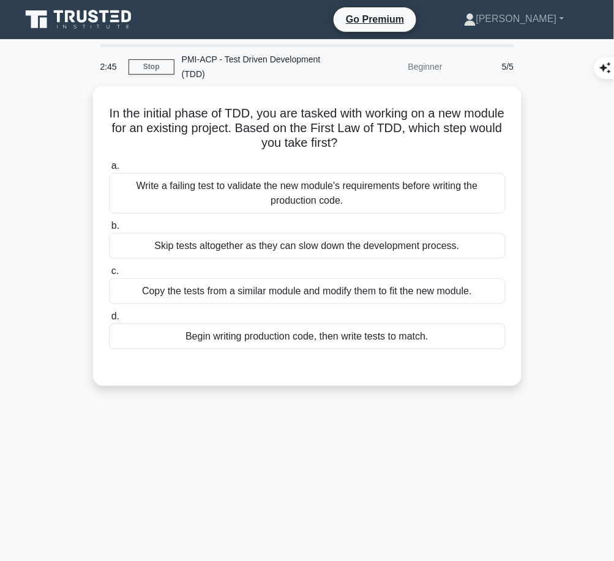
drag, startPoint x: 122, startPoint y: 105, endPoint x: 377, endPoint y: 147, distance: 258.5
click at [377, 147] on h5 "In the initial phase of TDD, you are tasked with working on a new module for an…" at bounding box center [307, 128] width 399 height 45
copy h5 "In the initial phase of TDD, you are tasked with working on a new module for an…"
click at [413, 193] on div "Write a failing test to validate the new module's requirements before writing t…" at bounding box center [307, 193] width 396 height 40
click at [109, 170] on input "a. Write a failing test to validate the new module's requirements before writin…" at bounding box center [109, 166] width 0 height 8
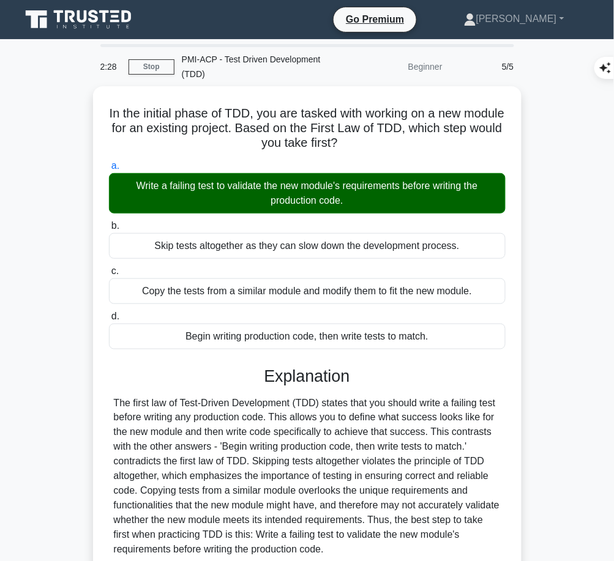
click at [304, 431] on div "The first law of Test-Driven Development (TDD) states that you should write a f…" at bounding box center [307, 476] width 387 height 161
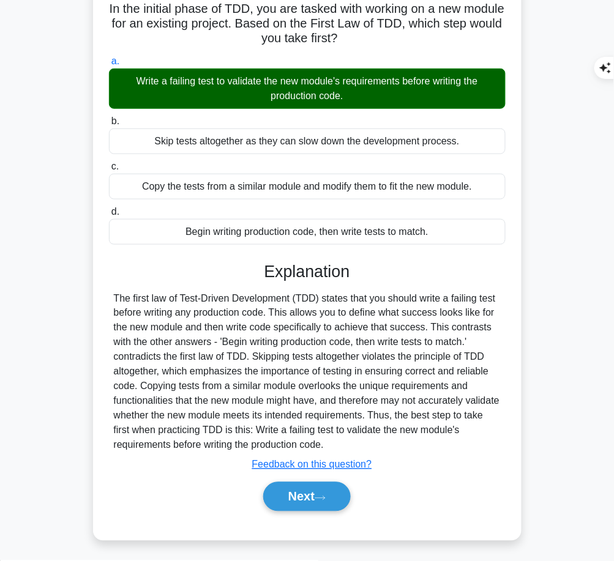
drag, startPoint x: 262, startPoint y: 263, endPoint x: 346, endPoint y: 437, distance: 192.9
click at [346, 437] on div "Explanation Submit feedback Feedback on this question? Next" at bounding box center [307, 389] width 396 height 254
copy div "Explanation The first law of Test-Driven Development (TDD) states that you shou…"
click at [295, 489] on button "Next" at bounding box center [306, 496] width 87 height 29
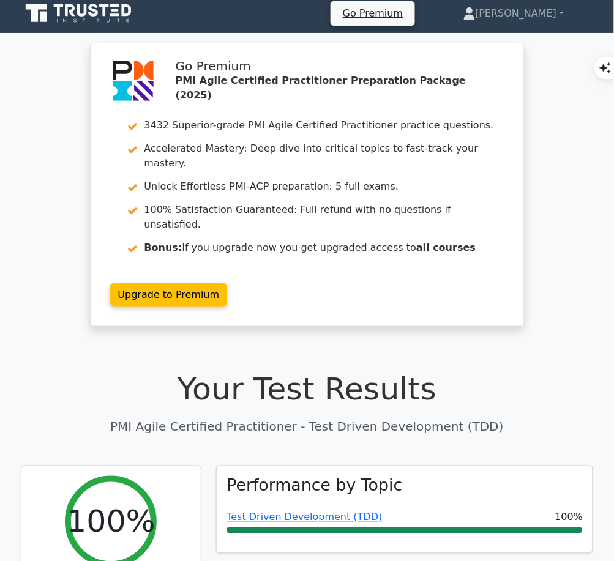
click at [316, 511] on link "Test Driven Development (TDD)" at bounding box center [303, 517] width 155 height 12
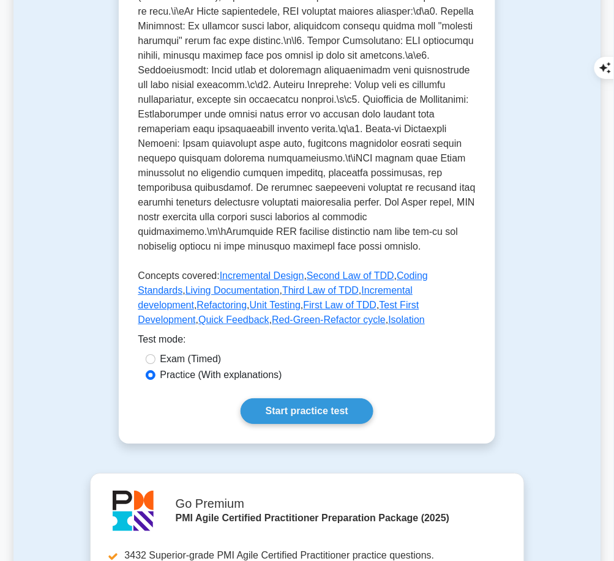
scroll to position [486, 0]
click at [324, 398] on link "Start practice test" at bounding box center [306, 411] width 133 height 26
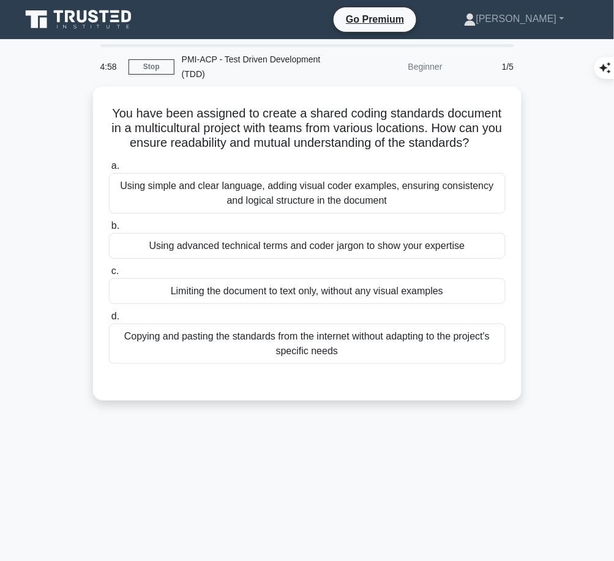
drag, startPoint x: 106, startPoint y: 106, endPoint x: 507, endPoint y: 143, distance: 402.3
click at [507, 143] on div "You have been assigned to create a shared coding standards document in a multic…" at bounding box center [307, 243] width 418 height 305
copy h5 "You have been assigned to create a shared coding standards document in a multic…"
click at [480, 190] on div "Using simple and clear language, adding visual coder examples, ensuring consist…" at bounding box center [307, 193] width 396 height 40
click at [109, 170] on input "a. Using simple and clear language, adding visual coder examples, ensuring cons…" at bounding box center [109, 166] width 0 height 8
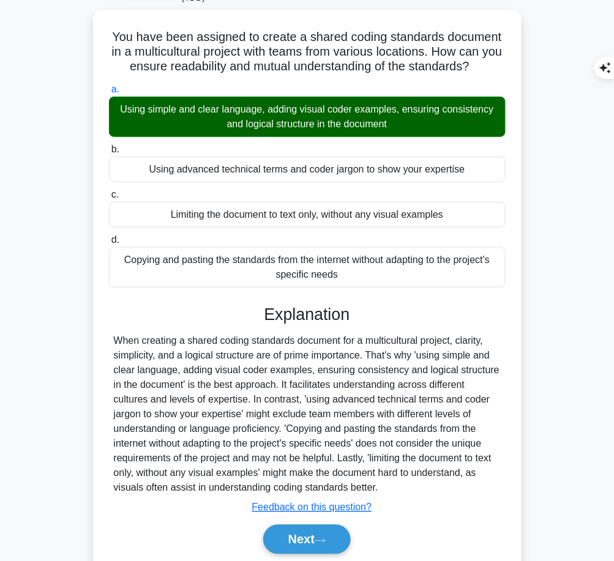
scroll to position [119, 0]
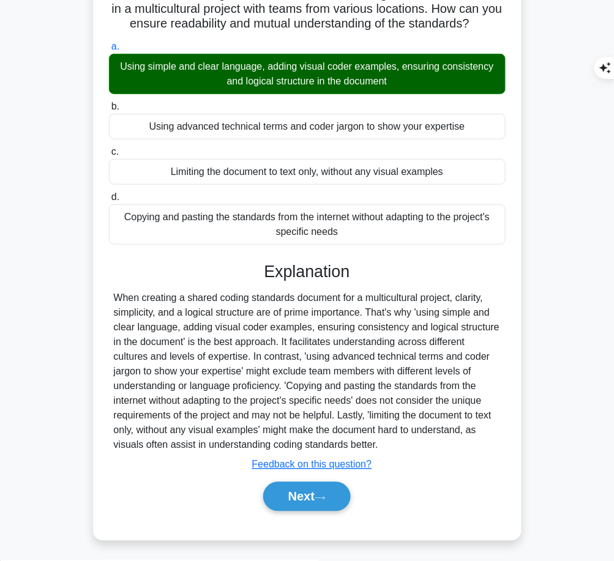
click at [300, 502] on button "Next" at bounding box center [306, 496] width 87 height 29
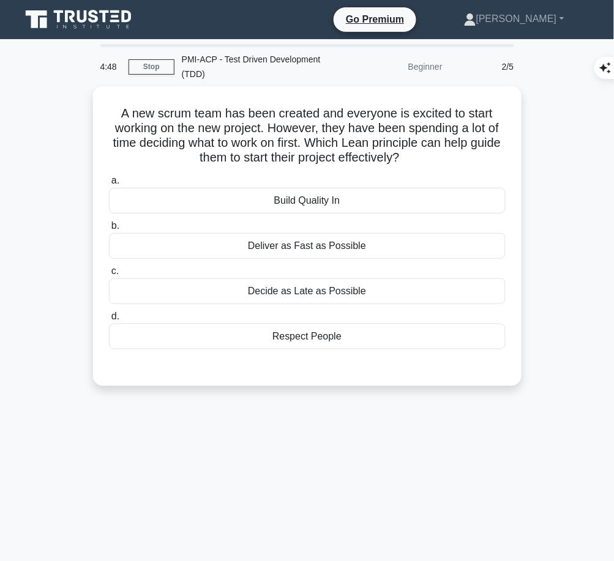
scroll to position [2, 0]
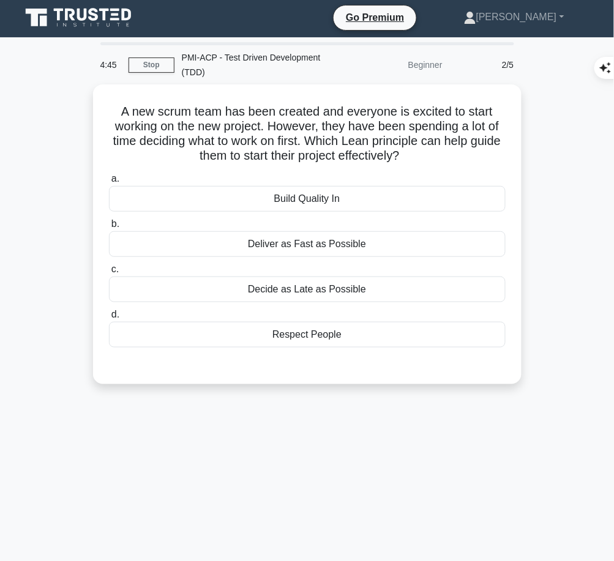
drag, startPoint x: 114, startPoint y: 107, endPoint x: 429, endPoint y: 154, distance: 317.9
click at [429, 154] on h5 "A new scrum team has been created and everyone is excited to start working on t…" at bounding box center [307, 134] width 399 height 60
copy h5 "A new scrum team has been created and everyone is excited to start working on t…"
click at [393, 241] on div "Deliver as Fast as Possible" at bounding box center [307, 244] width 396 height 26
click at [109, 228] on input "b. Deliver as Fast as Possible" at bounding box center [109, 224] width 0 height 8
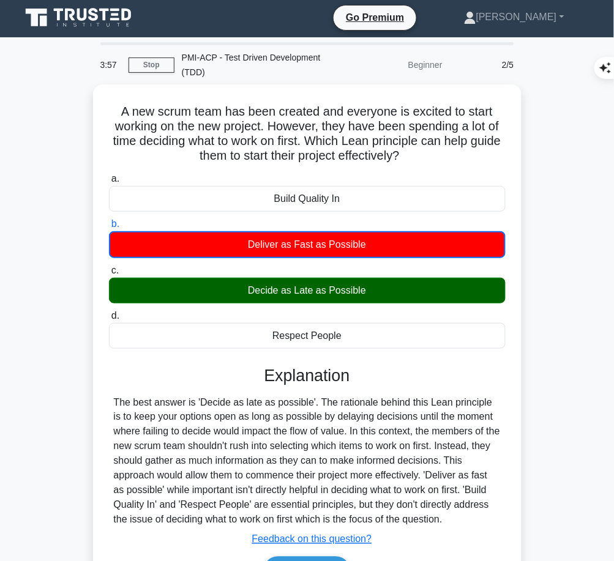
click at [248, 412] on div "The best answer is 'Decide as late as possible'. The rationale behind this Lean…" at bounding box center [307, 461] width 387 height 132
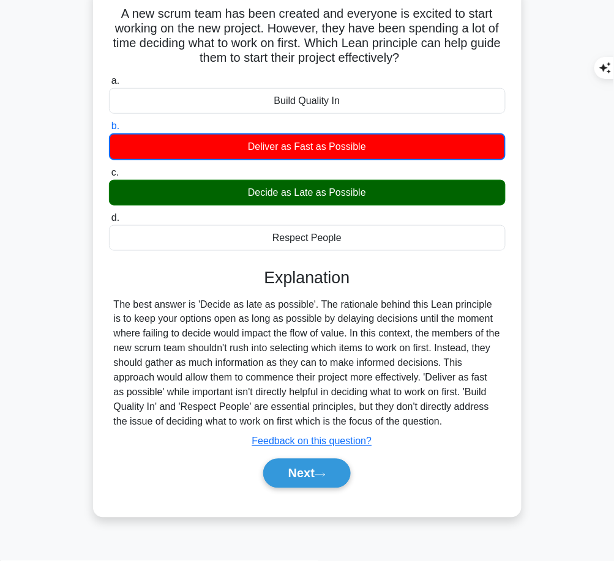
drag, startPoint x: 263, startPoint y: 269, endPoint x: 448, endPoint y: 420, distance: 238.3
click at [448, 420] on div "Explanation The best answer is 'Decide as late as possible'. The rationale behi…" at bounding box center [307, 380] width 396 height 225
copy div "Explanation The best answer is 'Decide as late as possible'. The rationale behi…"
click at [292, 473] on button "Next" at bounding box center [306, 473] width 87 height 29
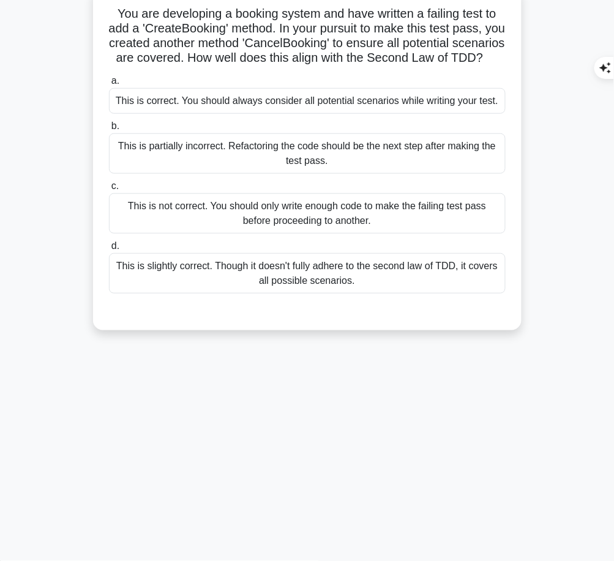
scroll to position [0, 0]
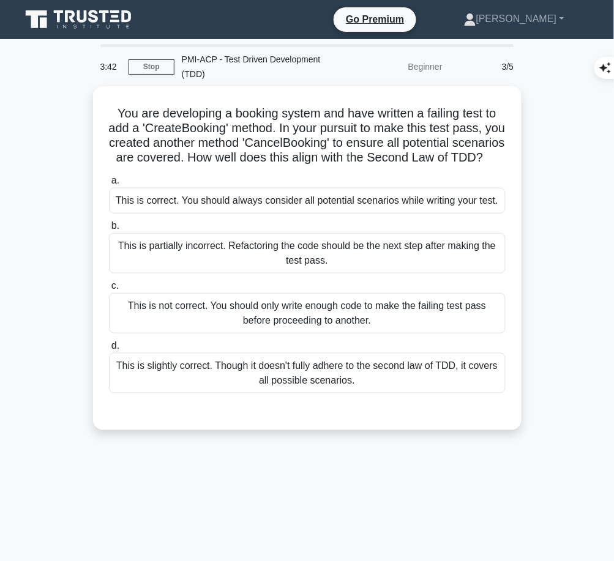
drag, startPoint x: 111, startPoint y: 106, endPoint x: 349, endPoint y: 166, distance: 246.1
click at [349, 166] on h5 "You are developing a booking system and have written a failing test to add a 'C…" at bounding box center [307, 136] width 399 height 60
copy h5 "You are developing a booking system and have written a failing test to add a 'C…"
click at [385, 322] on div "This is not correct. You should only write enough code to make the failing test…" at bounding box center [307, 313] width 396 height 40
click at [109, 290] on input "c. This is not correct. You should only write enough code to make the failing t…" at bounding box center [109, 286] width 0 height 8
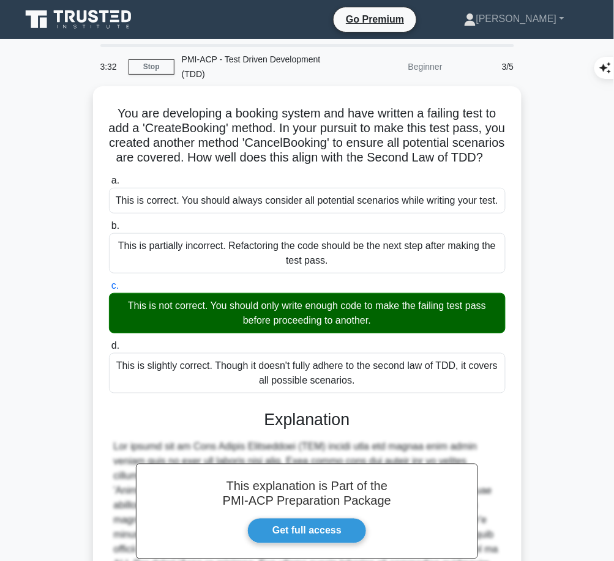
scroll to position [207, 0]
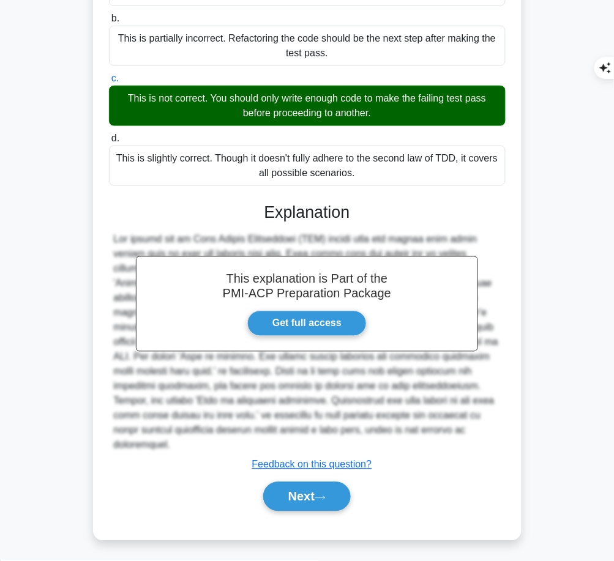
click at [310, 499] on button "Next" at bounding box center [306, 496] width 87 height 29
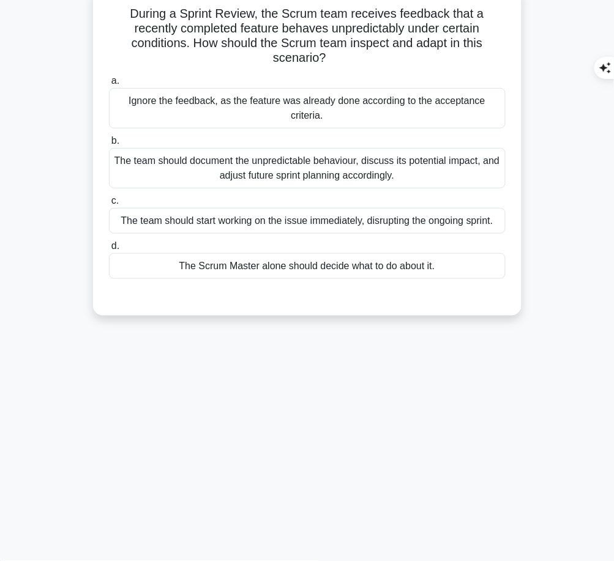
scroll to position [0, 0]
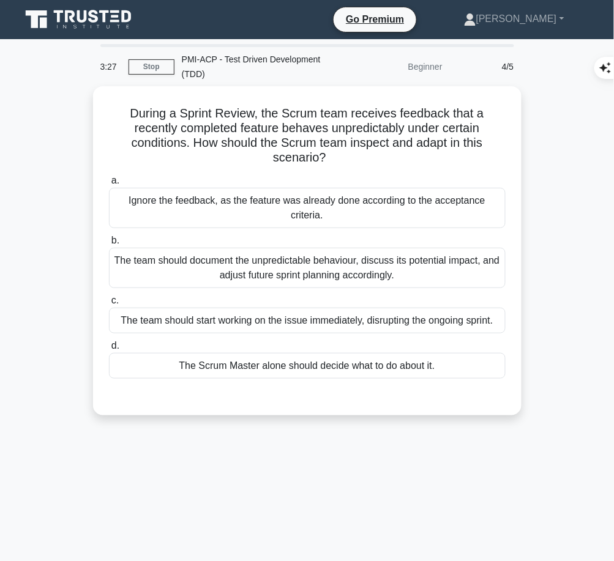
drag, startPoint x: 126, startPoint y: 110, endPoint x: 354, endPoint y: 155, distance: 231.9
click at [354, 155] on h5 "During a Sprint Review, the Scrum team receives feedback that a recently comple…" at bounding box center [307, 136] width 399 height 60
copy h5 "During a Sprint Review, the Scrum team receives feedback that a recently comple…"
click at [256, 270] on div "The team should document the unpredictable behaviour, discuss its potential imp…" at bounding box center [307, 268] width 396 height 40
click at [109, 245] on input "b. The team should document the unpredictable behaviour, discuss its potential …" at bounding box center [109, 241] width 0 height 8
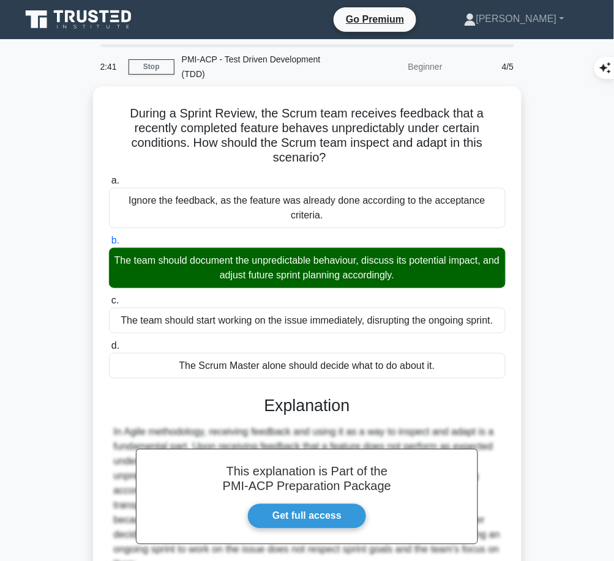
click at [310, 402] on h3 "Explanation" at bounding box center [307, 406] width 382 height 20
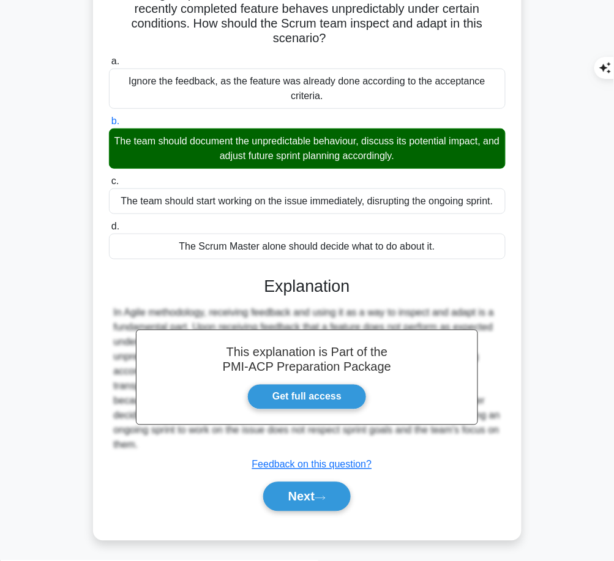
drag, startPoint x: 261, startPoint y: 277, endPoint x: 502, endPoint y: 435, distance: 288.1
click at [502, 435] on div "This explanation is Part of the PMI-ACP Preparation Package Get full access Exp…" at bounding box center [307, 389] width 396 height 254
copy div "Explanation In Agile methodology, receiving feedback and using it as a way to i…"
click at [294, 506] on button "Next" at bounding box center [306, 496] width 87 height 29
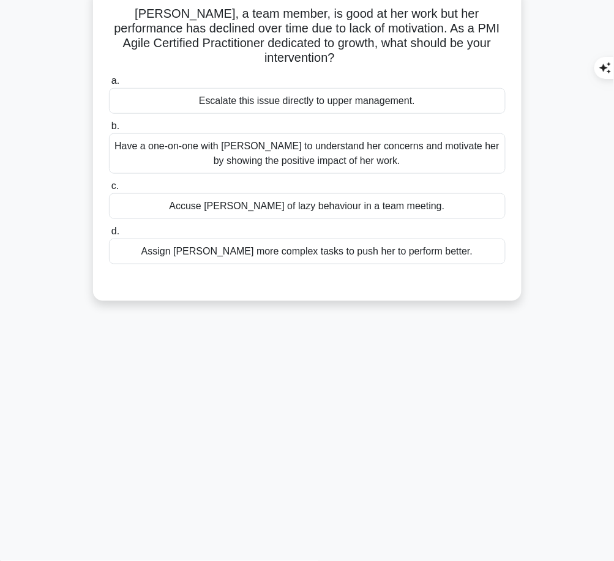
scroll to position [0, 0]
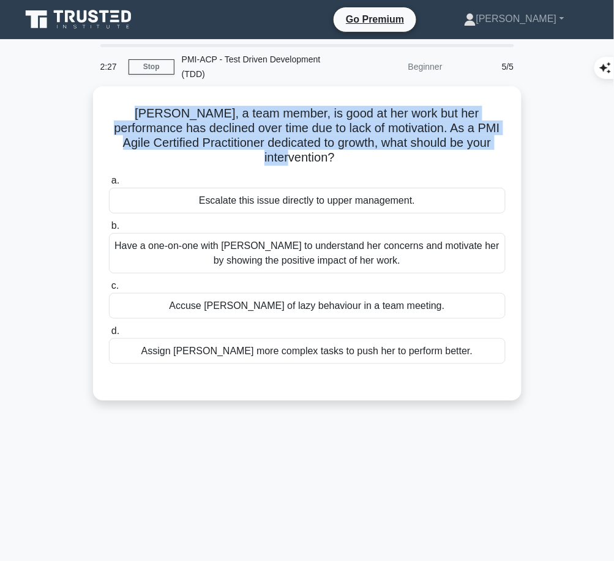
drag, startPoint x: 111, startPoint y: 103, endPoint x: 498, endPoint y: 141, distance: 389.0
click at [498, 141] on h5 "Emma, a team member, is good at her work but her performance has declined over …" at bounding box center [307, 136] width 399 height 60
copy h5 "Emma, a team member, is good at her work but her performance has declined over …"
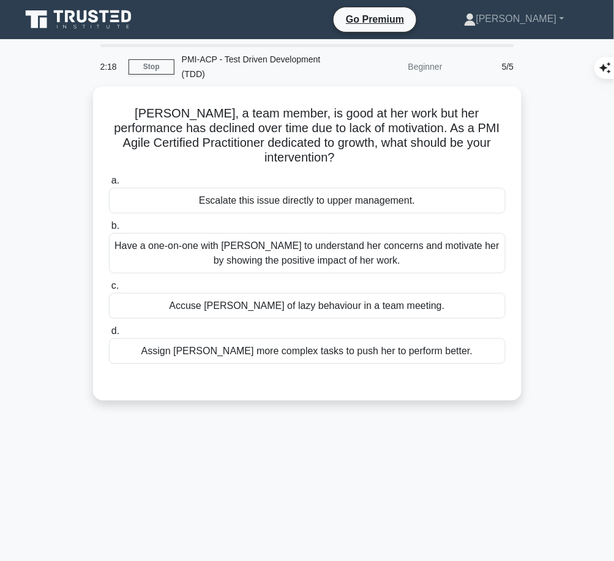
click at [481, 235] on div "Have a one-on-one with Emma to understand her concerns and motivate her by show…" at bounding box center [307, 253] width 396 height 40
click at [109, 230] on input "b. Have a one-on-one with Emma to understand her concerns and motivate her by s…" at bounding box center [109, 226] width 0 height 8
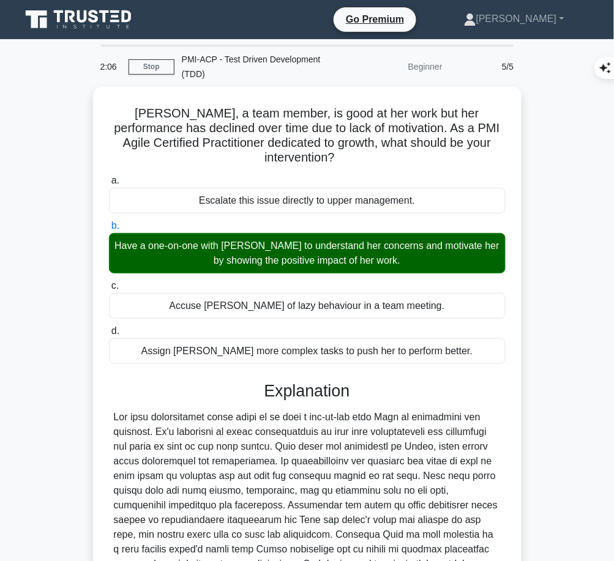
click at [349, 429] on div at bounding box center [307, 505] width 387 height 191
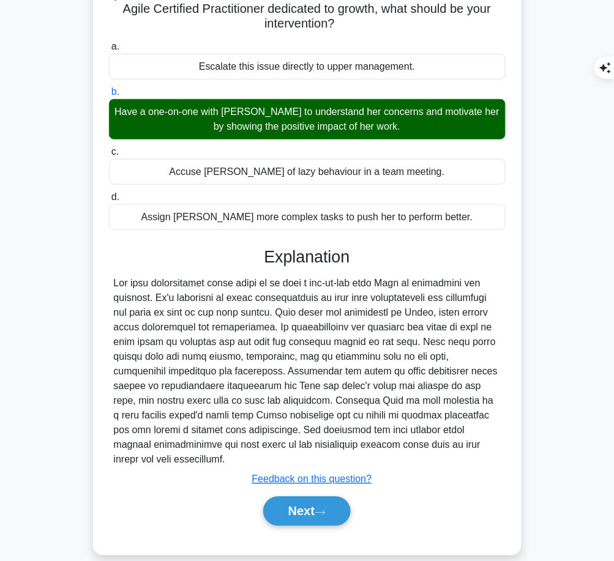
drag, startPoint x: 265, startPoint y: 238, endPoint x: 225, endPoint y: 442, distance: 207.6
click at [225, 442] on div "Explanation Submit feedback Feedback on this question? Next" at bounding box center [307, 389] width 396 height 284
copy div "Explanation The best intervention would first be to have a one-on-one with Emma…"
click at [287, 497] on button "Next" at bounding box center [306, 511] width 87 height 29
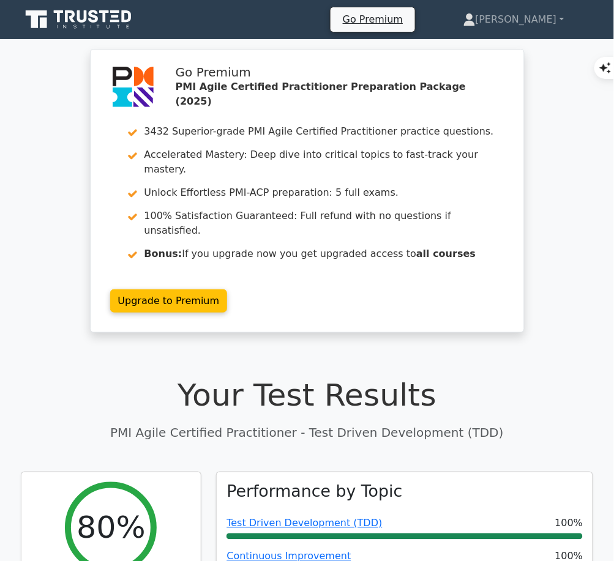
click at [348, 517] on link "Test Driven Development (TDD)" at bounding box center [303, 523] width 155 height 12
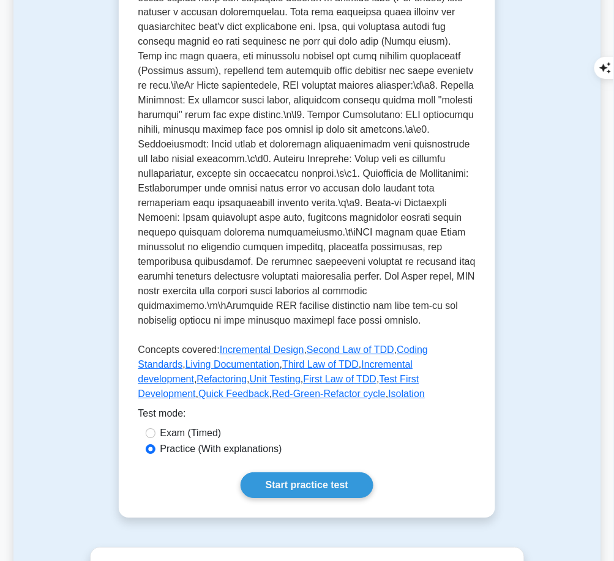
scroll to position [382, 0]
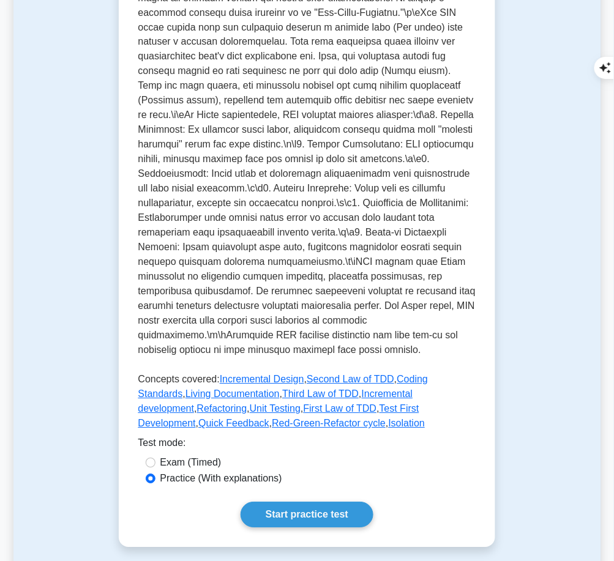
click at [283, 502] on link "Start practice test" at bounding box center [306, 515] width 133 height 26
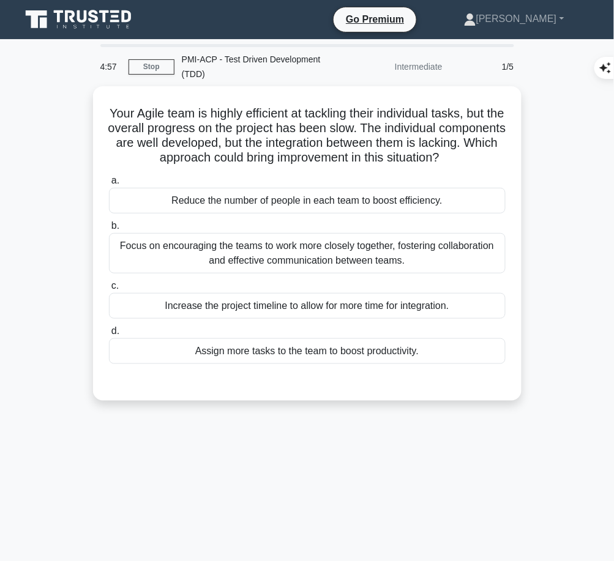
drag, startPoint x: 111, startPoint y: 103, endPoint x: 497, endPoint y: 155, distance: 388.8
click at [497, 155] on h5 "Your Agile team is highly efficient at tackling their individual tasks, but the…" at bounding box center [307, 136] width 399 height 60
copy h5 "Your Agile team is highly efficient at tackling their individual tasks, but the…"
click at [443, 255] on div "Focus on encouraging the teams to work more closely together, fostering collabo…" at bounding box center [307, 253] width 396 height 40
click at [109, 230] on input "b. Focus on encouraging the teams to work more closely together, fostering coll…" at bounding box center [109, 226] width 0 height 8
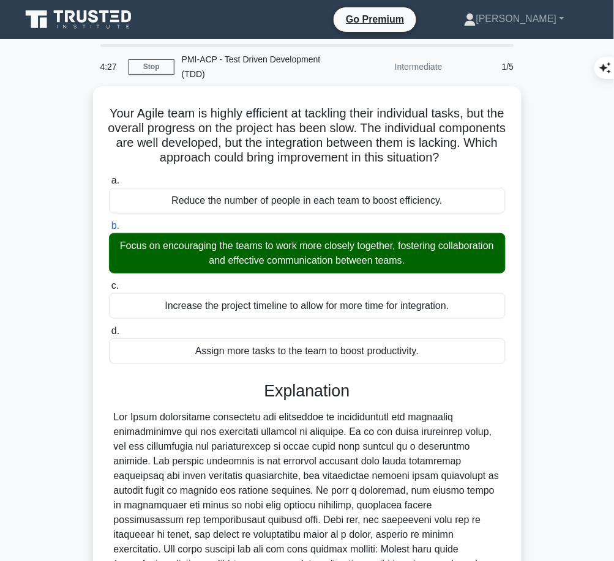
click at [297, 407] on div "Explanation Submit feedback Feedback on this question? Next" at bounding box center [307, 545] width 396 height 328
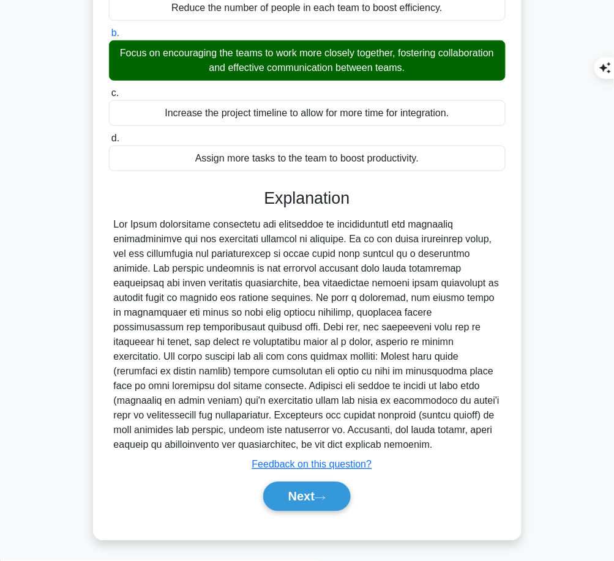
drag, startPoint x: 261, startPoint y: 193, endPoint x: 344, endPoint y: 443, distance: 264.2
click at [344, 443] on div "Explanation Submit feedback Feedback on this question? Next" at bounding box center [307, 352] width 396 height 328
copy div "Explanation The Agile methodology emphasizes the importance of collaboration an…"
click at [281, 502] on button "Next" at bounding box center [306, 496] width 87 height 29
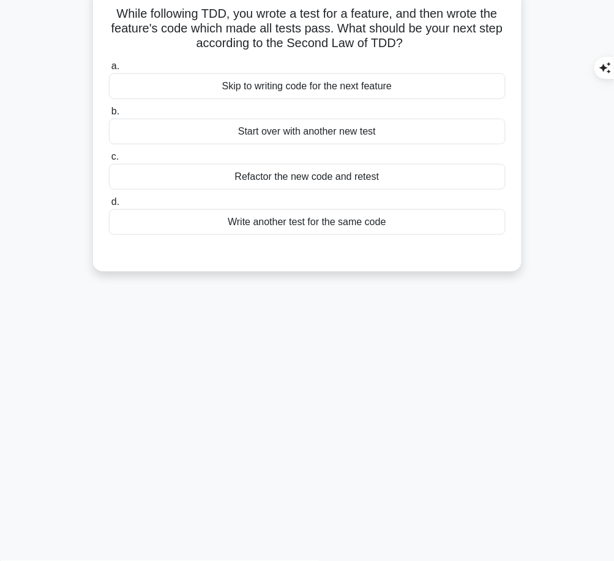
scroll to position [0, 0]
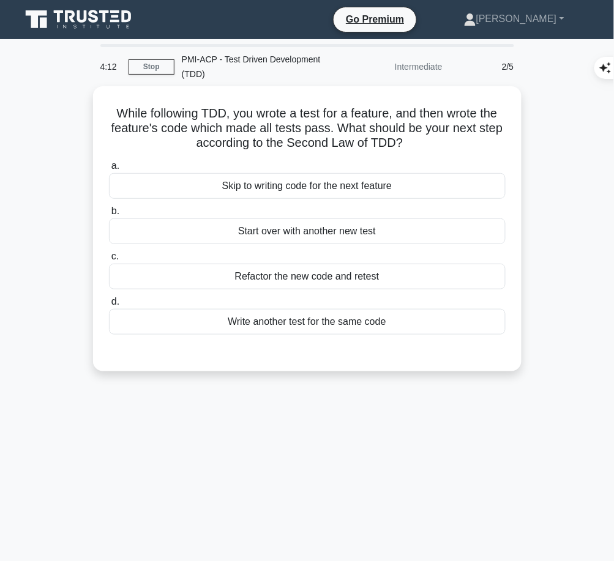
drag, startPoint x: 106, startPoint y: 108, endPoint x: 413, endPoint y: 138, distance: 309.1
click at [413, 138] on div "While following TDD, you wrote a test for a feature, and then wrote the feature…" at bounding box center [307, 228] width 418 height 275
copy h5 "While following TDD, you wrote a test for a feature, and then wrote the feature…"
click at [388, 229] on div "Start over with another new test" at bounding box center [307, 231] width 396 height 26
click at [109, 215] on input "b. Start over with another new test" at bounding box center [109, 211] width 0 height 8
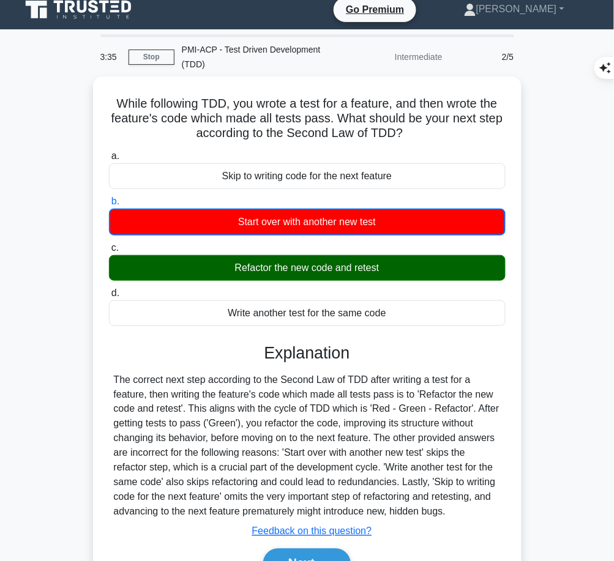
scroll to position [10, 0]
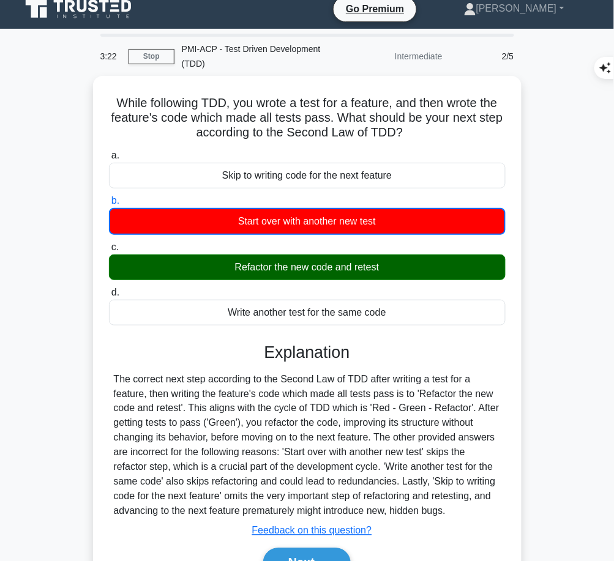
click at [288, 407] on div "The correct next step according to the Second Law of TDD after writing a test f…" at bounding box center [307, 445] width 387 height 147
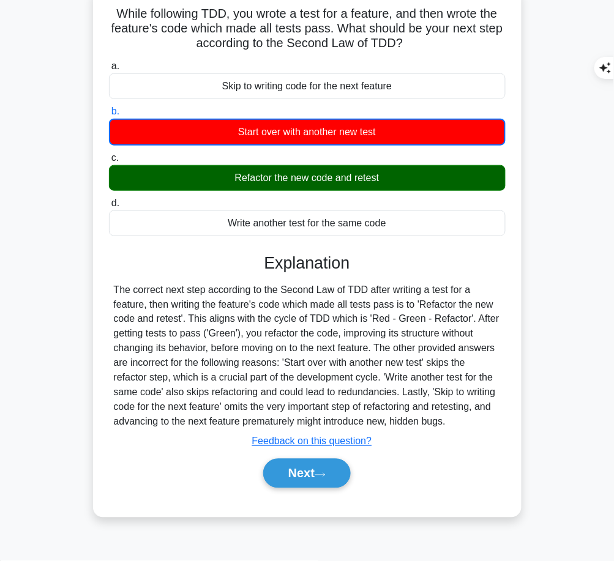
drag, startPoint x: 264, startPoint y: 259, endPoint x: 492, endPoint y: 416, distance: 276.7
click at [492, 416] on div "Explanation The correct next step according to the Second Law of TDD after writ…" at bounding box center [307, 373] width 396 height 240
copy div "Explanation The correct next step according to the Second Law of TDD after writ…"
click at [310, 469] on button "Next" at bounding box center [306, 473] width 87 height 29
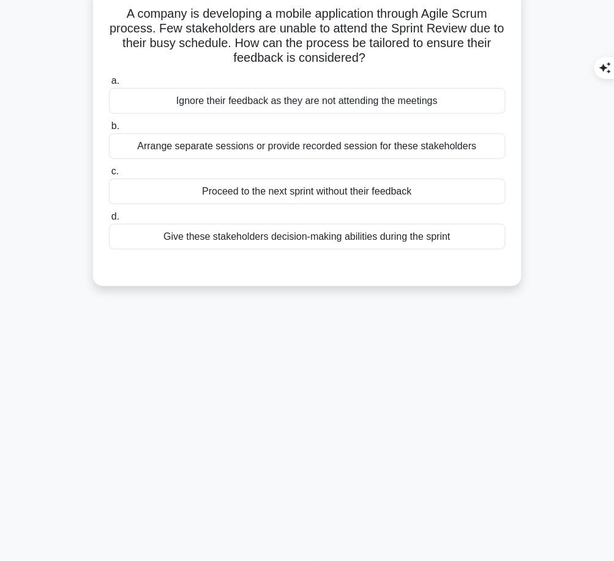
scroll to position [0, 0]
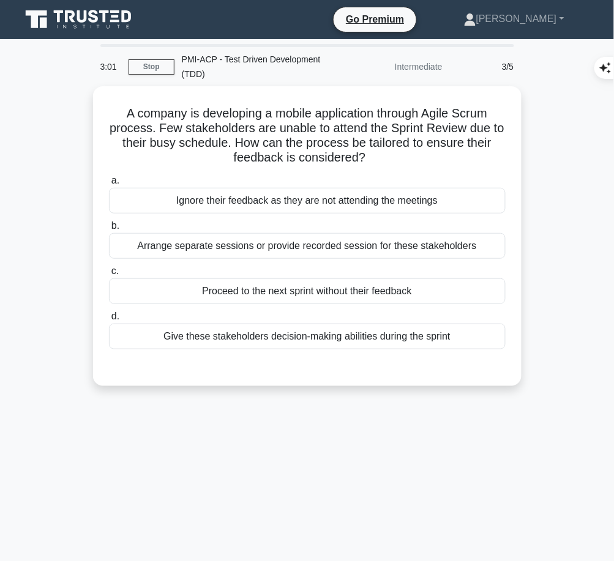
drag, startPoint x: 112, startPoint y: 108, endPoint x: 373, endPoint y: 156, distance: 265.6
click at [373, 156] on h5 "A company is developing a mobile application through Agile Scrum process. Few s…" at bounding box center [307, 136] width 399 height 60
copy h5 "A company is developing a mobile application through Agile Scrum process. Few s…"
click at [384, 243] on div "Arrange separate sessions or provide recorded session for these stakeholders" at bounding box center [307, 246] width 396 height 26
click at [109, 230] on input "b. Arrange separate sessions or provide recorded session for these stakeholders" at bounding box center [109, 226] width 0 height 8
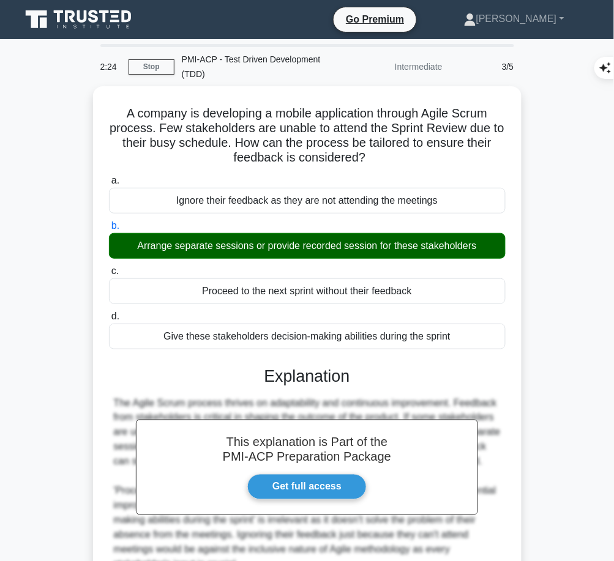
scroll to position [119, 0]
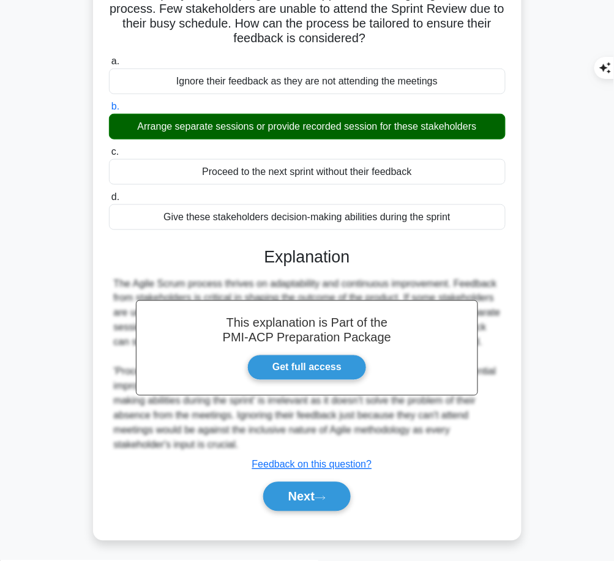
click at [257, 257] on h3 "Explanation" at bounding box center [307, 257] width 382 height 20
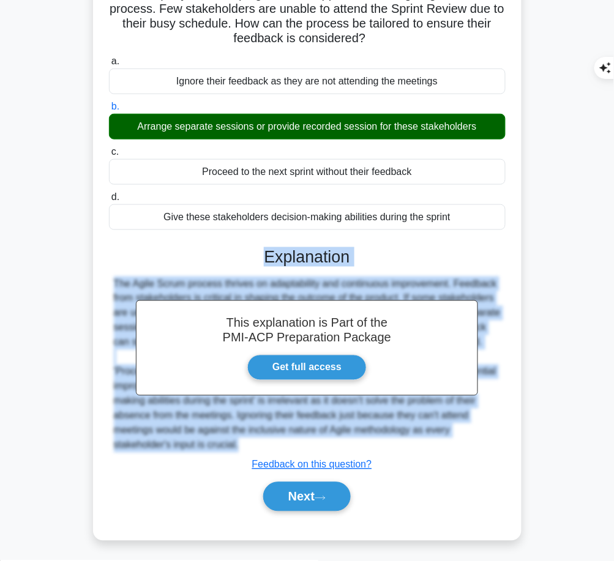
drag, startPoint x: 261, startPoint y: 248, endPoint x: 250, endPoint y: 440, distance: 192.4
click at [250, 440] on div "This explanation is Part of the PMI-ACP Preparation Package Get full access Exp…" at bounding box center [307, 374] width 396 height 284
copy div "Explanation The Agile Scrum process thrives on adaptability and continuous impr…"
click at [300, 490] on button "Next" at bounding box center [306, 496] width 87 height 29
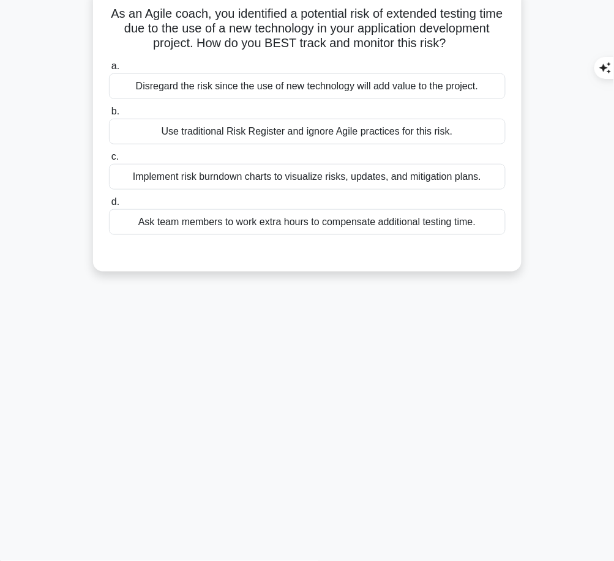
scroll to position [0, 0]
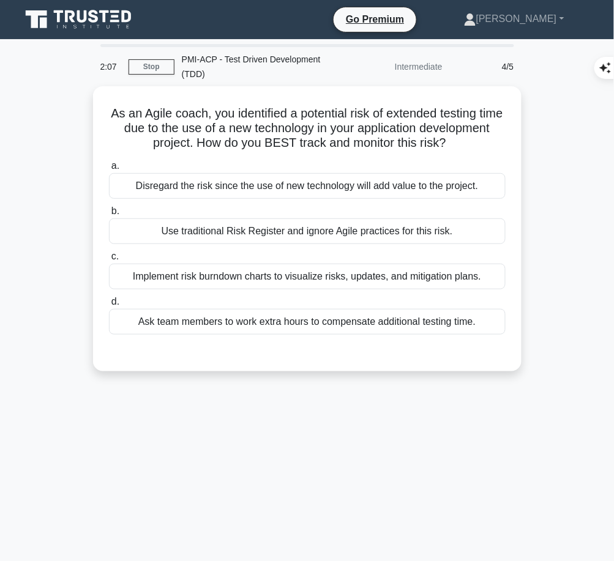
click at [120, 110] on h5 "As an Agile coach, you identified a potential risk of extended testing time due…" at bounding box center [307, 128] width 399 height 45
click at [120, 108] on h5 "As an Agile coach, you identified a potential risk of extended testing time due…" at bounding box center [307, 128] width 399 height 45
drag, startPoint x: 118, startPoint y: 111, endPoint x: 492, endPoint y: 138, distance: 374.7
click at [492, 138] on h5 "As an Agile coach, you identified a potential risk of extended testing time due…" at bounding box center [307, 128] width 399 height 45
copy h5 "As an Agile coach, you identified a potential risk of extended testing time due…"
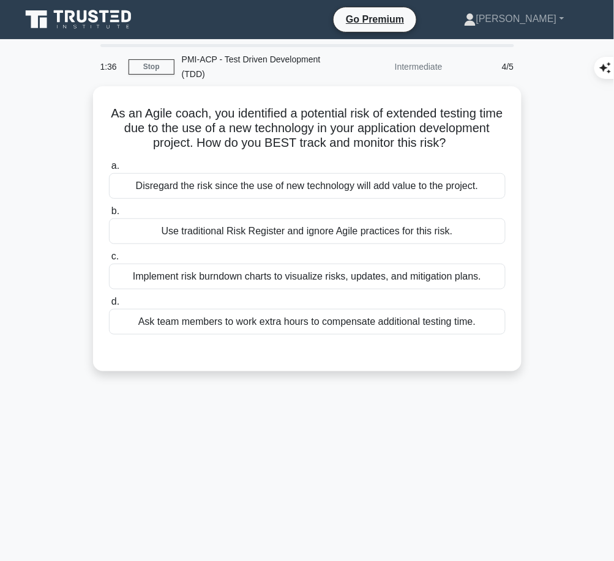
click at [416, 276] on div "Implement risk burndown charts to visualize risks, updates, and mitigation plan…" at bounding box center [307, 277] width 396 height 26
click at [109, 261] on input "c. Implement risk burndown charts to visualize risks, updates, and mitigation p…" at bounding box center [109, 257] width 0 height 8
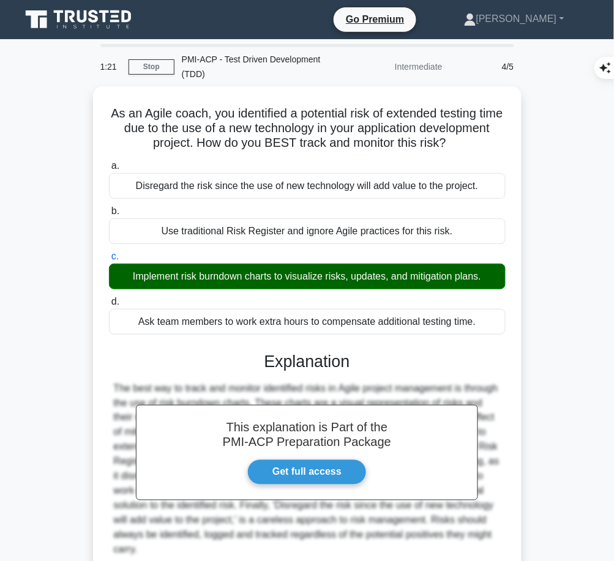
click at [337, 352] on h3 "Explanation" at bounding box center [307, 362] width 382 height 20
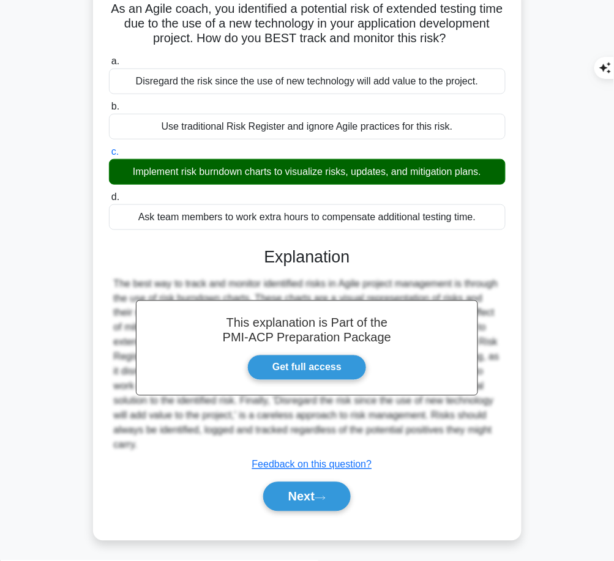
drag, startPoint x: 260, startPoint y: 251, endPoint x: 260, endPoint y: 443, distance: 192.1
click at [260, 443] on div "This explanation is Part of the PMI-ACP Preparation Package Get full access Exp…" at bounding box center [307, 374] width 396 height 284
copy div "Explanation The best way to track and monitor identified risks in Agile project…"
click at [290, 489] on button "Next" at bounding box center [306, 496] width 87 height 29
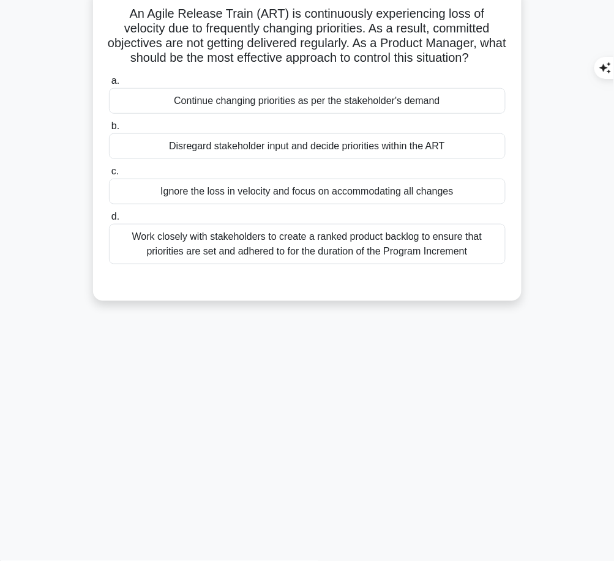
scroll to position [0, 0]
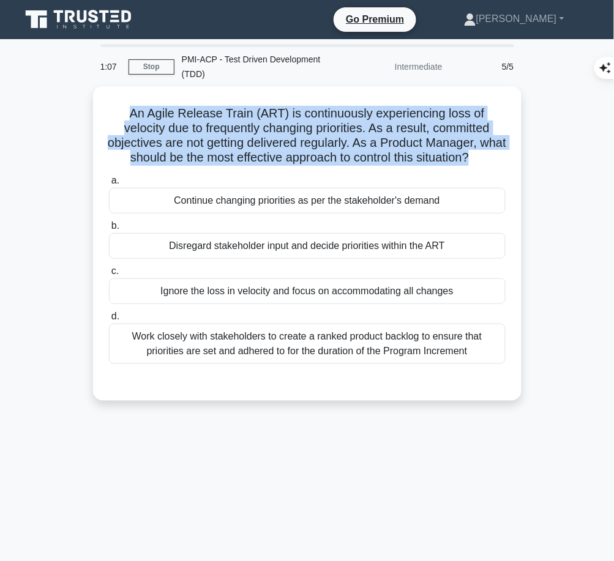
drag, startPoint x: 123, startPoint y: 106, endPoint x: 506, endPoint y: 156, distance: 386.7
click at [506, 156] on div "An Agile Release Train (ART) is continuously experiencing loss of velocity due …" at bounding box center [307, 243] width 418 height 305
copy h5 "An Agile Release Train (ART) is continuously experiencing loss of velocity due …"
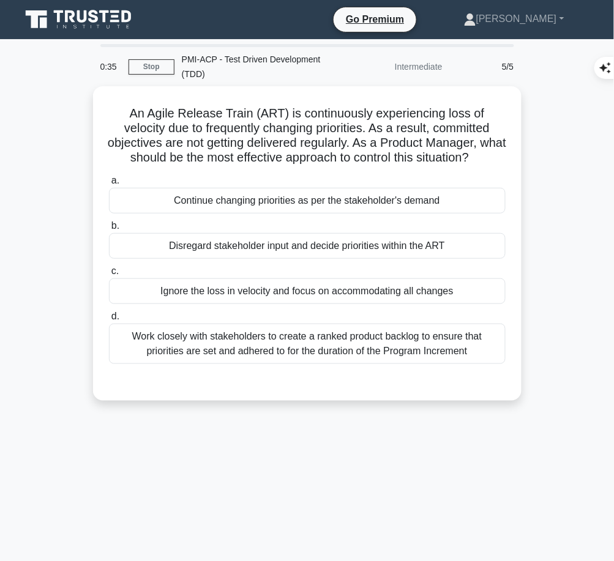
click at [432, 355] on div "Work closely with stakeholders to create a ranked product backlog to ensure tha…" at bounding box center [307, 344] width 396 height 40
click at [109, 321] on input "d. Work closely with stakeholders to create a ranked product backlog to ensure …" at bounding box center [109, 317] width 0 height 8
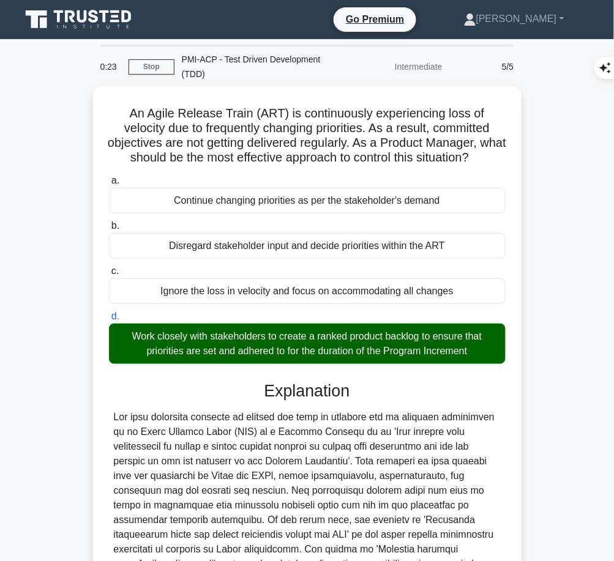
click at [313, 401] on h3 "Explanation" at bounding box center [307, 391] width 382 height 20
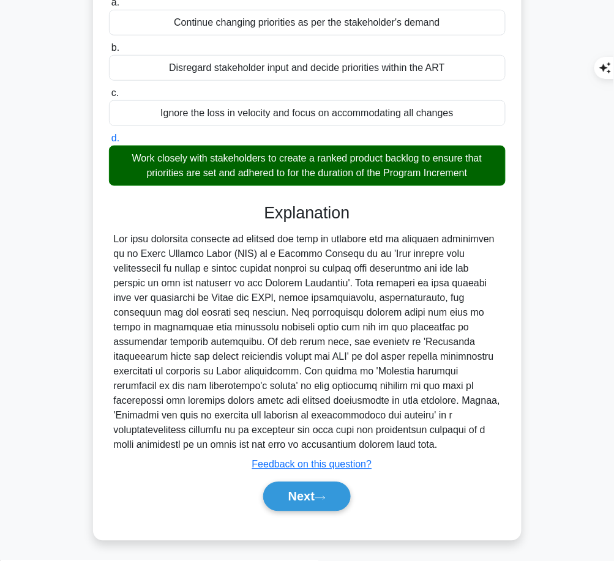
drag, startPoint x: 261, startPoint y: 221, endPoint x: 486, endPoint y: 449, distance: 320.1
click at [486, 449] on div "Explanation Submit feedback Feedback on this question? Next" at bounding box center [307, 359] width 396 height 313
copy div "Explanation The most effective approach to control the loss of velocity due to …"
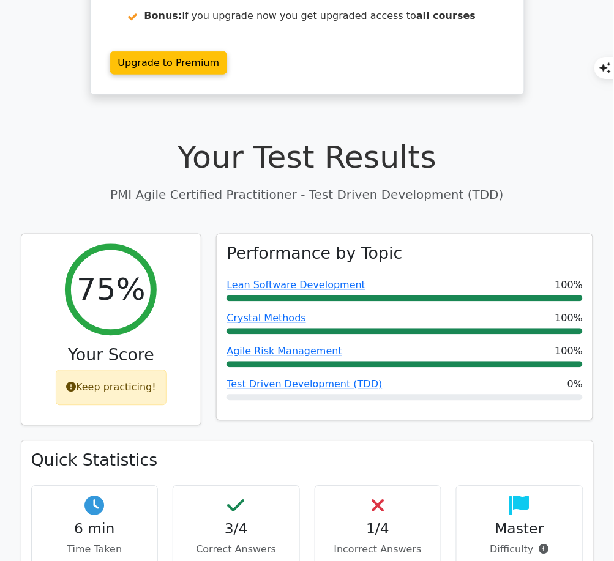
scroll to position [240, 0]
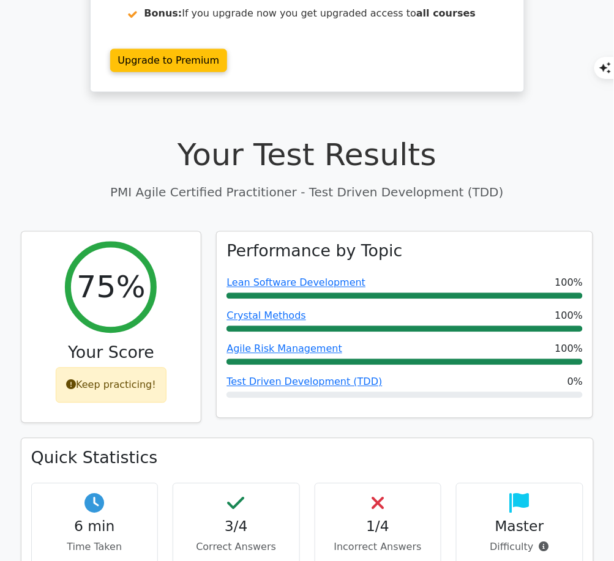
click at [335, 376] on link "Test Driven Development (TDD)" at bounding box center [303, 382] width 155 height 12
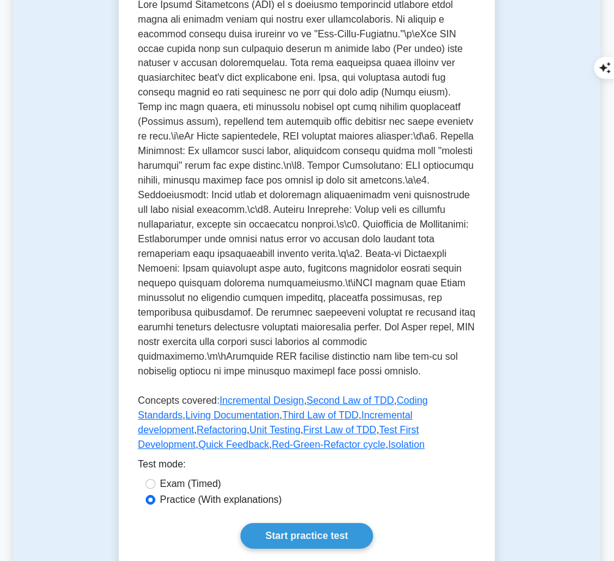
scroll to position [484, 0]
